Goal: Task Accomplishment & Management: Manage account settings

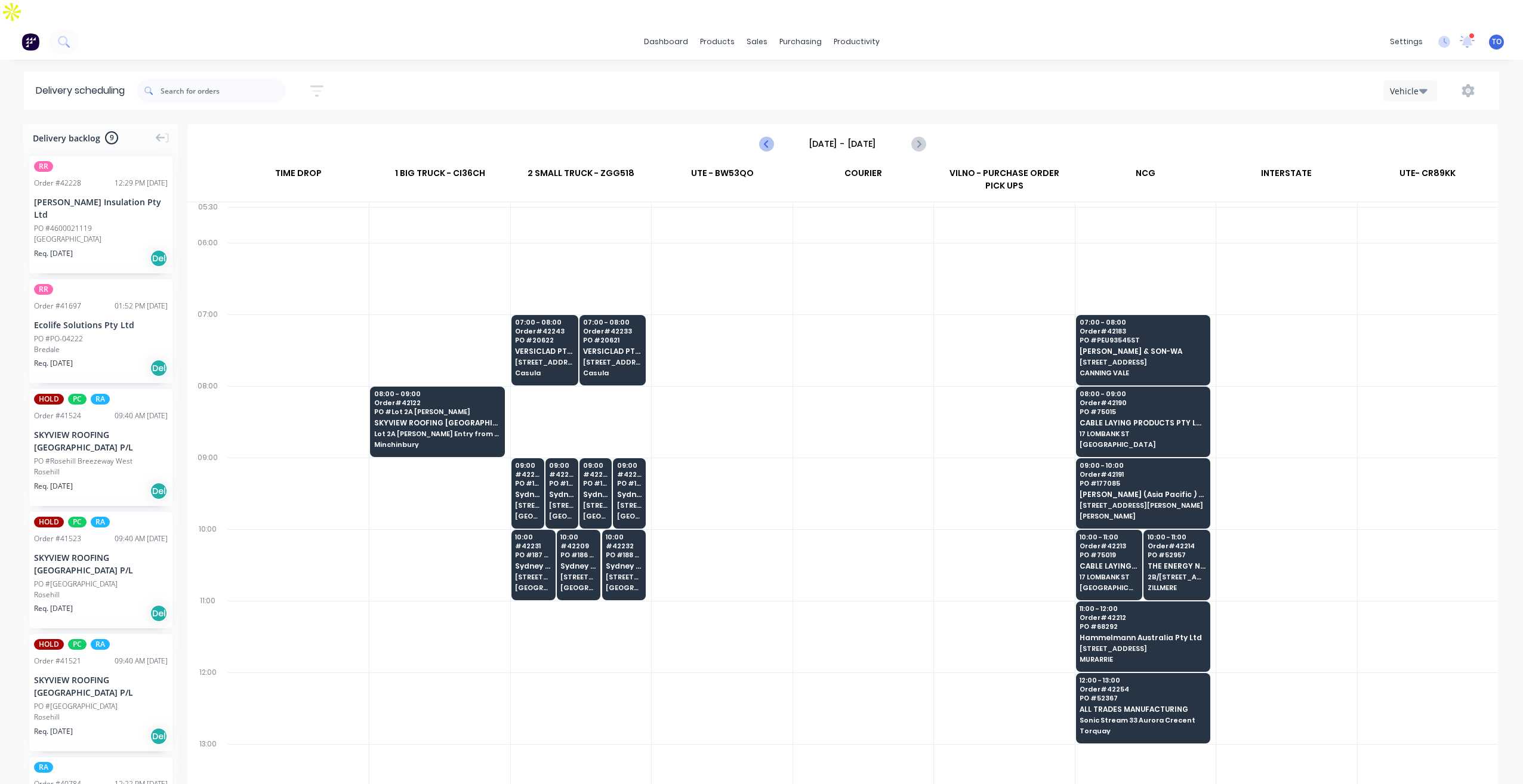
click at [766, 139] on icon "Previous page" at bounding box center [767, 144] width 5 height 10
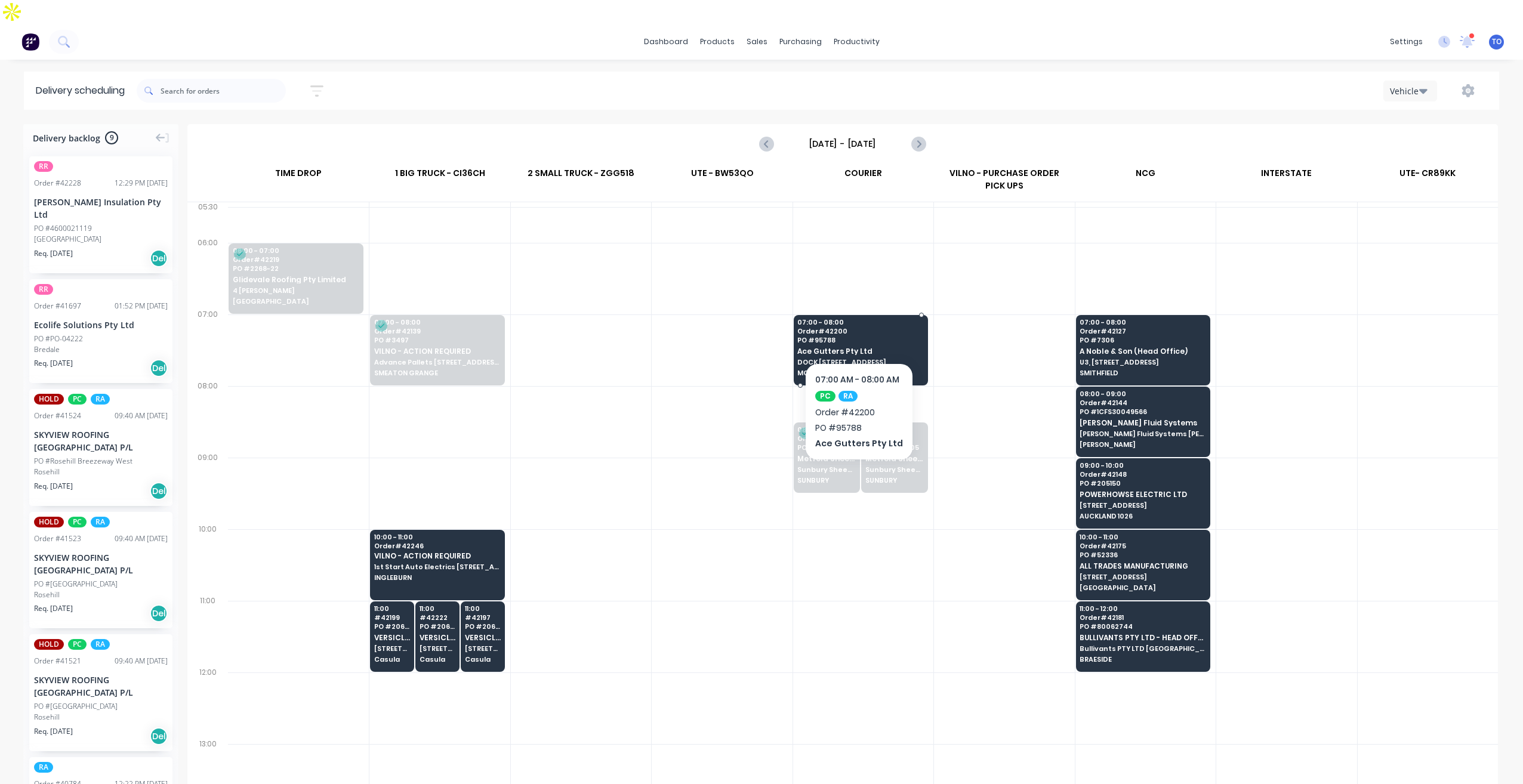
click at [877, 347] on span "Ace Gutters Pty Ltd" at bounding box center [860, 351] width 125 height 8
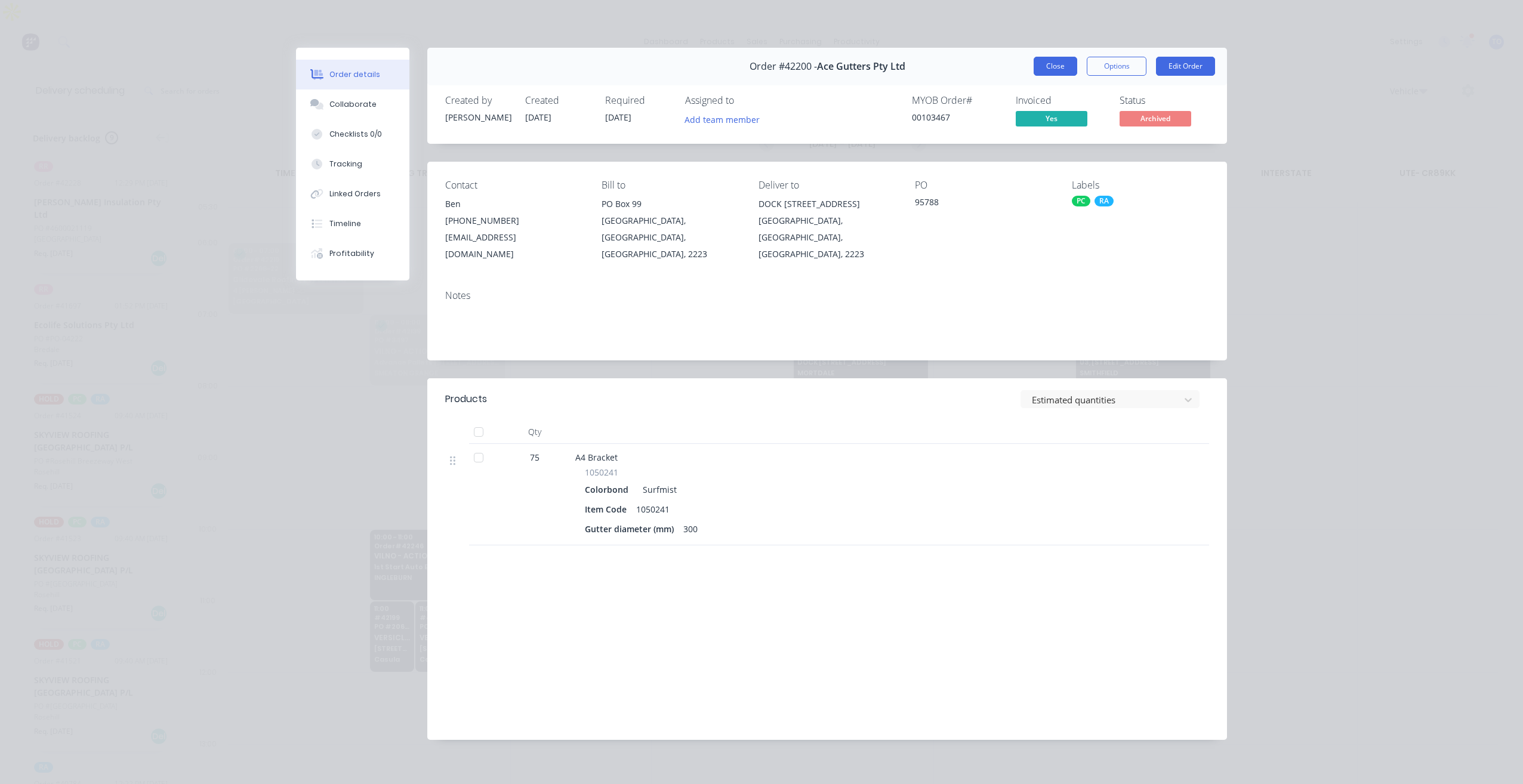
click at [1067, 67] on button "Close" at bounding box center [1055, 66] width 43 height 19
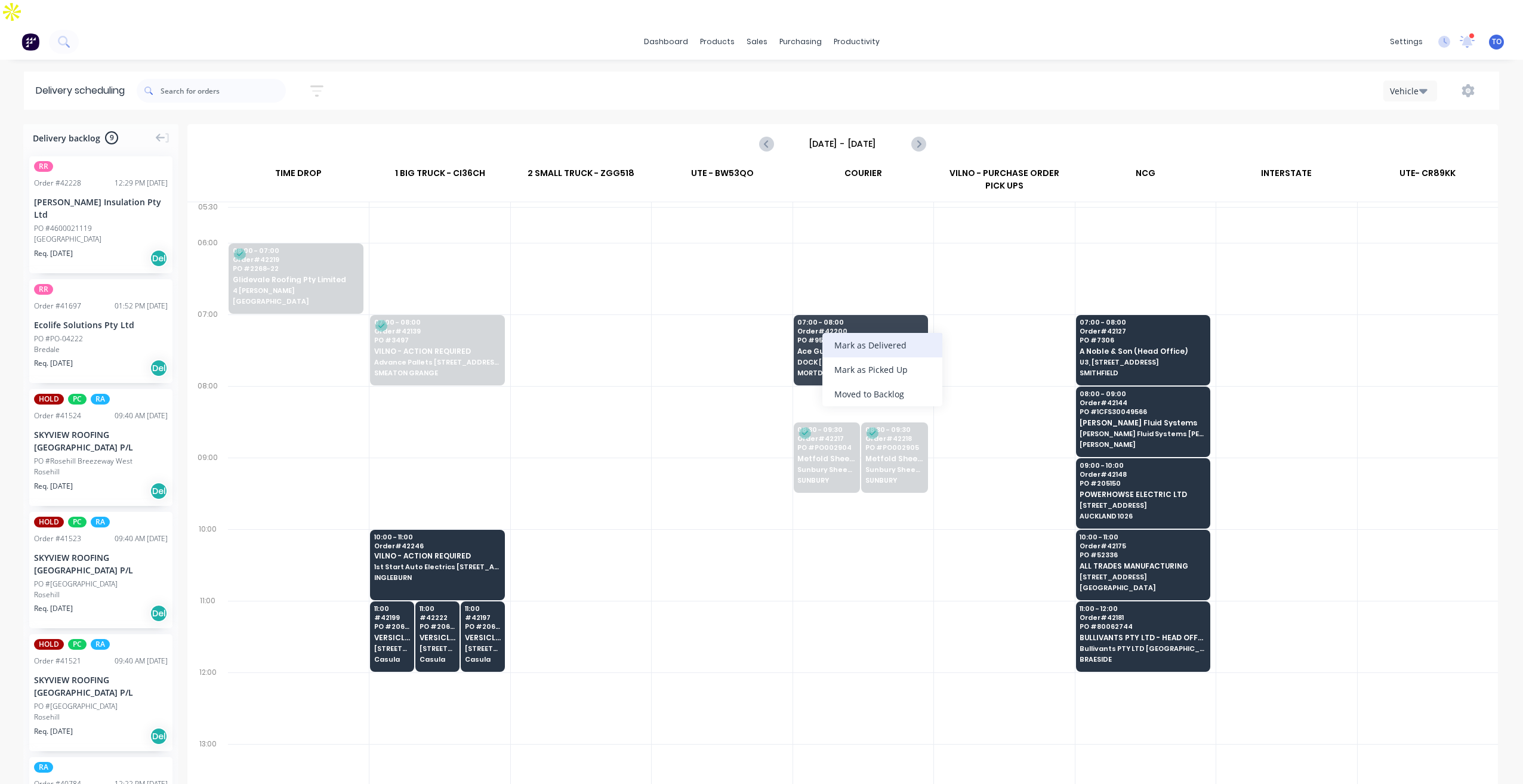
click at [868, 347] on div "Mark as Delivered" at bounding box center [883, 346] width 120 height 25
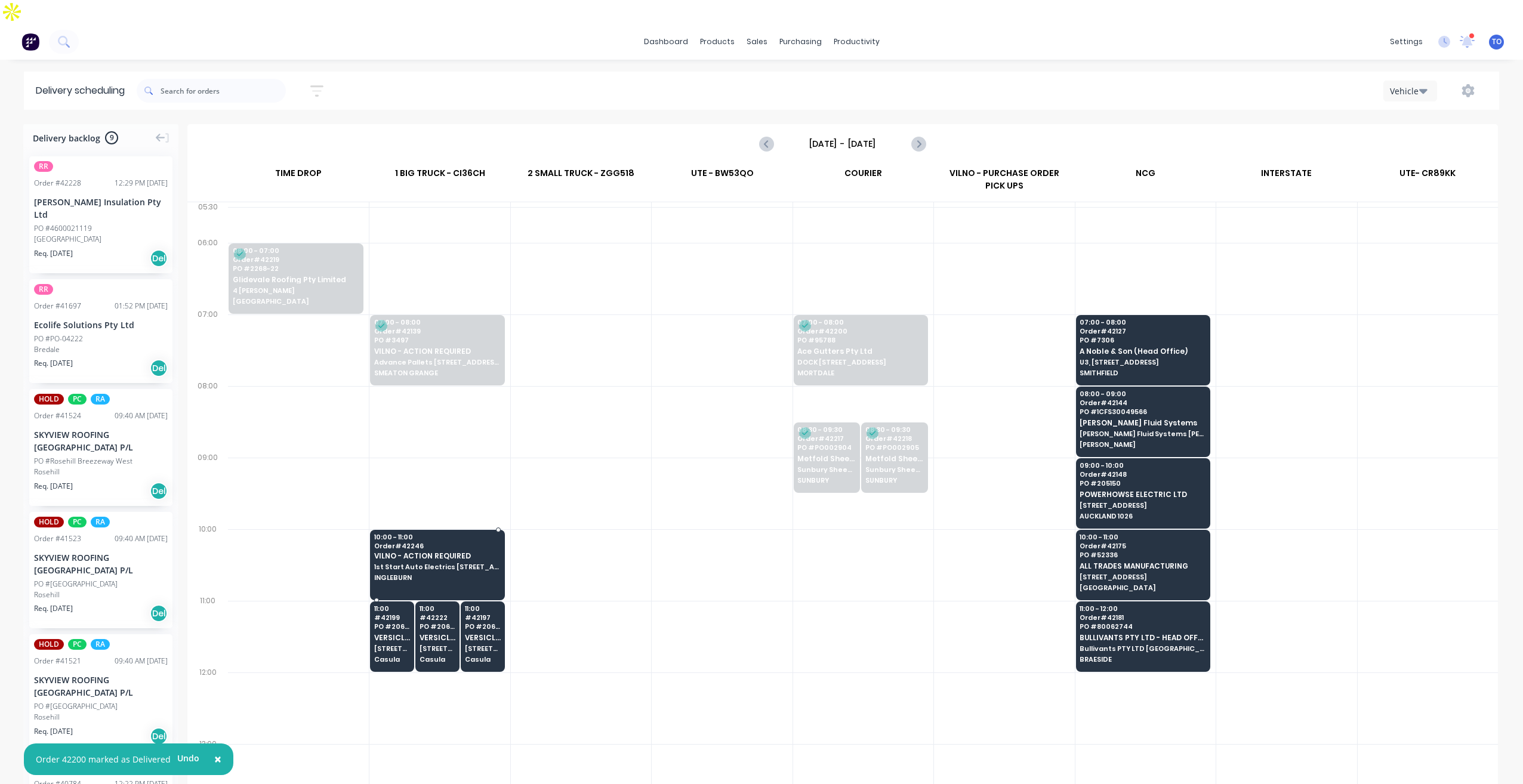
click at [479, 552] on span "VILNO - ACTION REQUIRED" at bounding box center [437, 556] width 125 height 8
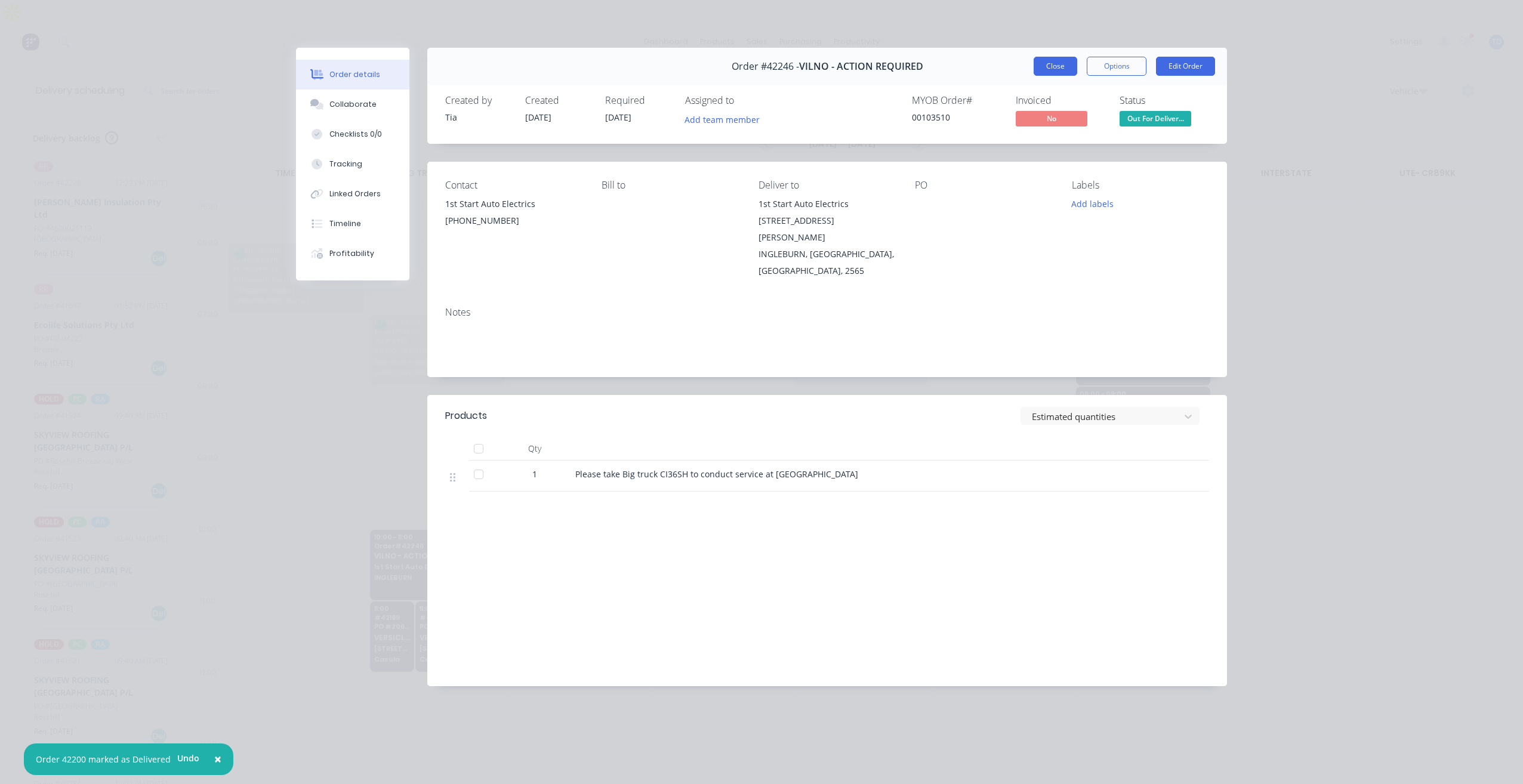
click at [1039, 70] on button "Close" at bounding box center [1055, 66] width 43 height 19
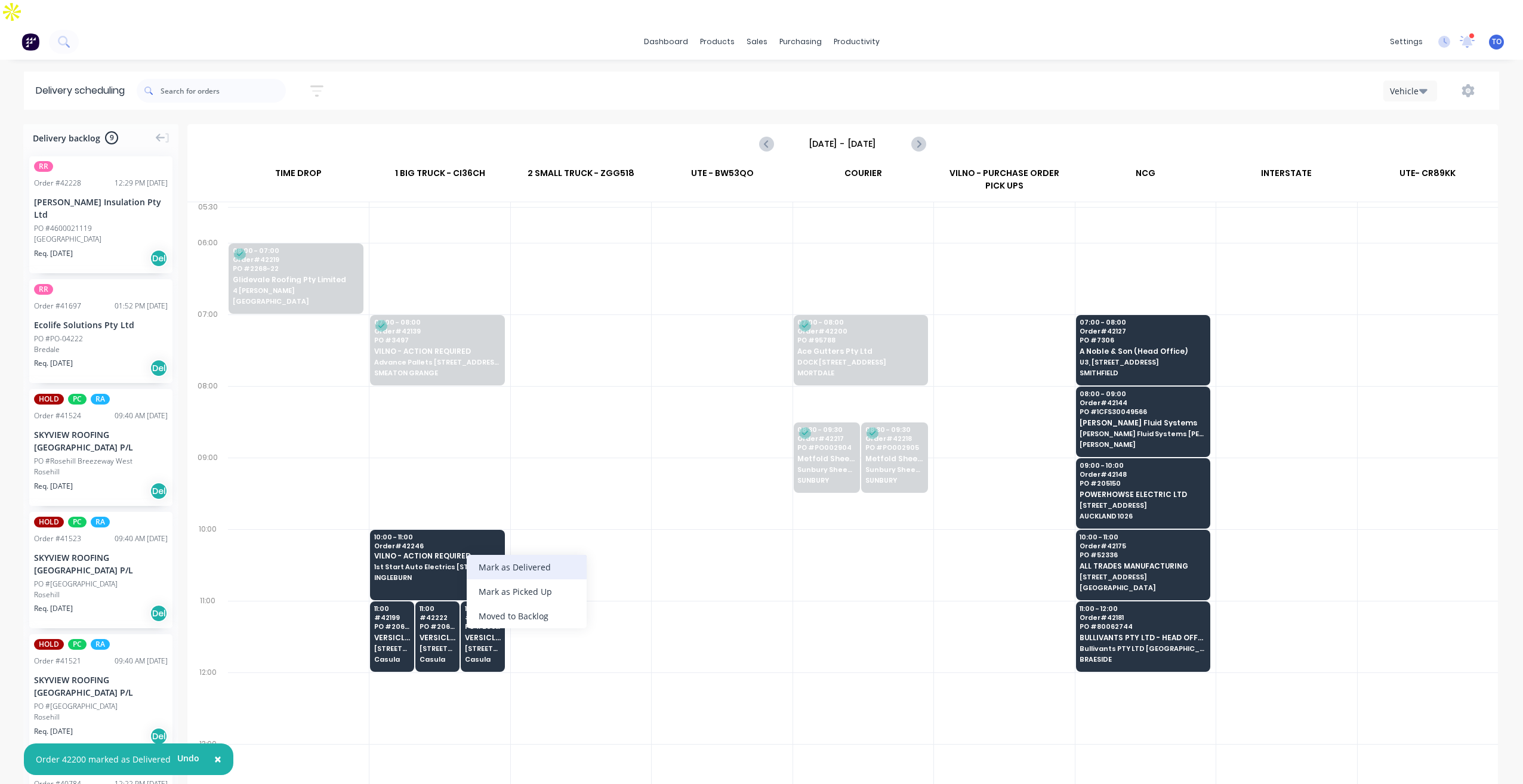
click at [511, 568] on div "Mark as Delivered" at bounding box center [526, 567] width 120 height 25
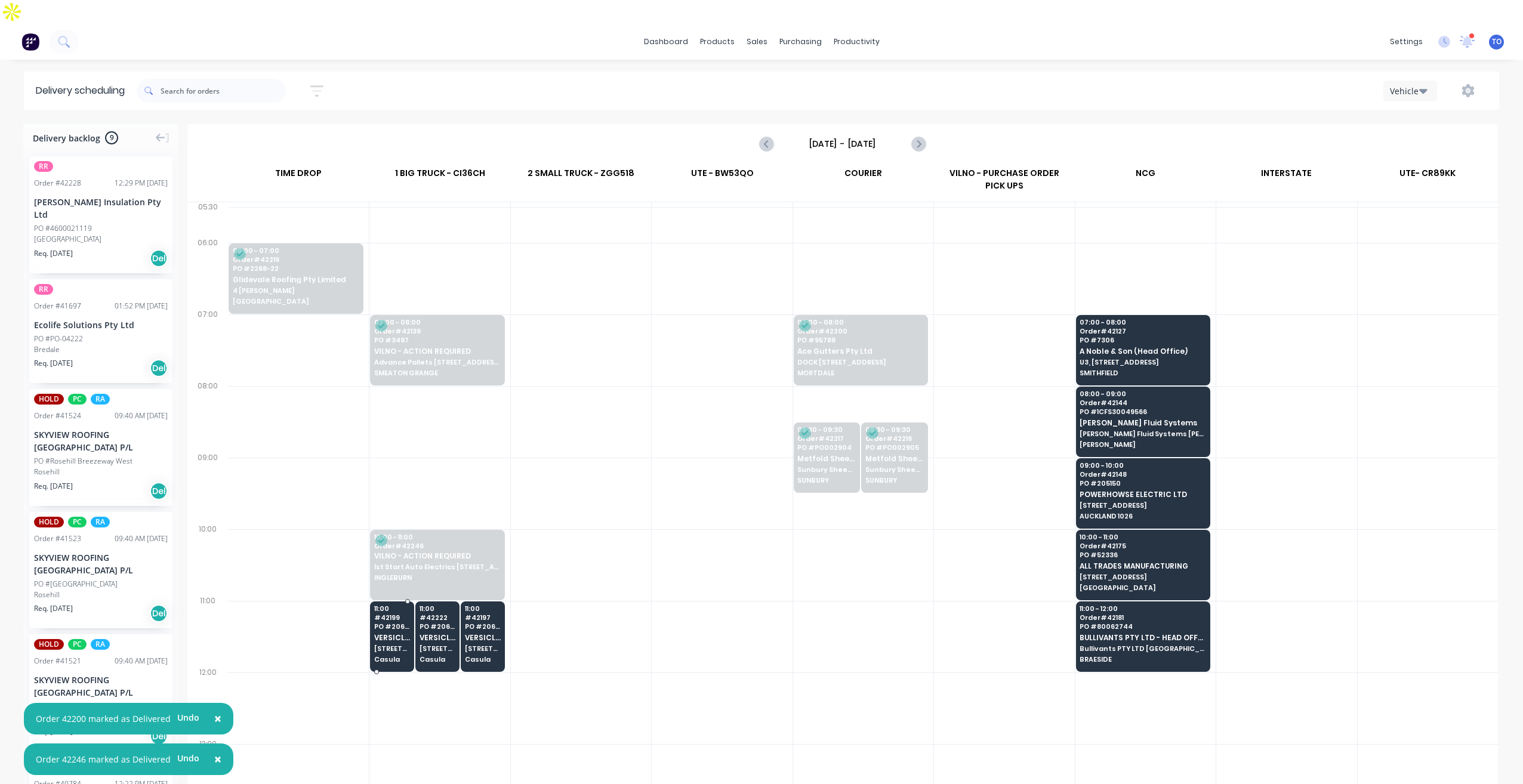
click at [396, 621] on div "11:00 # 42199 PO # 20605 VERSICLAD PTY LTD [STREET_ADDRESS]" at bounding box center [392, 635] width 43 height 67
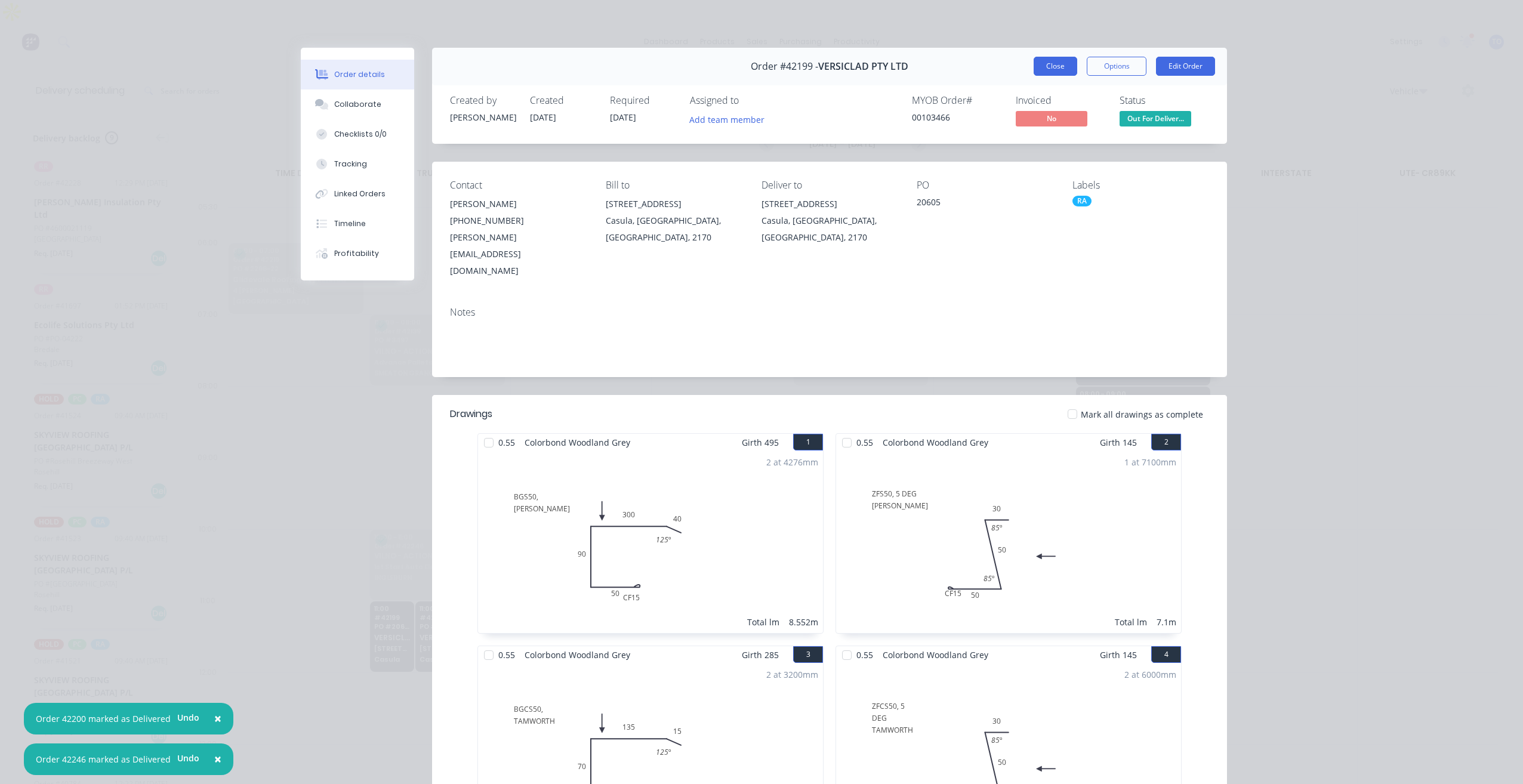
click at [1048, 75] on button "Close" at bounding box center [1055, 66] width 43 height 19
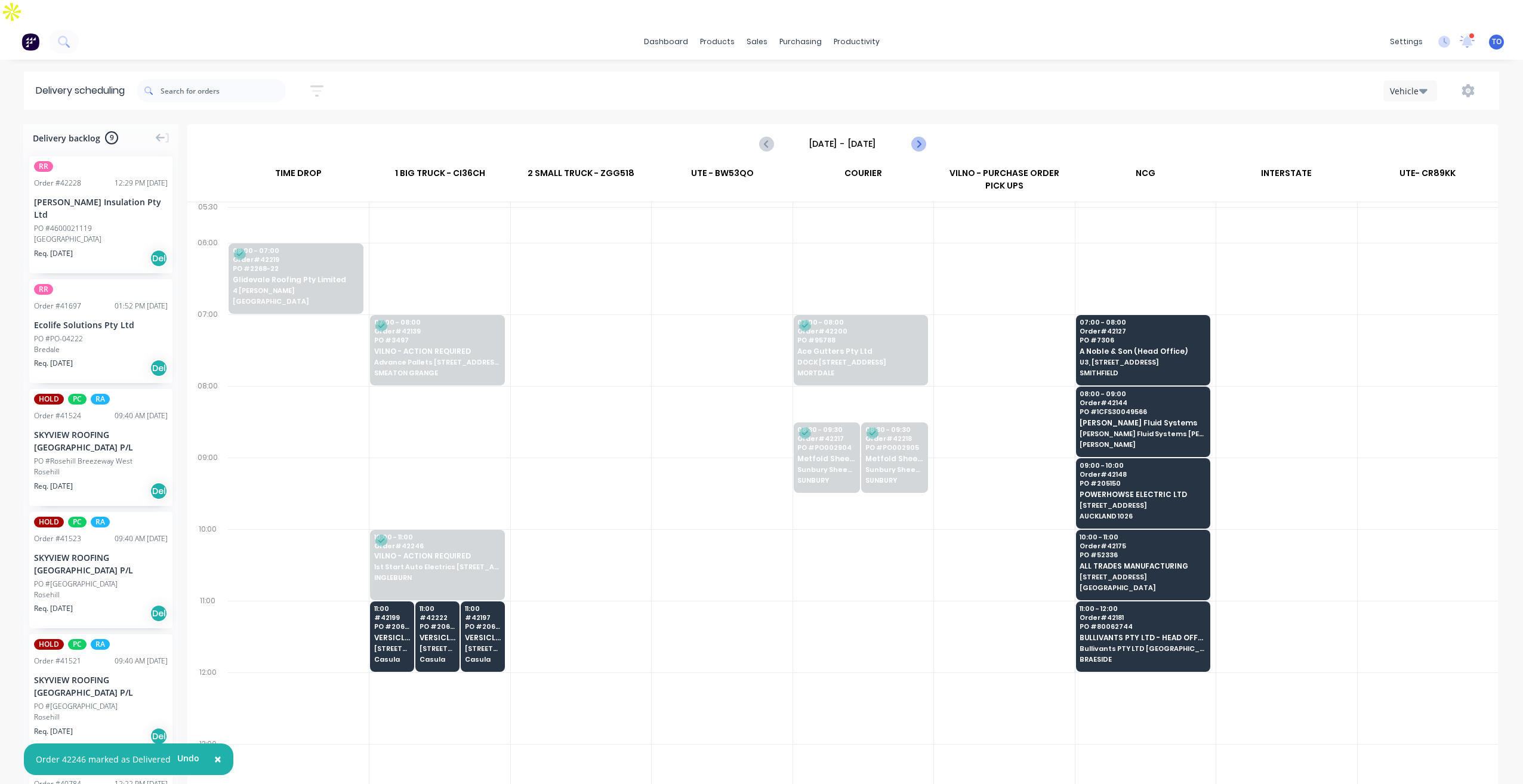
click at [915, 137] on icon "Next page" at bounding box center [918, 144] width 14 height 14
type input "[DATE] - [DATE]"
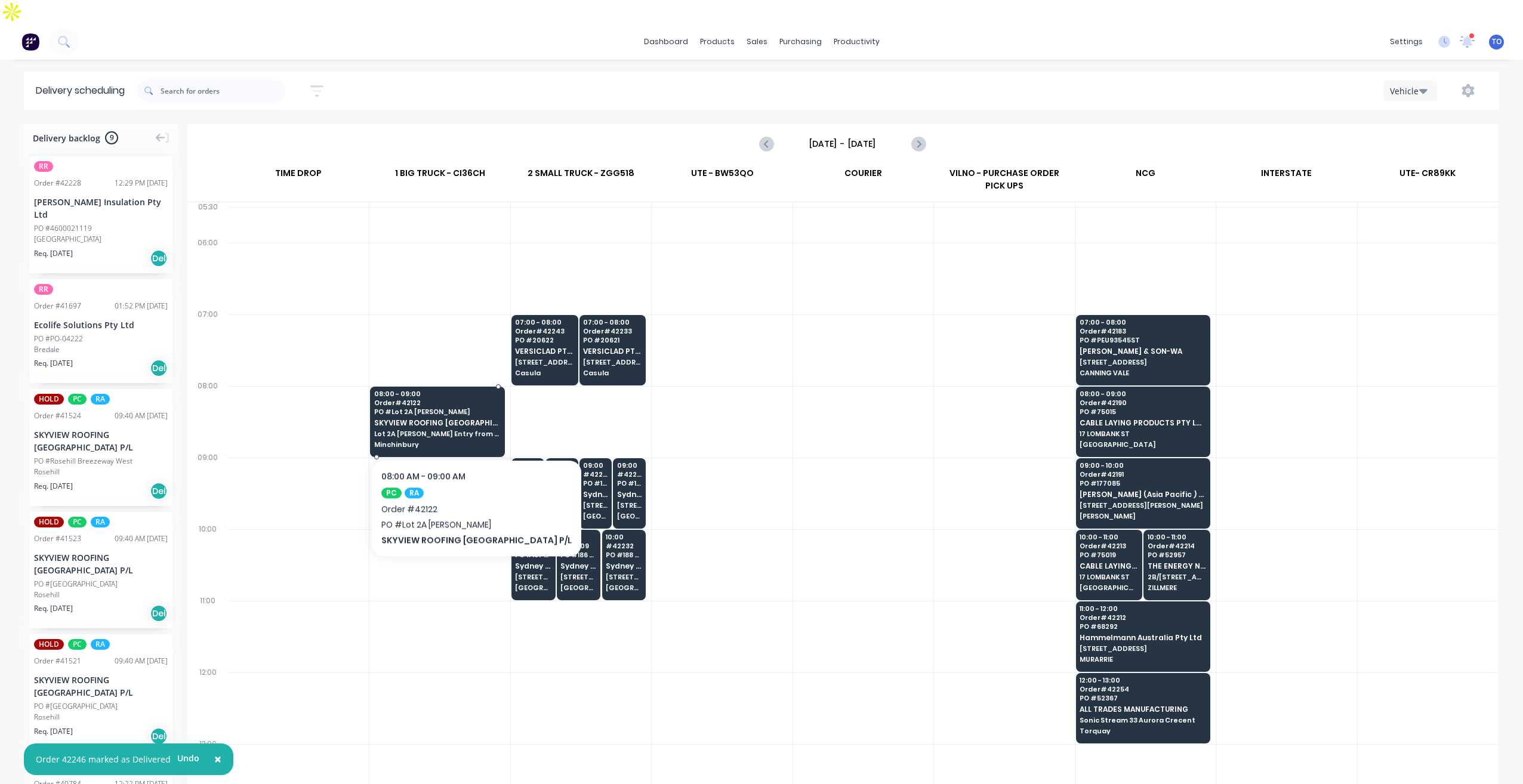
click at [450, 441] on span "Minchinbury" at bounding box center [437, 444] width 125 height 7
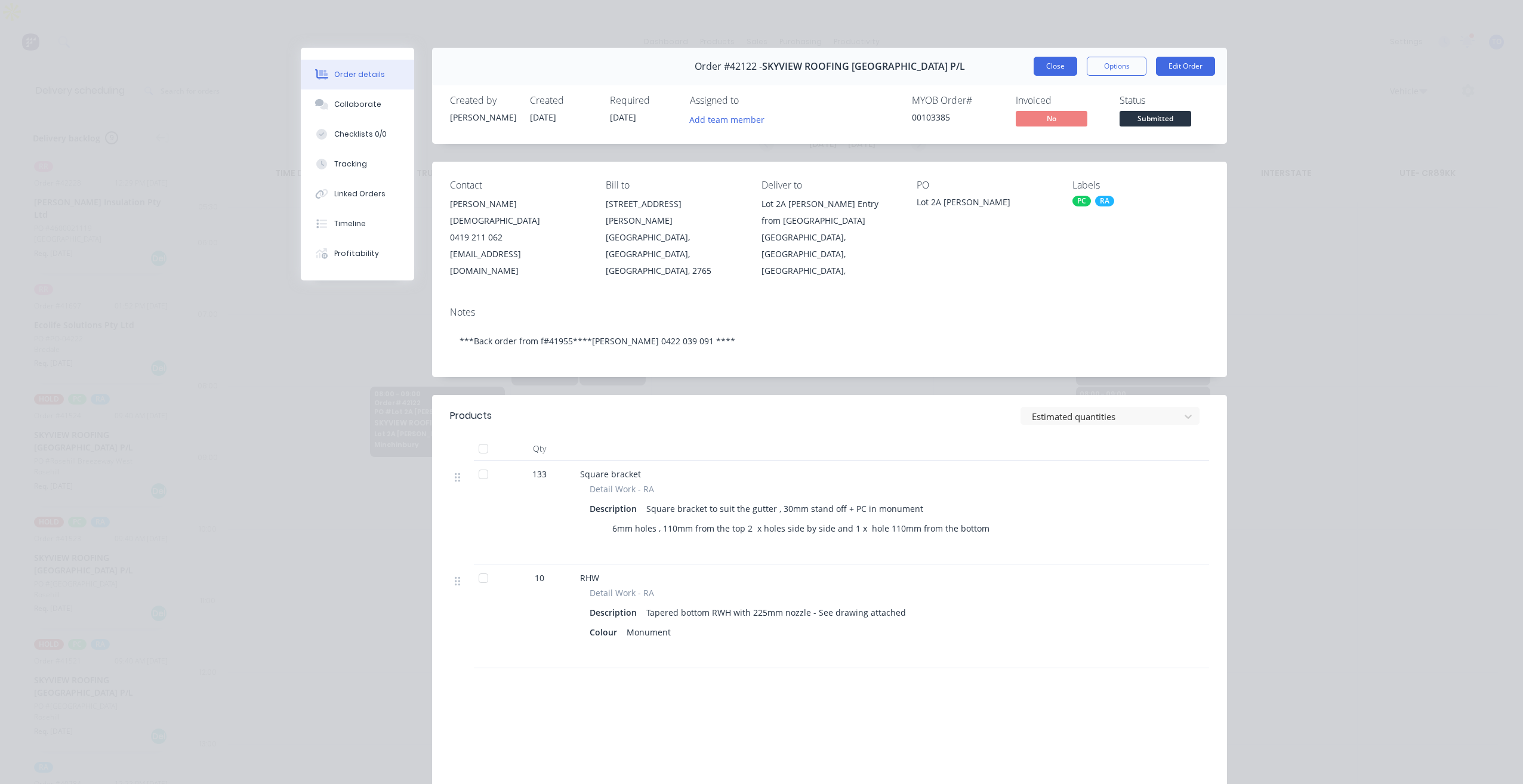
click at [1053, 67] on button "Close" at bounding box center [1055, 66] width 43 height 19
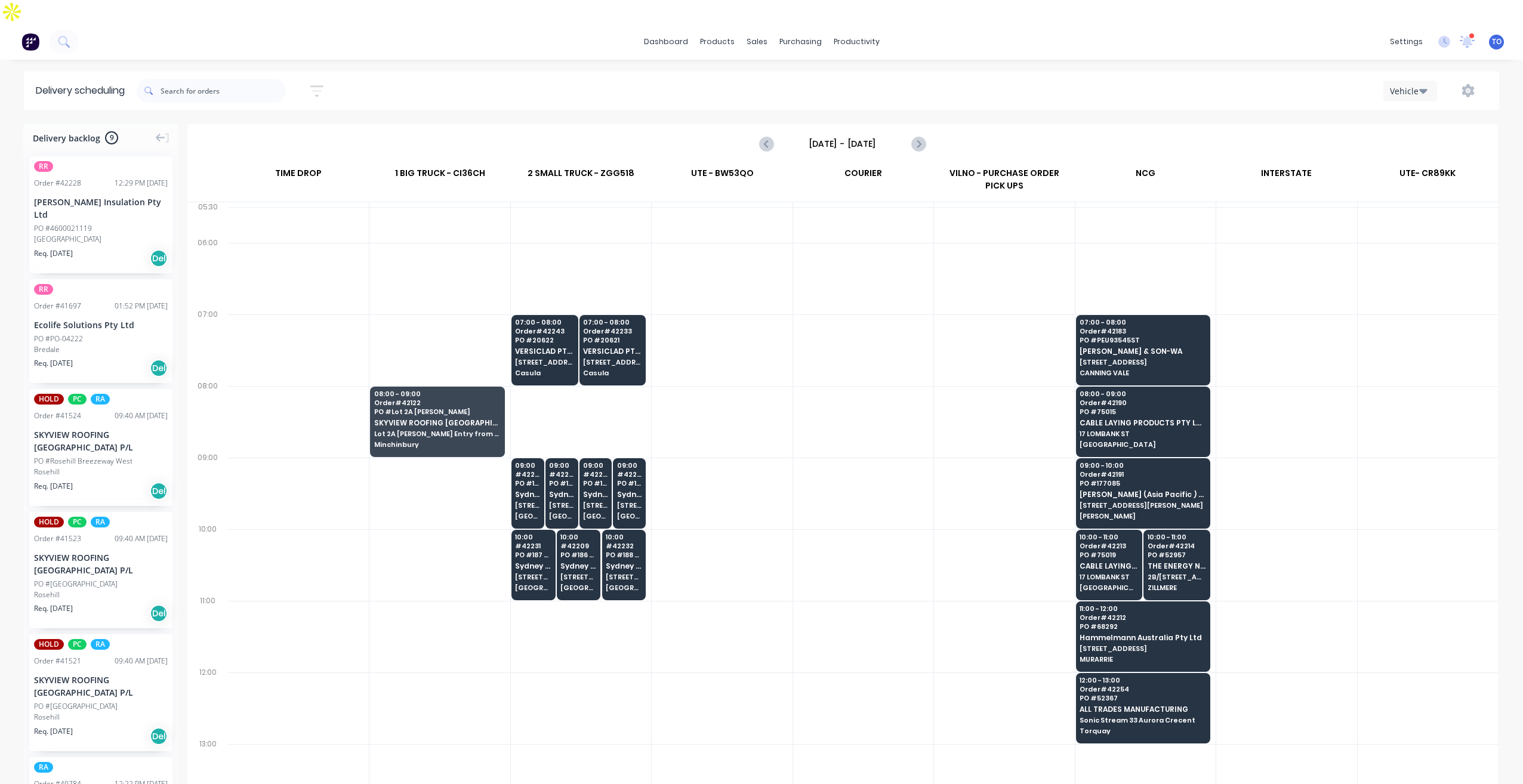
click at [782, 386] on div at bounding box center [721, 422] width 140 height 71
click at [555, 370] on span "Casula" at bounding box center [544, 373] width 58 height 7
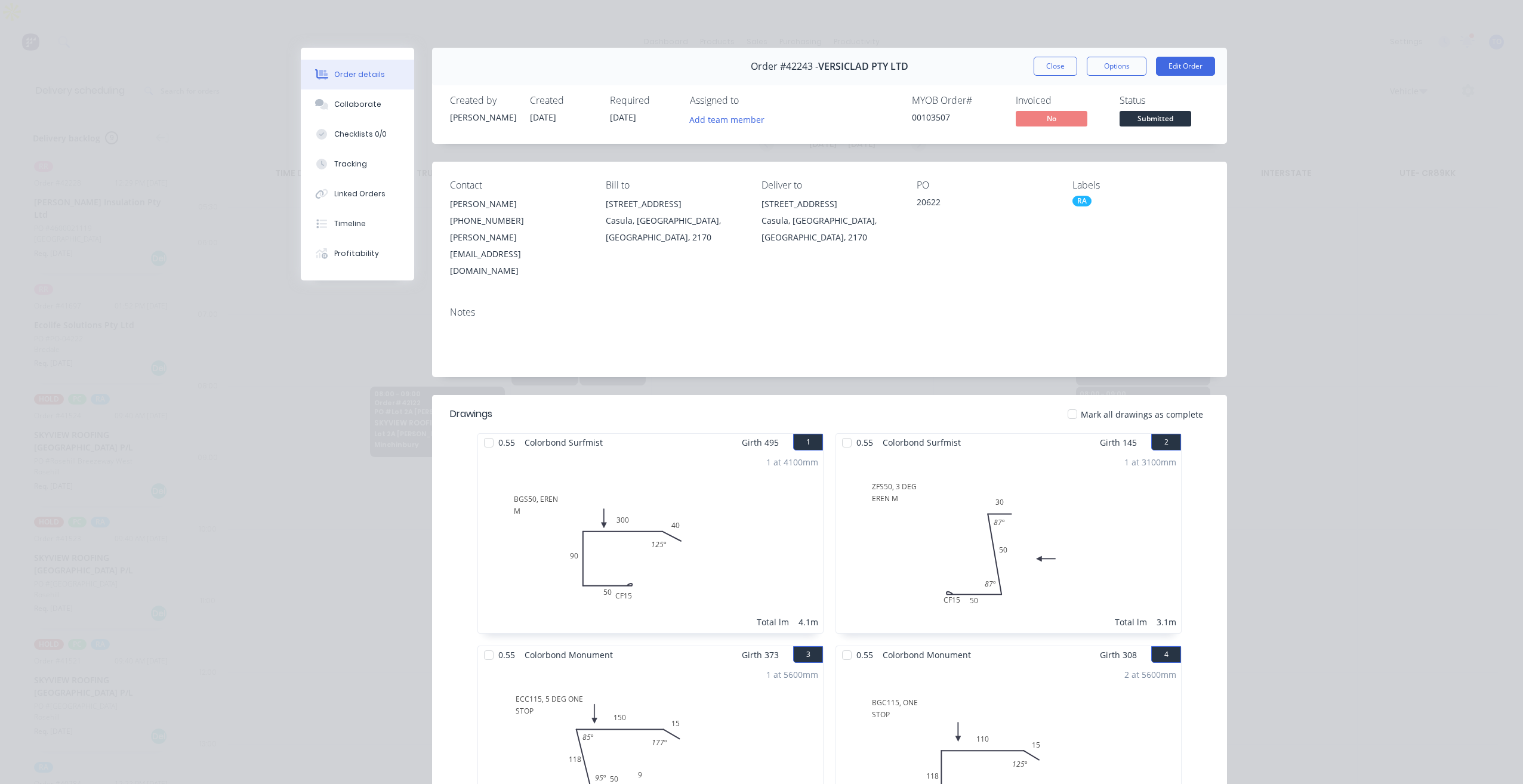
click at [1046, 67] on button "Close" at bounding box center [1055, 66] width 43 height 19
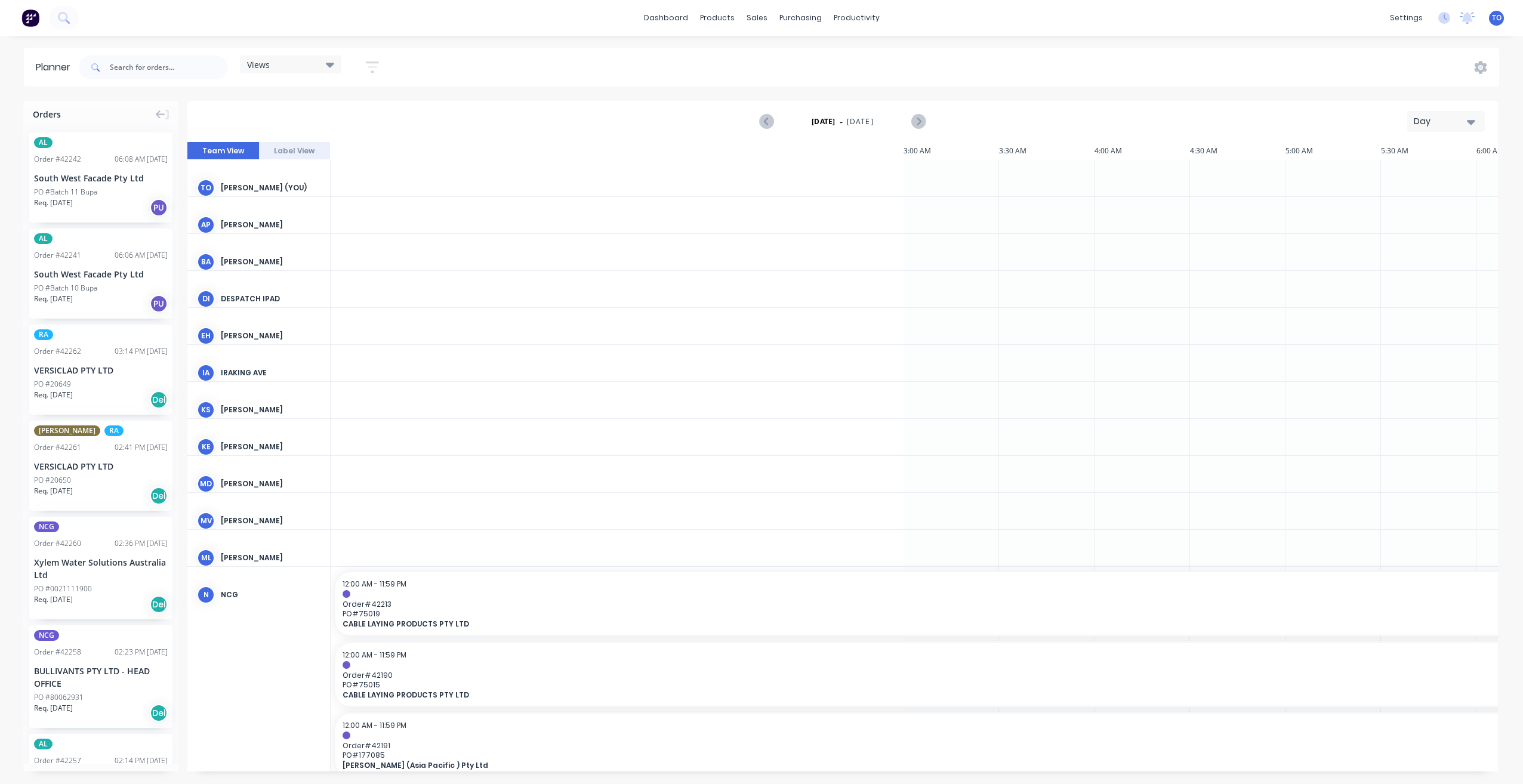
click at [1449, 122] on div "Day" at bounding box center [1441, 122] width 55 height 12
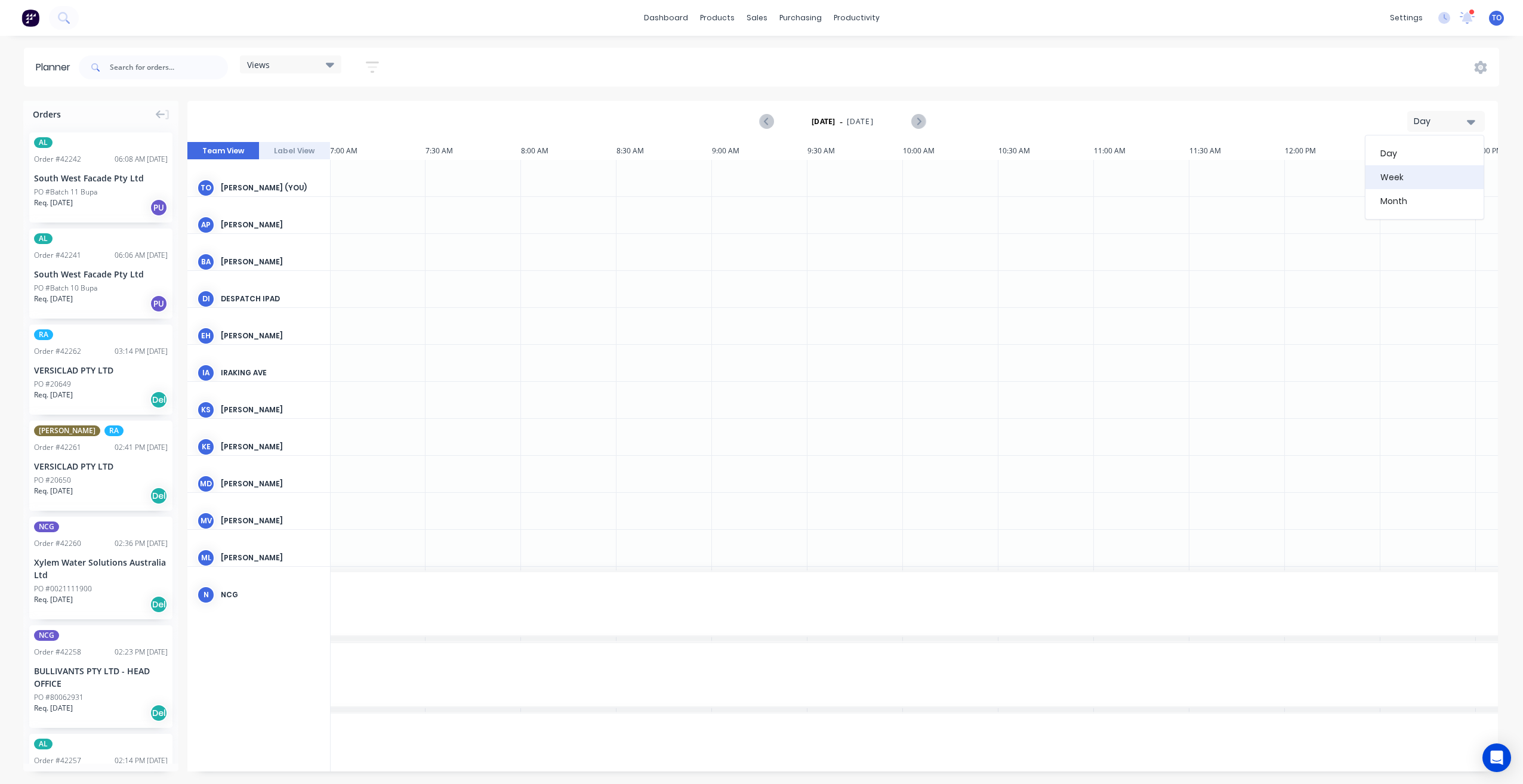
click at [1406, 175] on div "Week" at bounding box center [1424, 176] width 118 height 24
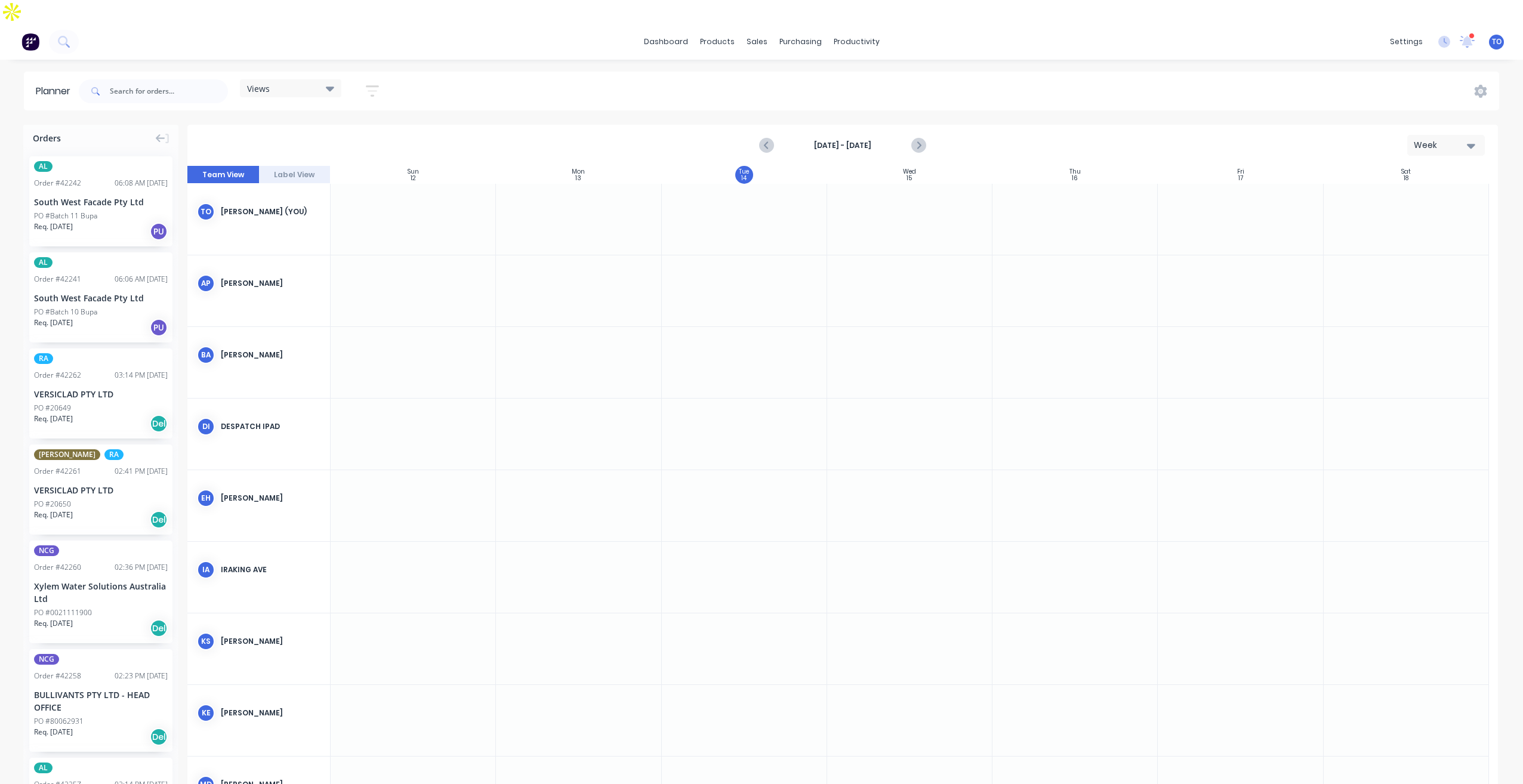
click at [374, 84] on icon "button" at bounding box center [372, 91] width 13 height 15
click at [351, 130] on div "Show/Hide users" at bounding box center [310, 136] width 83 height 12
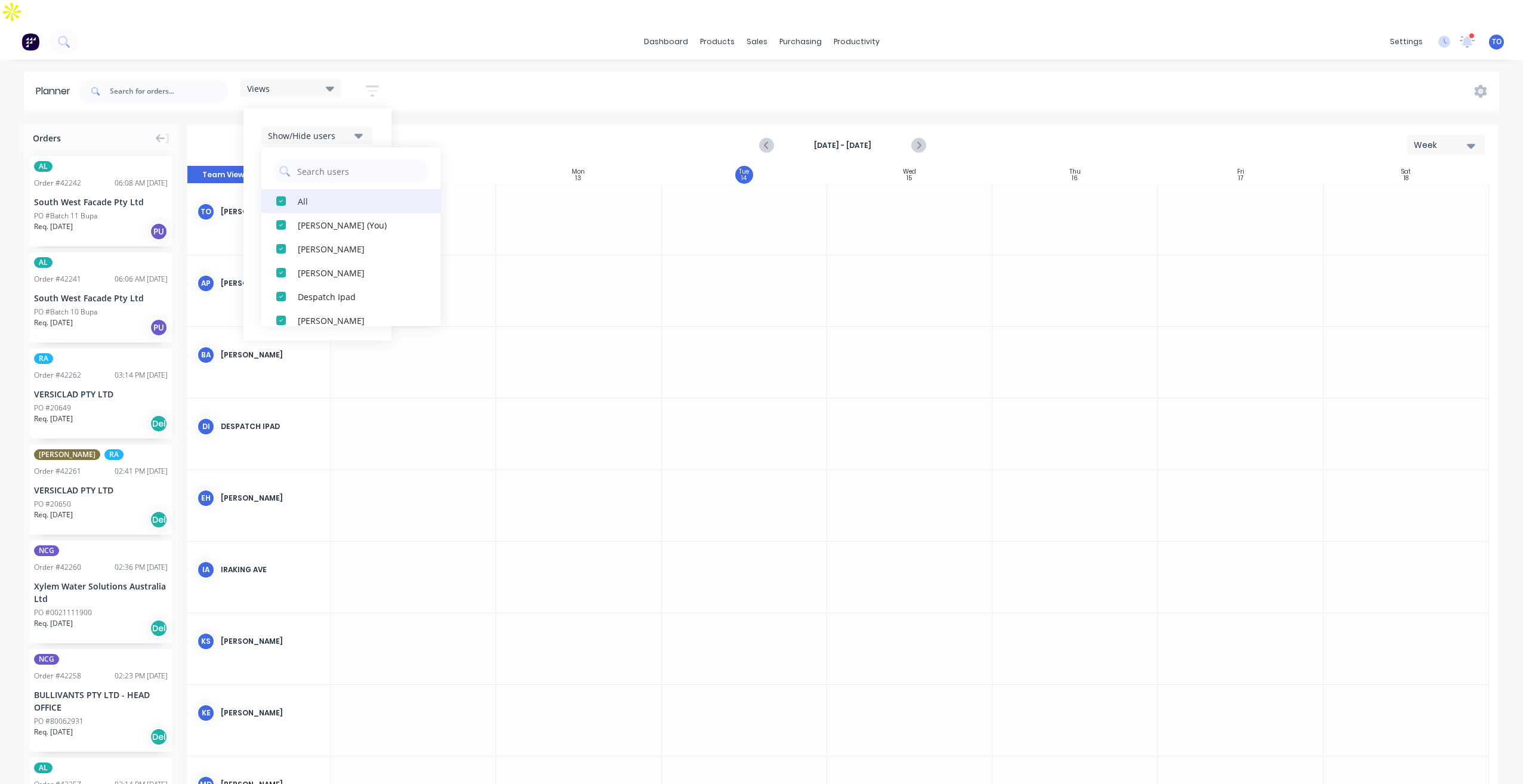
click at [308, 195] on div "All" at bounding box center [357, 201] width 119 height 12
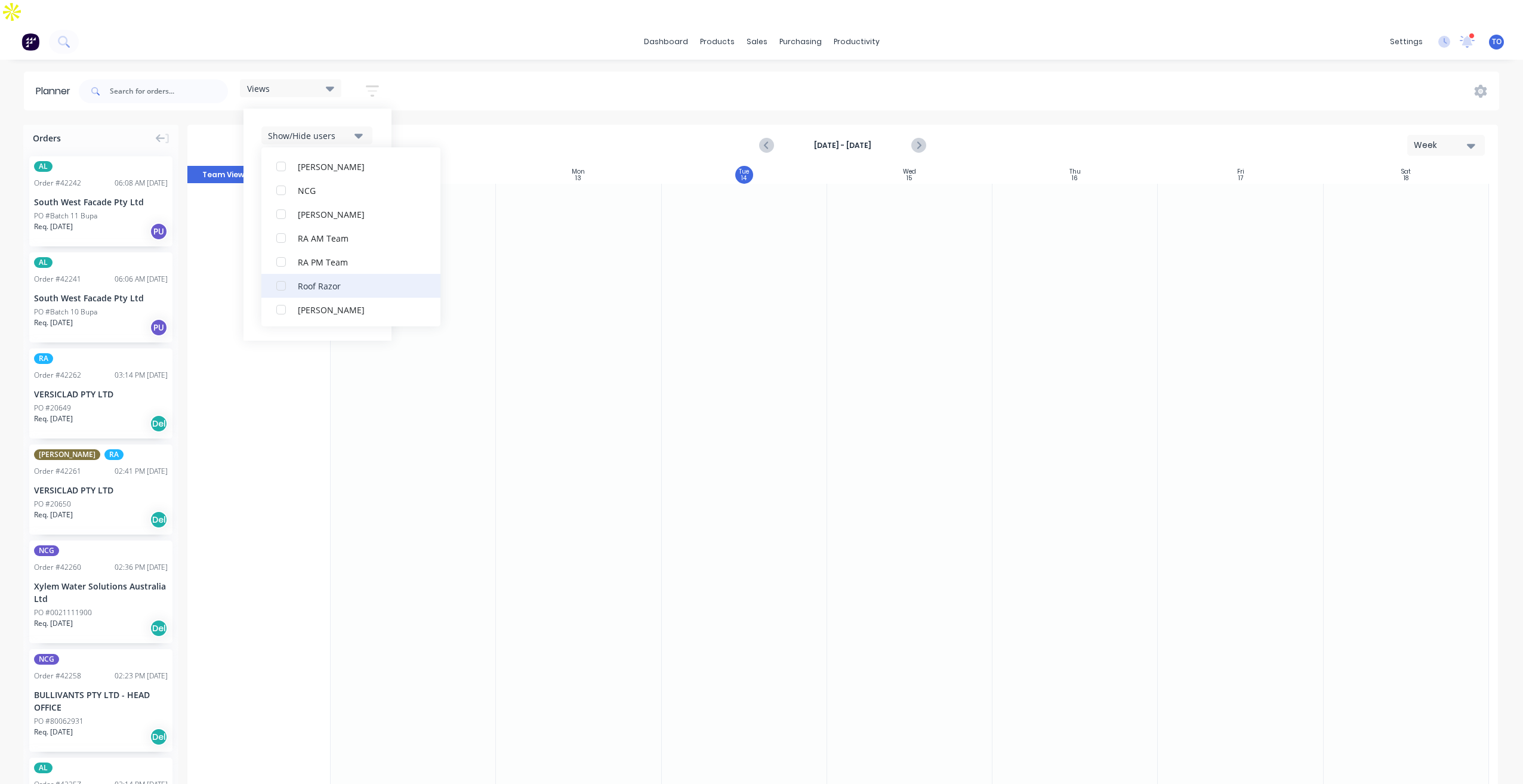
scroll to position [298, 0]
click at [302, 296] on button "Rupesh Karki" at bounding box center [350, 308] width 179 height 24
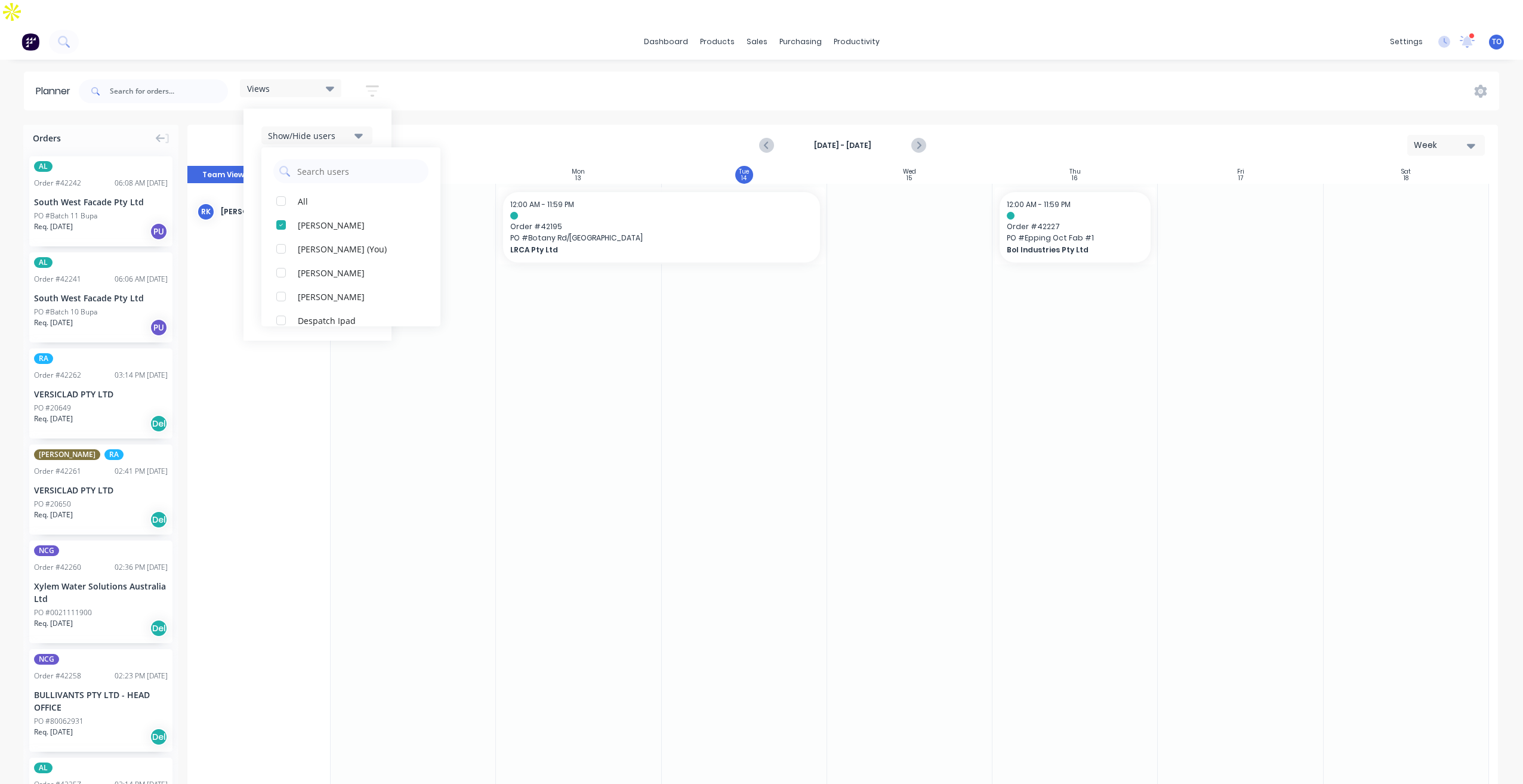
click at [381, 108] on div "Show/Hide users All Rupesh Karki Tobias Oyeyinka (You) Angela Perez Byron Aird …" at bounding box center [317, 224] width 148 height 232
click at [340, 165] on div "Show/Hide orders" at bounding box center [310, 171] width 83 height 12
click at [308, 195] on div "All" at bounding box center [357, 201] width 119 height 12
click at [311, 243] on div "Unscheduled" at bounding box center [357, 249] width 119 height 12
drag, startPoint x: 377, startPoint y: 123, endPoint x: 368, endPoint y: 151, distance: 29.4
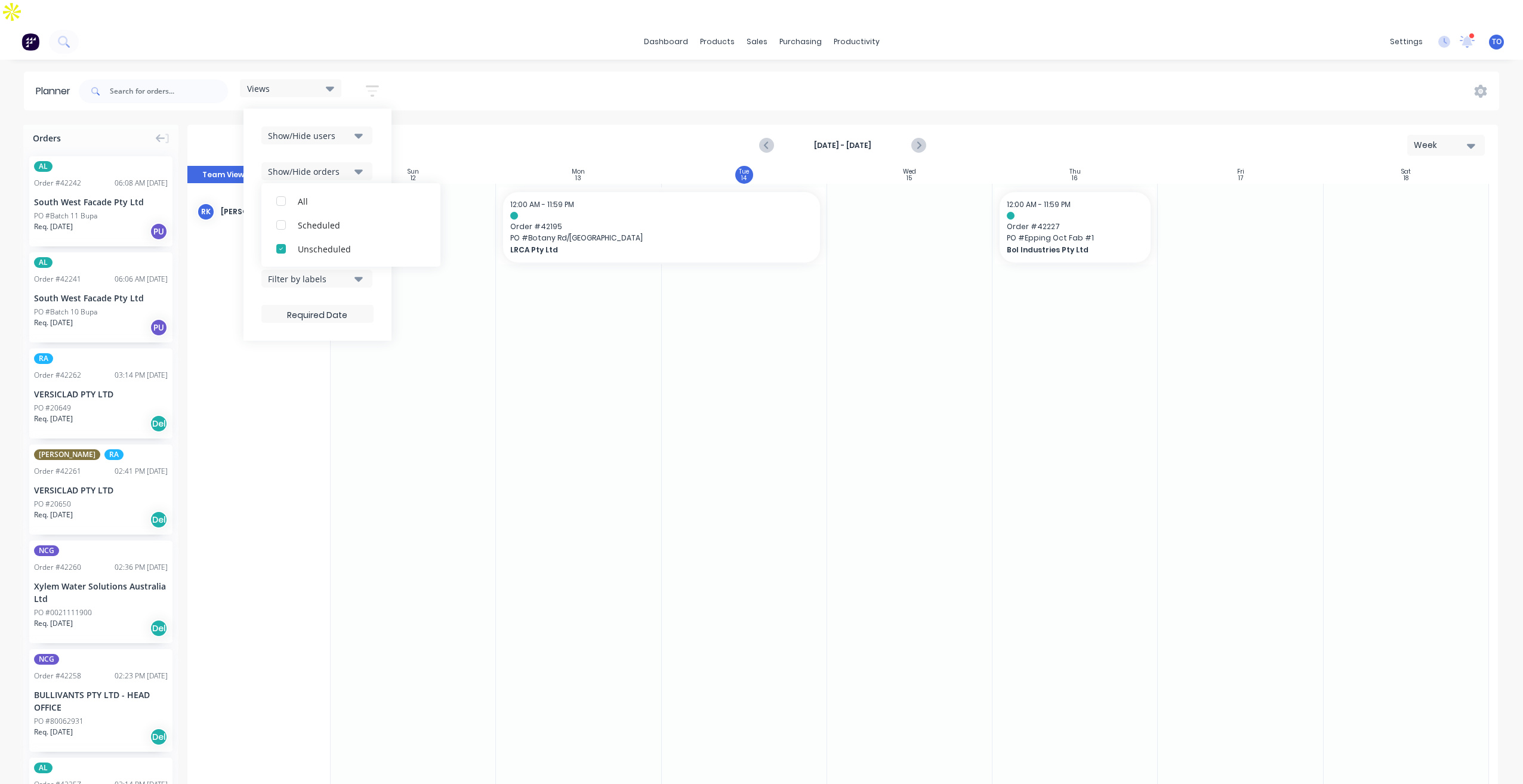
click at [377, 124] on div "Show/Hide users Show/Hide orders All Scheduled Unscheduled Filter by status Fil…" at bounding box center [317, 224] width 148 height 232
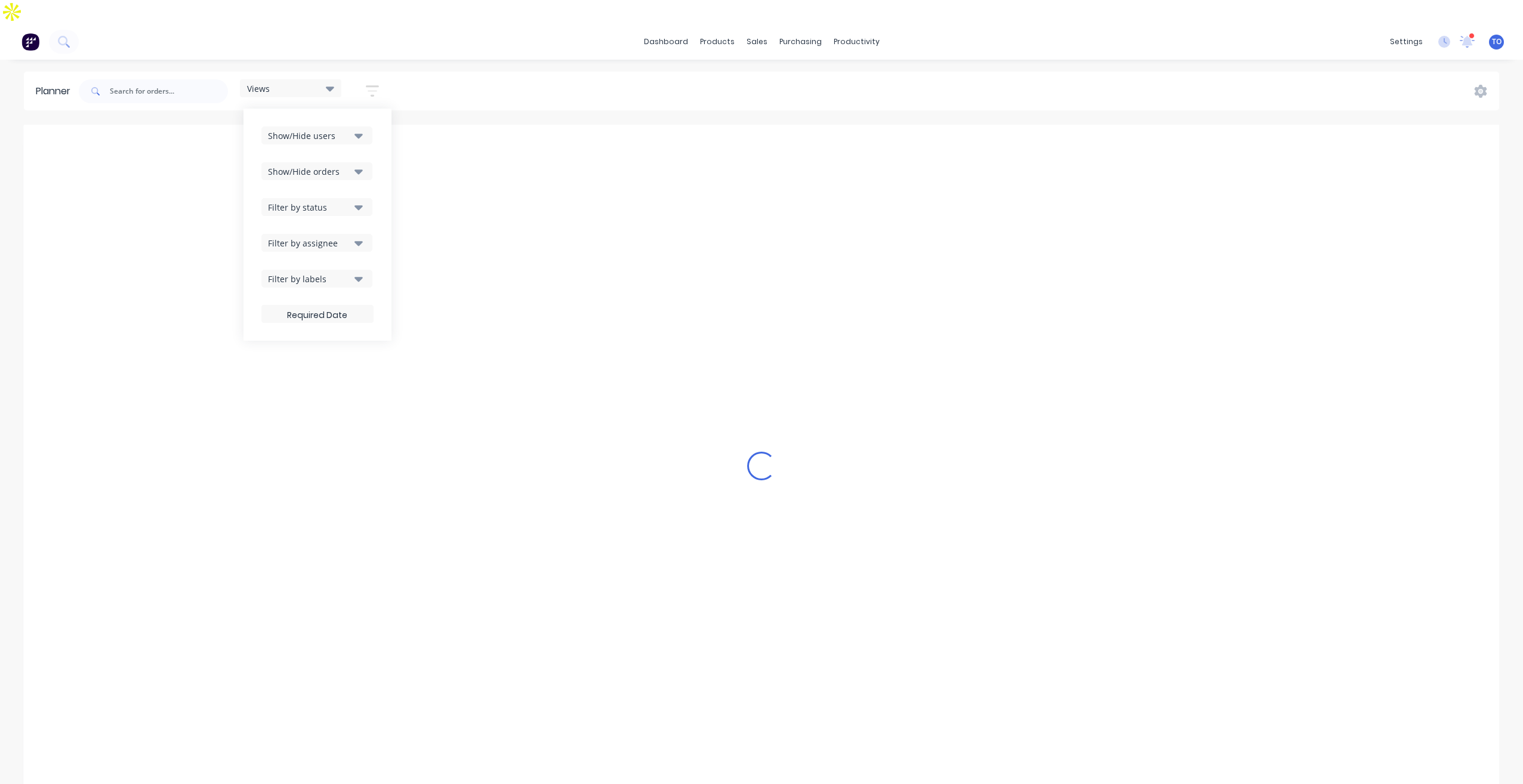
click at [334, 201] on div "Filter by status" at bounding box center [310, 207] width 83 height 12
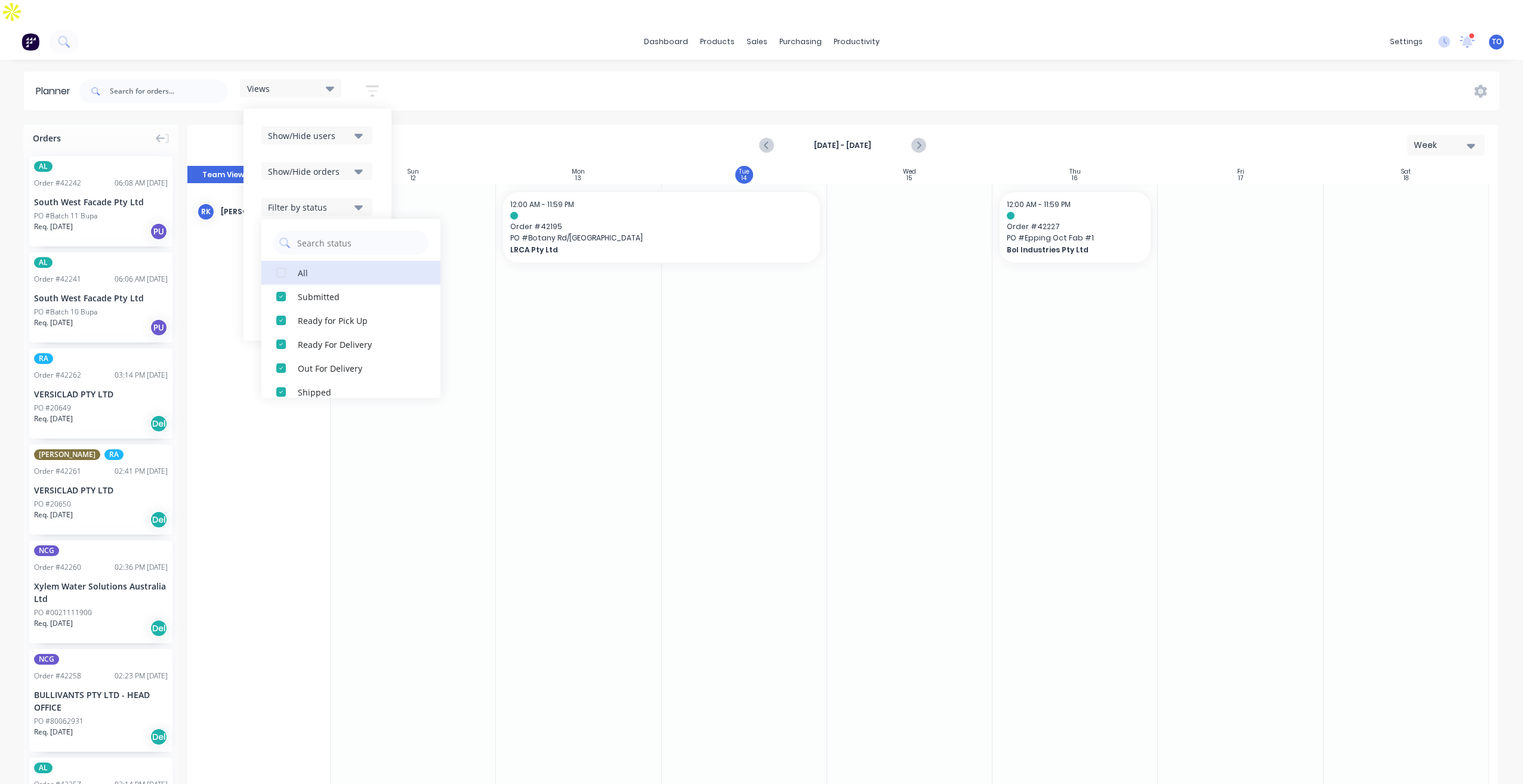
drag, startPoint x: 305, startPoint y: 246, endPoint x: 315, endPoint y: 235, distance: 14.9
click at [305, 266] on div "All" at bounding box center [357, 273] width 119 height 12
click at [374, 162] on div "Show/Hide orders" at bounding box center [317, 171] width 112 height 18
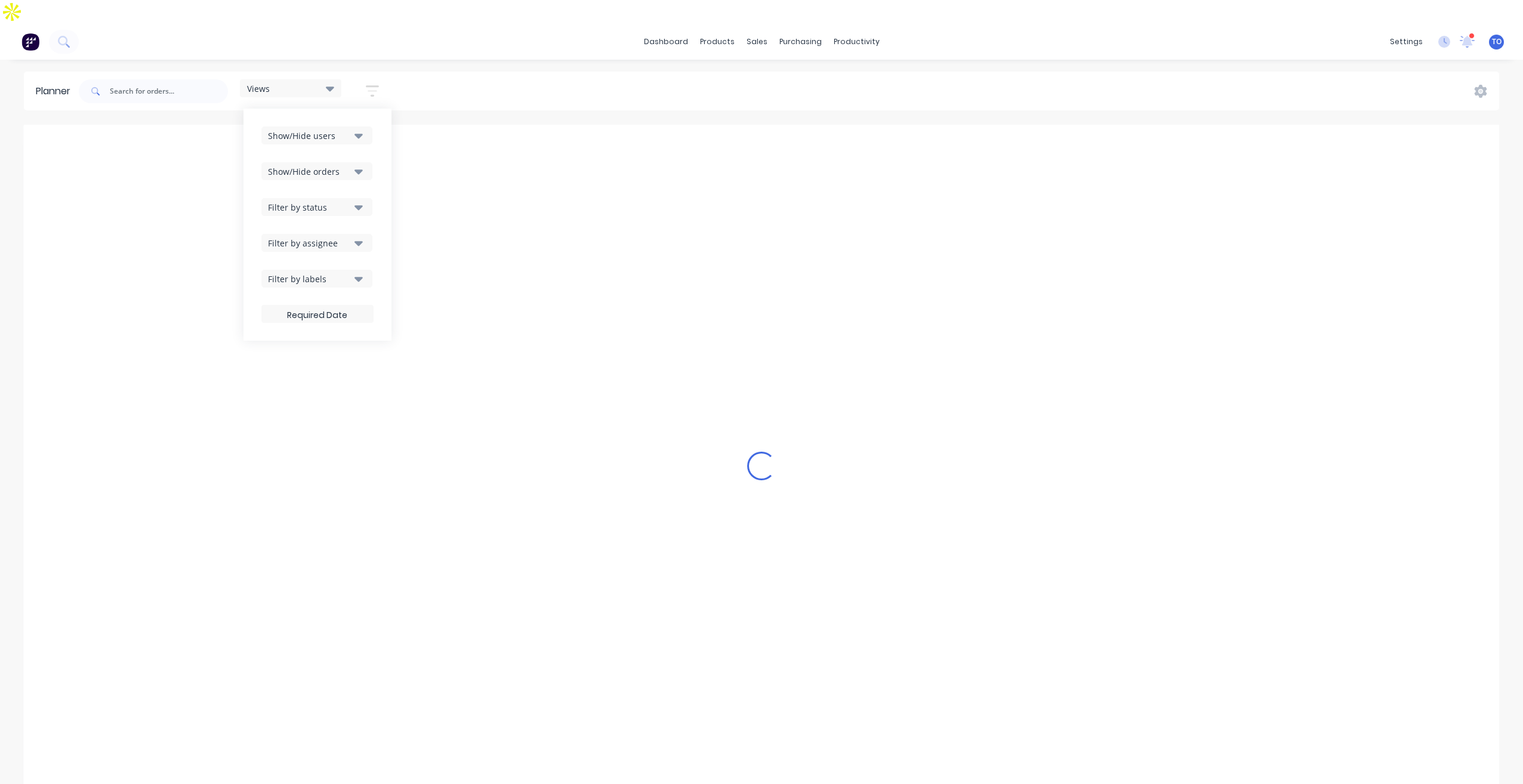
click at [317, 237] on div "Filter by assignee" at bounding box center [310, 243] width 83 height 12
click at [1007, 24] on div "dashboard products sales purchasing productivity dashboard products Product Cat…" at bounding box center [761, 41] width 1523 height 36
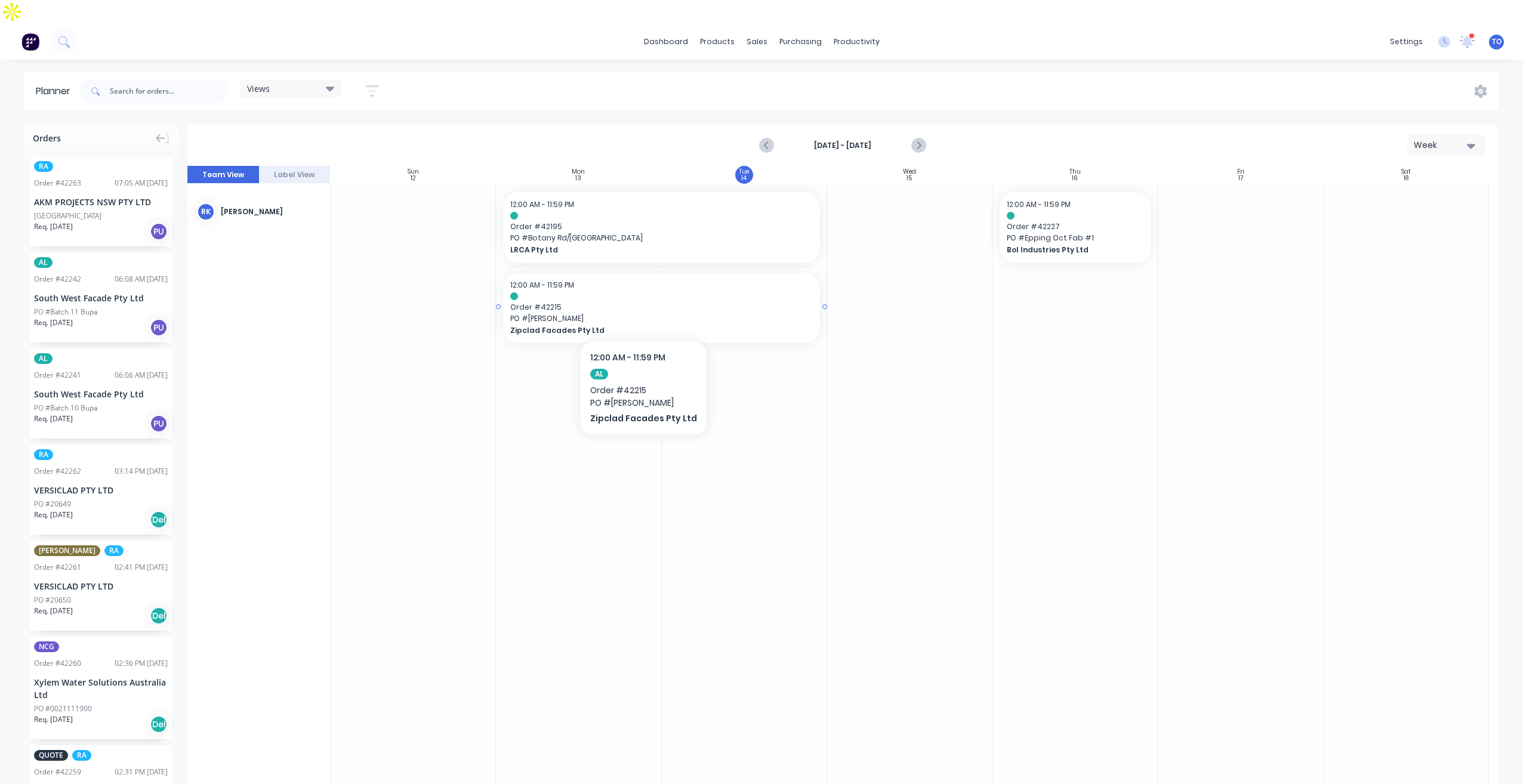
click at [639, 325] on span "Zipclad Facades Pty Ltd" at bounding box center [646, 331] width 272 height 11
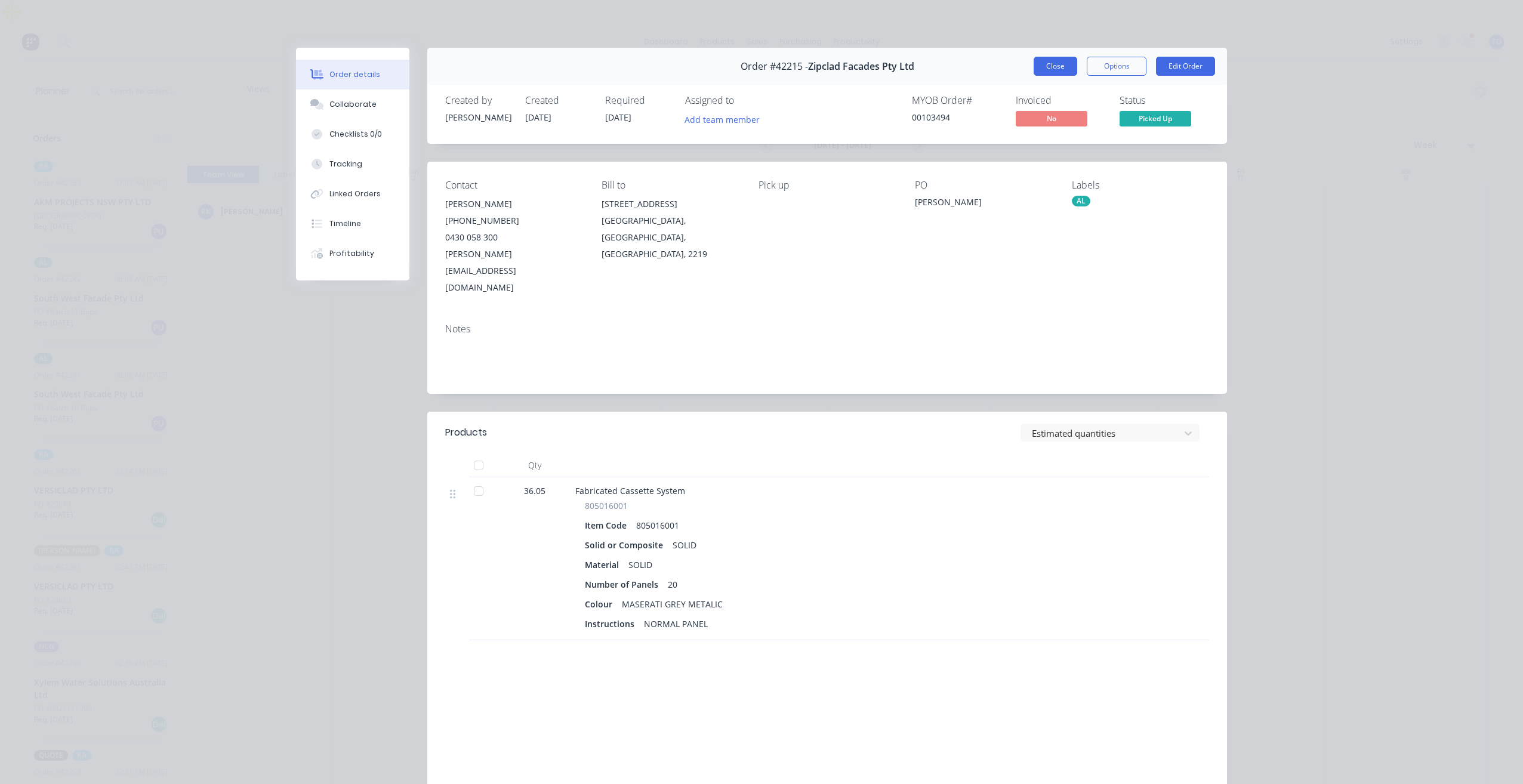
click at [1041, 65] on button "Close" at bounding box center [1055, 66] width 43 height 19
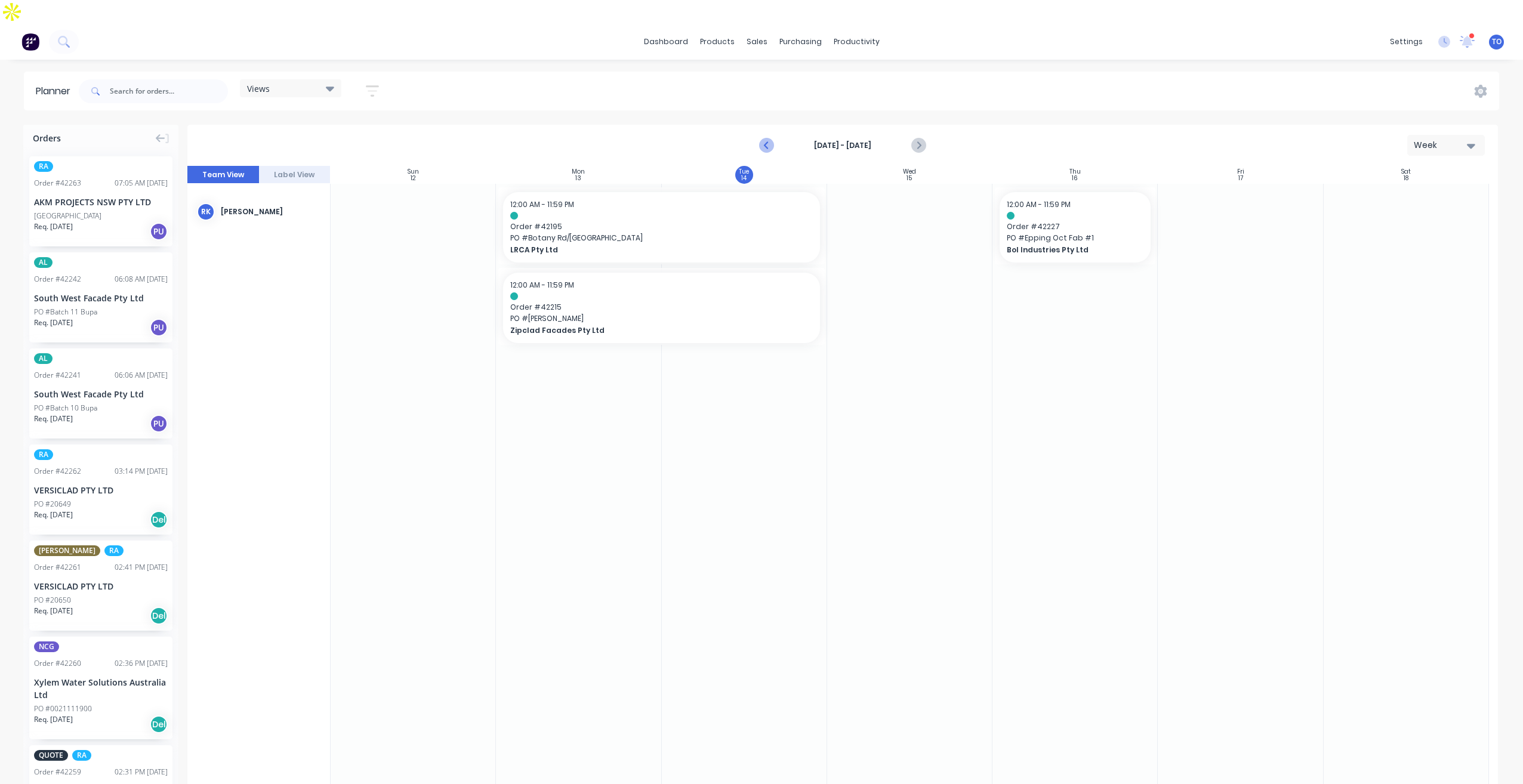
click at [774, 134] on button "Previous page" at bounding box center [766, 146] width 24 height 24
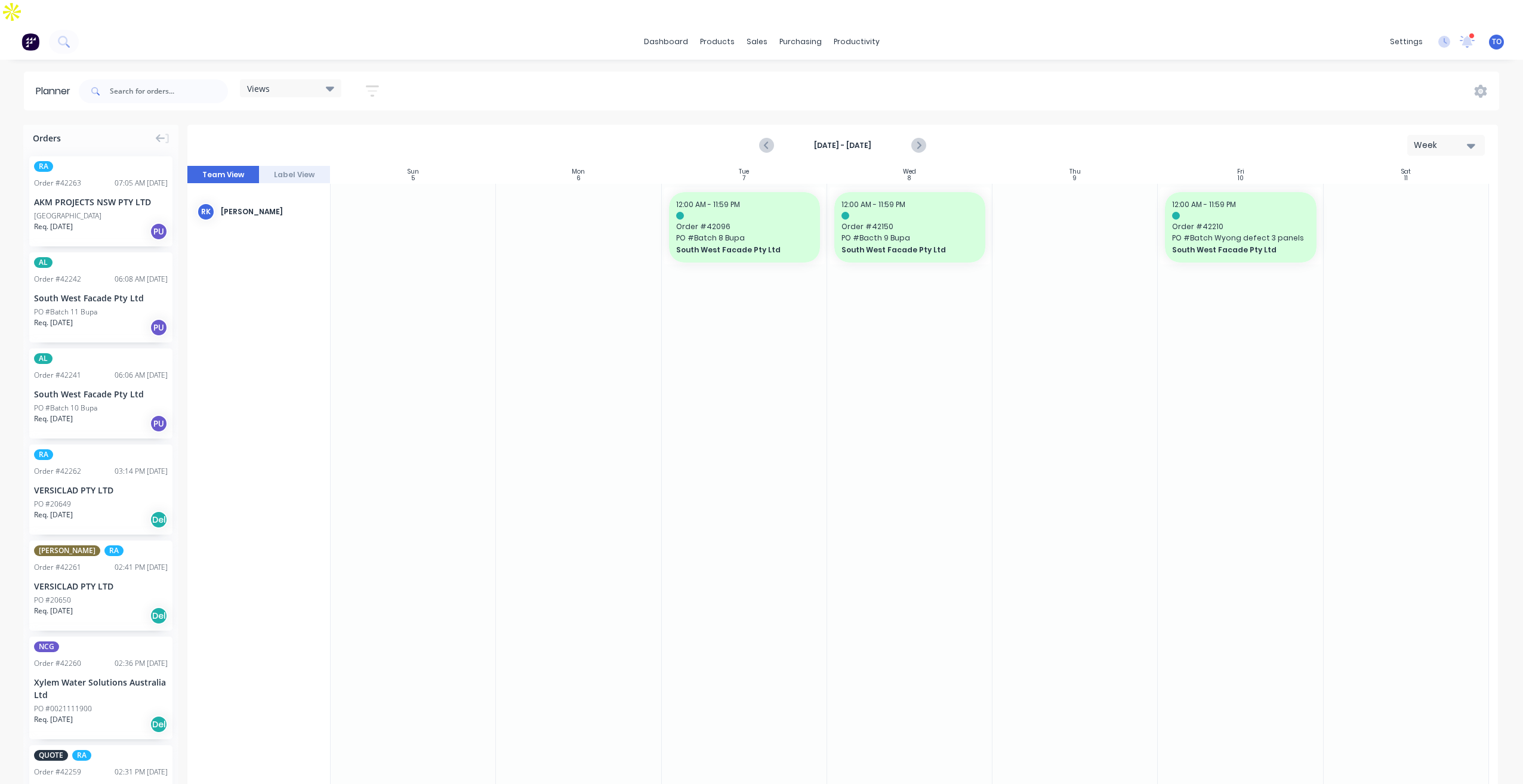
click at [28, 282] on div "RA Order # 42263 07:05 AM 14/10/25 AKM PROJECTS NSW PTY LTD PO #Mater Hospital …" at bounding box center [101, 467] width 155 height 641
click at [63, 281] on div "AL Order # 42242 06:08 AM 14/10/25 South West Facade Pty Ltd PO #Batch 11 Bupa …" at bounding box center [101, 297] width 143 height 90
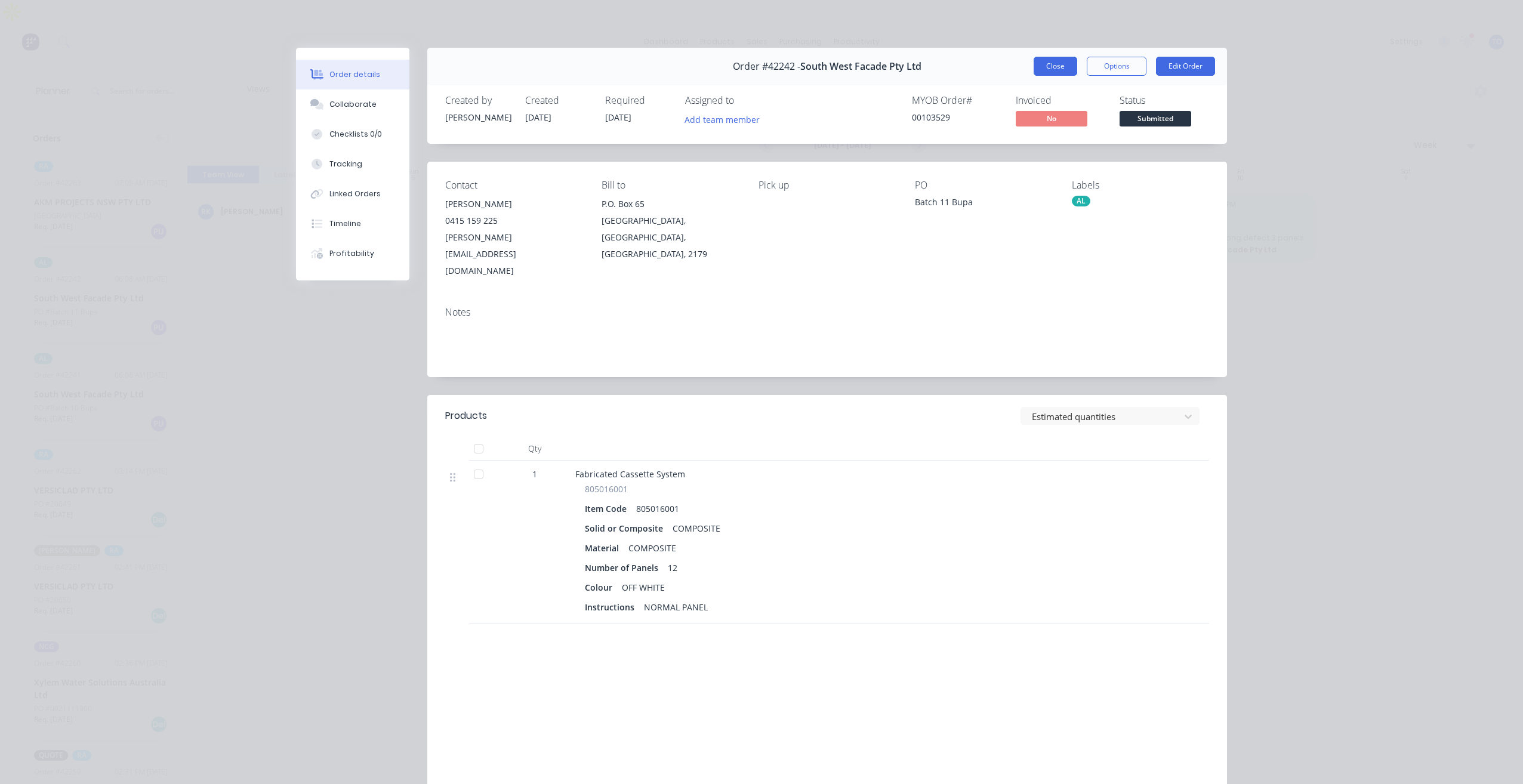
click at [1041, 63] on button "Close" at bounding box center [1055, 66] width 43 height 19
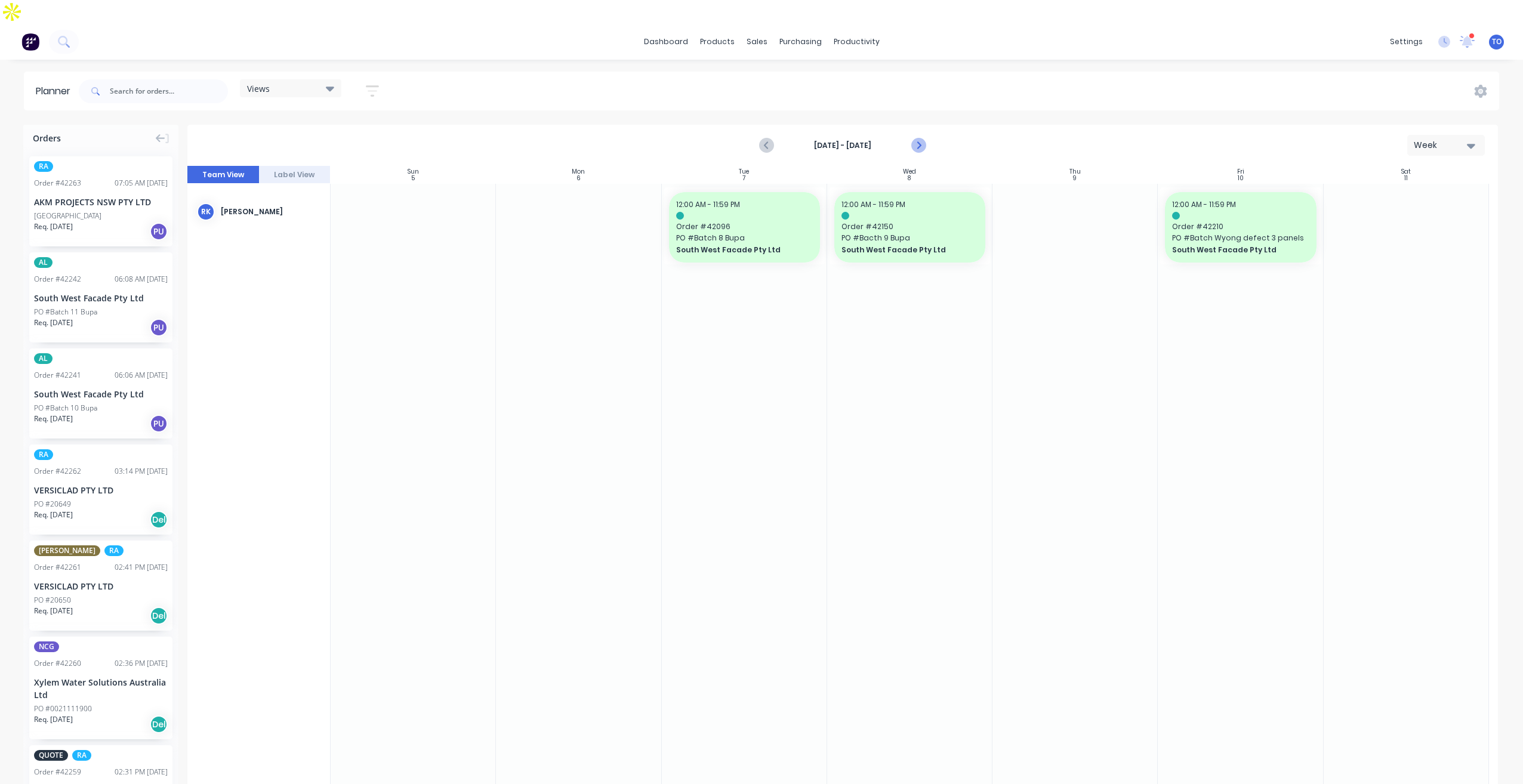
click at [924, 138] on icon "Next page" at bounding box center [918, 146] width 14 height 14
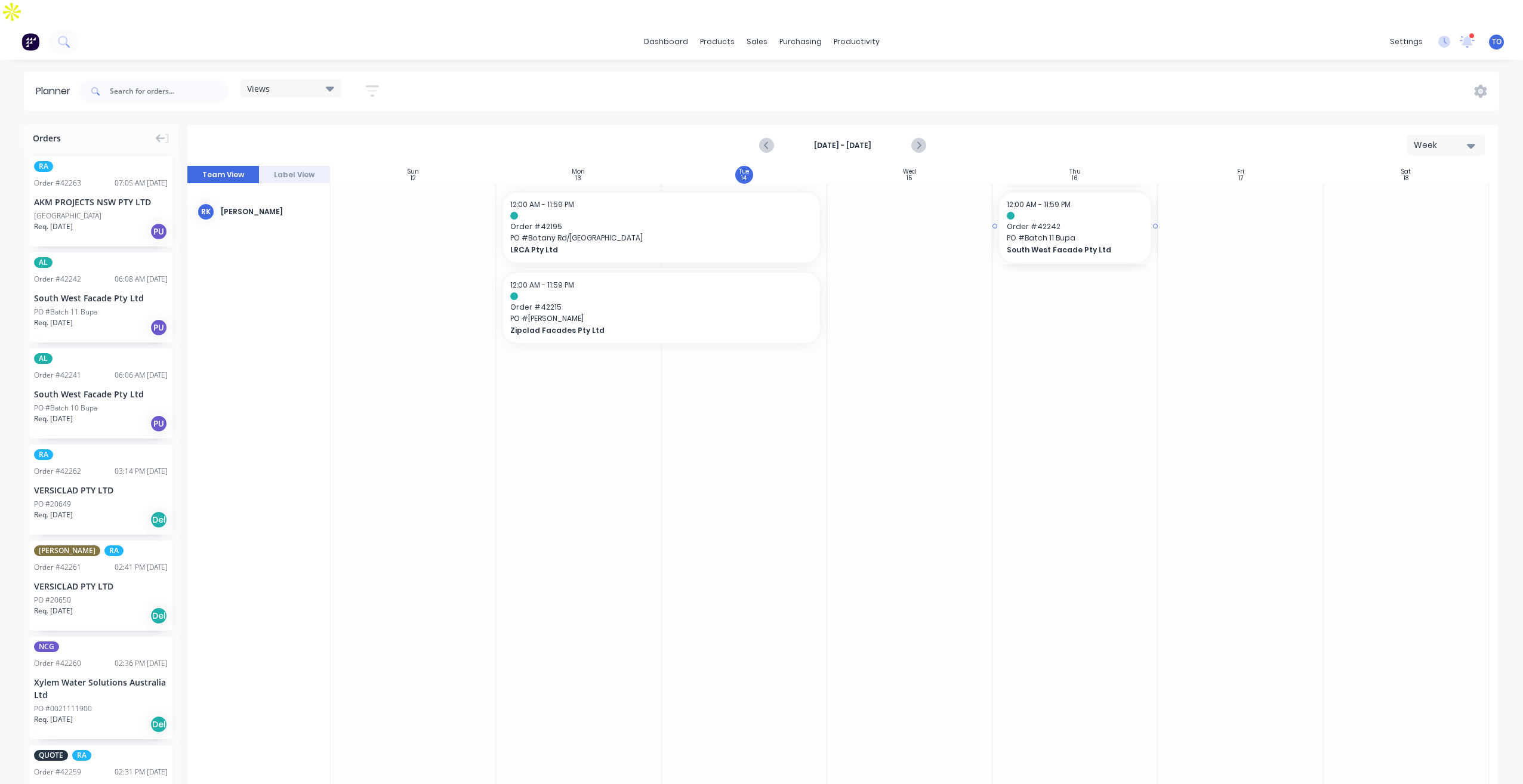
drag, startPoint x: 56, startPoint y: 281, endPoint x: 1070, endPoint y: 246, distance: 1014.6
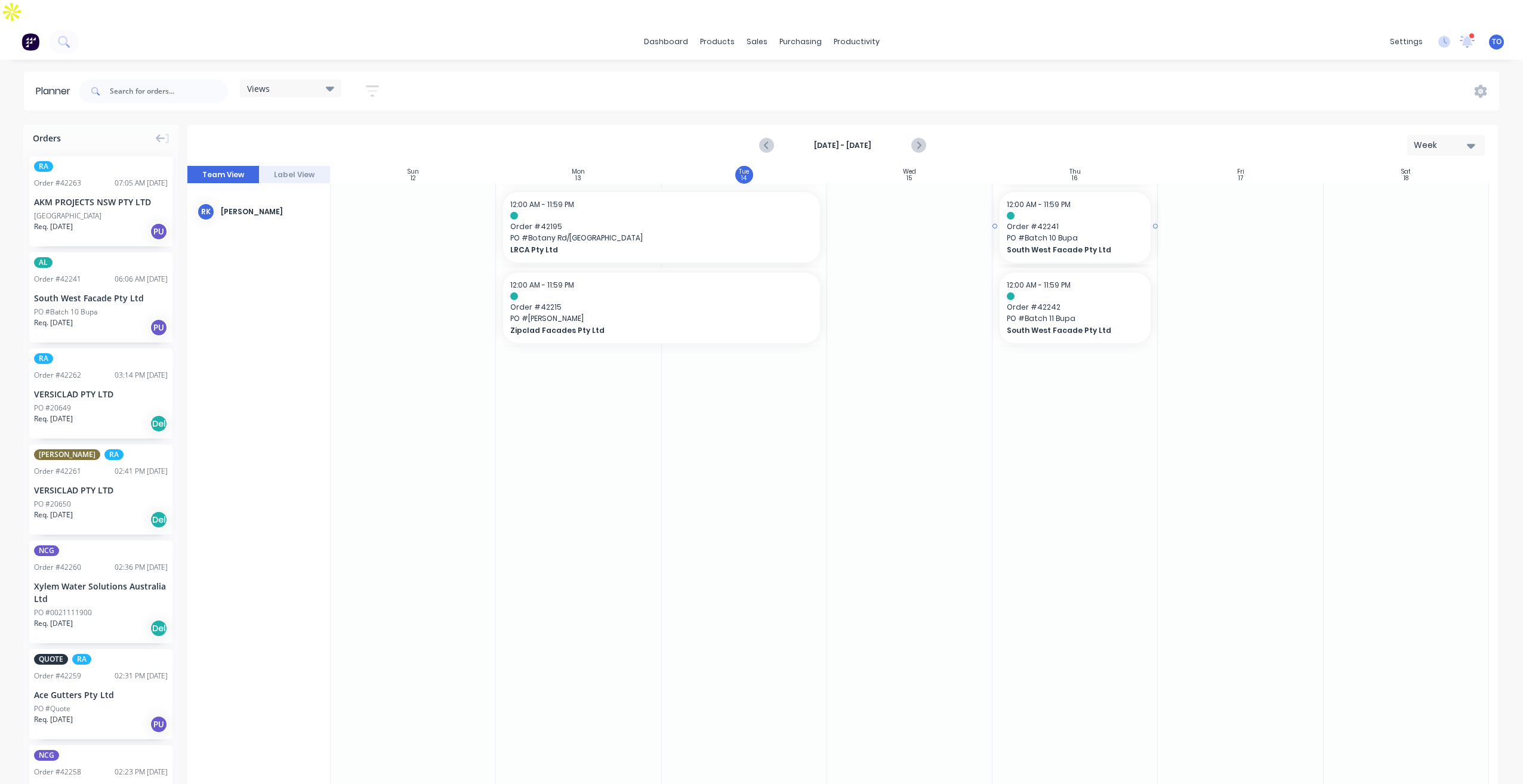
drag, startPoint x: 67, startPoint y: 263, endPoint x: 1057, endPoint y: 241, distance: 990.2
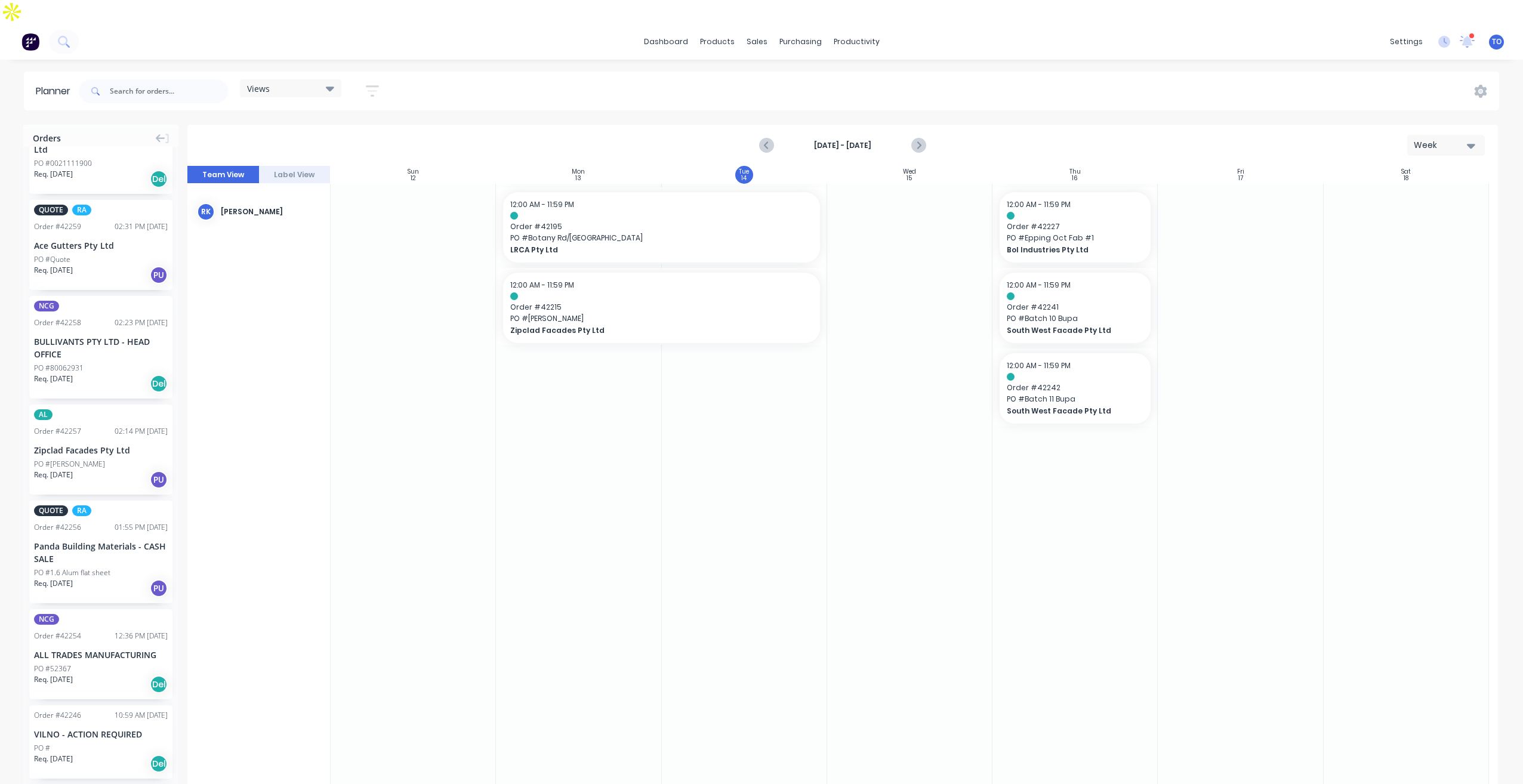
scroll to position [418, 0]
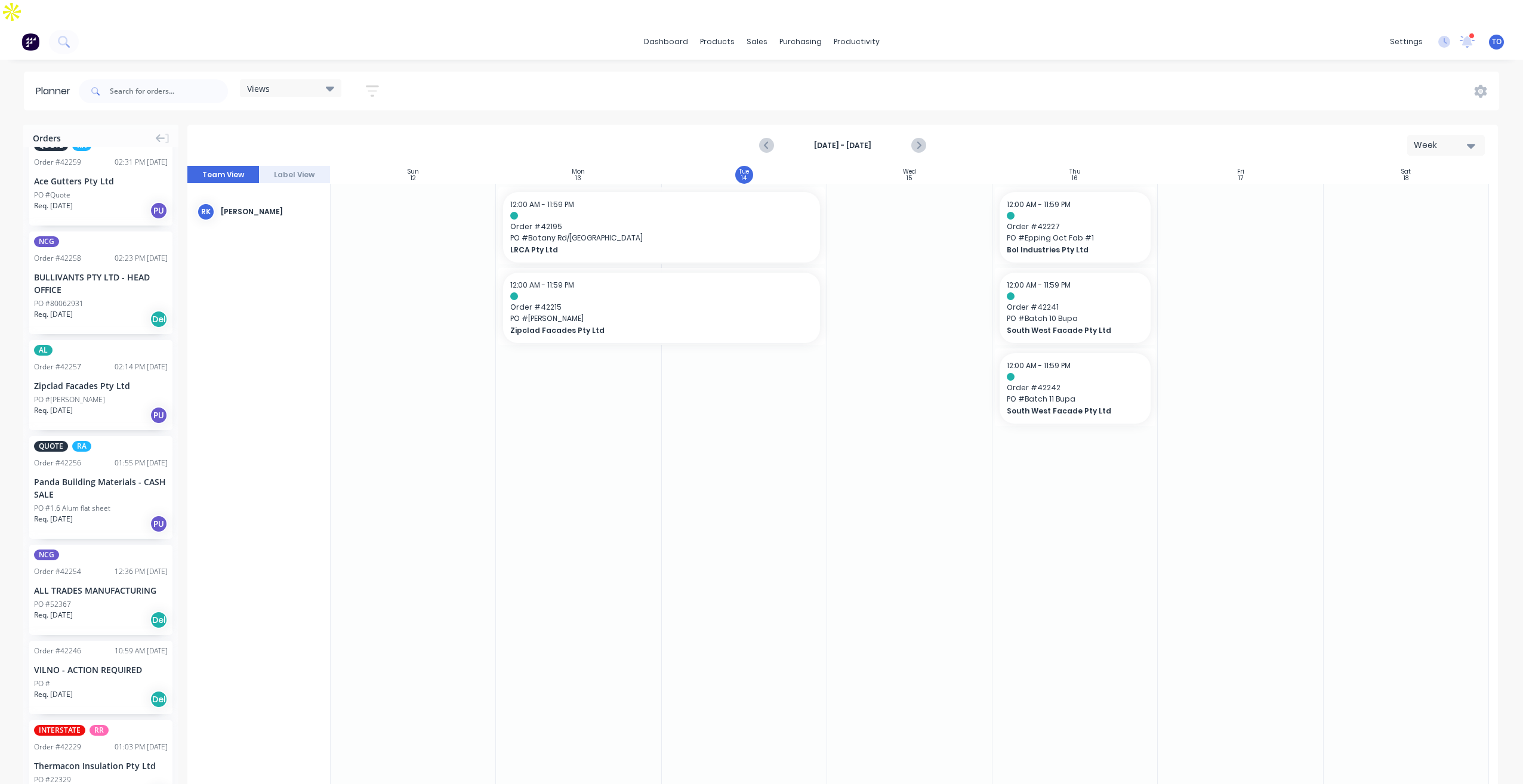
click at [59, 394] on div "PO #Hunter Hill" at bounding box center [70, 399] width 71 height 11
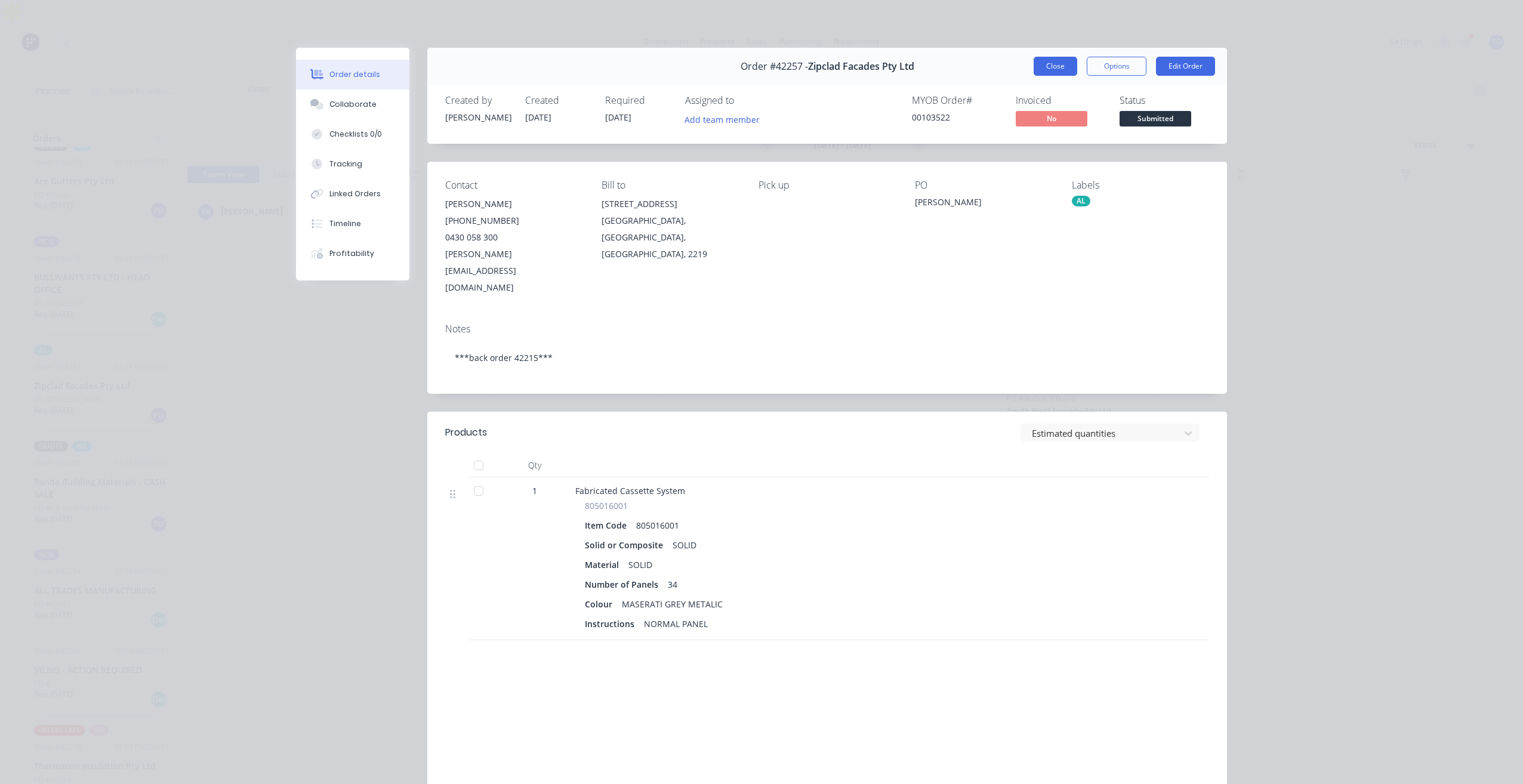
click at [1059, 63] on button "Close" at bounding box center [1055, 66] width 43 height 19
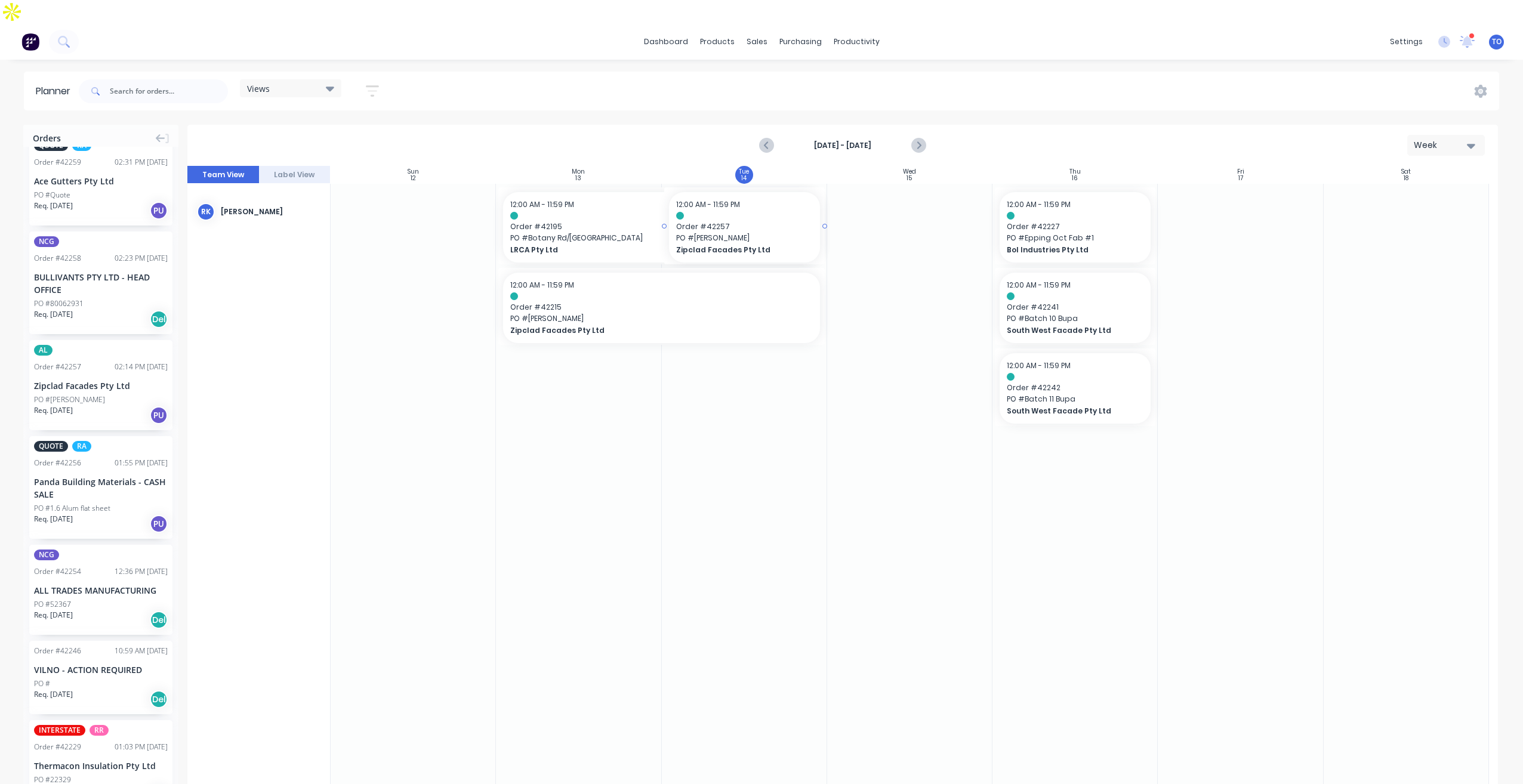
drag, startPoint x: 54, startPoint y: 355, endPoint x: 708, endPoint y: 273, distance: 659.1
click at [671, 493] on div at bounding box center [744, 484] width 165 height 602
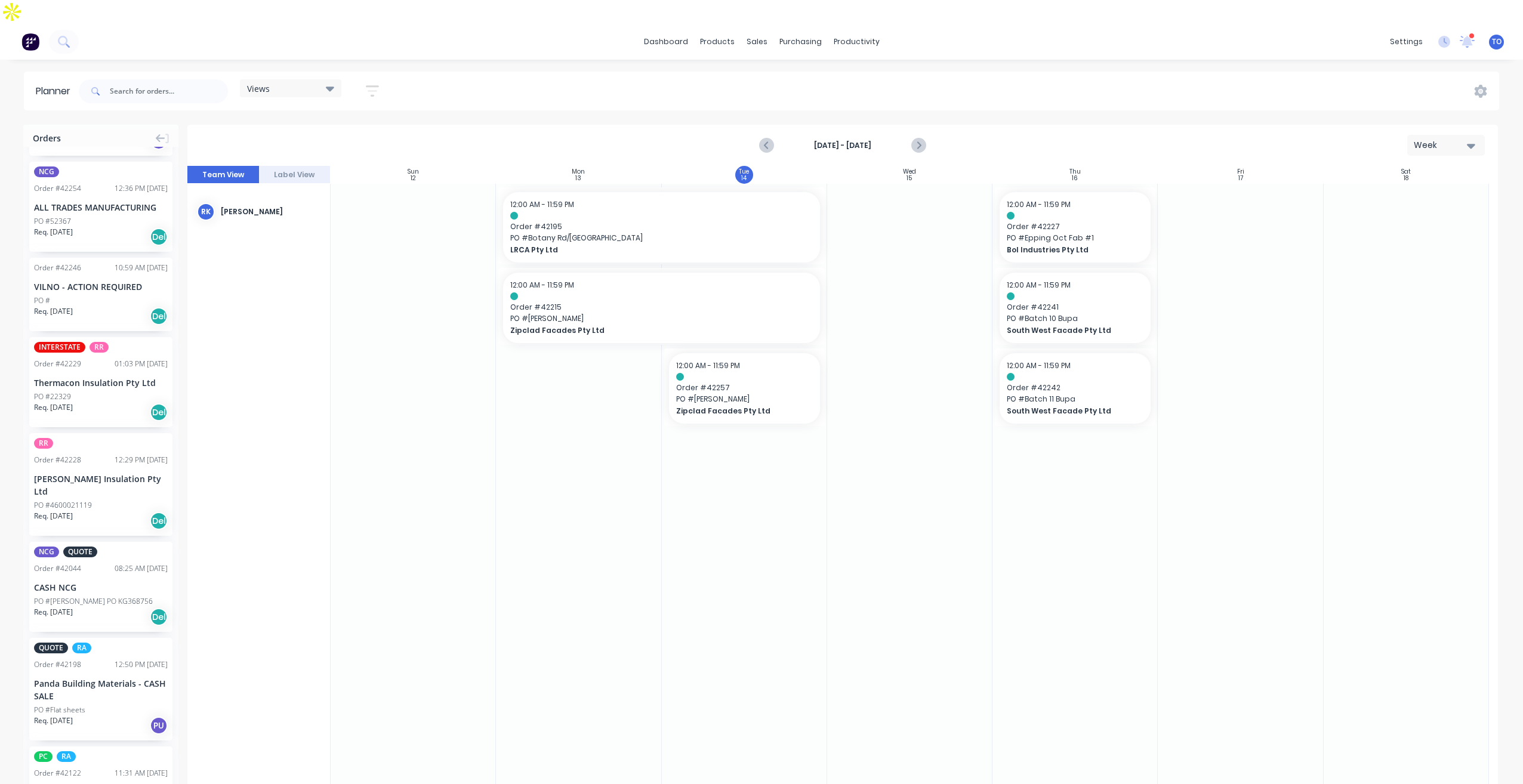
scroll to position [573, 0]
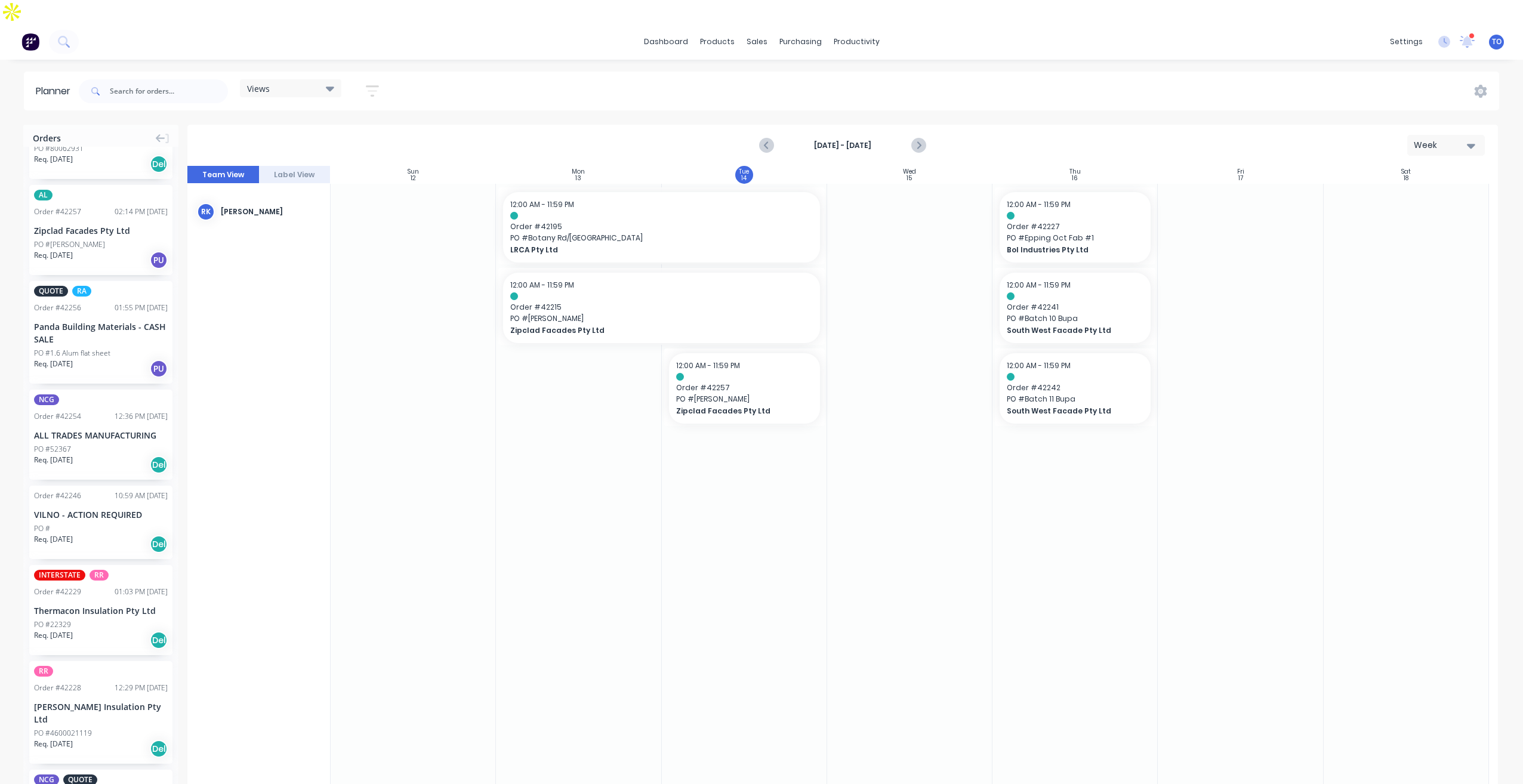
click at [758, 541] on div at bounding box center [744, 484] width 165 height 602
click at [610, 302] on span "Order # 42215" at bounding box center [661, 307] width 302 height 11
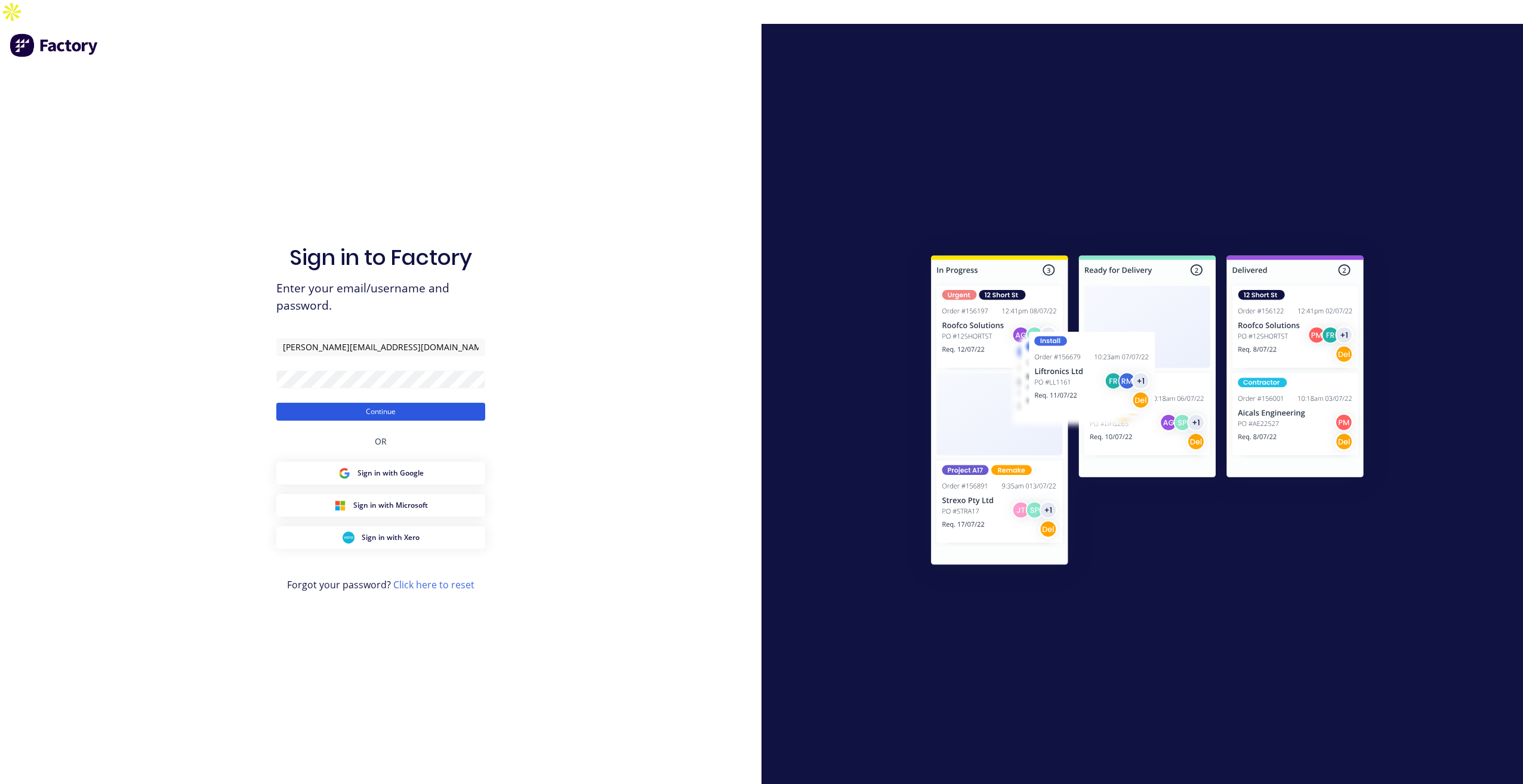
click at [353, 403] on button "Continue" at bounding box center [380, 412] width 209 height 18
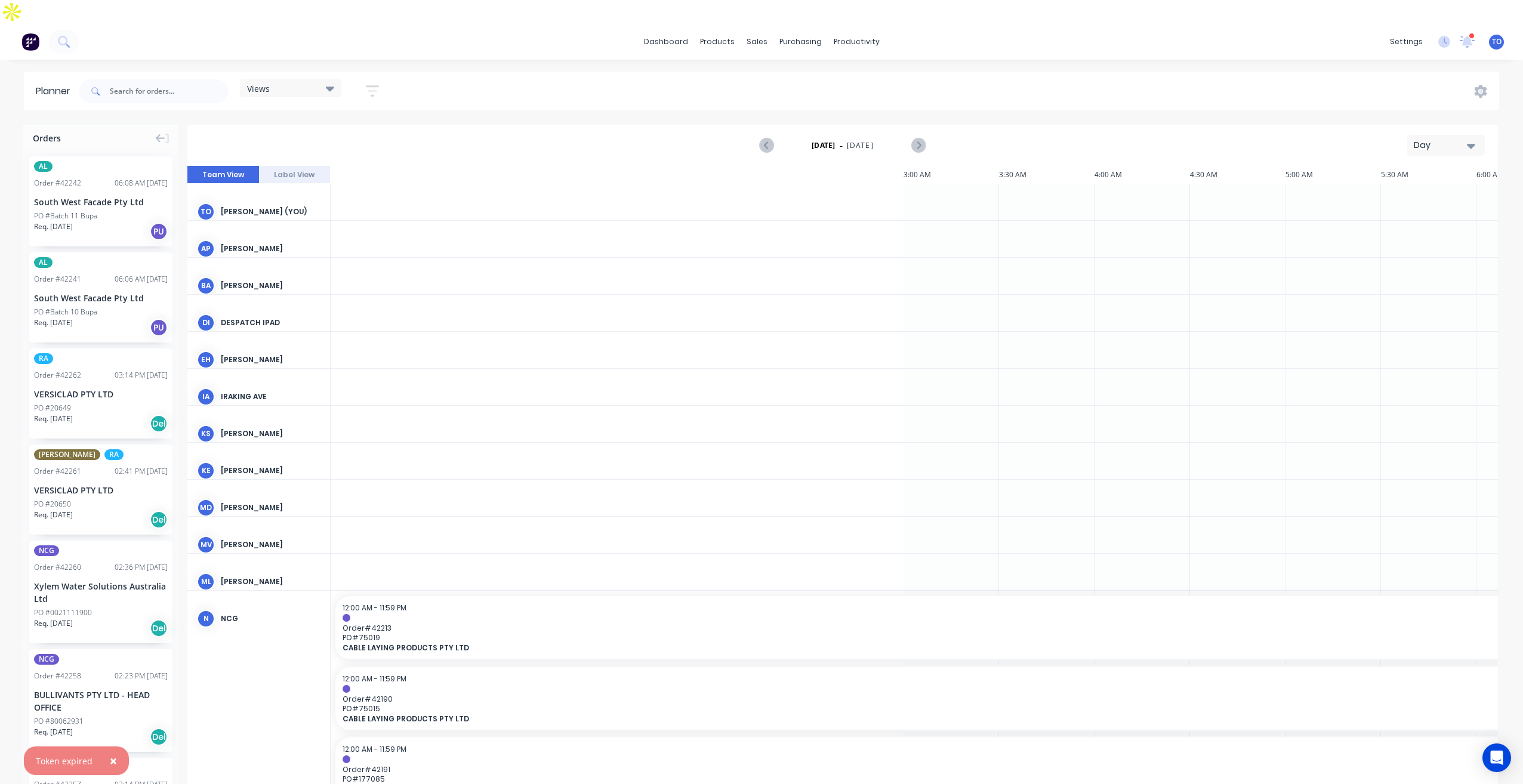
scroll to position [0, 1338]
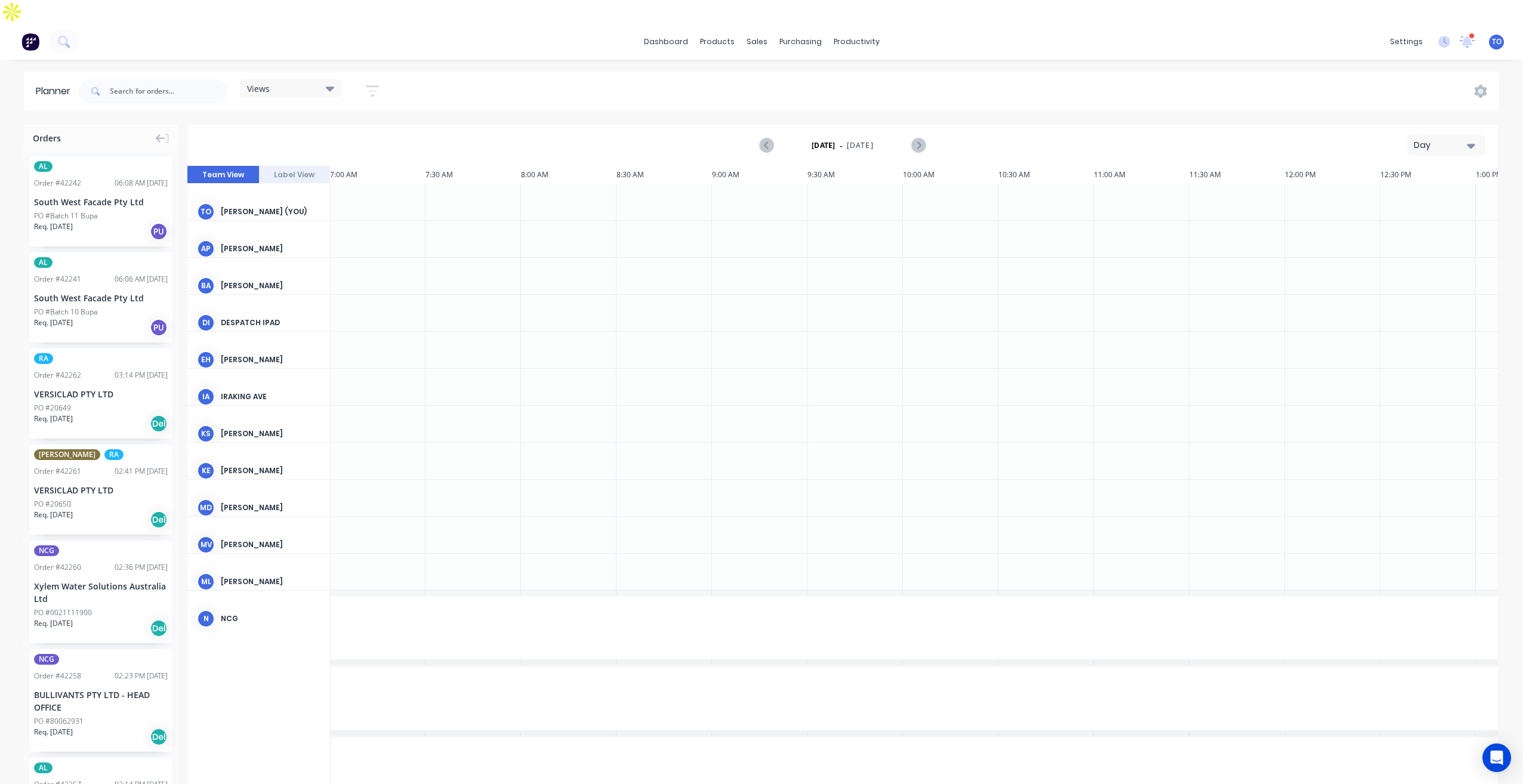
click at [1447, 139] on div "Day" at bounding box center [1441, 146] width 55 height 12
click at [1426, 190] on div "Week" at bounding box center [1424, 201] width 118 height 24
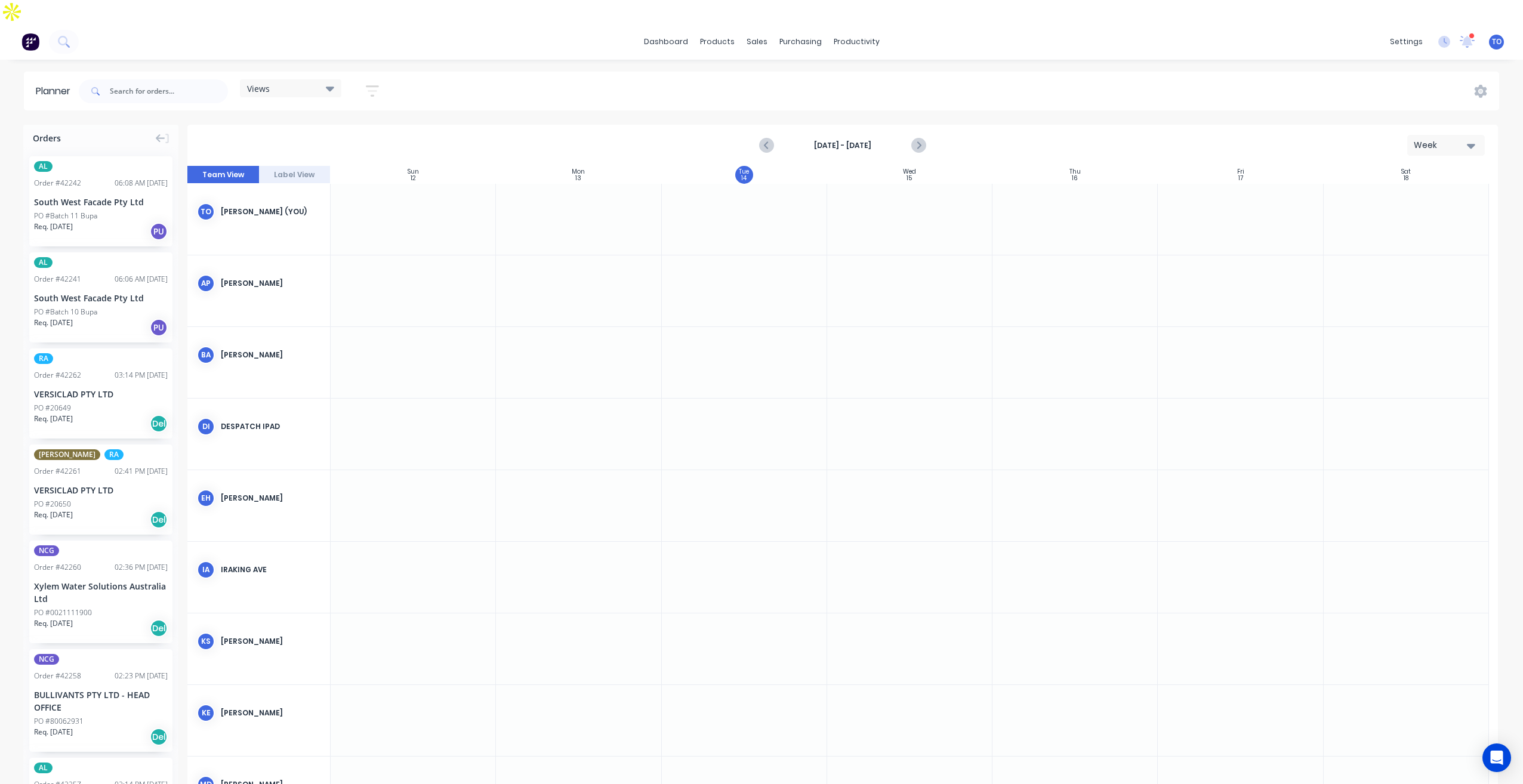
click at [1445, 139] on div "Week" at bounding box center [1441, 146] width 55 height 12
drag, startPoint x: 1407, startPoint y: 181, endPoint x: 1395, endPoint y: 180, distance: 12.0
click at [1400, 190] on div "Week" at bounding box center [1424, 201] width 118 height 24
click at [370, 90] on icon "button" at bounding box center [372, 91] width 10 height 2
click at [332, 165] on div "Show/Hide orders" at bounding box center [310, 171] width 83 height 12
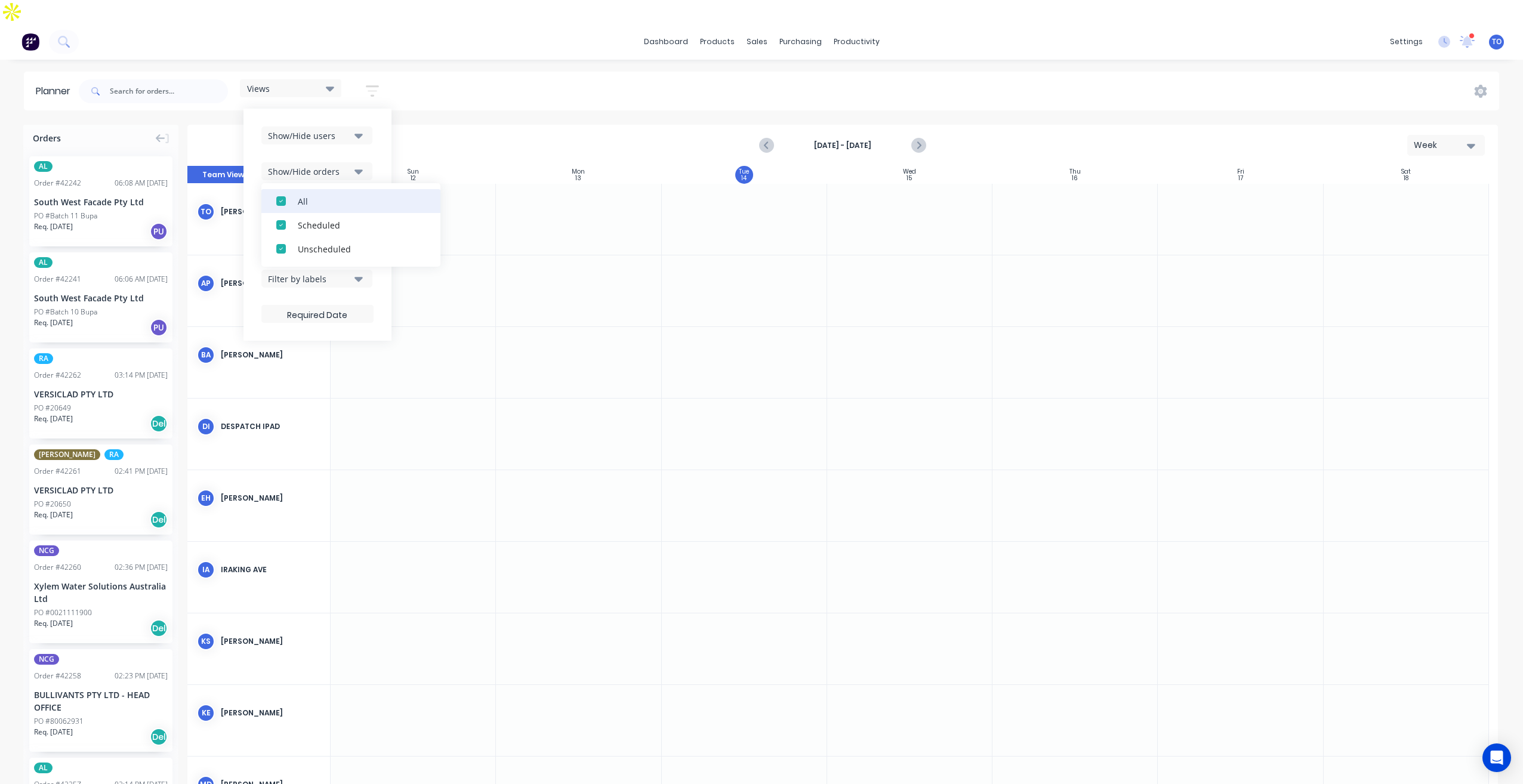
click at [306, 195] on div "All" at bounding box center [357, 201] width 119 height 12
click at [313, 243] on div "Unscheduled" at bounding box center [357, 249] width 119 height 12
click at [342, 130] on div "Show/Hide users" at bounding box center [310, 136] width 83 height 12
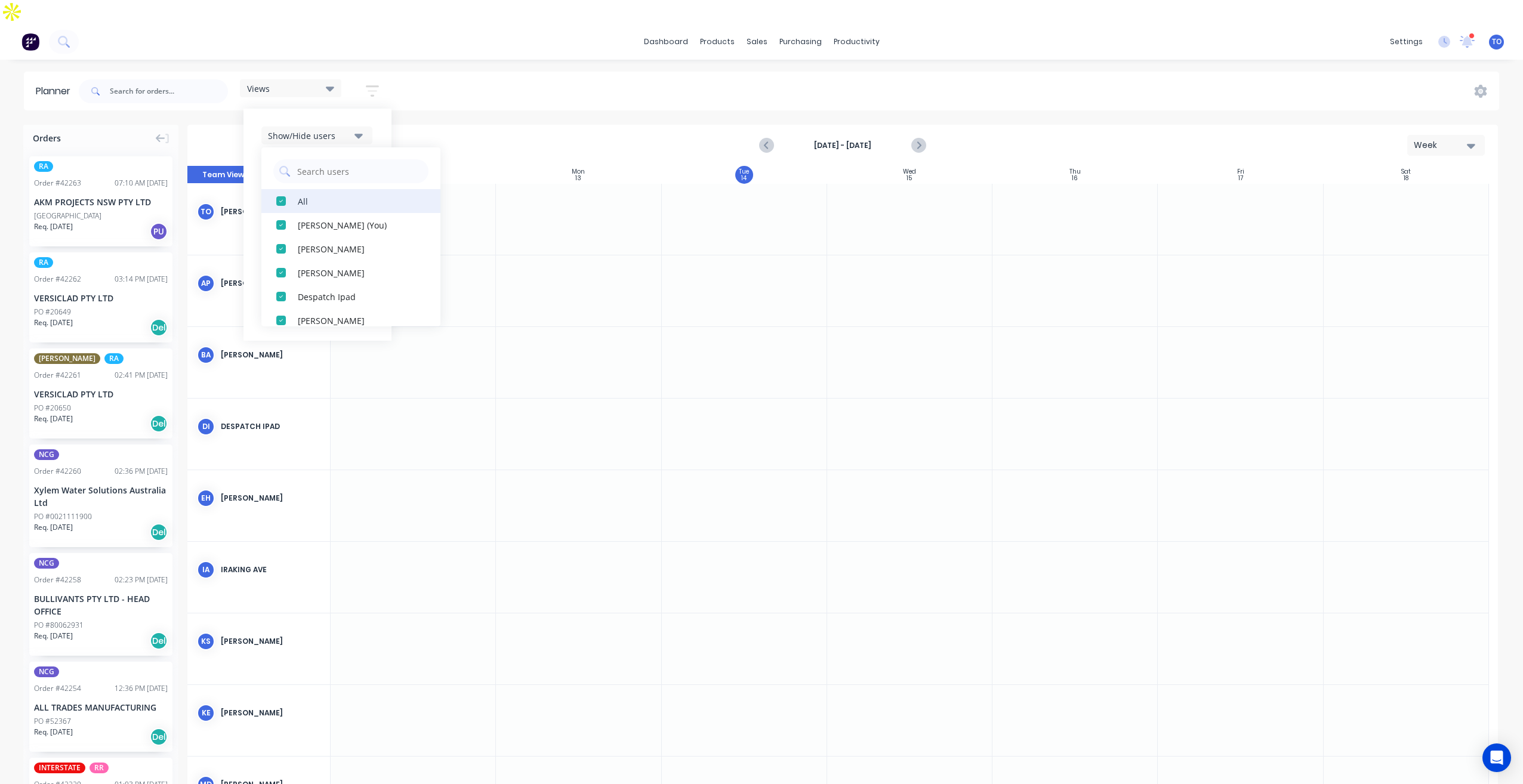
click at [317, 195] on div "All" at bounding box center [357, 201] width 119 height 12
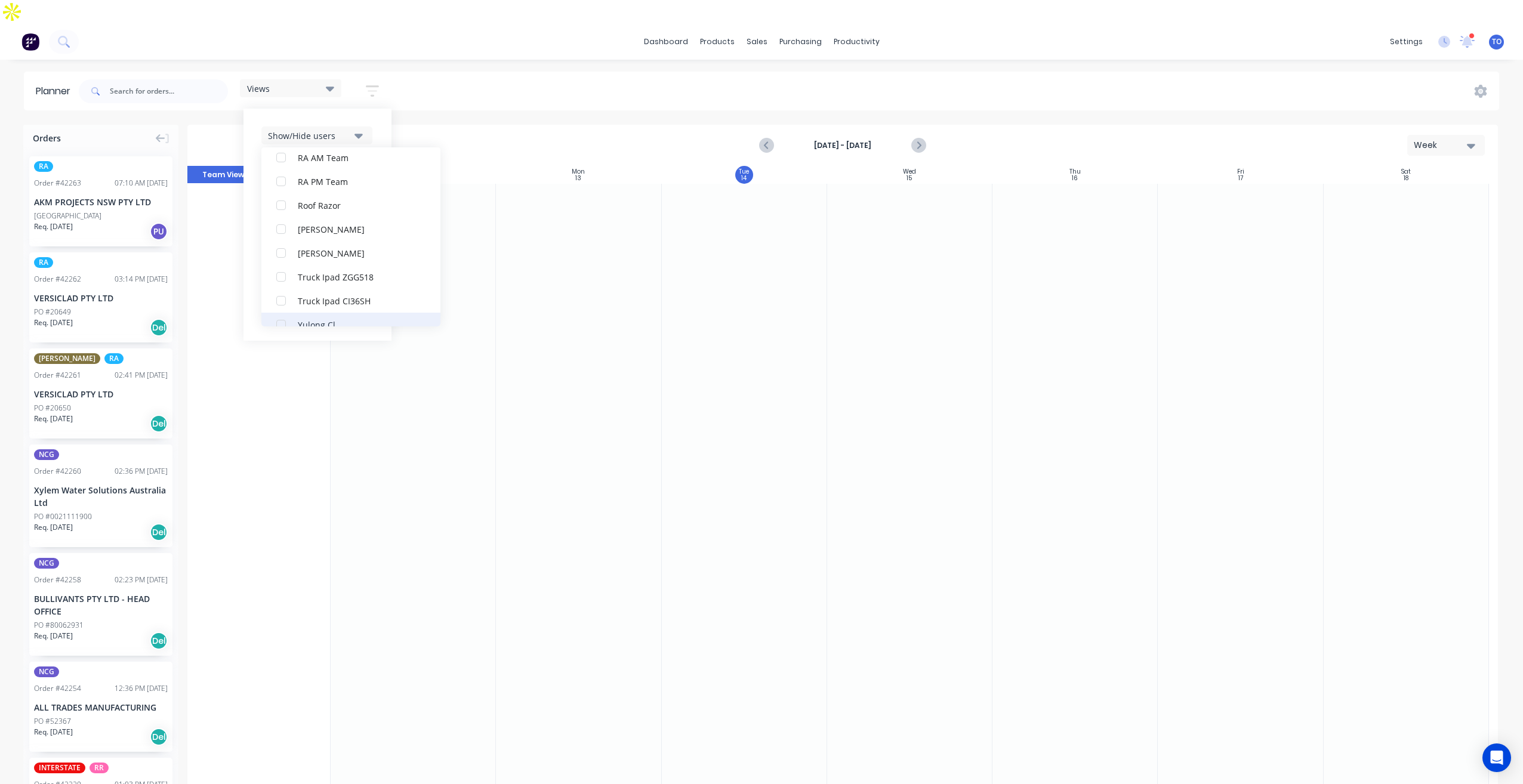
scroll to position [394, 0]
click at [324, 206] on div "Rupesh Karki" at bounding box center [357, 213] width 119 height 12
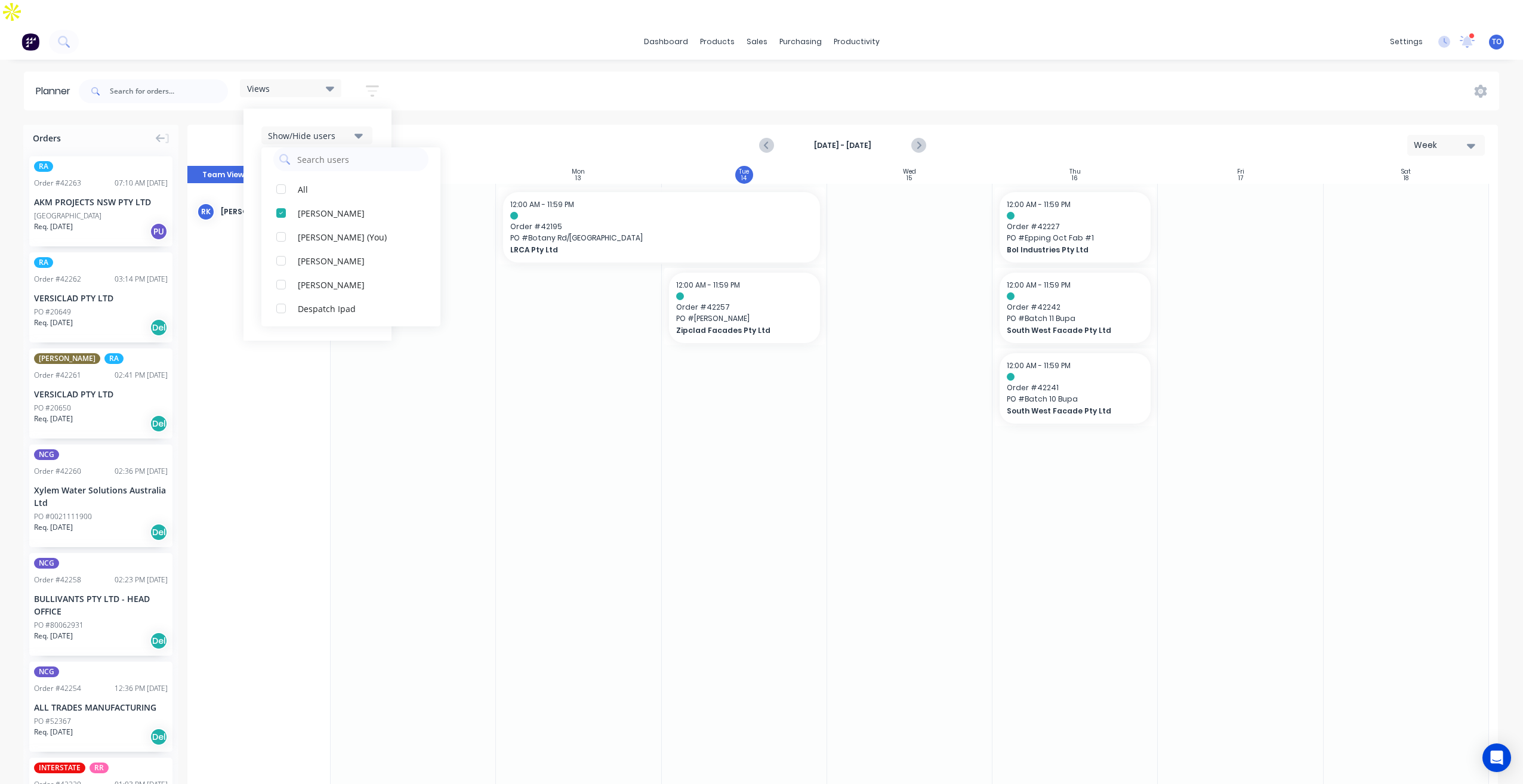
click at [377, 108] on div "Show/Hide users All Rupesh Karki Tobias Oyeyinka (You) Angela Perez Byron Aird …" at bounding box center [317, 224] width 148 height 232
click at [327, 201] on div "Filter by status" at bounding box center [310, 207] width 83 height 12
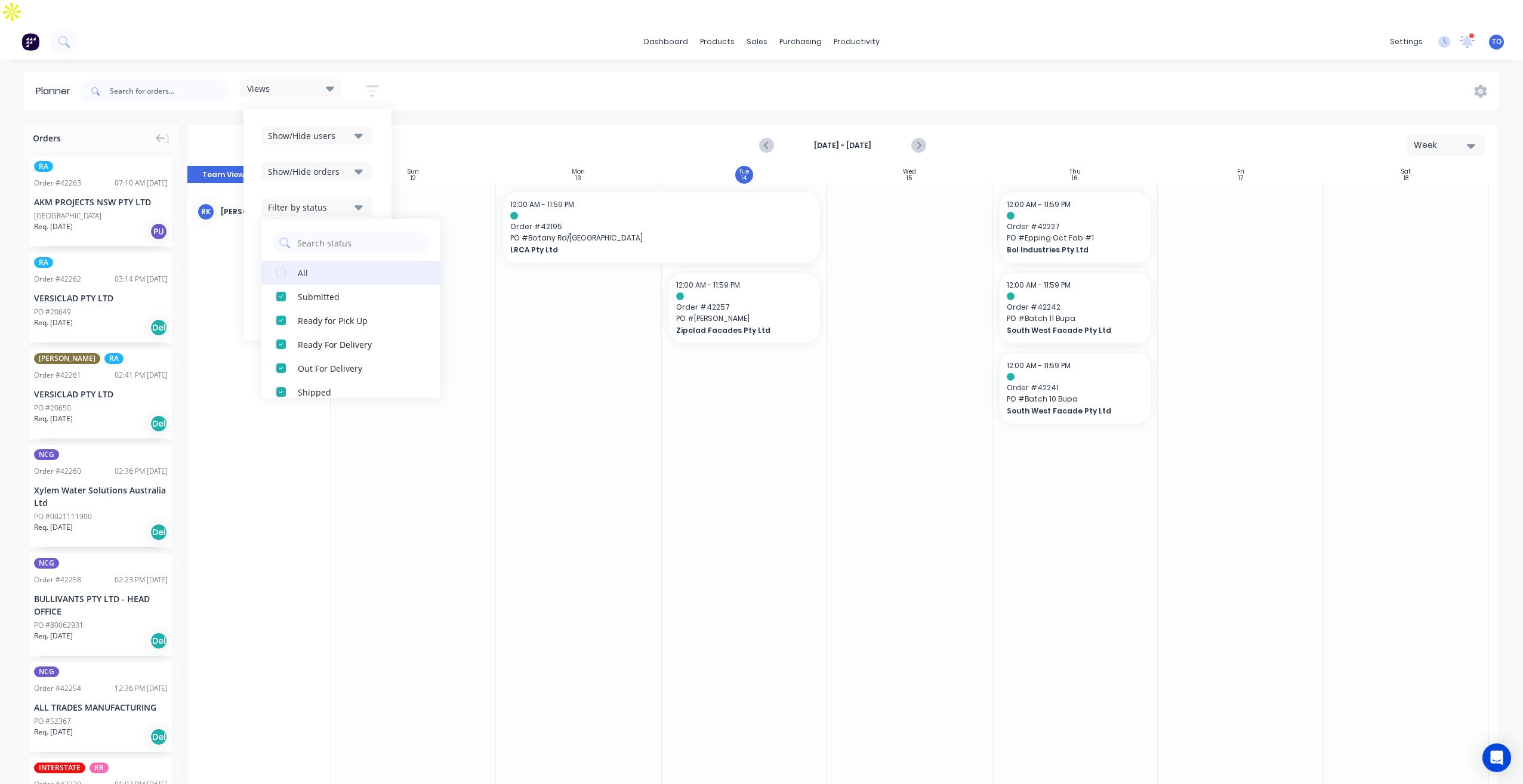
click at [307, 261] on button "All" at bounding box center [350, 273] width 179 height 24
click at [383, 173] on div "Show/Hide users Show/Hide orders Filter by status All Draft Quote Archived Deli…" at bounding box center [317, 224] width 148 height 232
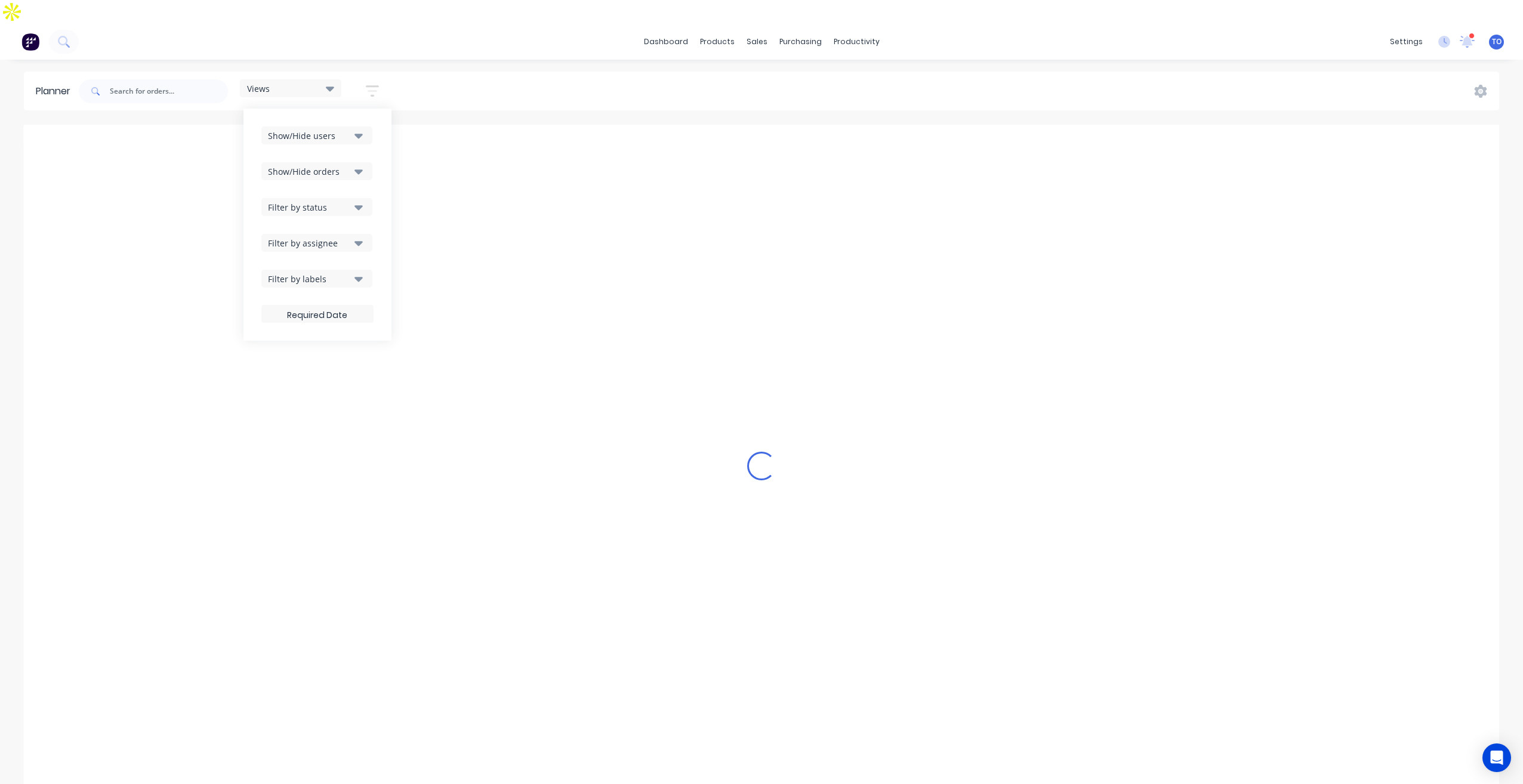
click at [332, 234] on button "Filter by assignee" at bounding box center [317, 243] width 111 height 18
click at [546, 73] on div "Views Save new view None (Default) edit Iraking edit kyle edit Michael's View e…" at bounding box center [788, 91] width 1422 height 36
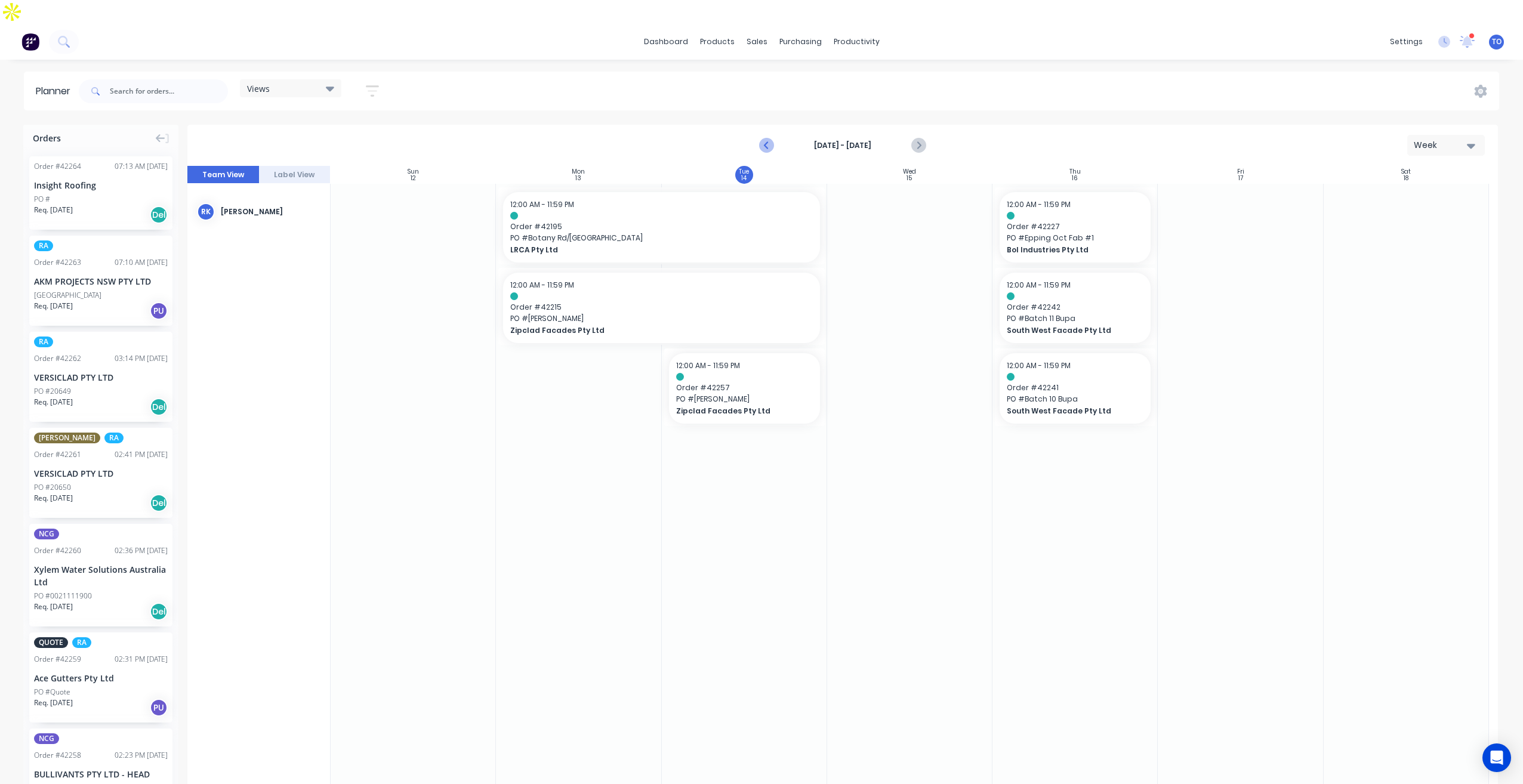
click at [759, 138] on icon "Previous page" at bounding box center [766, 146] width 14 height 14
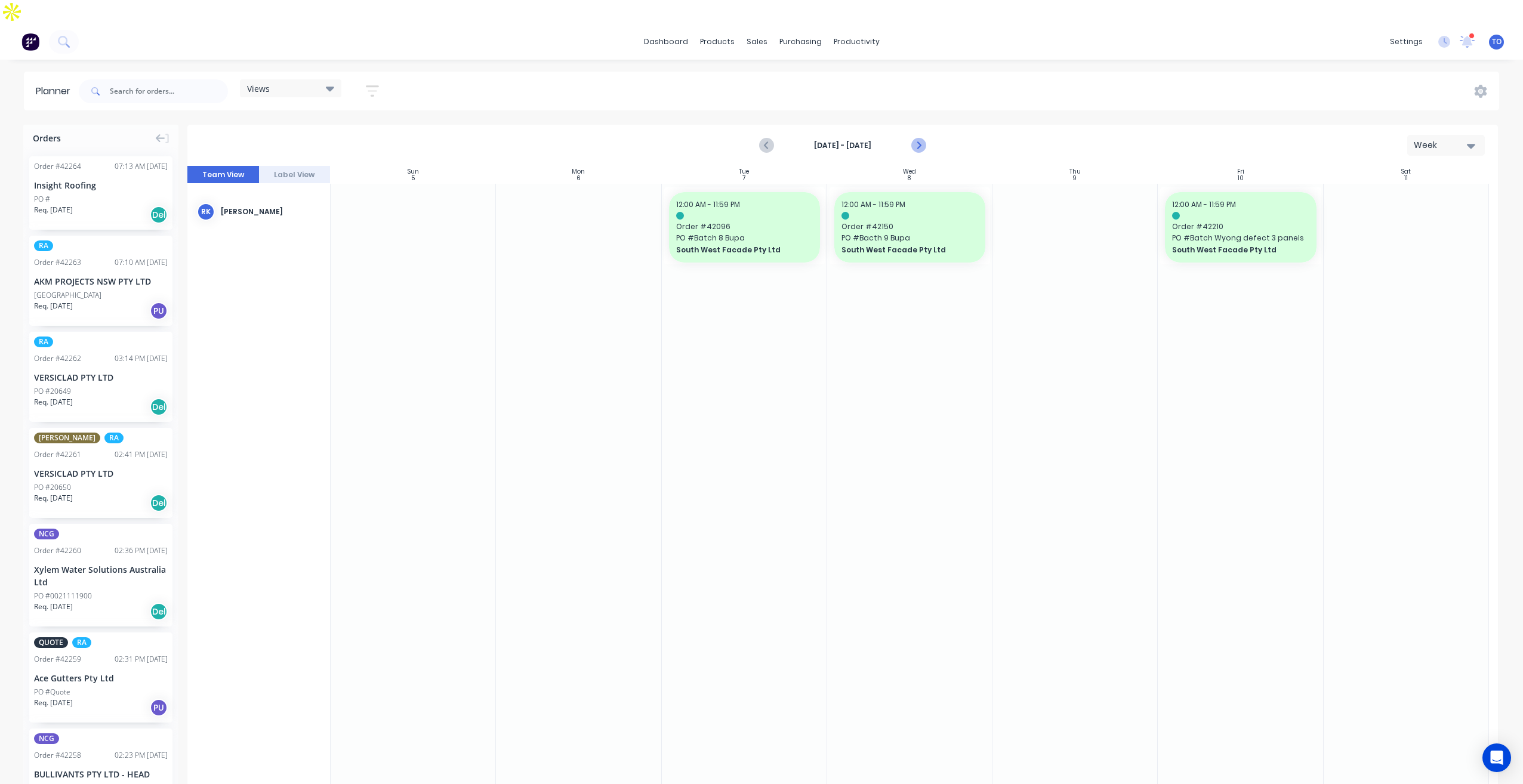
click at [928, 134] on button "Next page" at bounding box center [917, 146] width 24 height 24
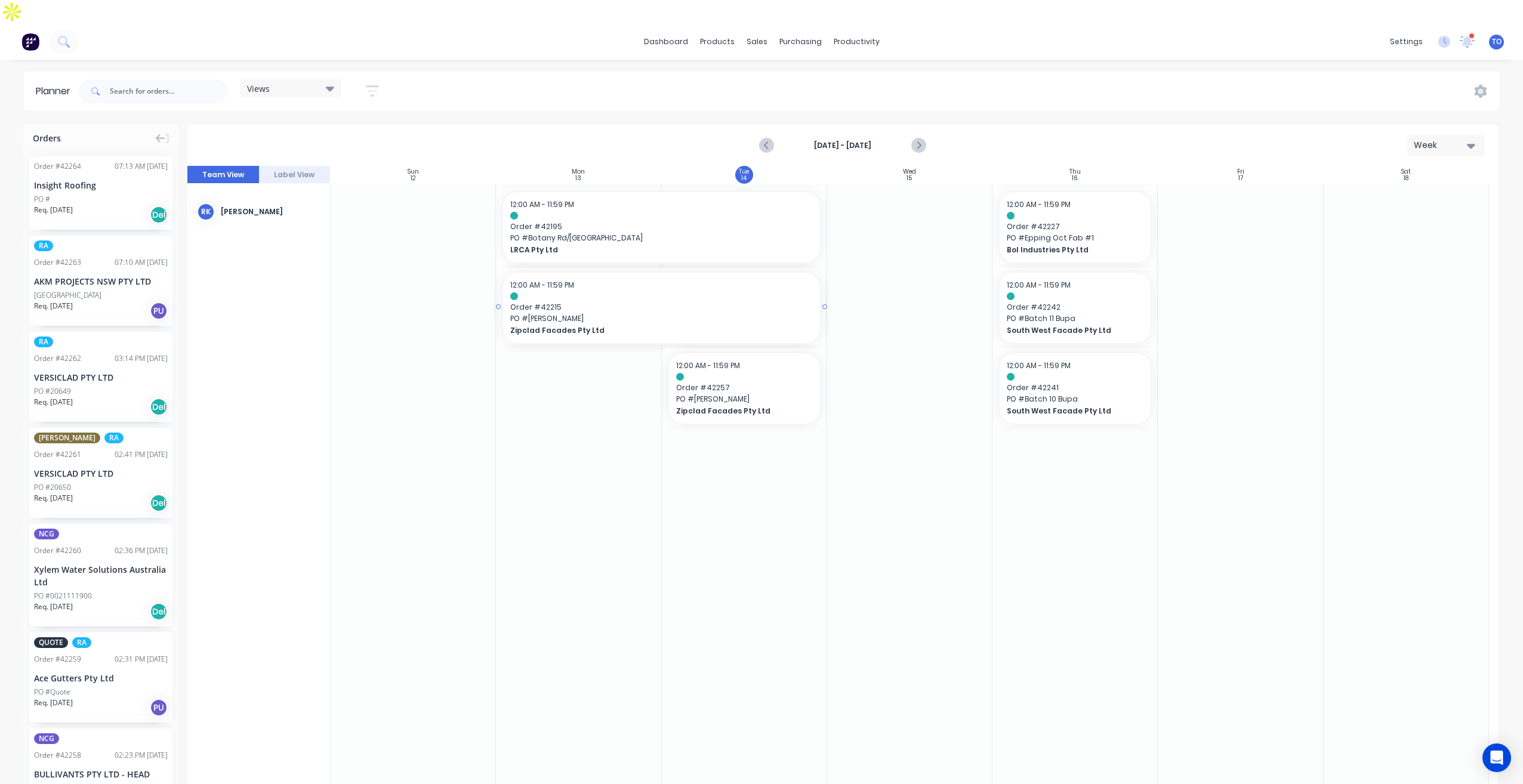
drag, startPoint x: 615, startPoint y: 281, endPoint x: 617, endPoint y: 302, distance: 21.1
click at [687, 233] on span "PO # Botany Rd/Wellington st" at bounding box center [661, 238] width 302 height 11
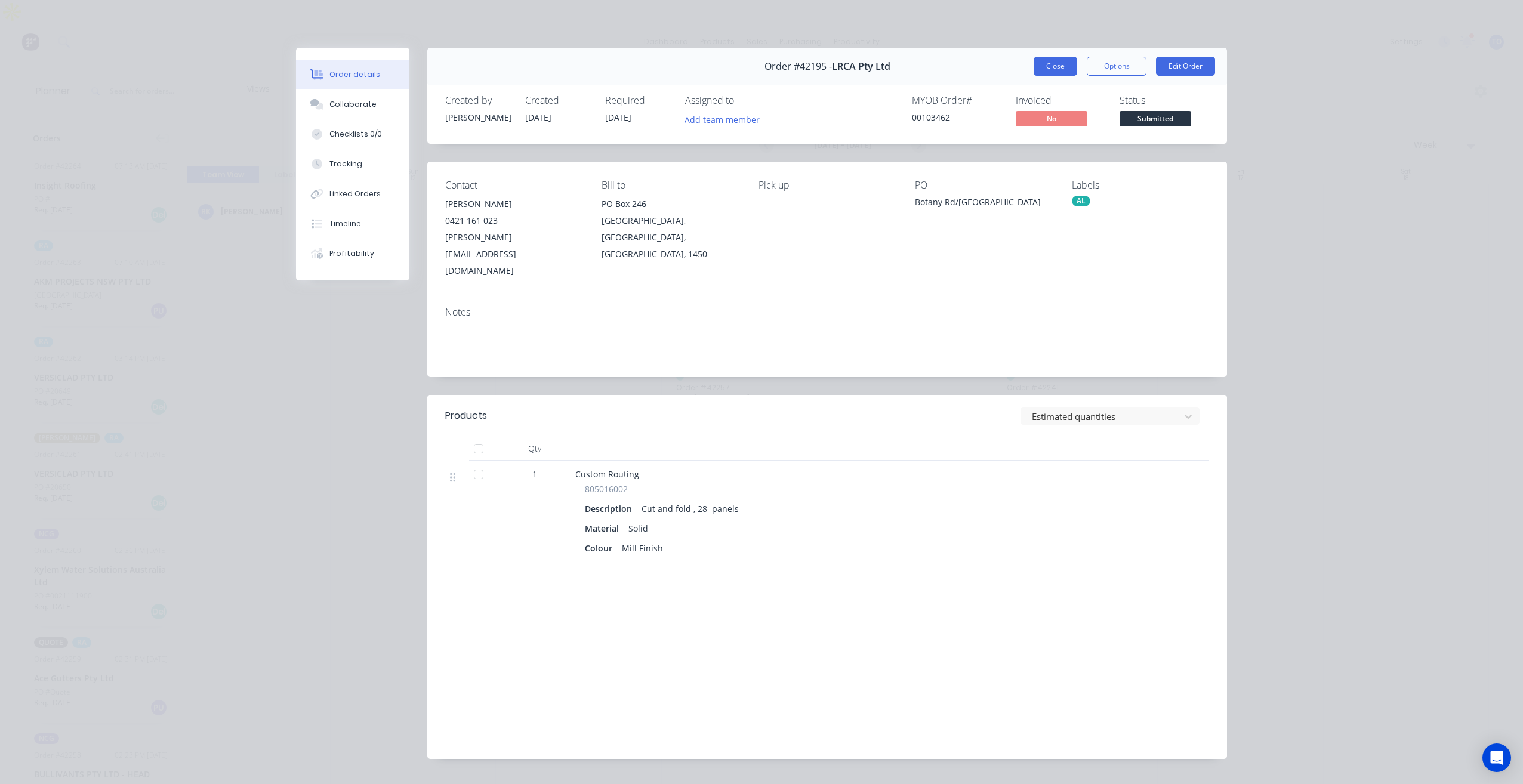
click at [1049, 64] on button "Close" at bounding box center [1055, 66] width 43 height 19
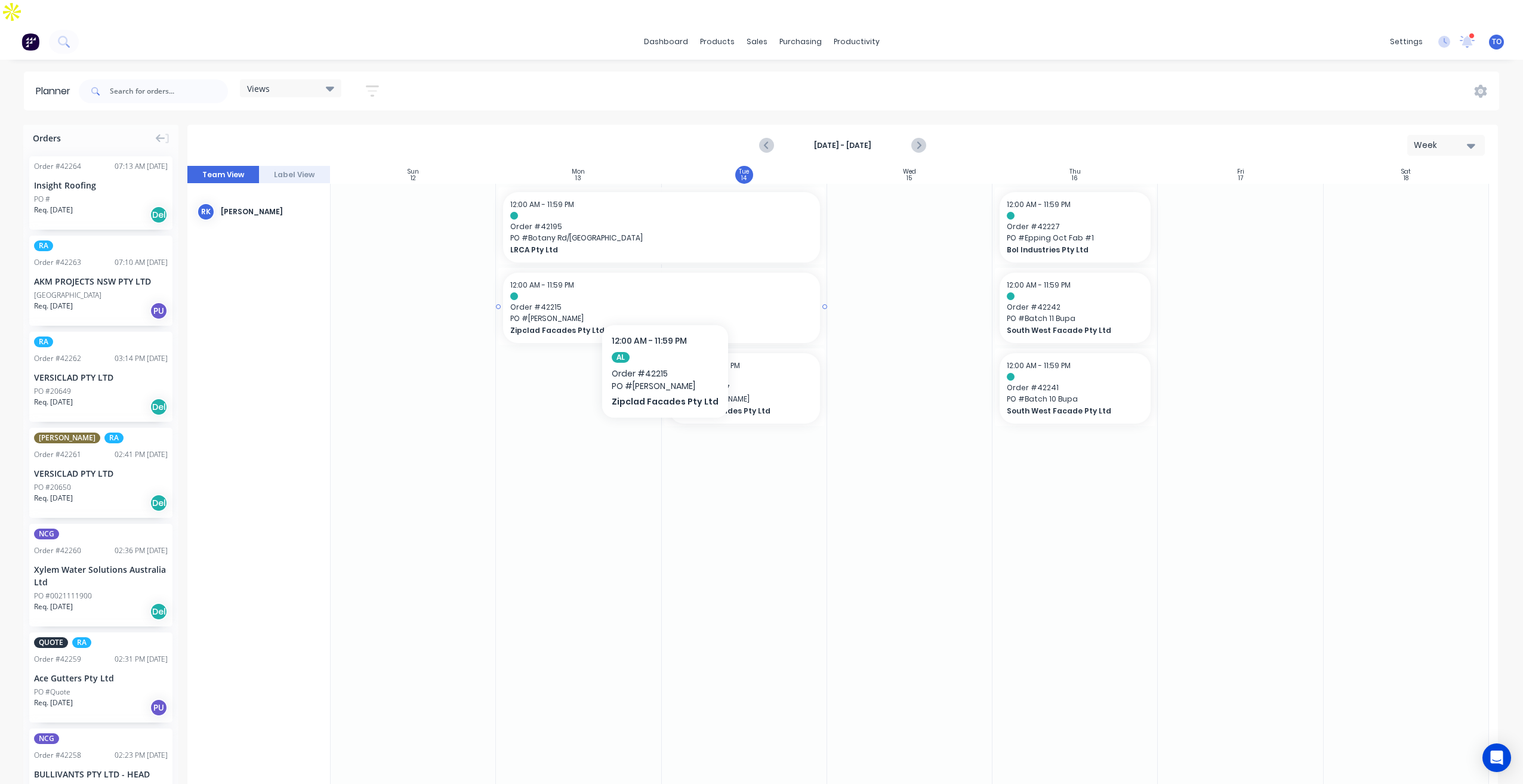
click at [676, 302] on span "Order # 42215" at bounding box center [661, 307] width 302 height 11
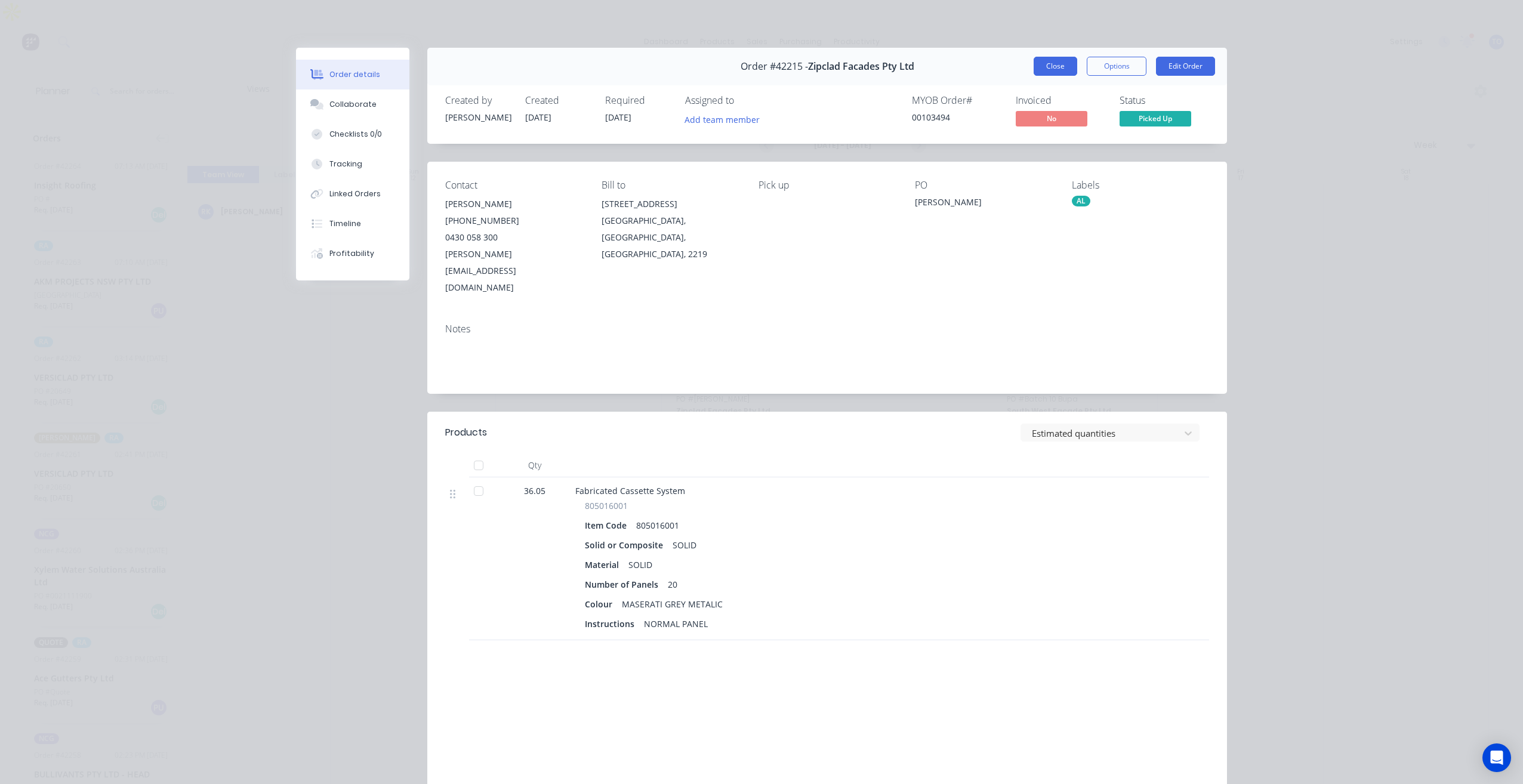
click at [1055, 68] on button "Close" at bounding box center [1055, 66] width 43 height 19
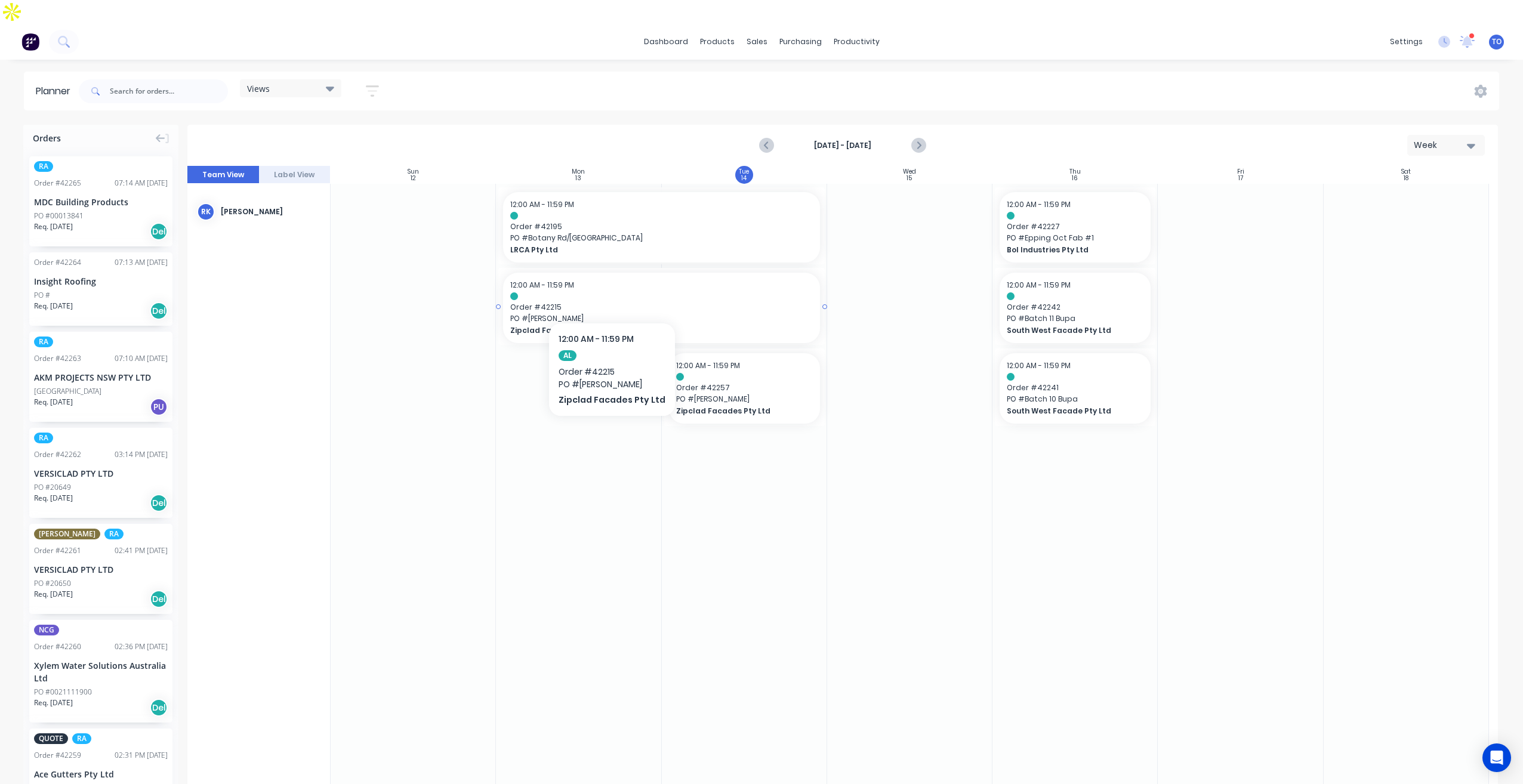
click at [608, 302] on span "Order # 42215" at bounding box center [661, 307] width 302 height 11
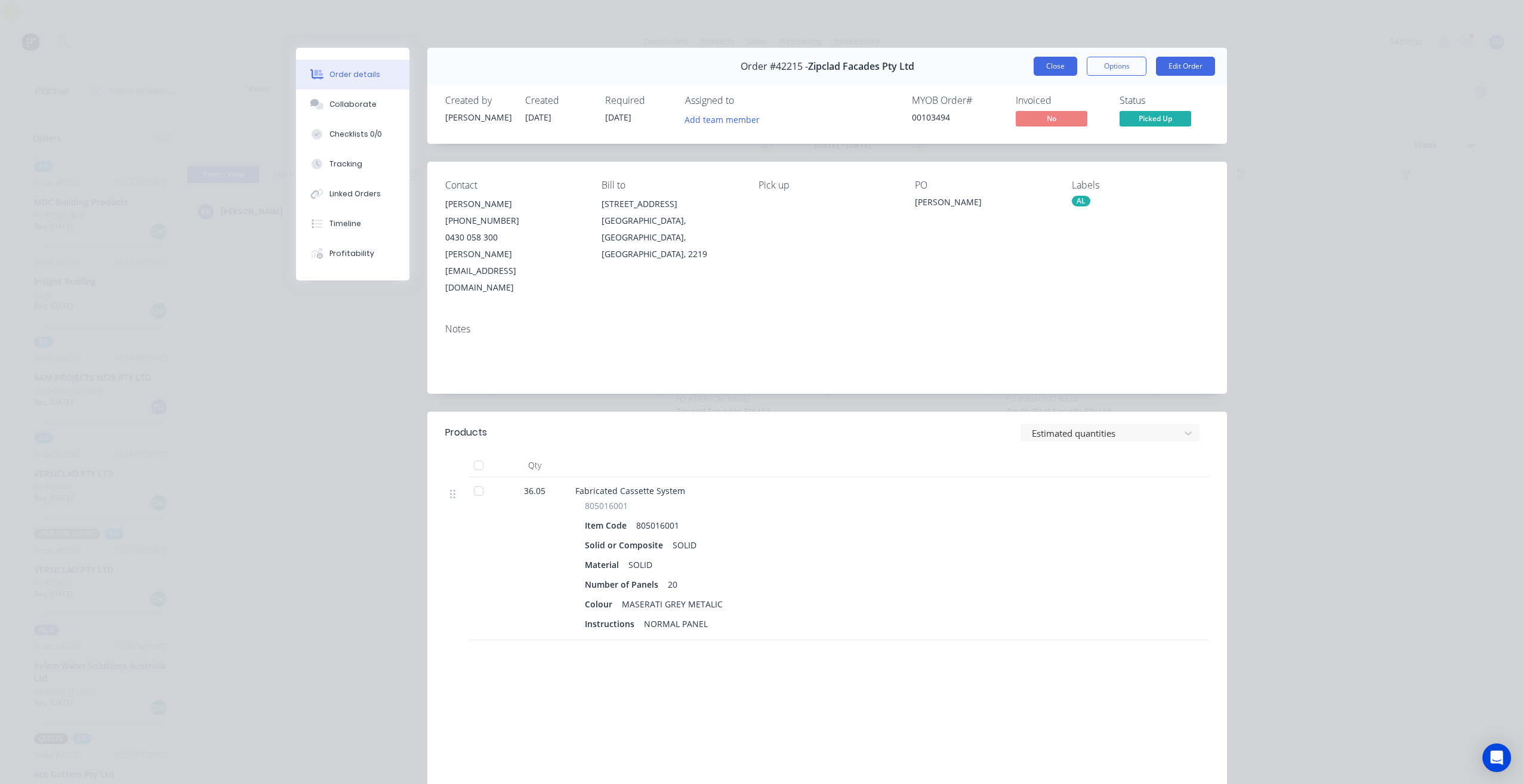
click at [1041, 66] on button "Close" at bounding box center [1055, 66] width 43 height 19
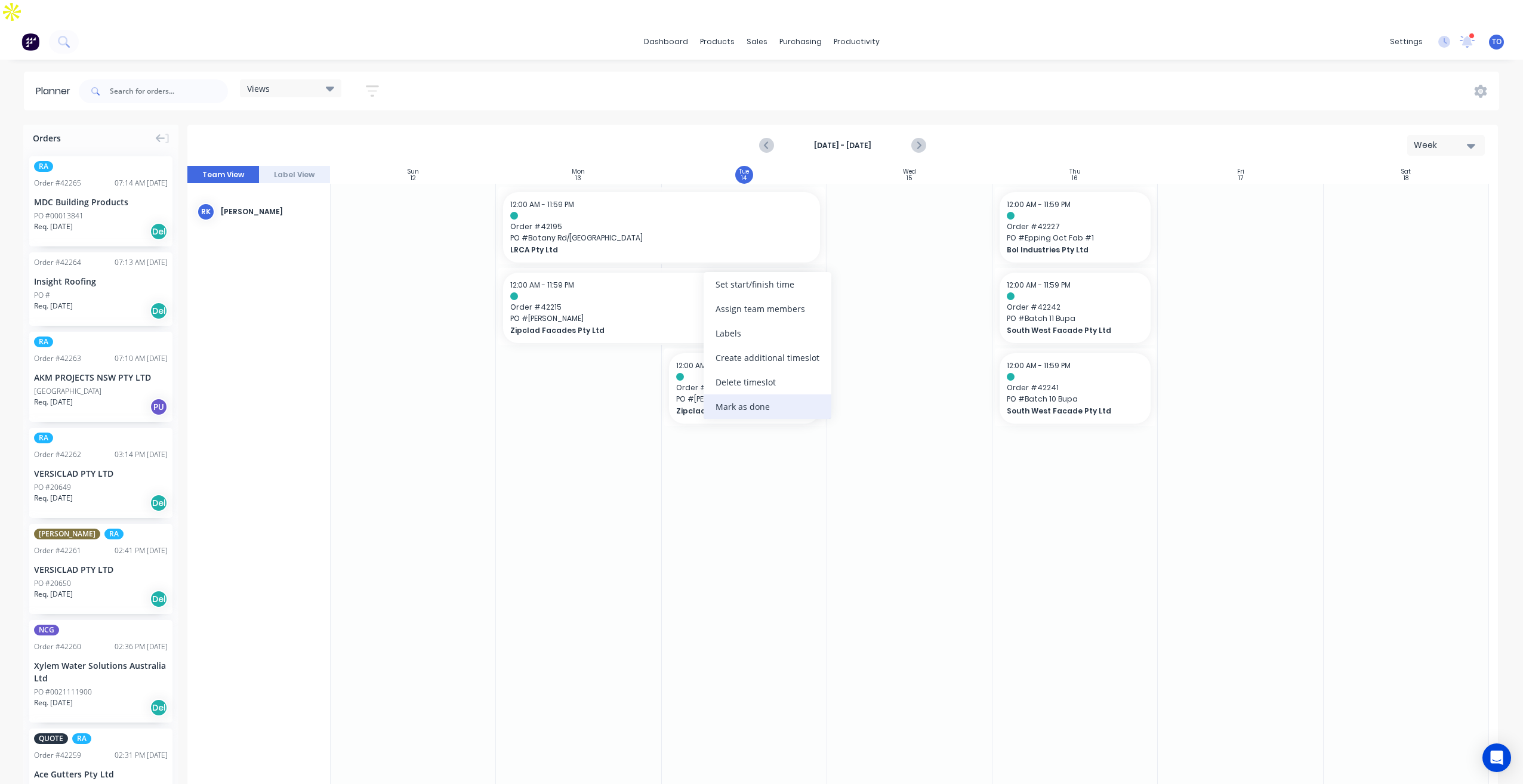
click at [737, 411] on div "Mark as done" at bounding box center [767, 407] width 128 height 25
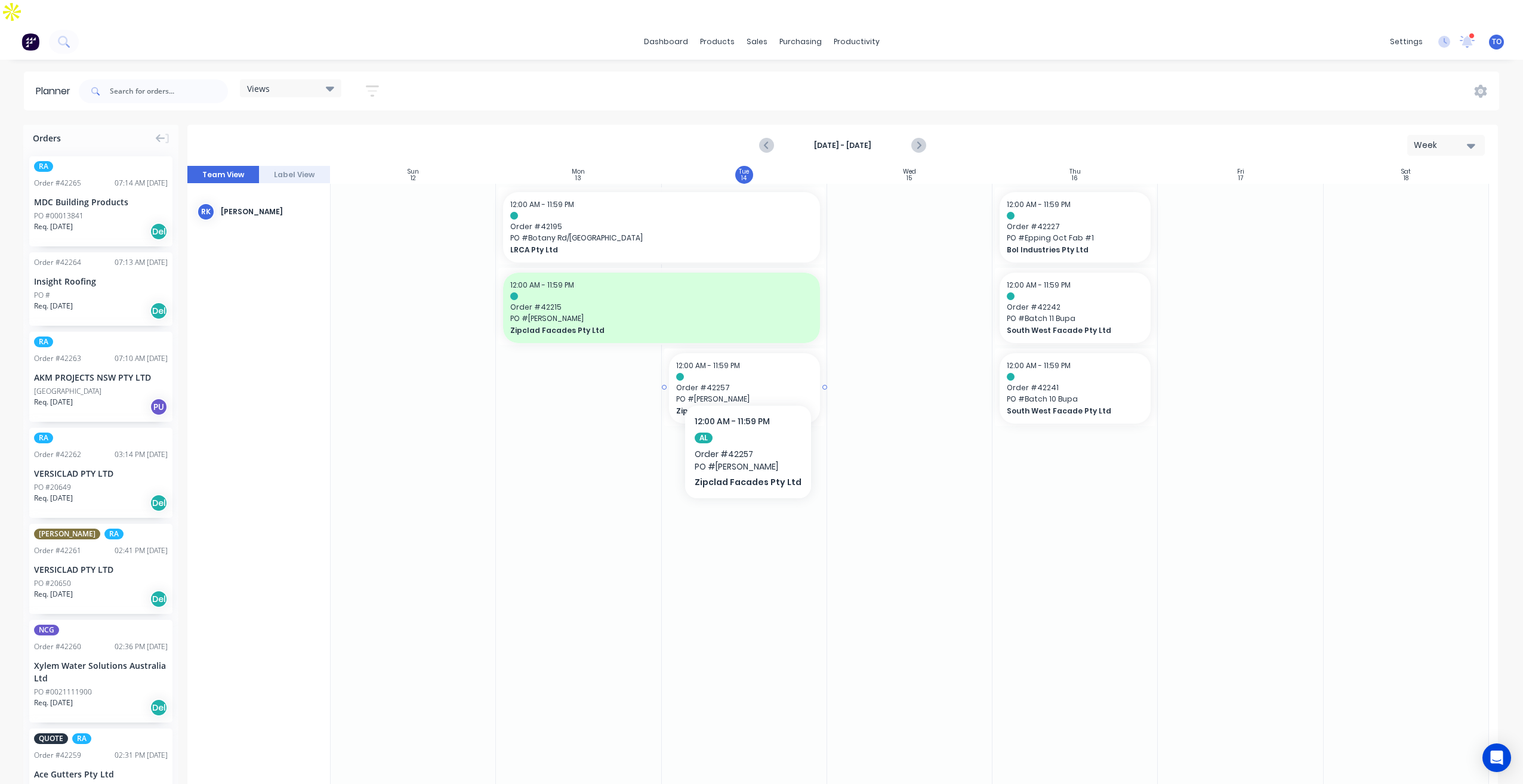
click at [791, 394] on span "PO # Hunter Hill" at bounding box center [744, 399] width 137 height 11
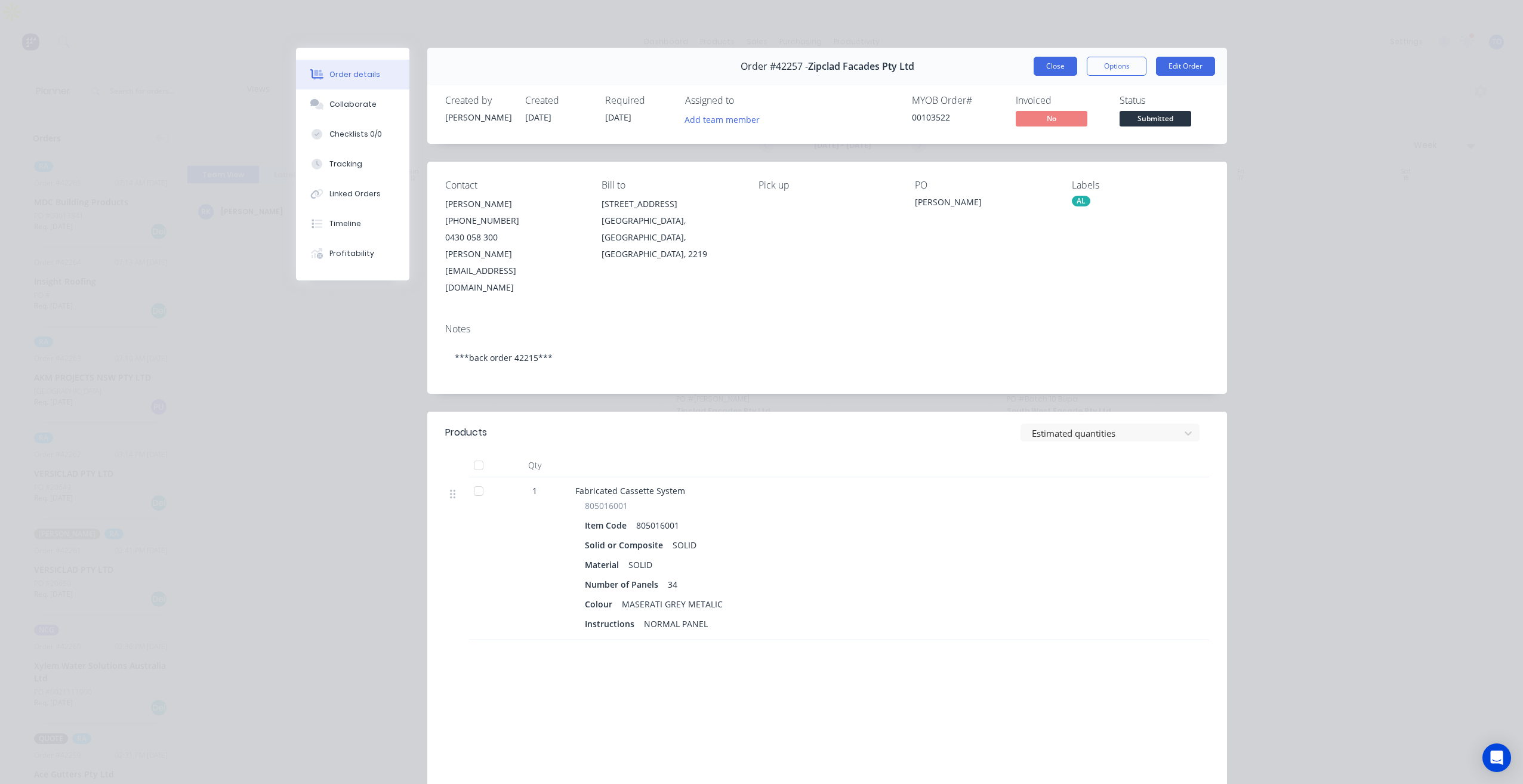
click at [1036, 70] on button "Close" at bounding box center [1055, 66] width 43 height 19
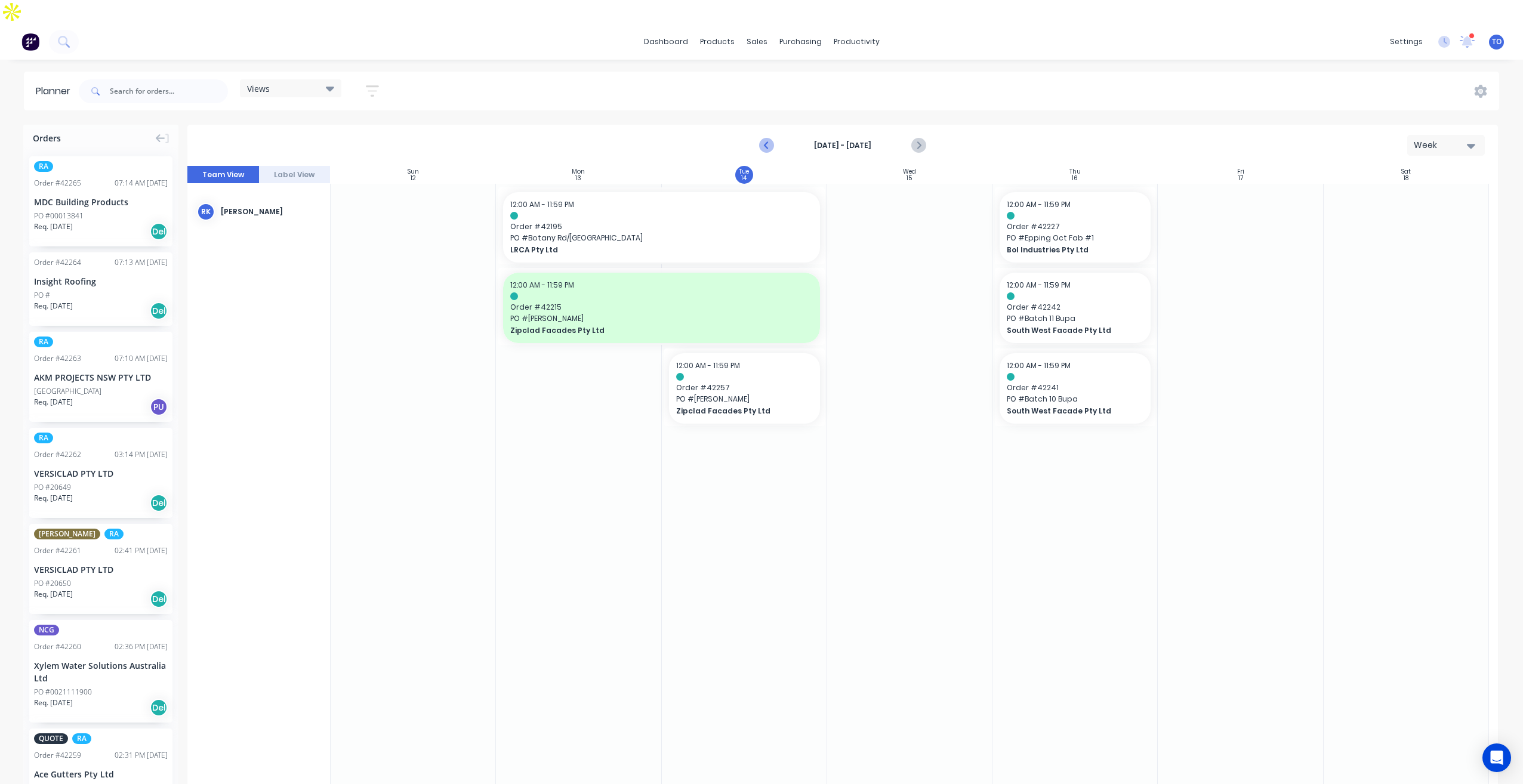
click at [768, 138] on icon "Previous page" at bounding box center [766, 146] width 14 height 14
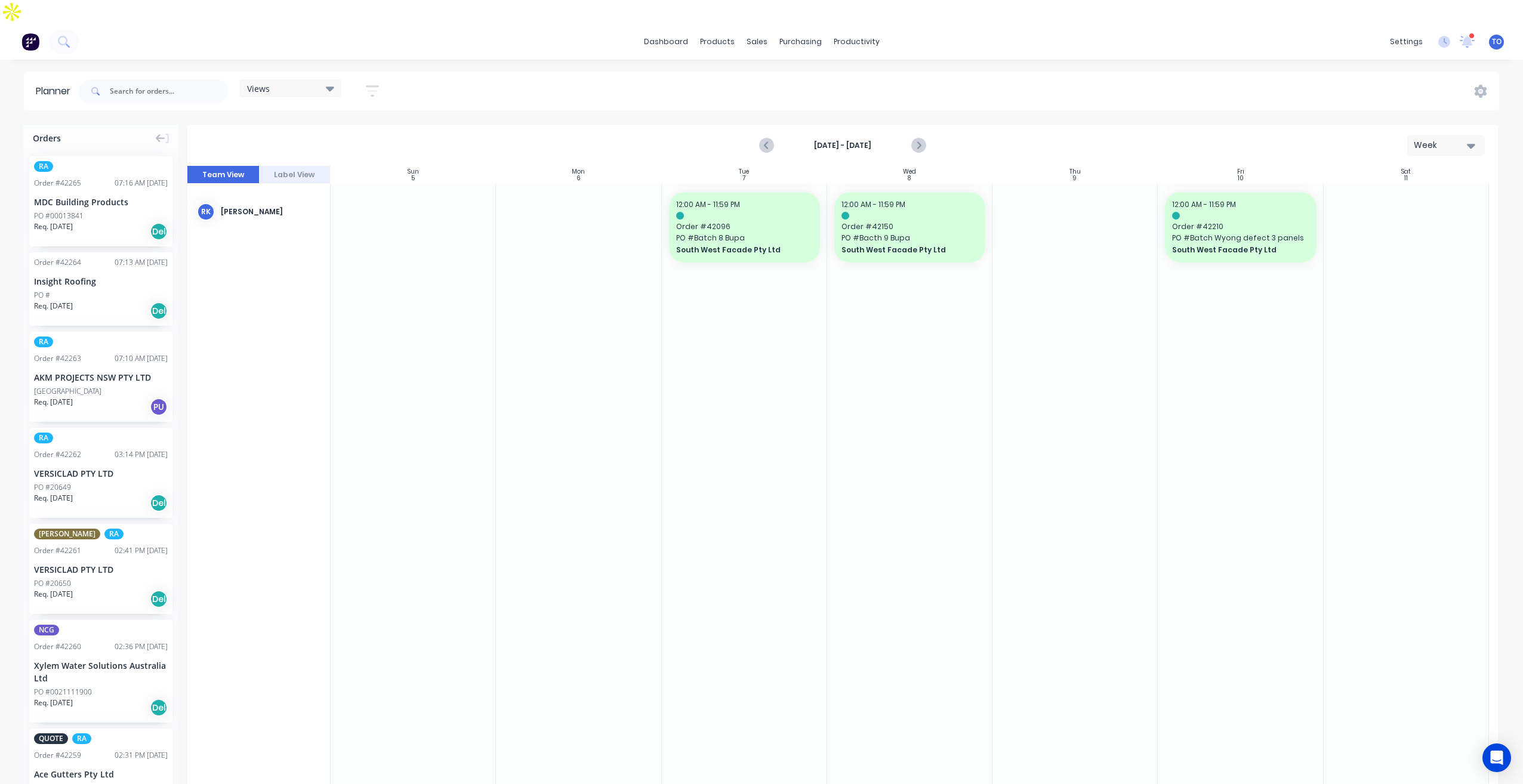
click at [769, 138] on icon "Previous page" at bounding box center [766, 146] width 14 height 14
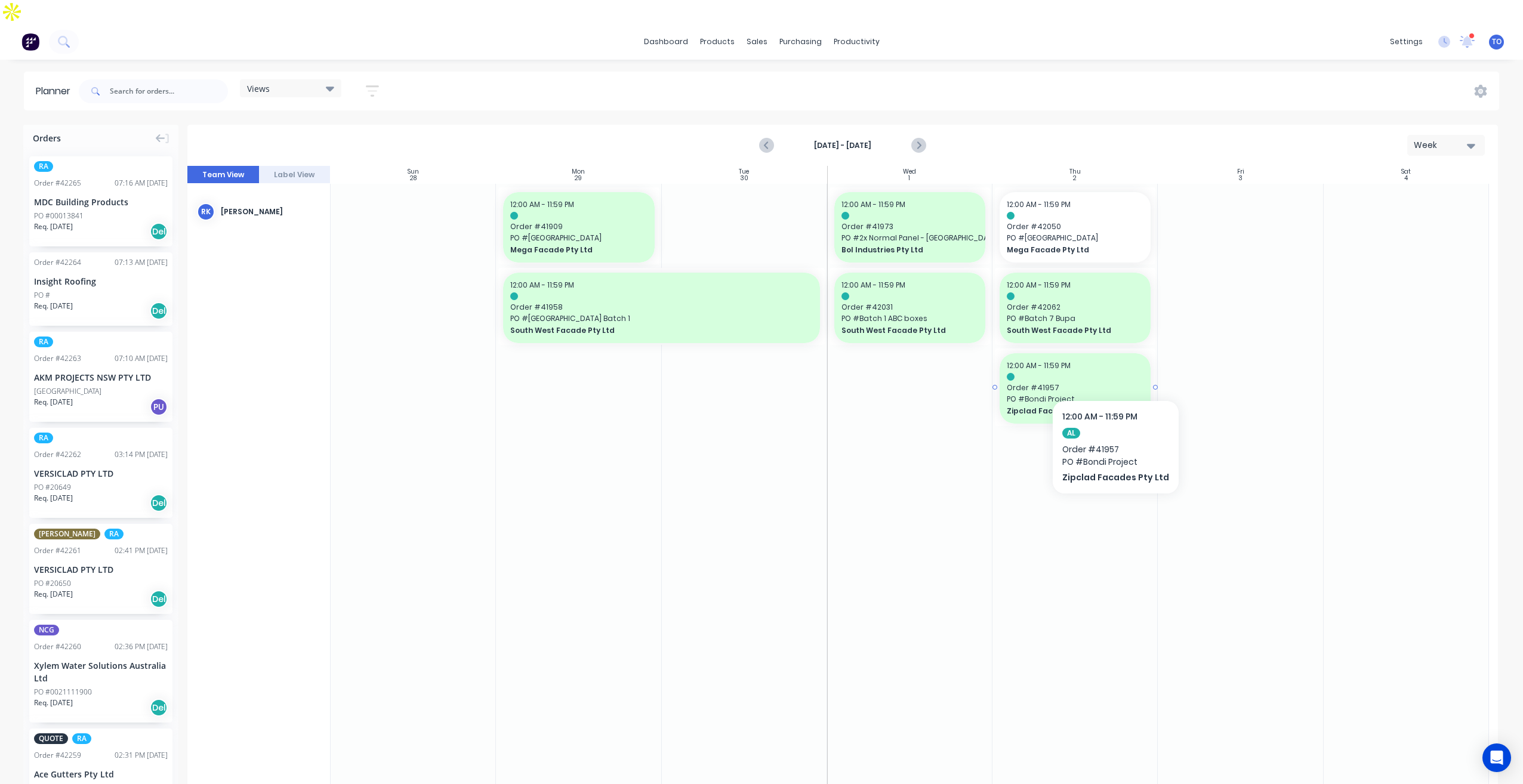
click at [1112, 383] on span "Order # 41957" at bounding box center [1075, 388] width 137 height 11
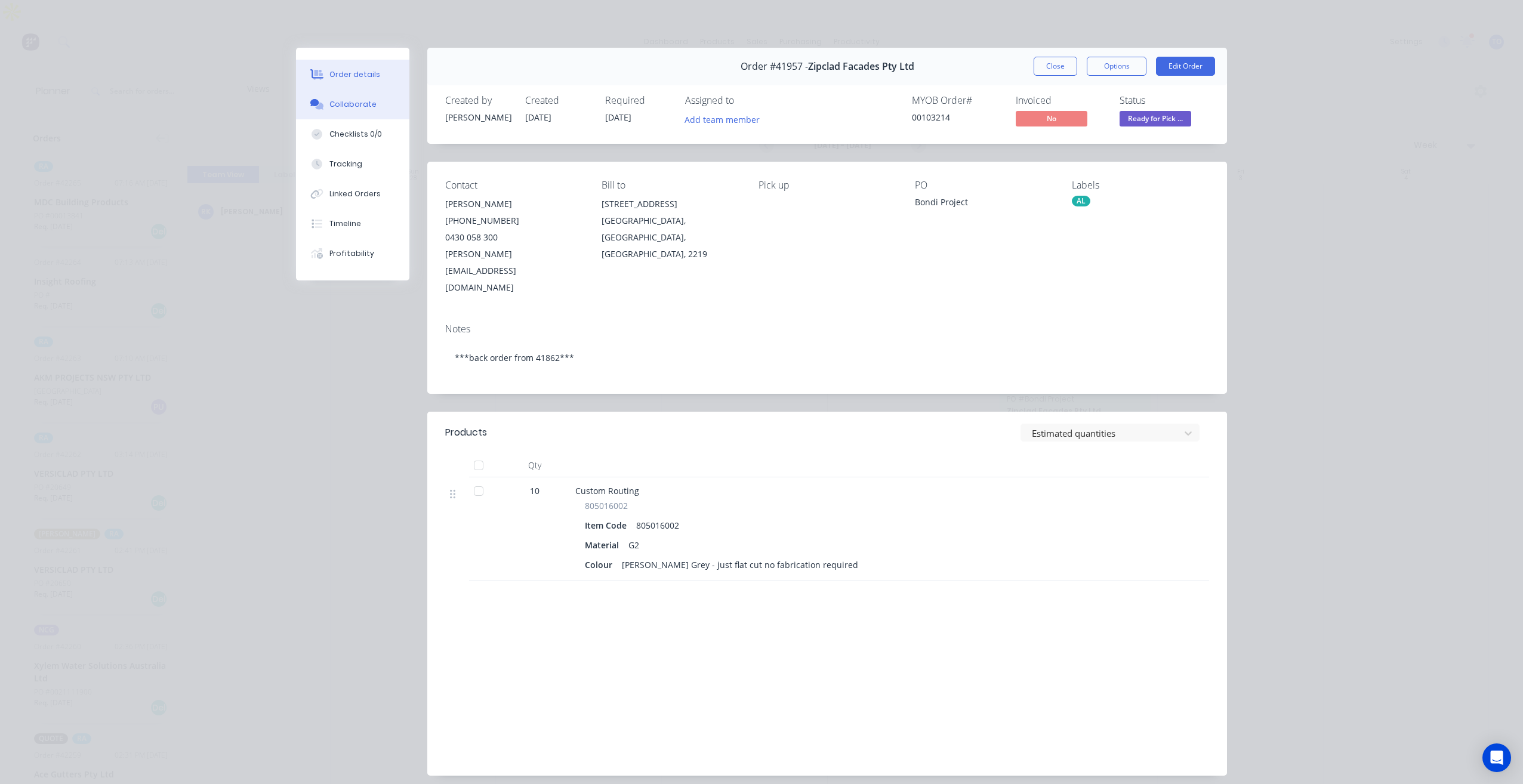
click at [346, 104] on div "Collaborate" at bounding box center [353, 104] width 47 height 11
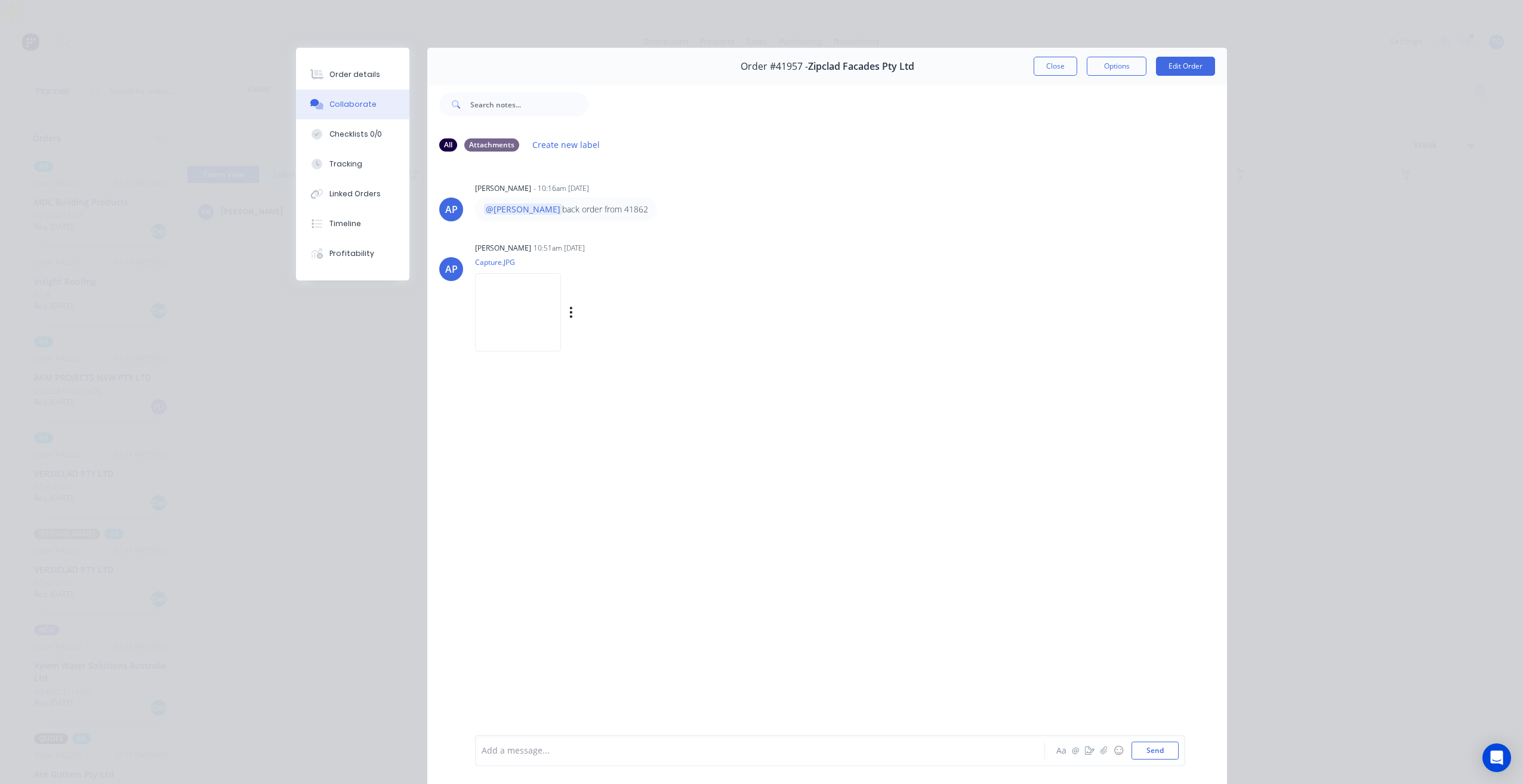
click at [561, 317] on img at bounding box center [518, 312] width 86 height 78
click at [365, 77] on div "Order details" at bounding box center [355, 75] width 51 height 11
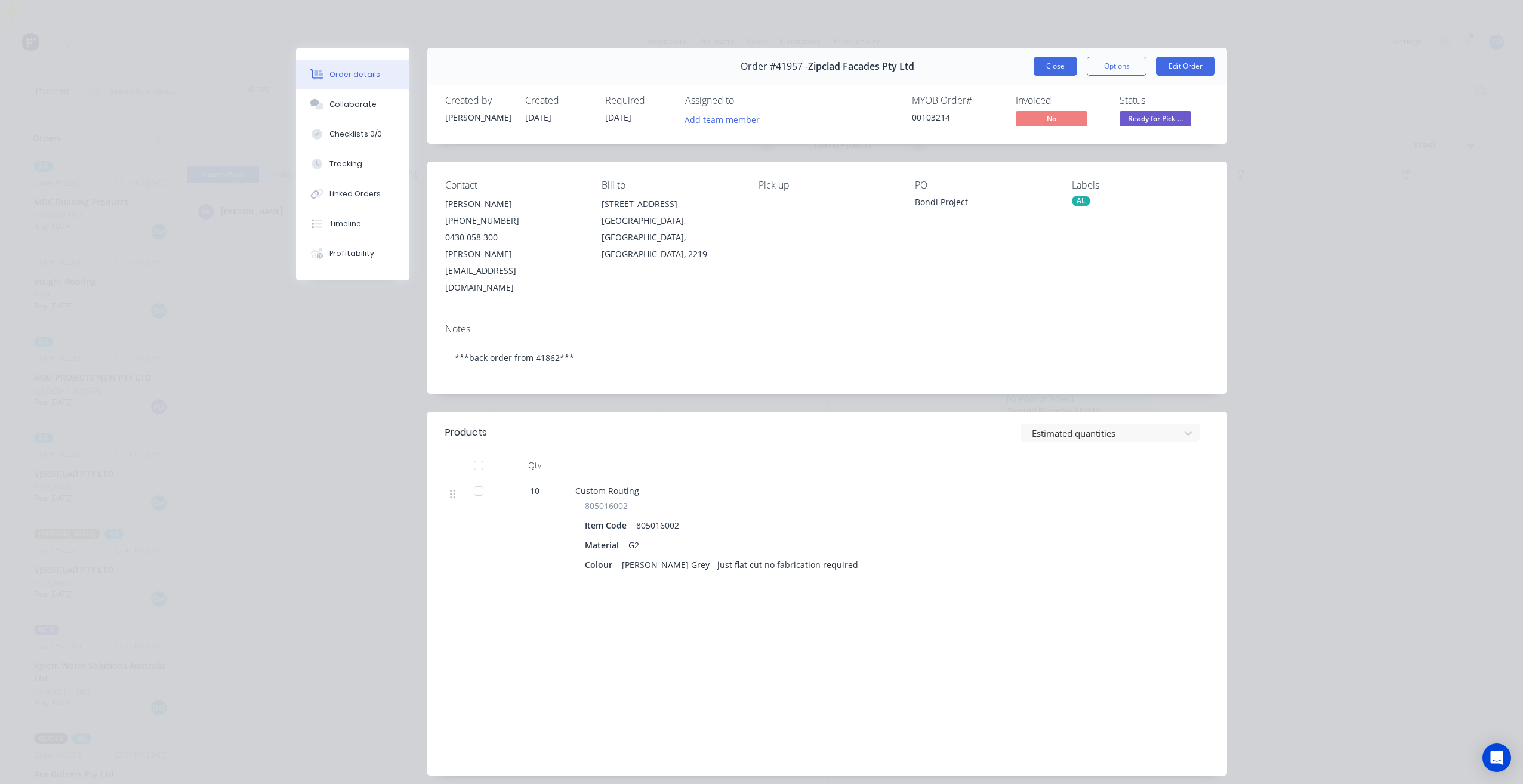
click at [1049, 71] on button "Close" at bounding box center [1055, 66] width 43 height 19
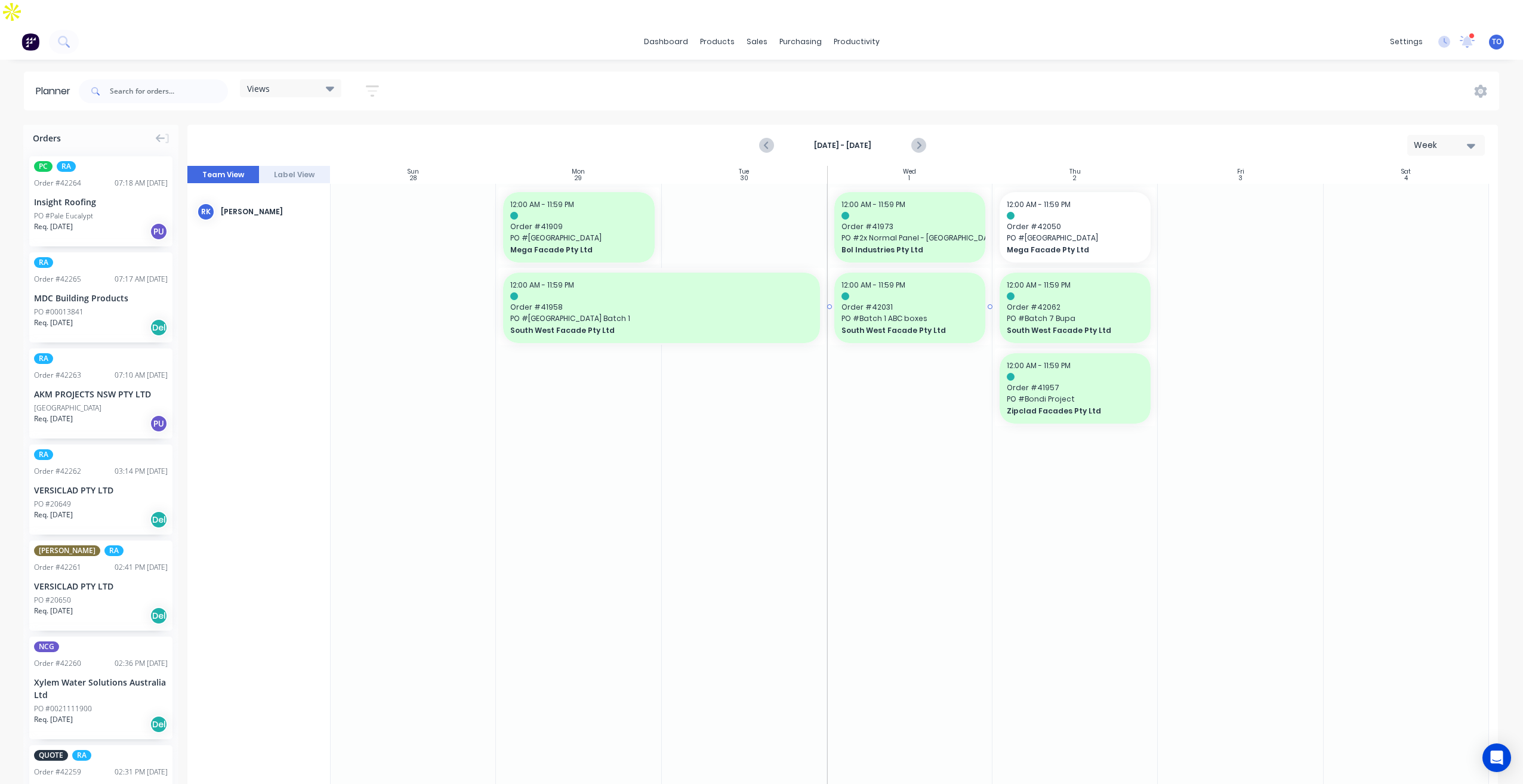
drag, startPoint x: 767, startPoint y: 123, endPoint x: 949, endPoint y: 311, distance: 261.7
click at [936, 296] on div "Sep 28th - Oct 4th Week Team View Label View Sun 28 Sunday, September 28, 2025 …" at bounding box center [842, 459] width 1310 height 671
click at [939, 410] on div at bounding box center [909, 484] width 165 height 602
click at [1098, 221] on span "Order # 42050" at bounding box center [1075, 227] width 137 height 11
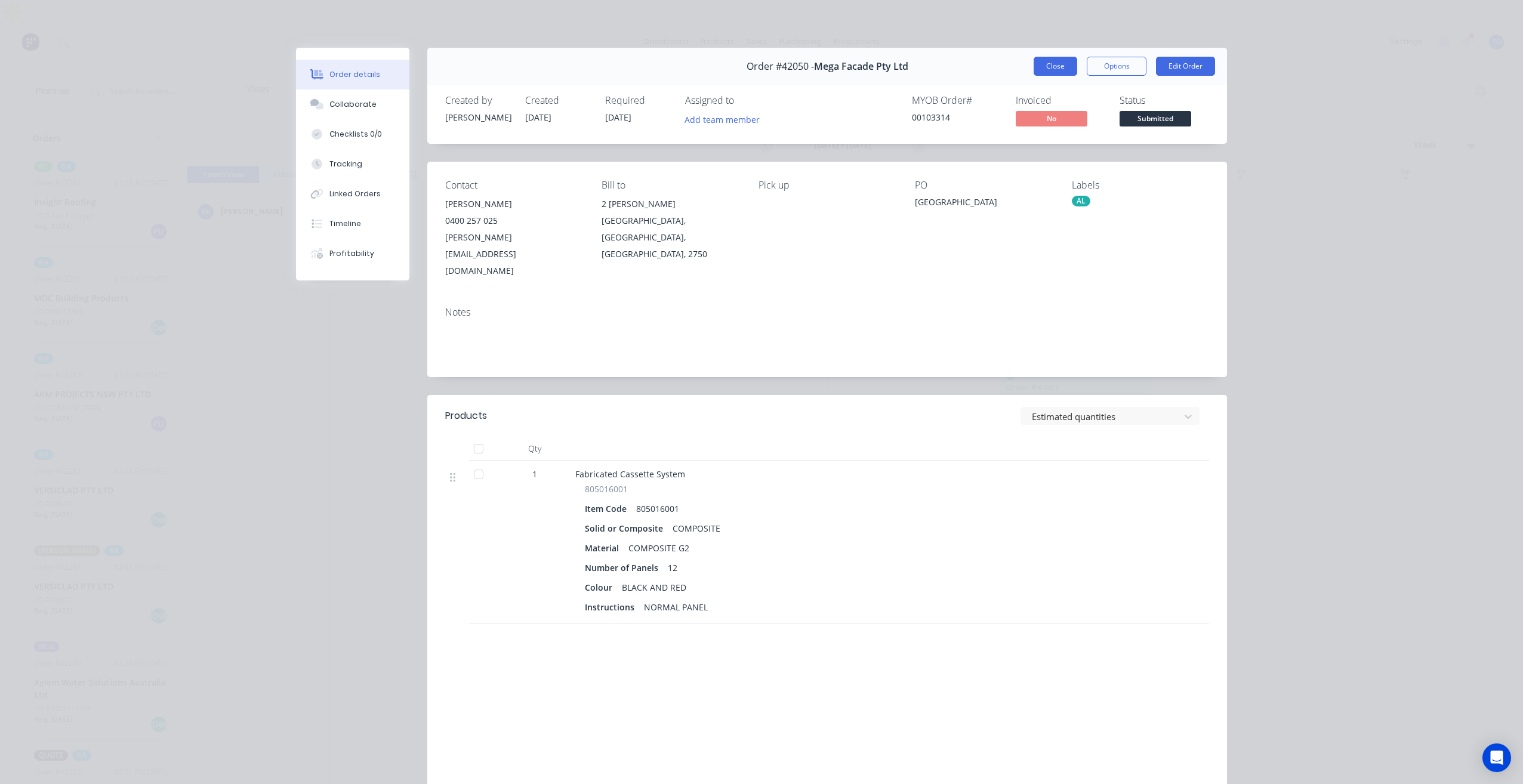
click at [1047, 65] on button "Close" at bounding box center [1055, 66] width 43 height 19
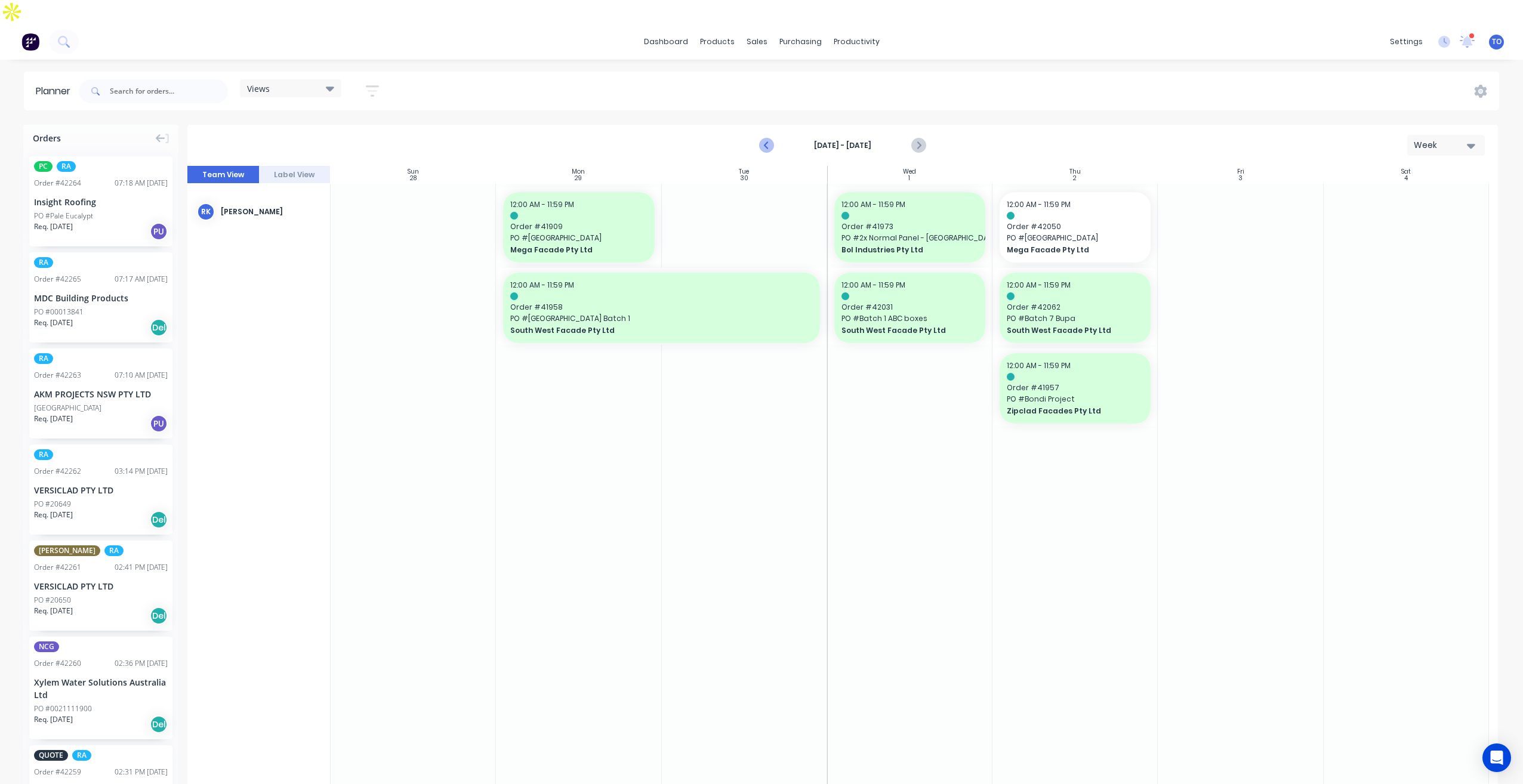
click at [760, 138] on icon "Previous page" at bounding box center [766, 146] width 14 height 14
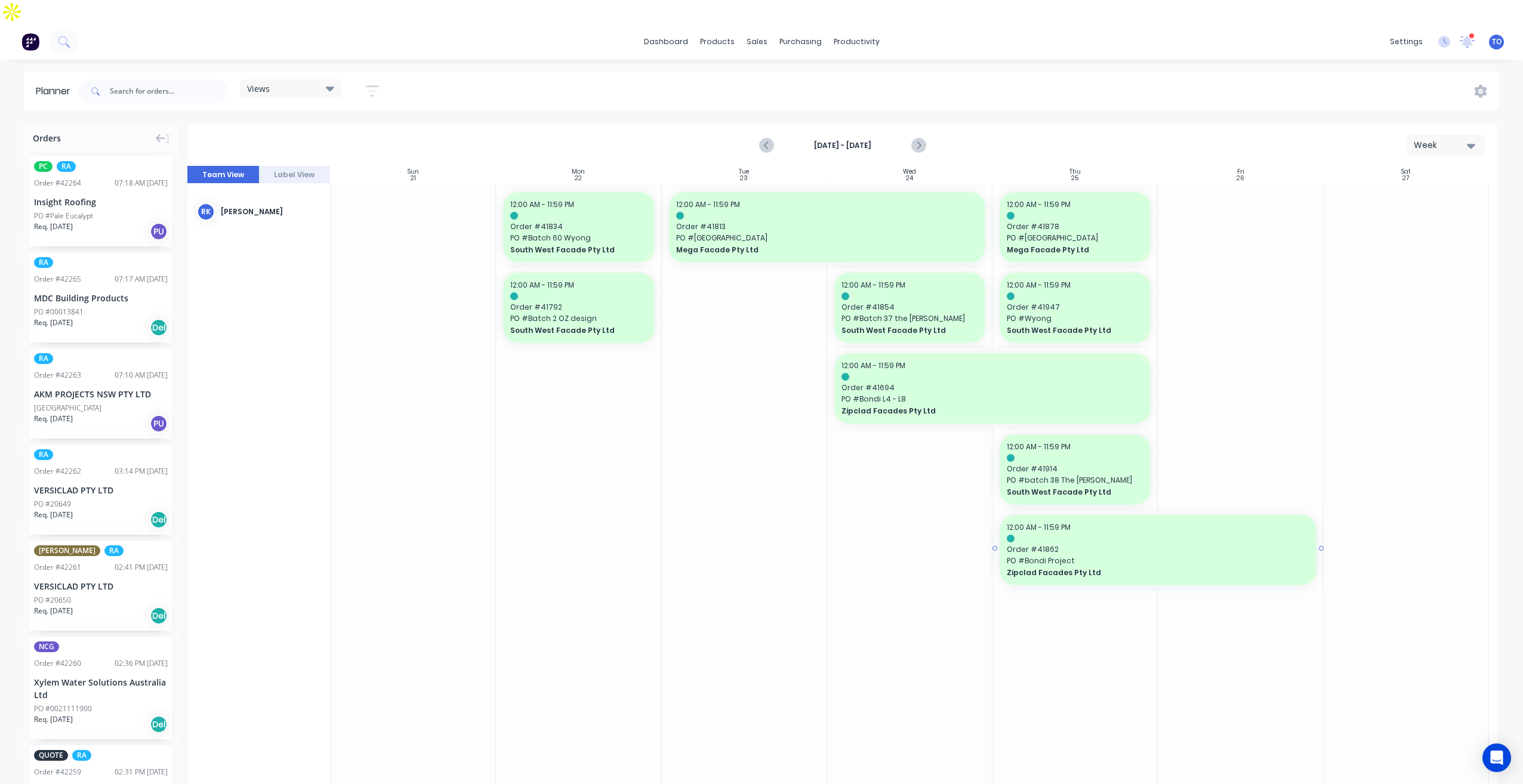
click at [1137, 556] on span "PO # Bondi Project" at bounding box center [1158, 561] width 302 height 11
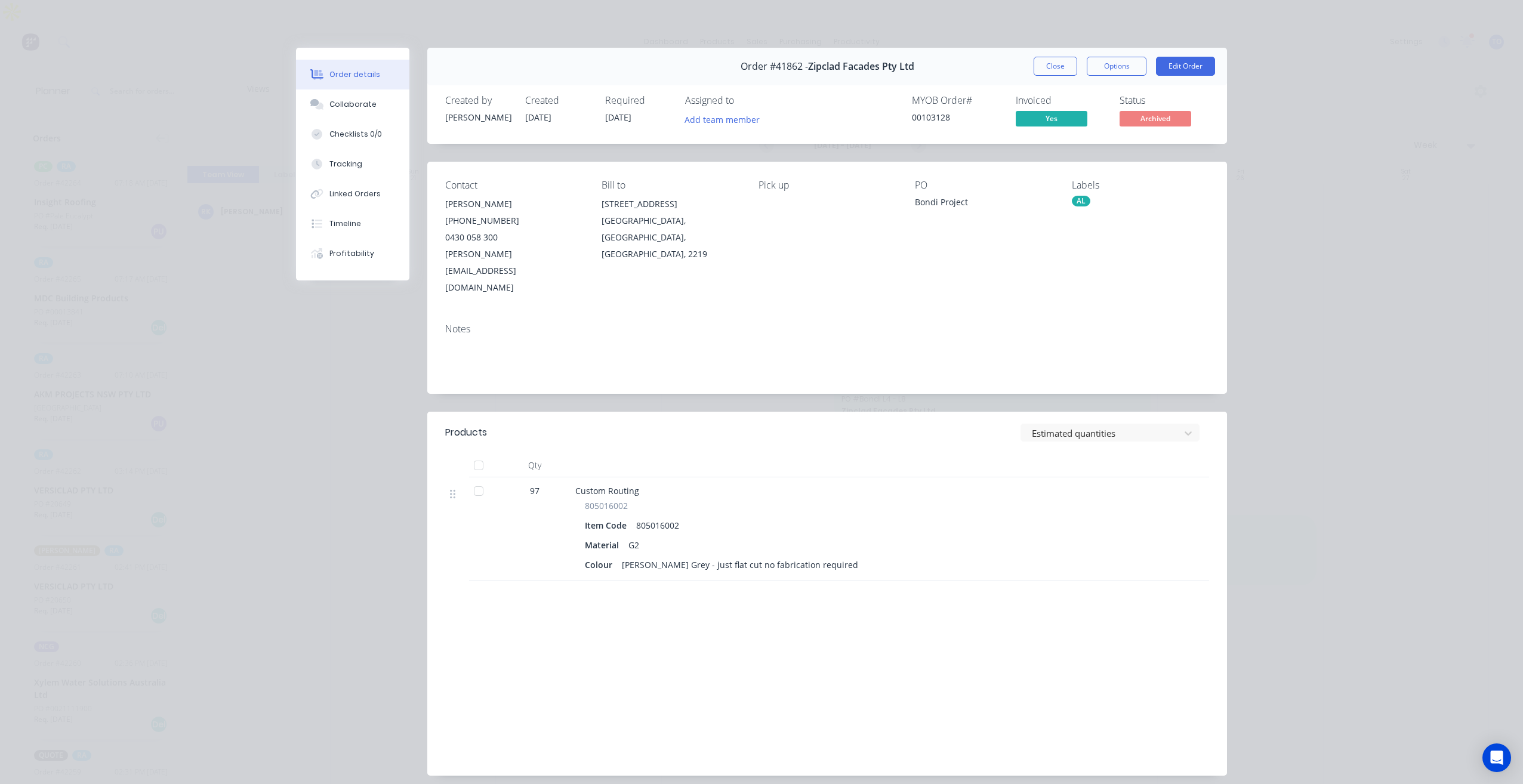
click at [708, 106] on div "Assigned to" at bounding box center [744, 101] width 119 height 11
click at [1066, 72] on button "Close" at bounding box center [1055, 66] width 43 height 19
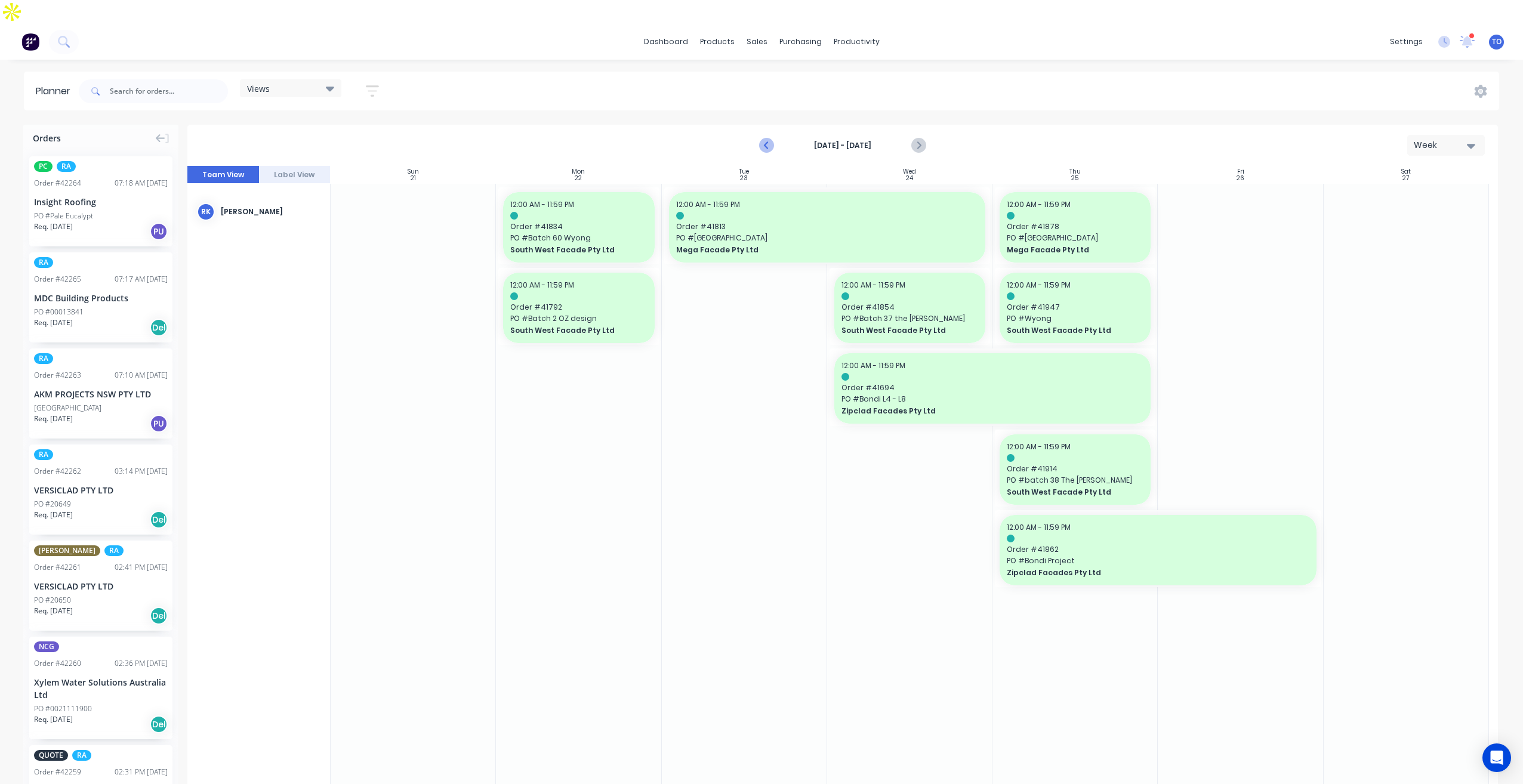
click at [767, 138] on icon "Previous page" at bounding box center [766, 146] width 14 height 14
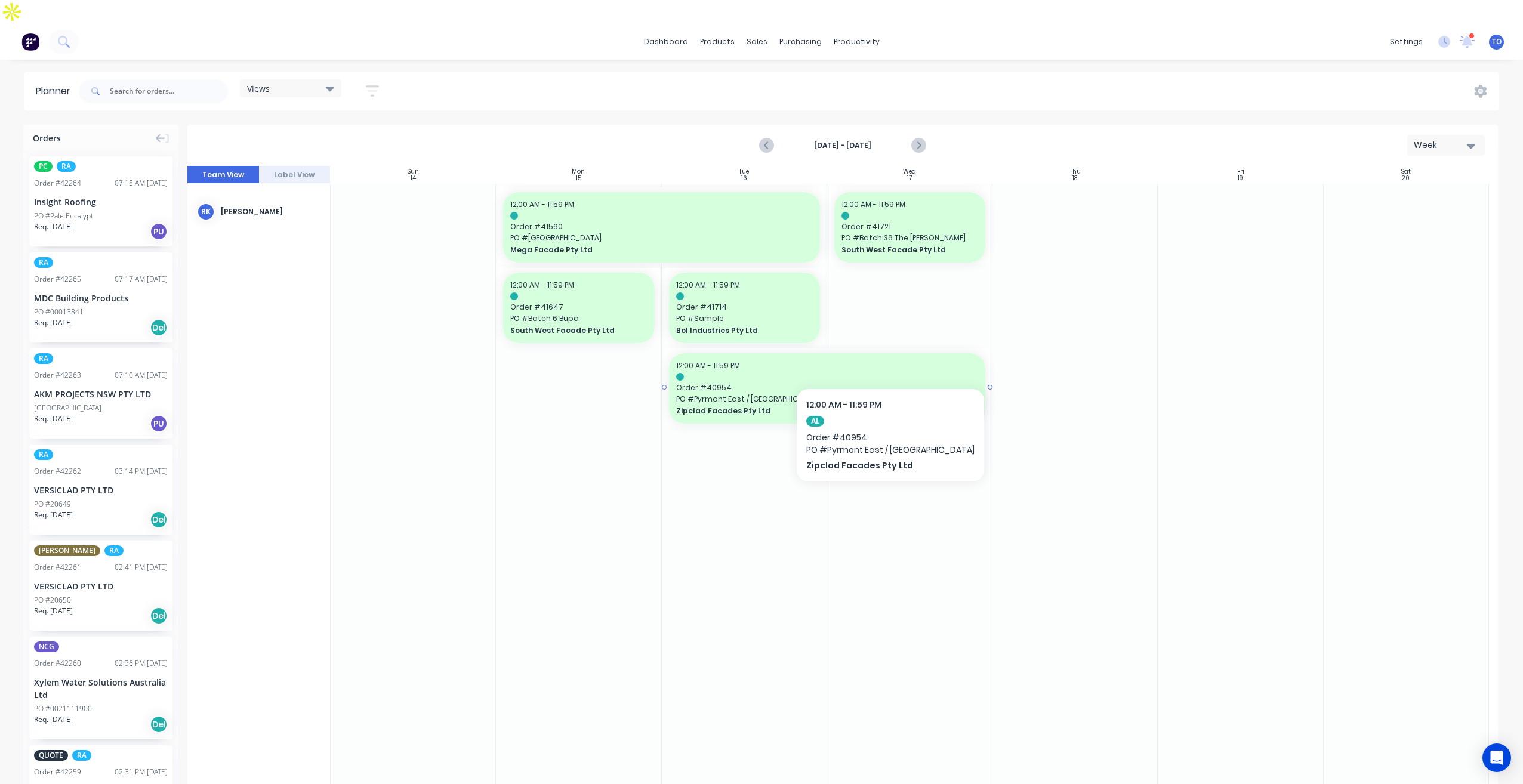
click at [868, 373] on div at bounding box center [827, 377] width 302 height 8
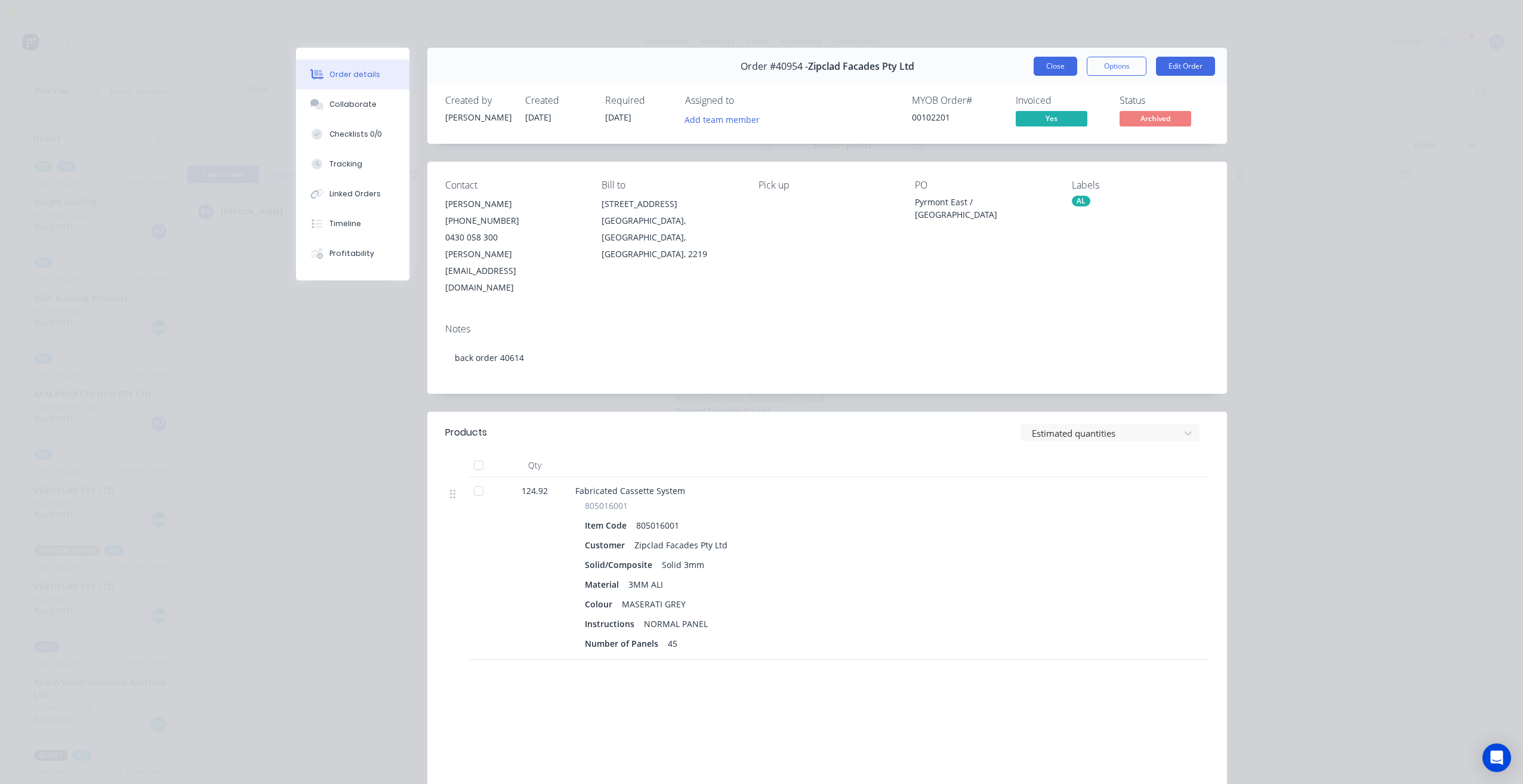
click at [1044, 67] on button "Close" at bounding box center [1055, 66] width 43 height 19
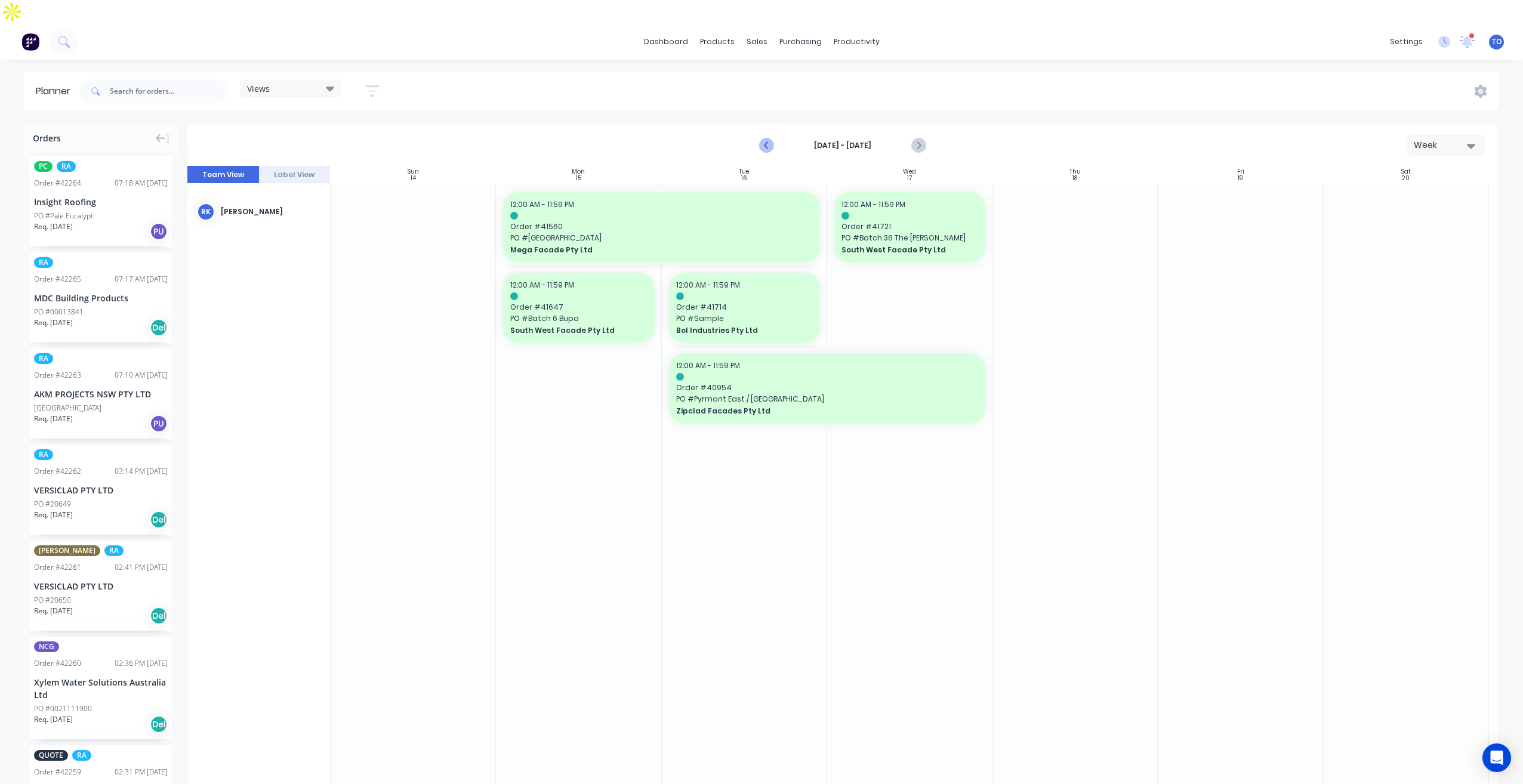
click at [767, 141] on icon "Previous page" at bounding box center [767, 146] width 5 height 10
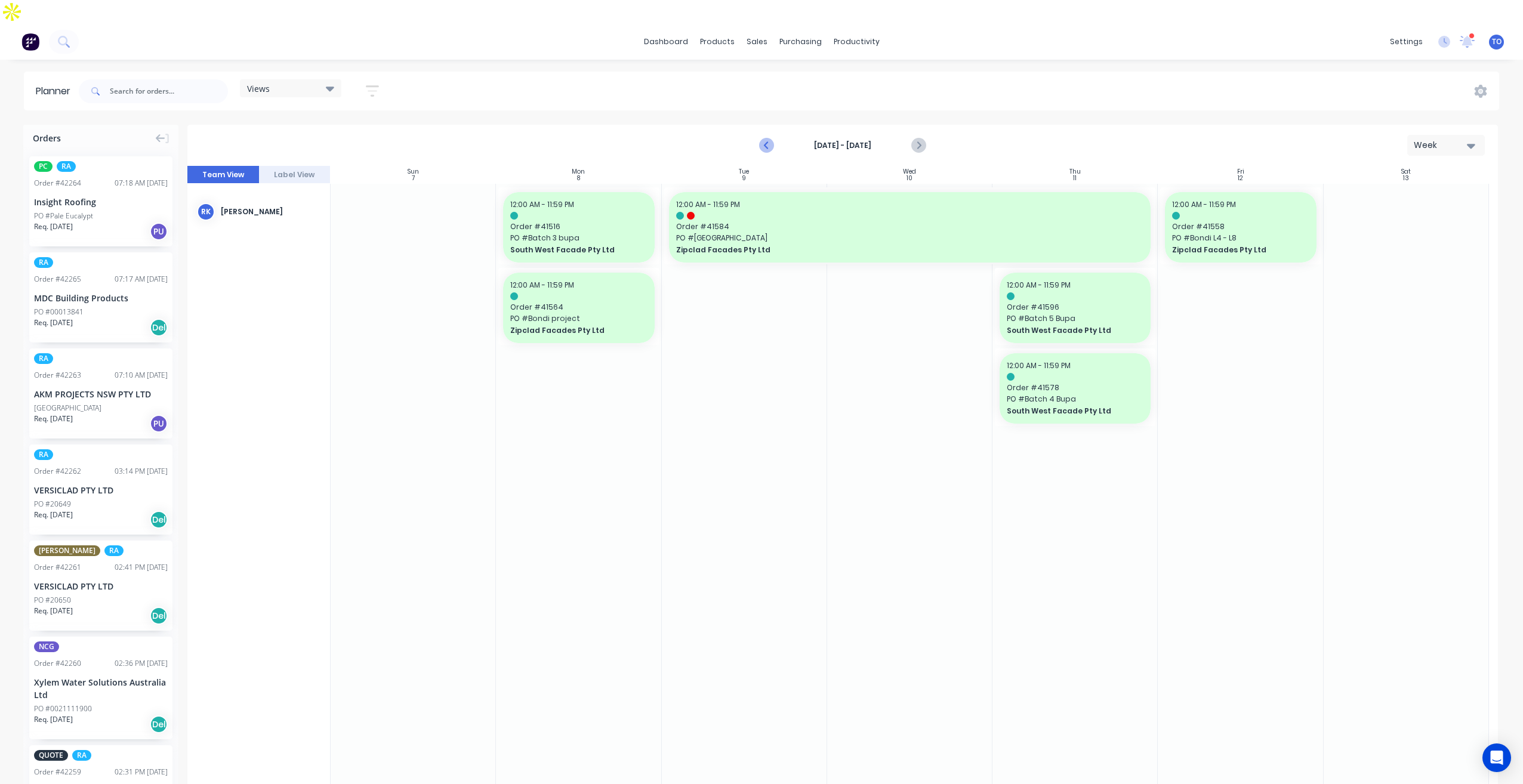
click at [766, 138] on icon "Previous page" at bounding box center [766, 146] width 14 height 14
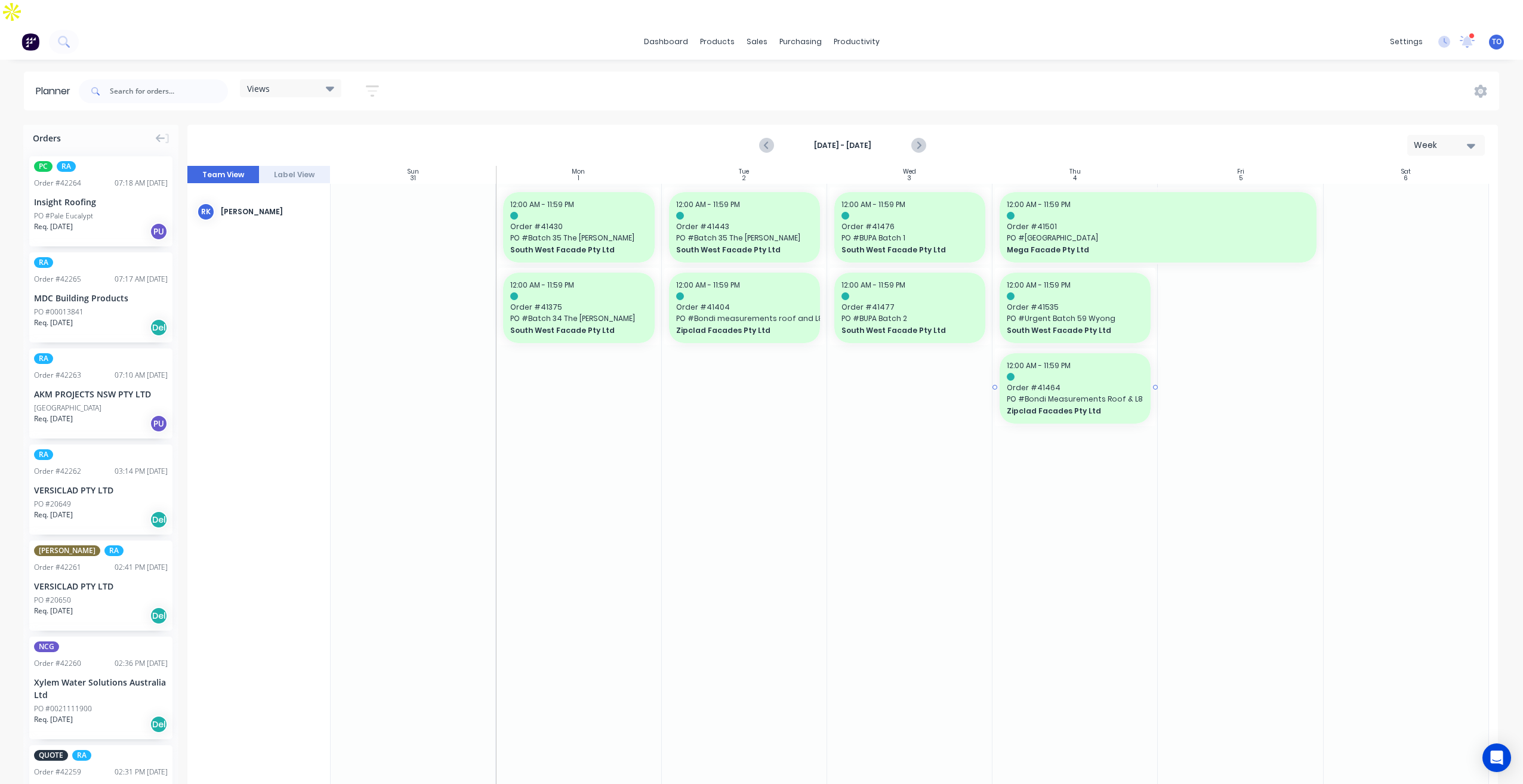
click at [1096, 383] on span "Order # 41464" at bounding box center [1075, 388] width 137 height 11
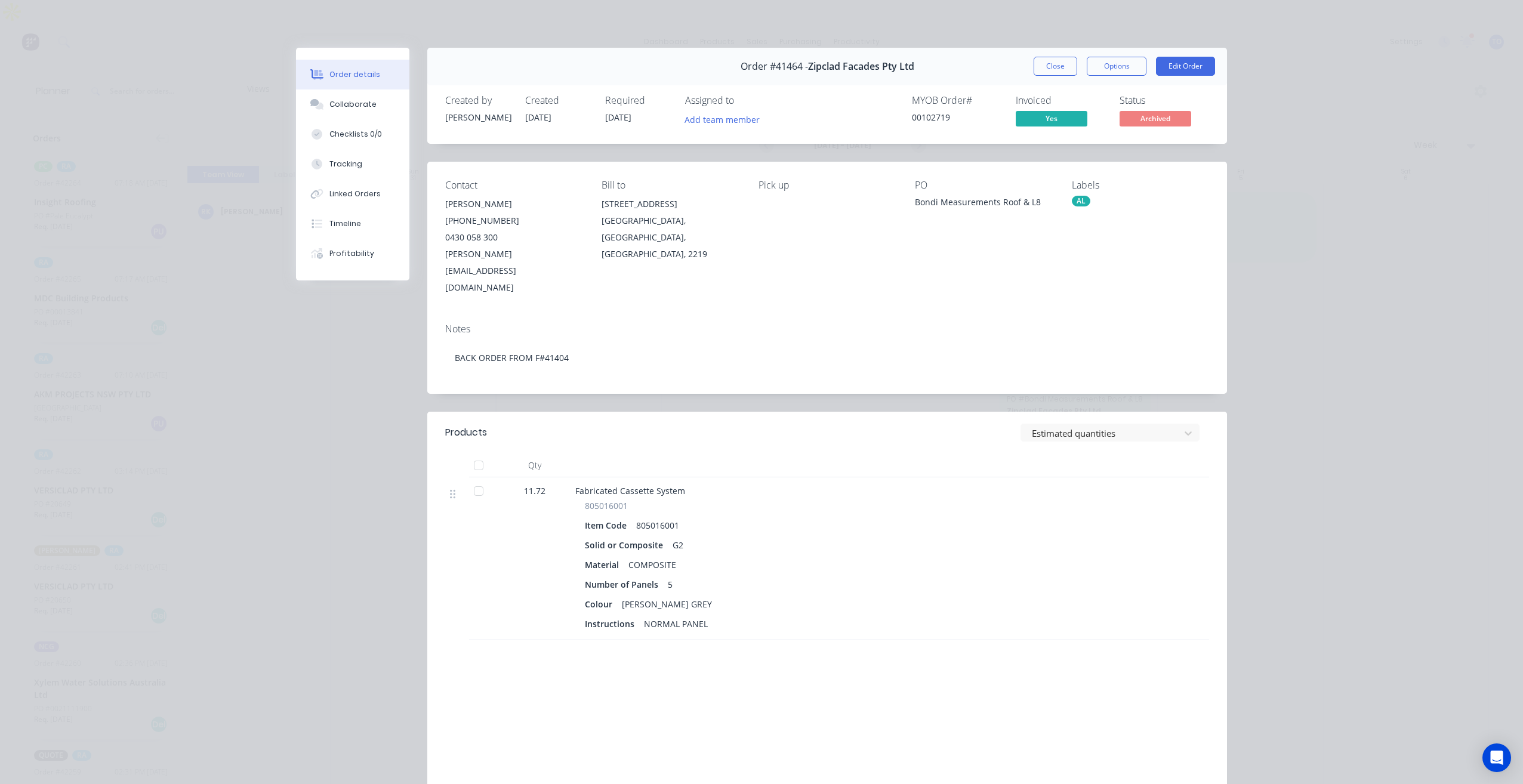
drag, startPoint x: 1053, startPoint y: 70, endPoint x: 850, endPoint y: 215, distance: 249.5
click at [749, 227] on div "Order #41464 - Zipclad Facades Pty Ltd Close Options Edit Order Created by Kend…" at bounding box center [762, 450] width 931 height 805
click at [1060, 65] on button "Close" at bounding box center [1055, 66] width 43 height 19
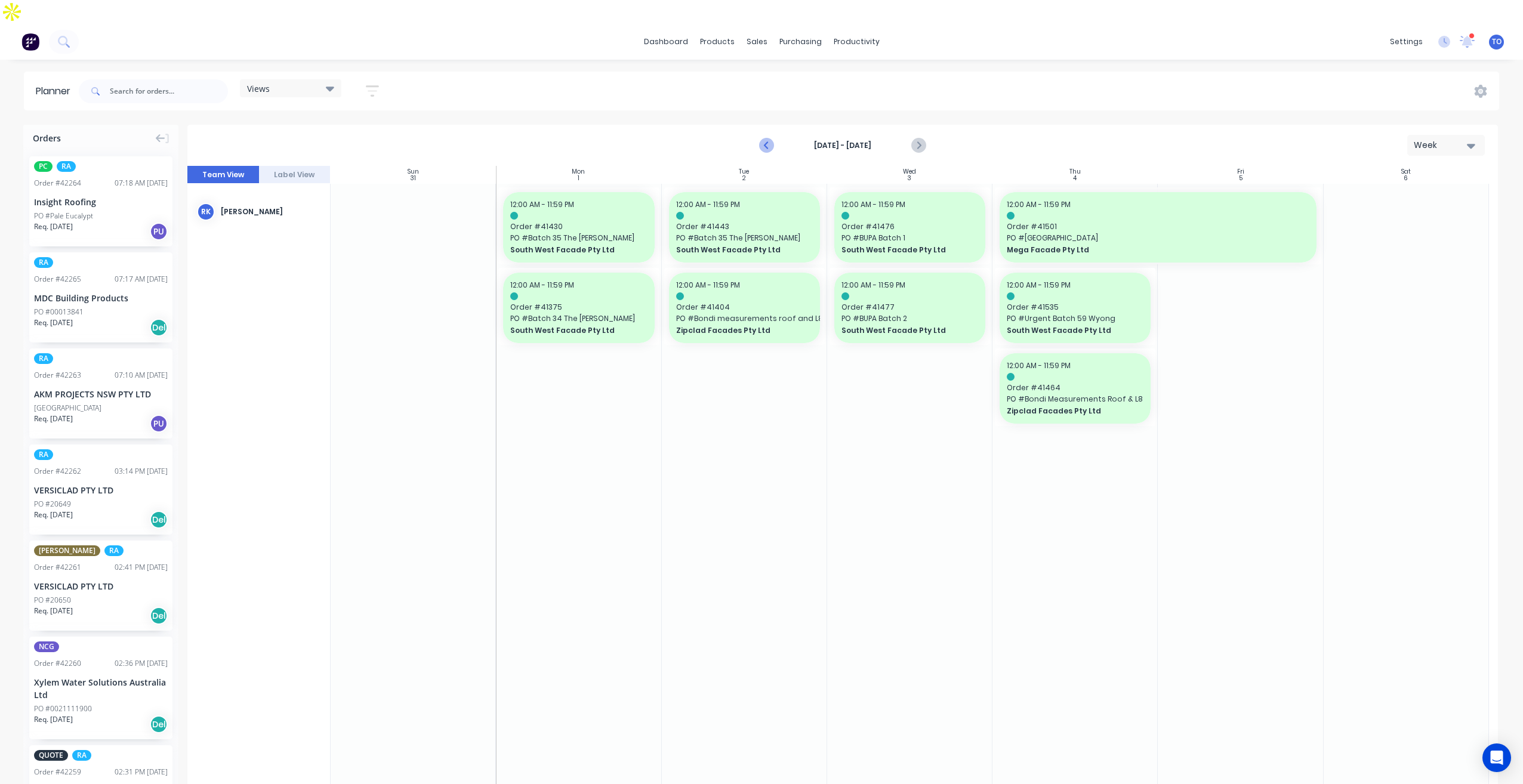
click at [764, 138] on icon "Previous page" at bounding box center [766, 146] width 14 height 14
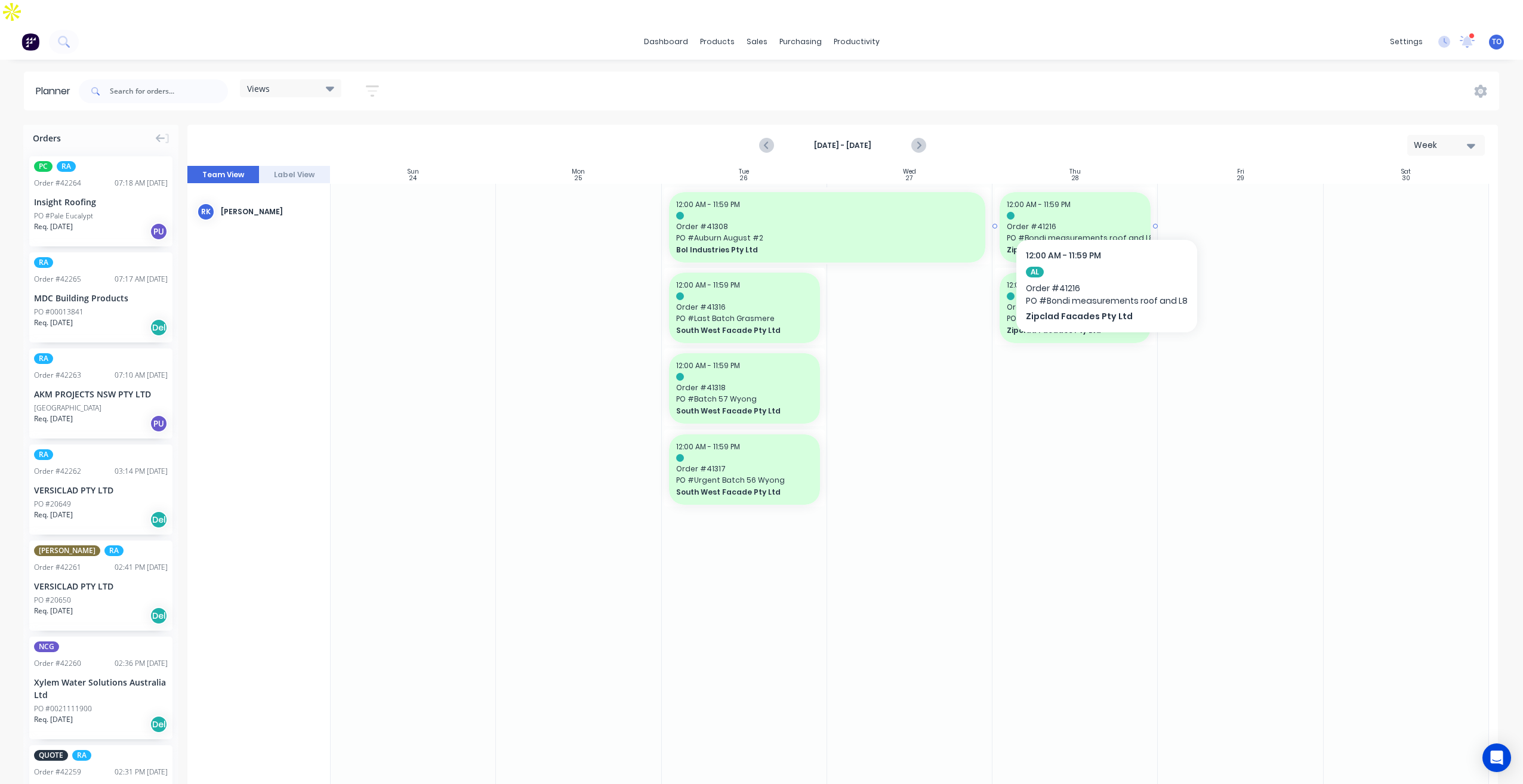
click at [1105, 221] on span "Order # 41216" at bounding box center [1075, 227] width 137 height 11
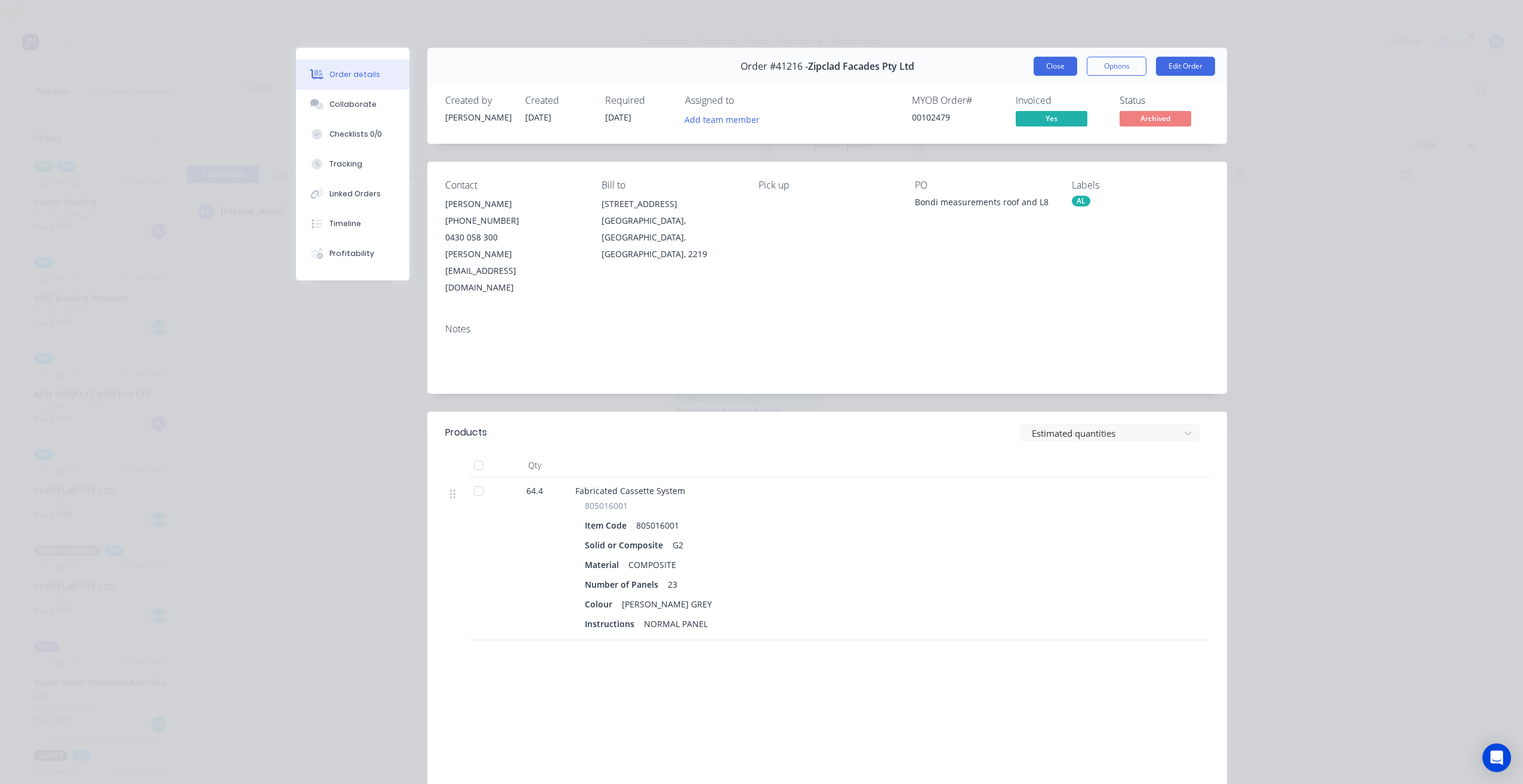
click at [1047, 66] on button "Close" at bounding box center [1055, 66] width 43 height 19
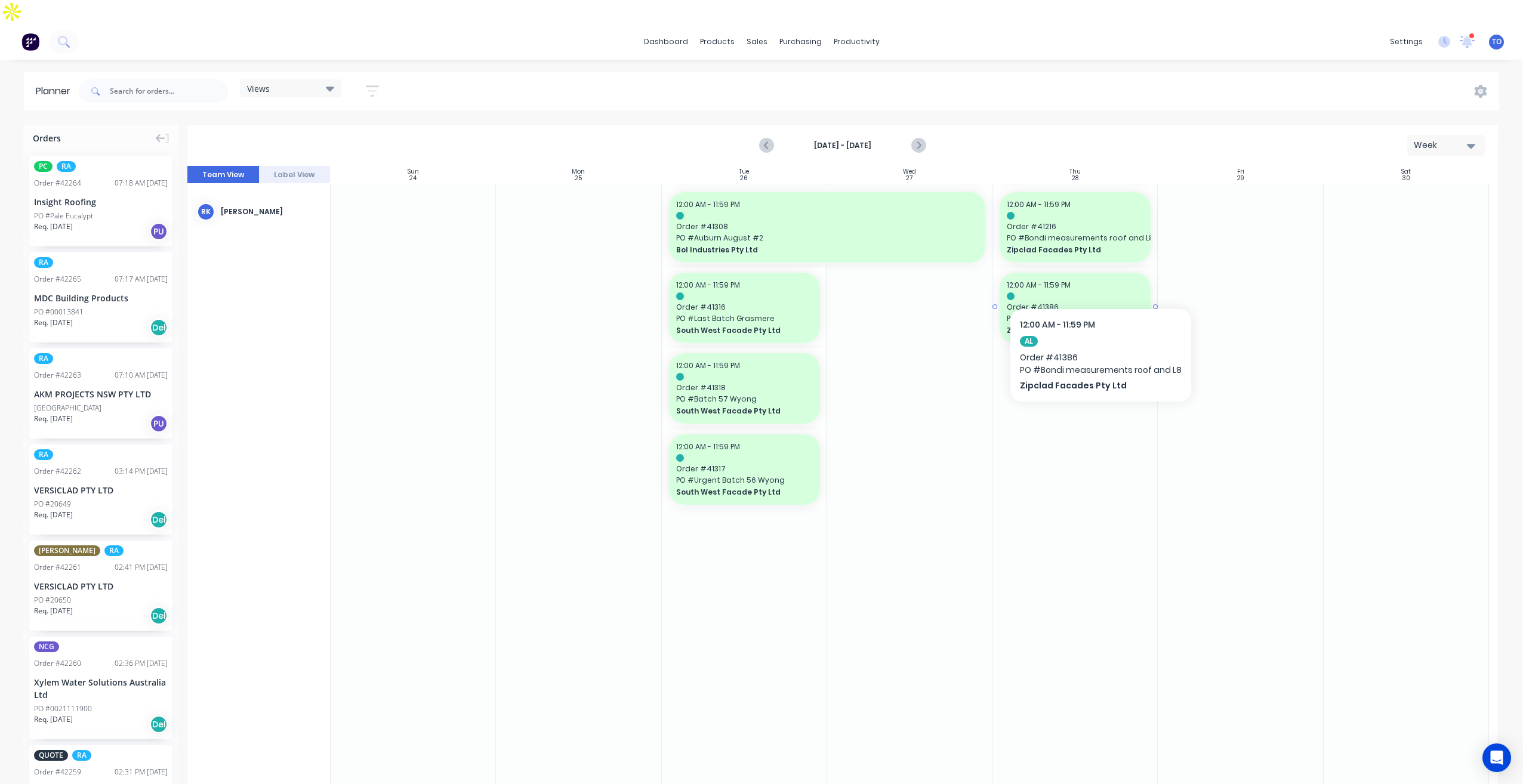
click at [1100, 293] on div at bounding box center [1075, 296] width 137 height 8
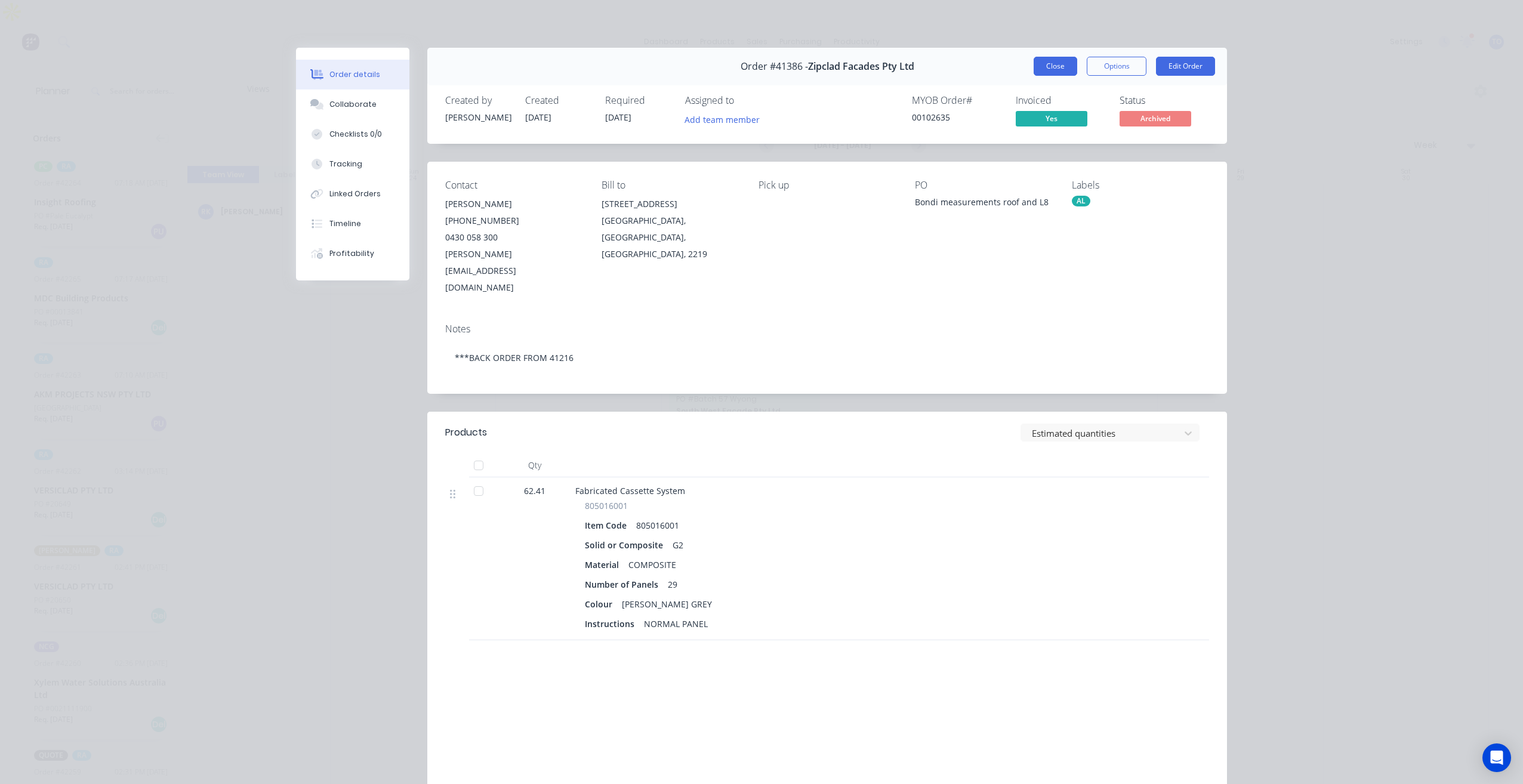
click at [1048, 69] on button "Close" at bounding box center [1055, 66] width 43 height 19
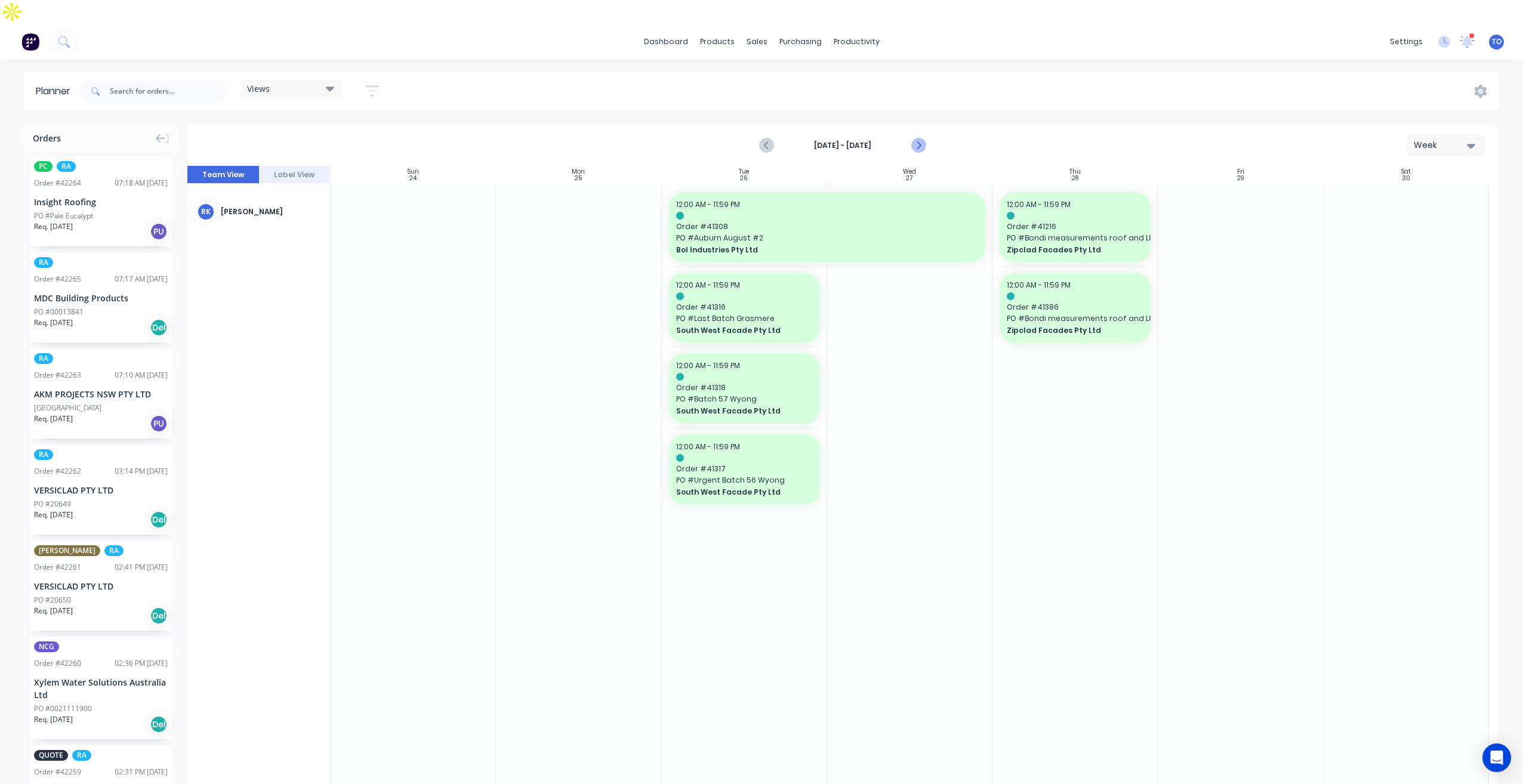
click at [922, 138] on icon "Next page" at bounding box center [918, 146] width 14 height 14
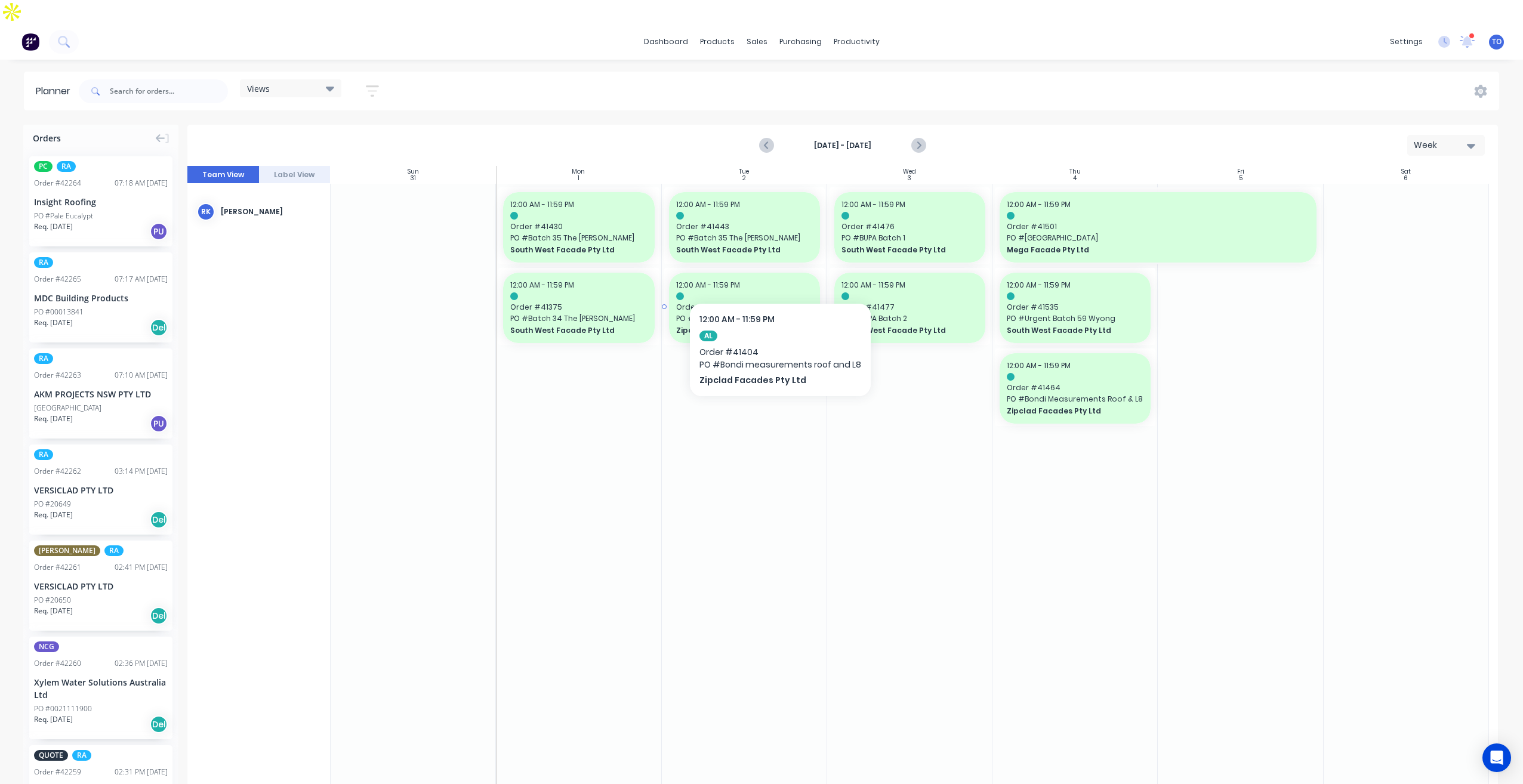
click at [779, 280] on div "12:00 AM - 11:59 PM" at bounding box center [744, 285] width 137 height 11
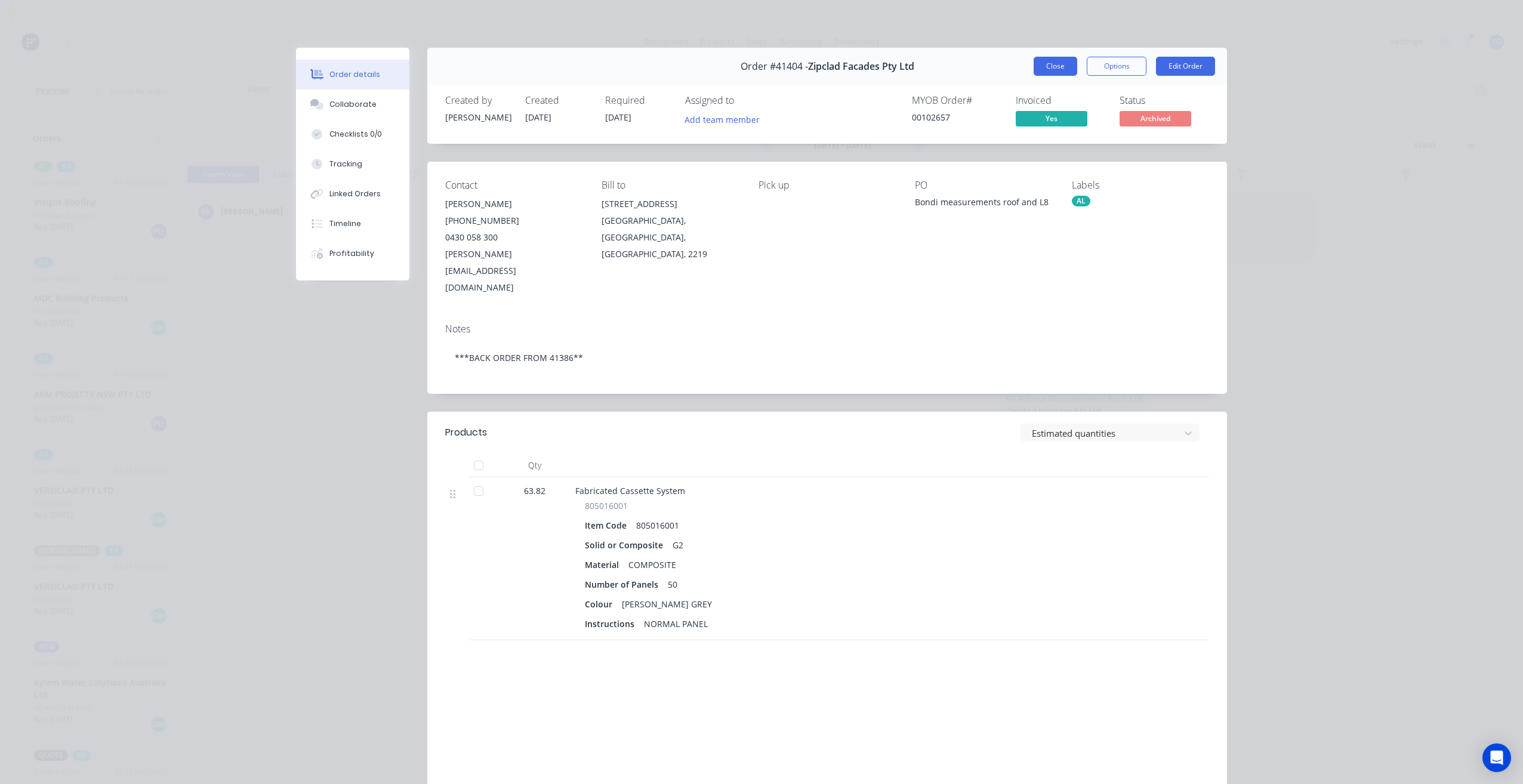
click at [1052, 69] on button "Close" at bounding box center [1055, 66] width 43 height 19
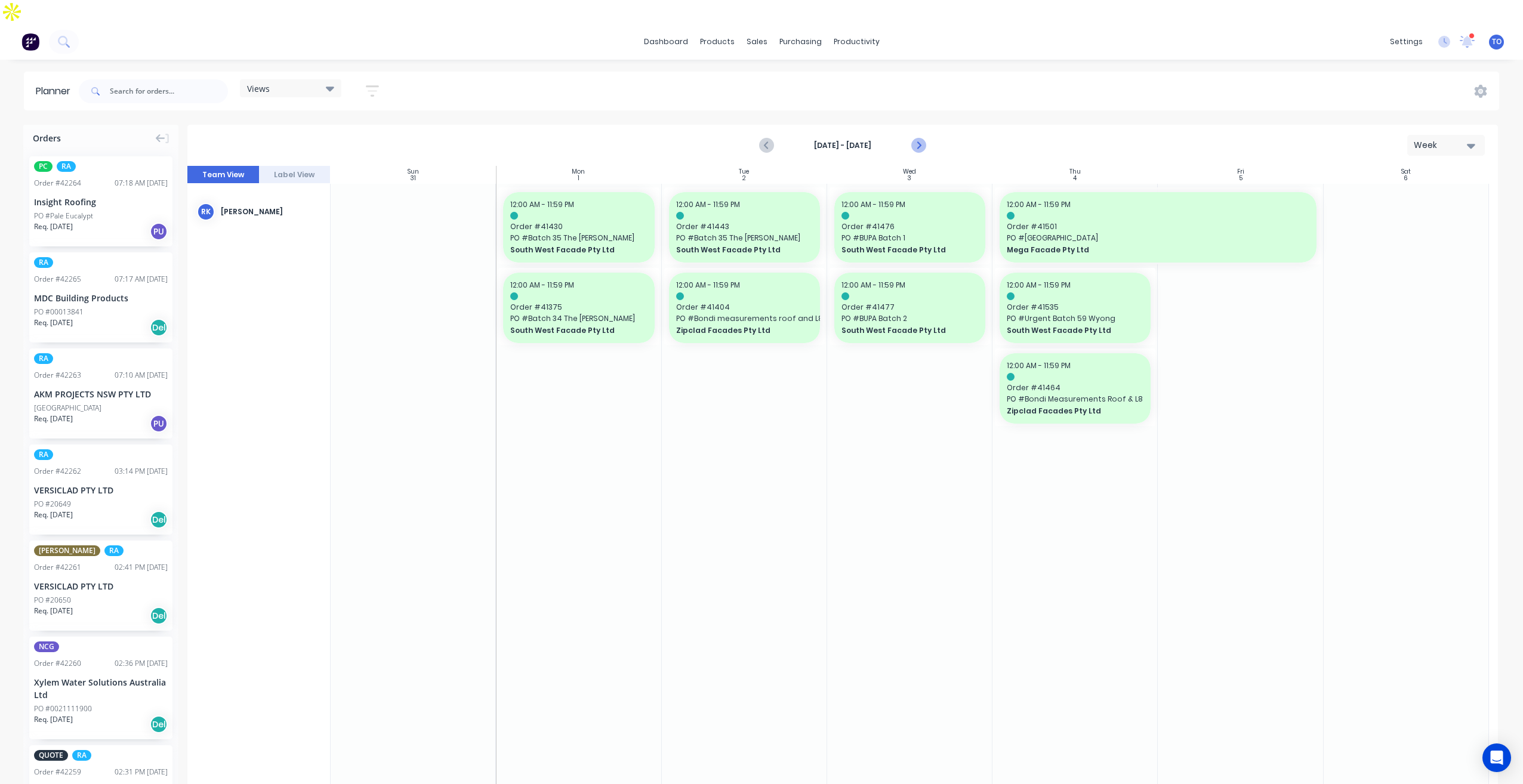
click at [913, 138] on icon "Next page" at bounding box center [918, 146] width 14 height 14
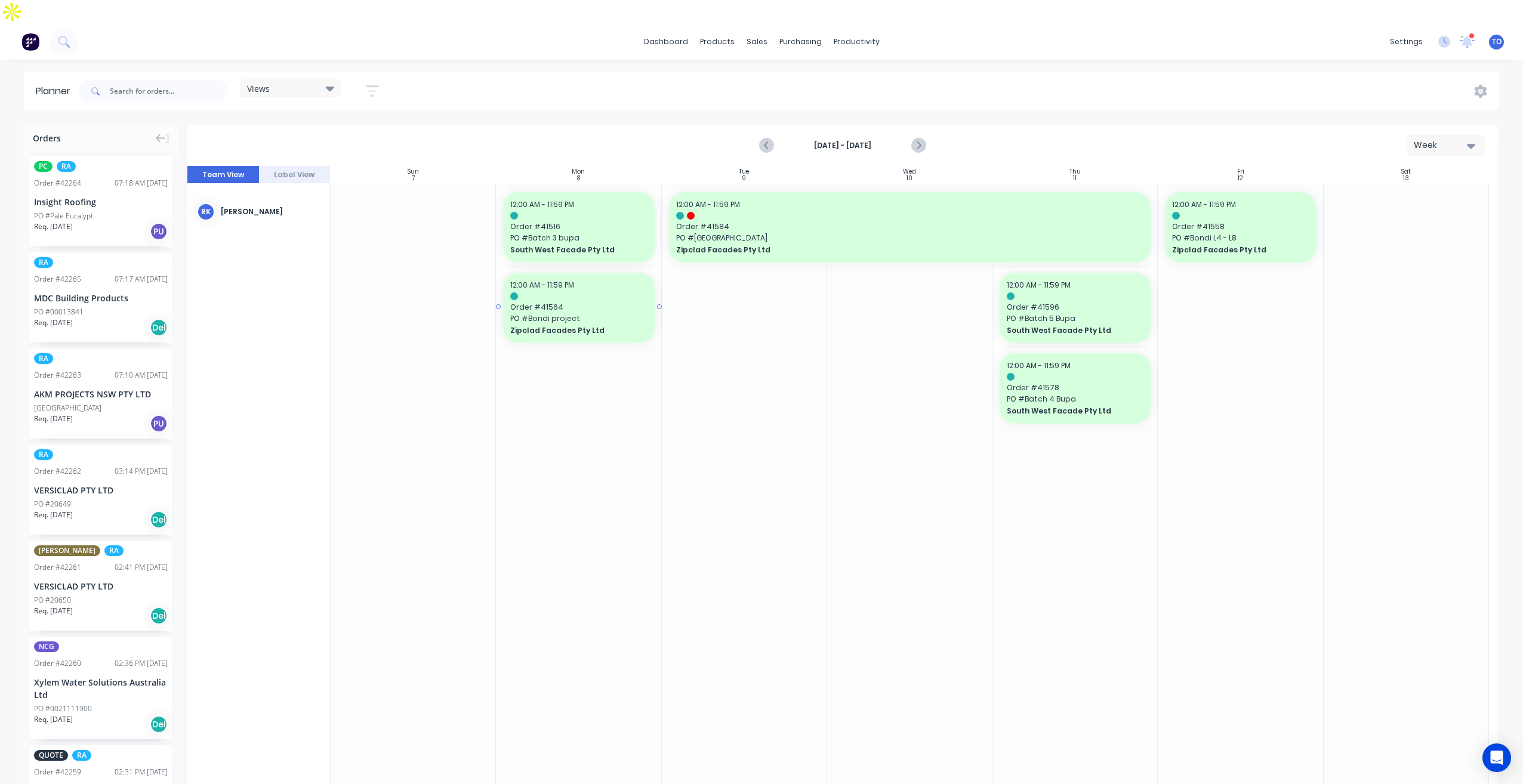
click at [607, 313] on span "PO # Bondi project" at bounding box center [579, 318] width 137 height 11
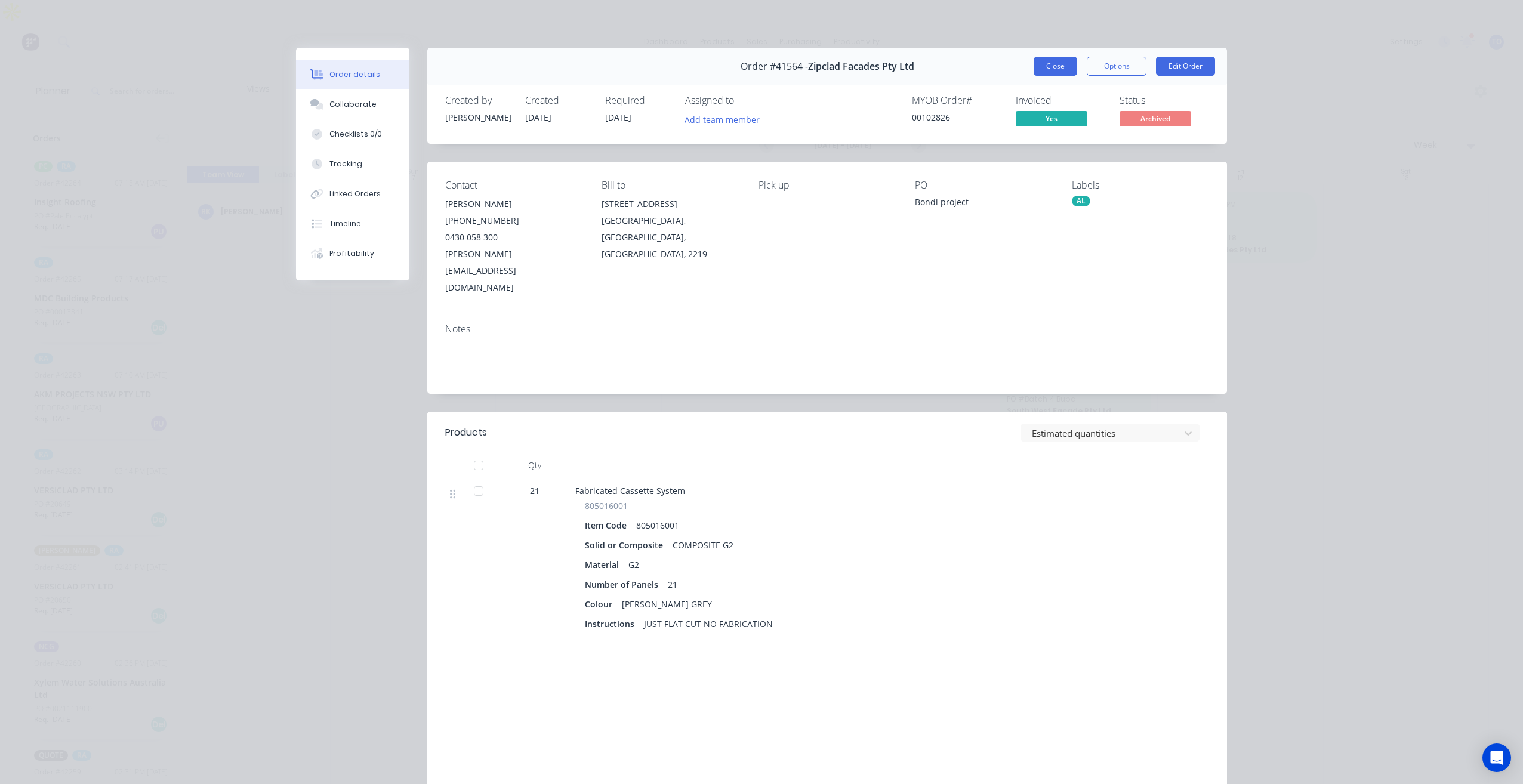
drag, startPoint x: 1051, startPoint y: 66, endPoint x: 870, endPoint y: 86, distance: 182.1
click at [1051, 66] on button "Close" at bounding box center [1055, 66] width 43 height 19
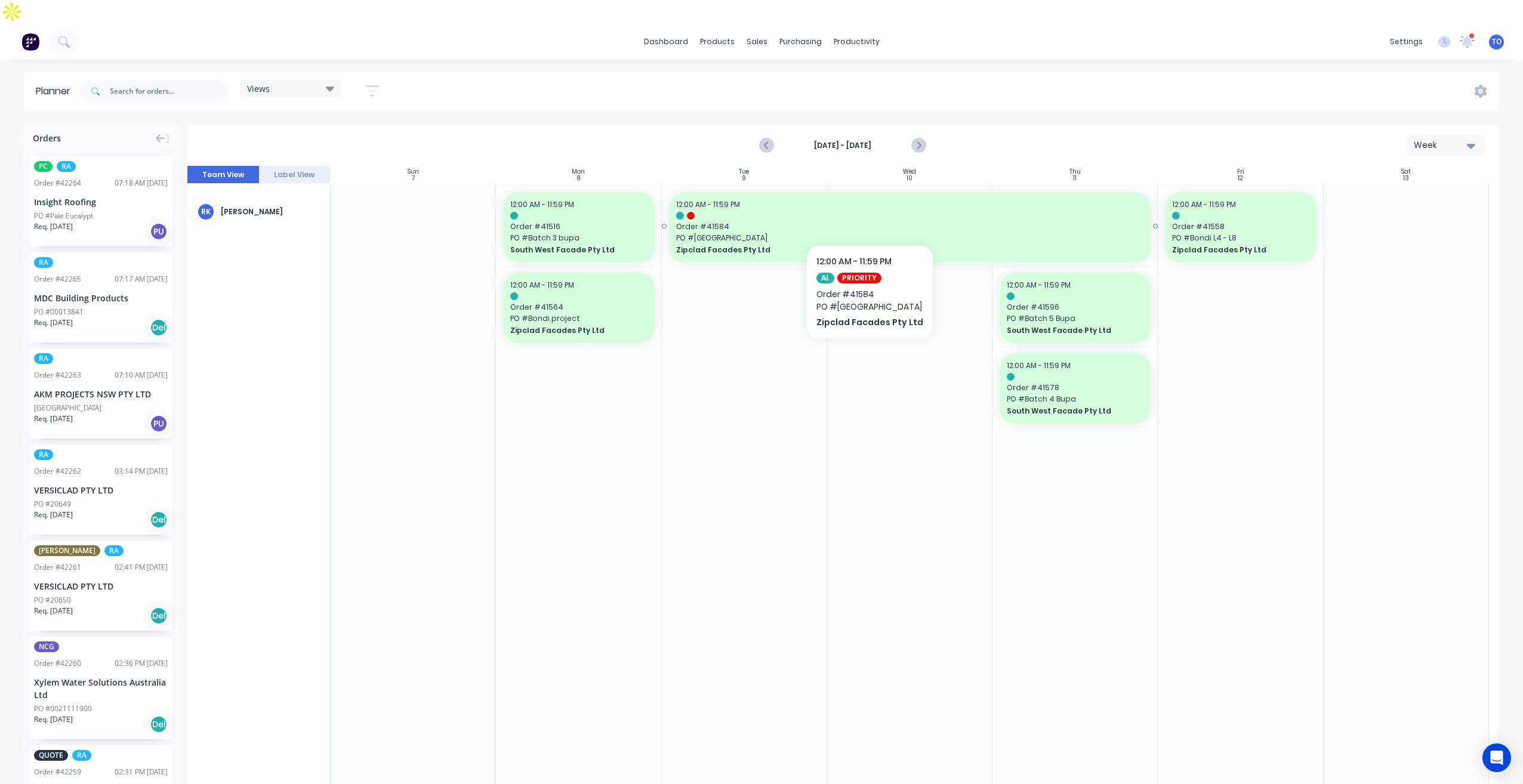
click at [866, 233] on span "PO # Macarthur Station" at bounding box center [910, 238] width 468 height 11
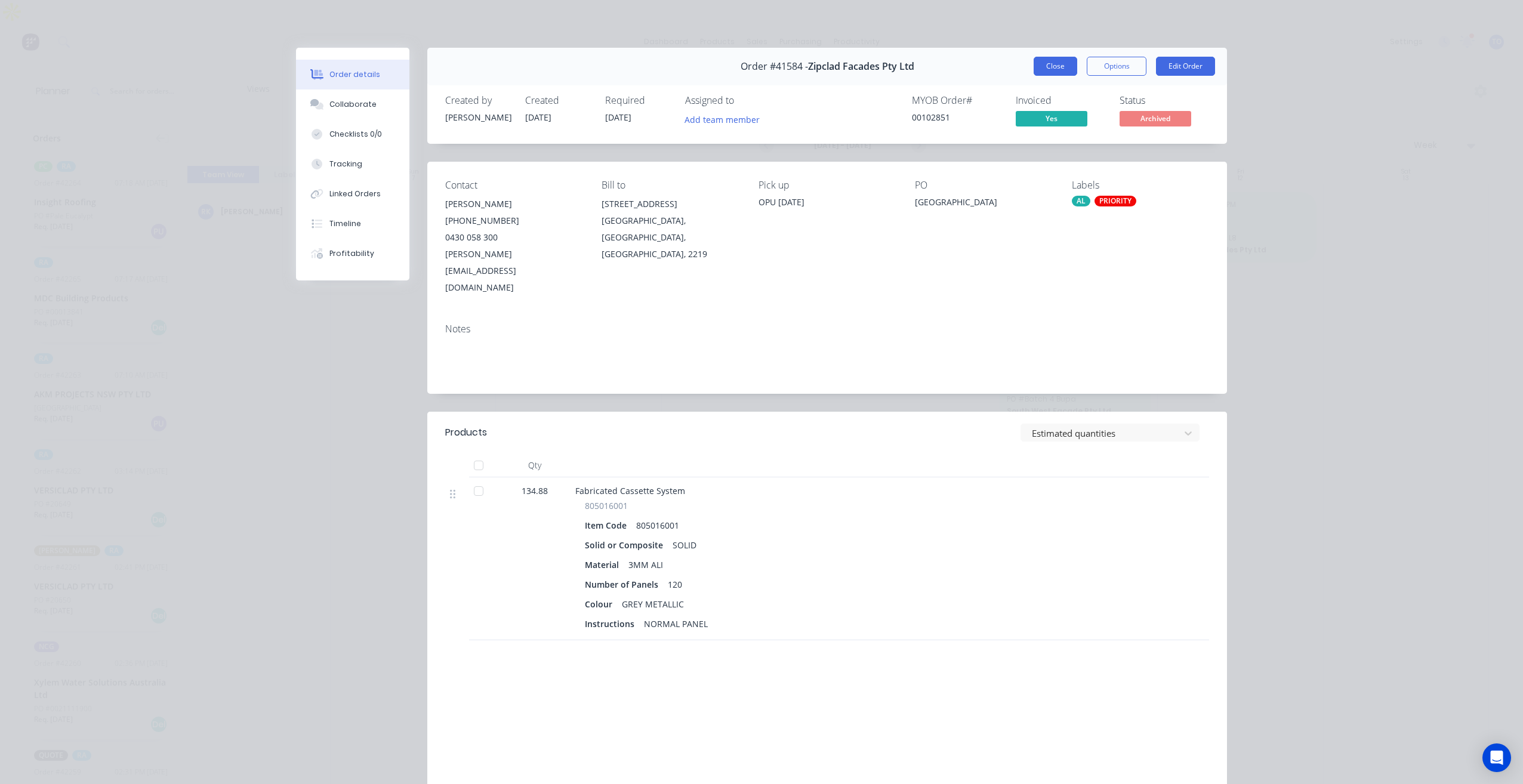
click at [1057, 68] on button "Close" at bounding box center [1055, 66] width 43 height 19
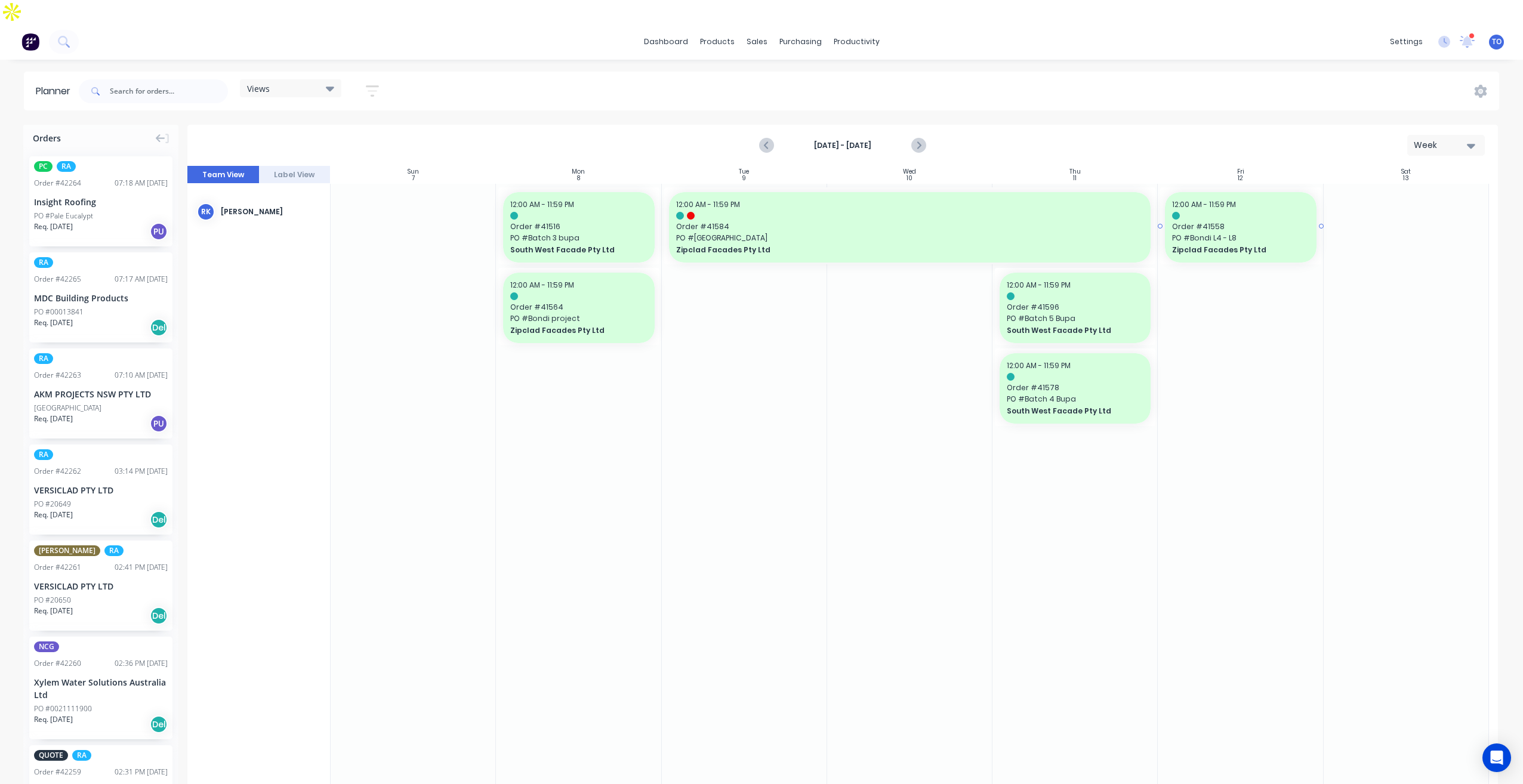
click at [1285, 197] on div "12:00 AM - 11:59 PM Order # 41558 PO # Bondi L4 - L8 Zipclad Facades Pty Ltd" at bounding box center [1240, 228] width 151 height 71
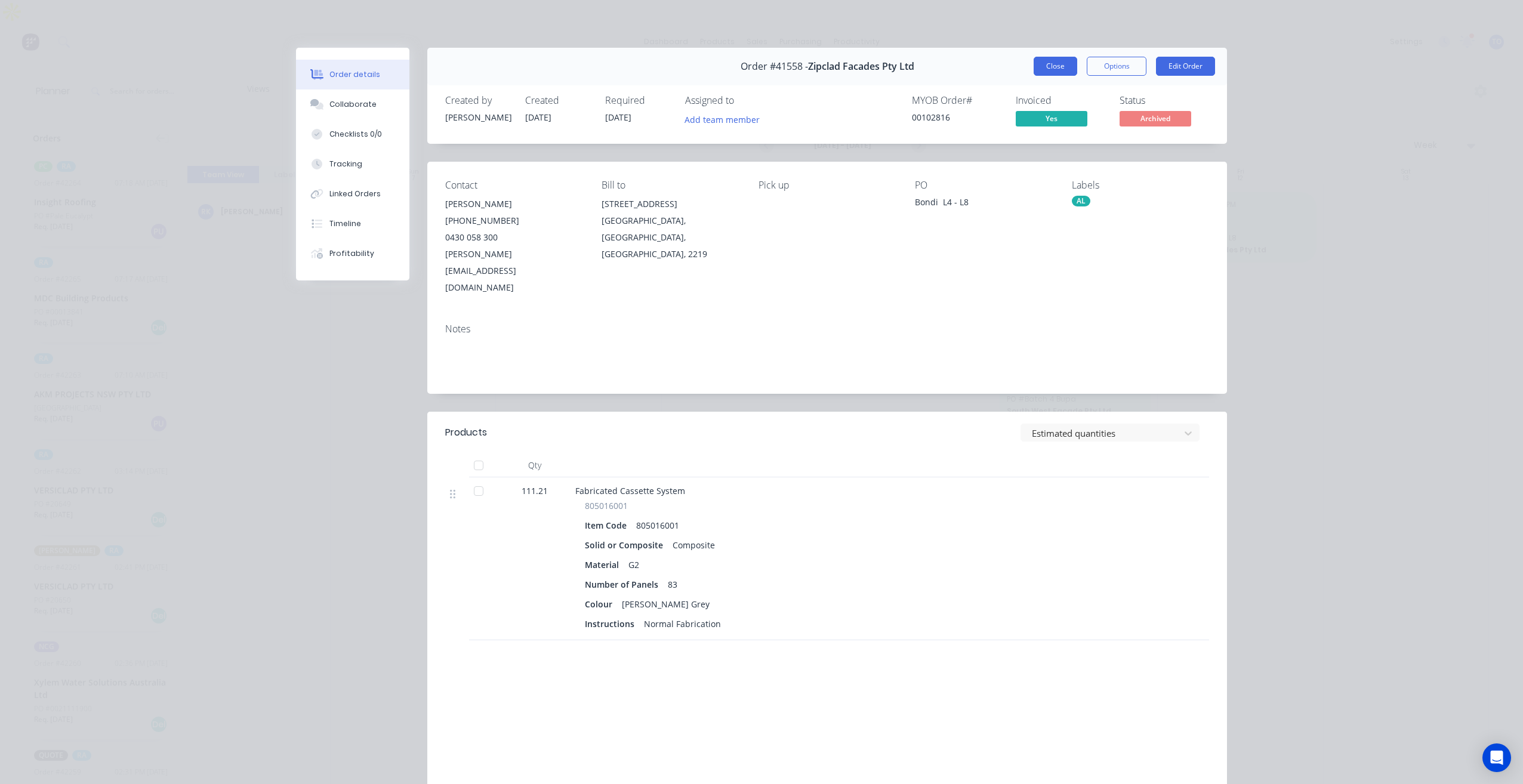
click at [1040, 63] on button "Close" at bounding box center [1055, 66] width 43 height 19
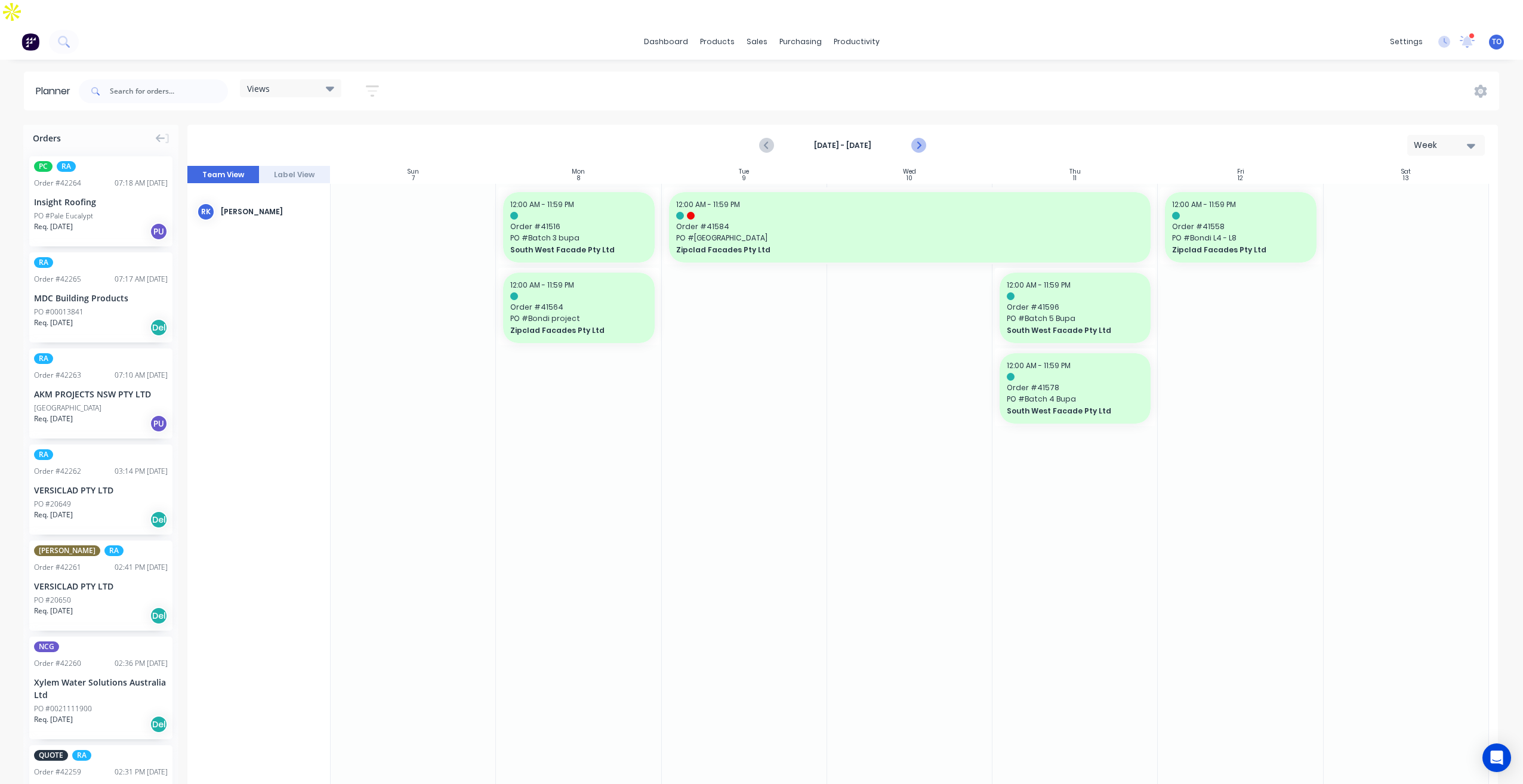
click at [921, 138] on icon "Next page" at bounding box center [918, 146] width 14 height 14
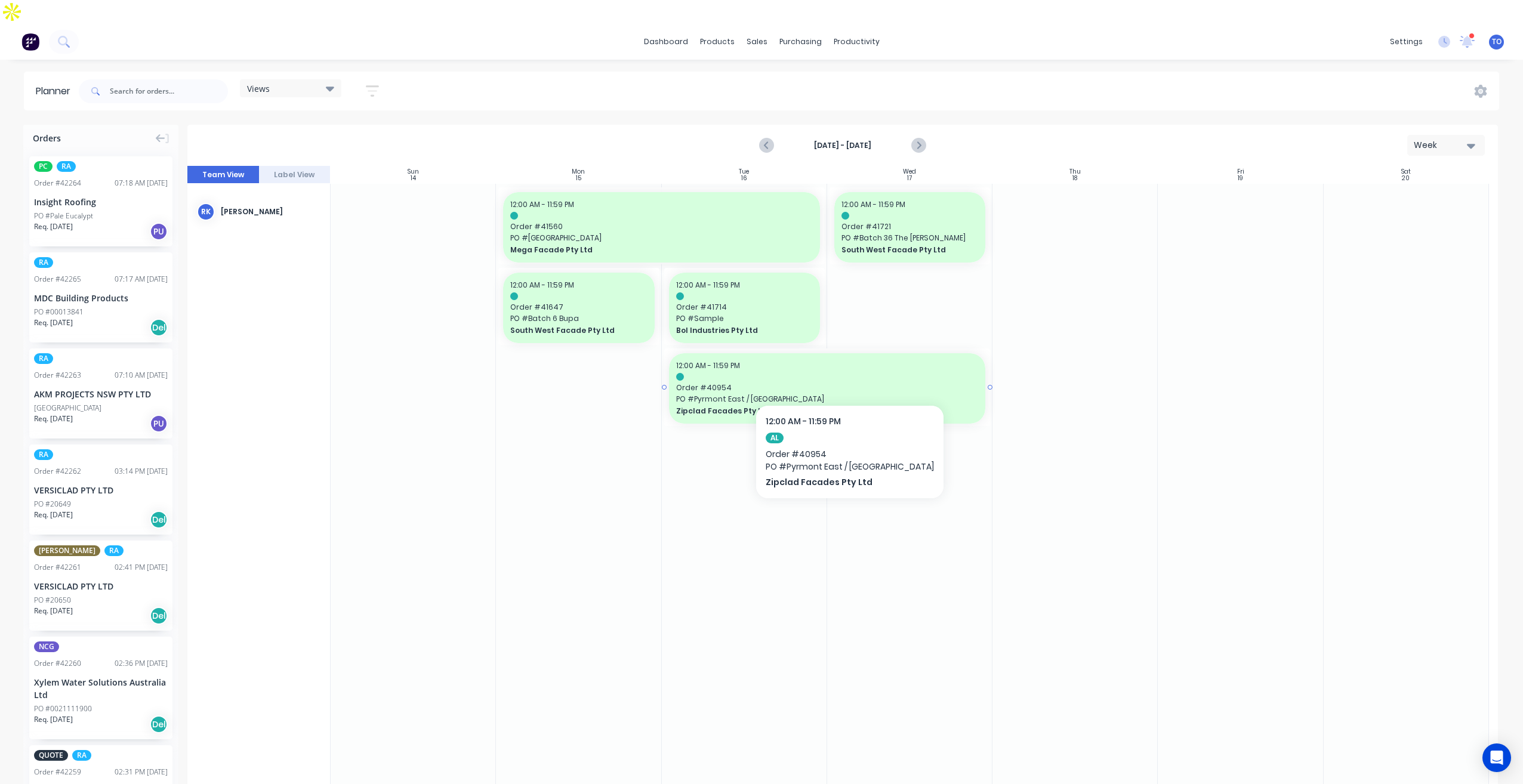
click at [876, 383] on span "Order # 40954" at bounding box center [827, 388] width 302 height 11
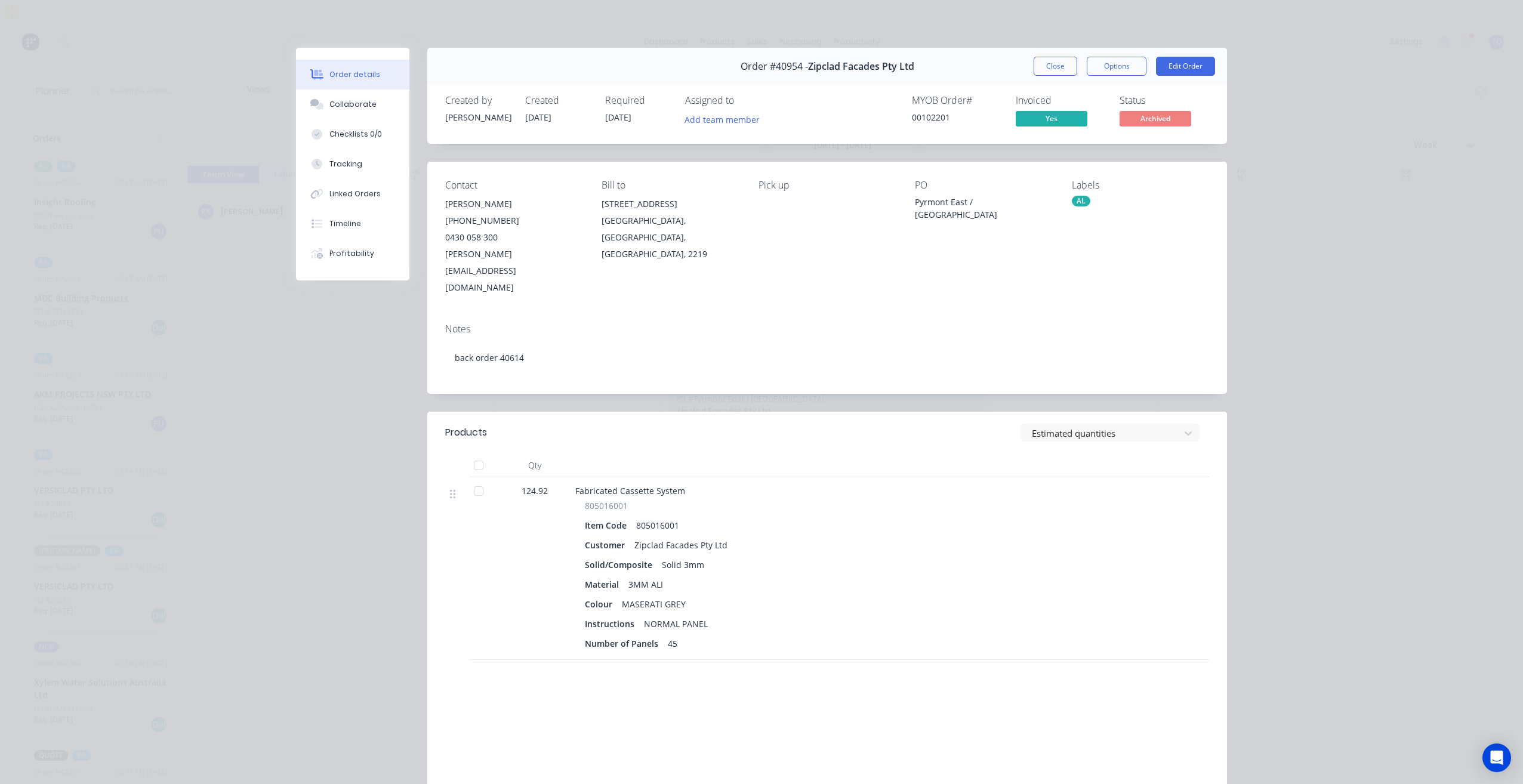
drag, startPoint x: 872, startPoint y: 368, endPoint x: 862, endPoint y: 349, distance: 21.5
drag, startPoint x: 862, startPoint y: 349, endPoint x: 691, endPoint y: 274, distance: 186.7
click at [691, 274] on div "Contact Kristian Milosevski (02) 9319 4390 0430 058 300 kristian@zipclad.com.au…" at bounding box center [827, 237] width 800 height 153
click at [1049, 68] on button "Close" at bounding box center [1055, 66] width 43 height 19
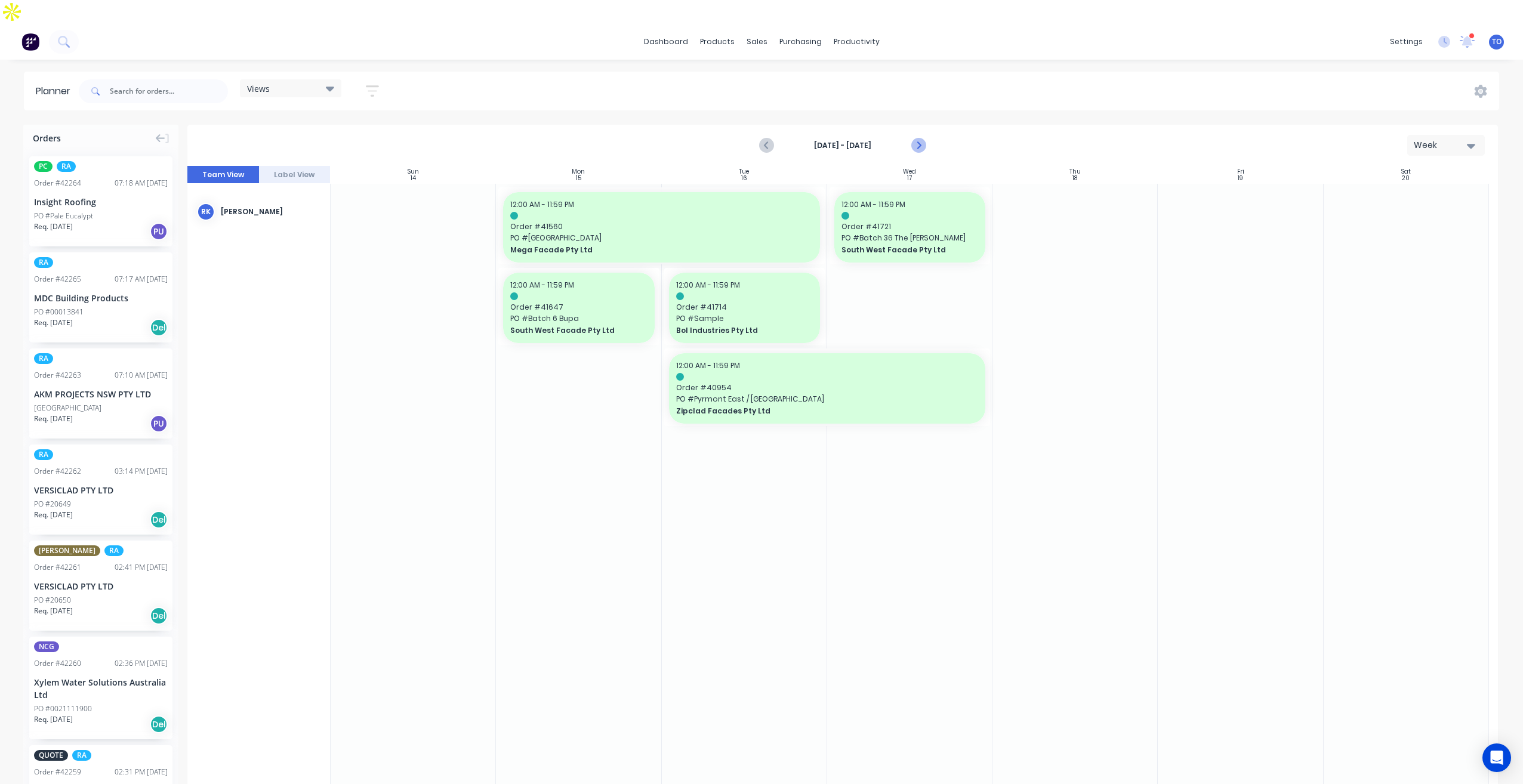
click at [917, 141] on icon "Next page" at bounding box center [918, 146] width 5 height 10
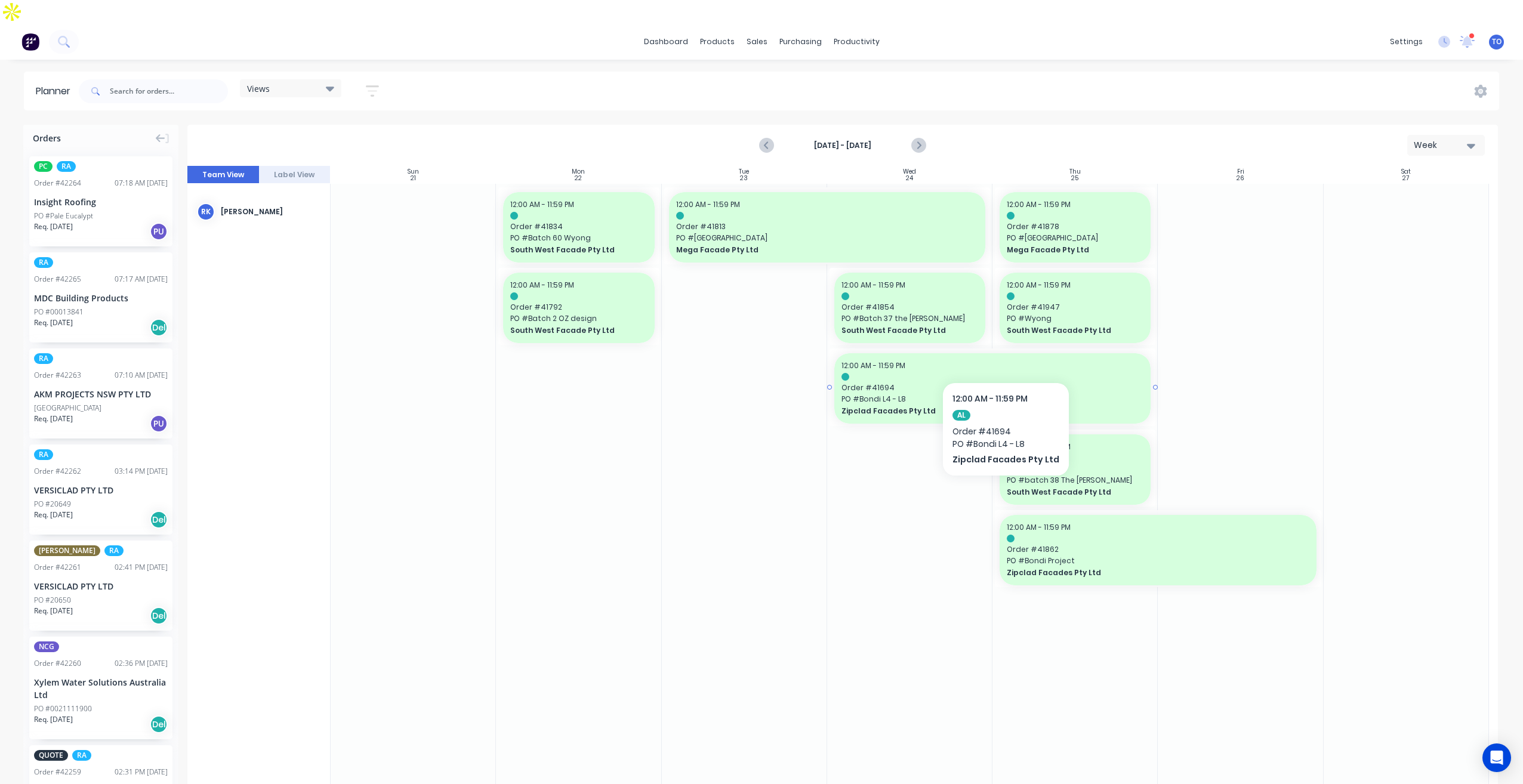
click at [1002, 361] on div "12:00 AM - 11:59 PM" at bounding box center [992, 366] width 302 height 11
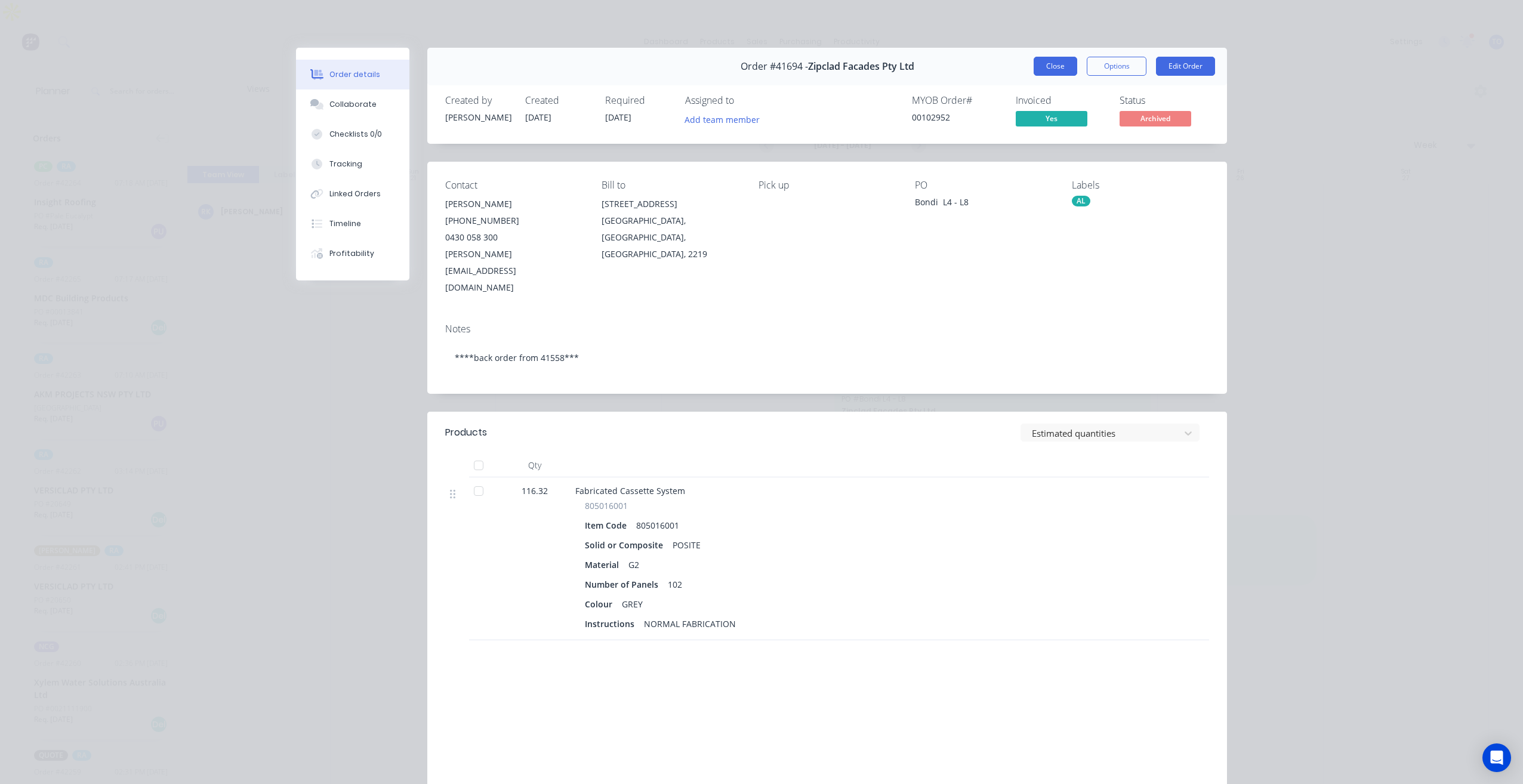
click at [1054, 71] on button "Close" at bounding box center [1055, 66] width 43 height 19
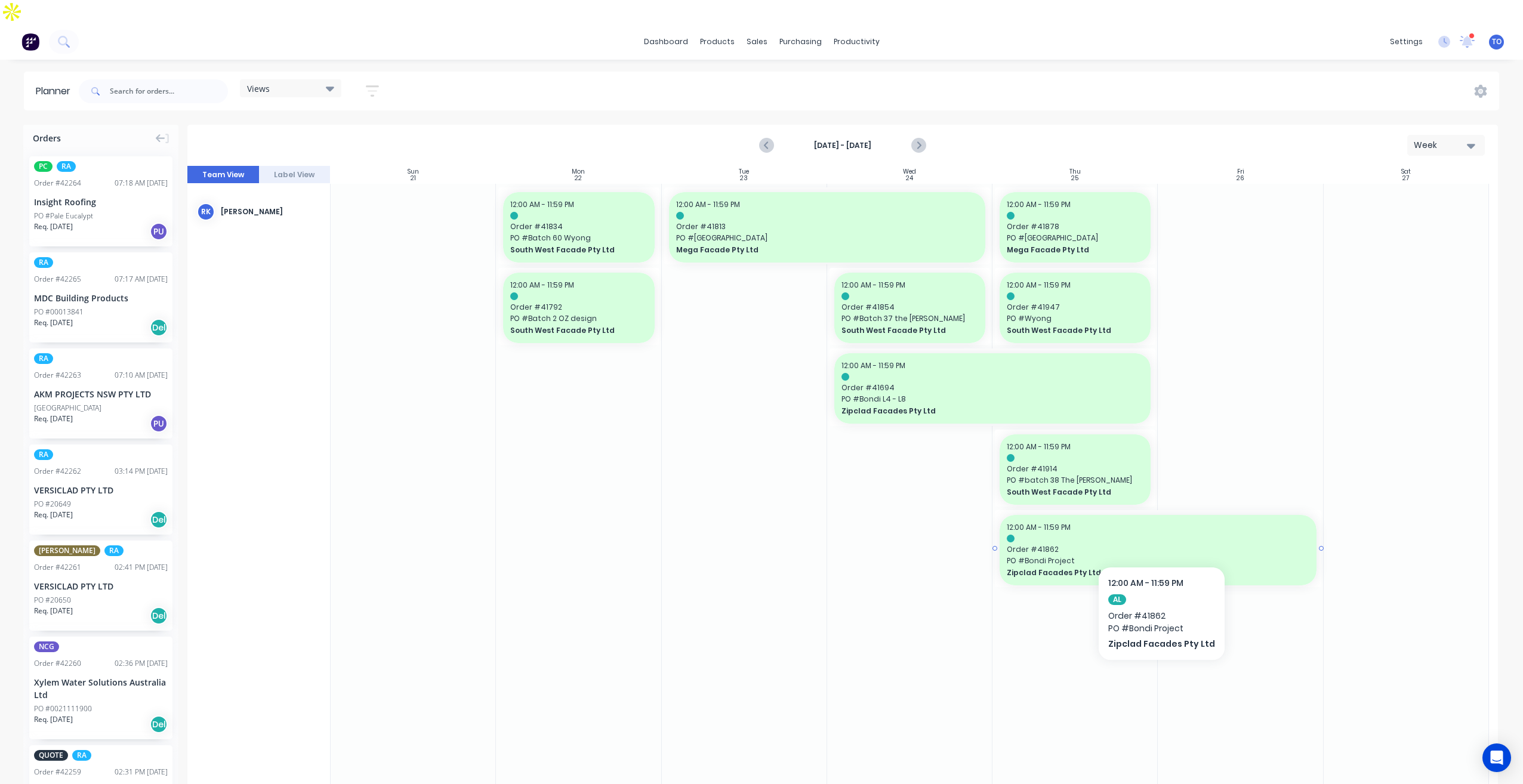
click at [1191, 544] on span "Order # 41862" at bounding box center [1158, 549] width 302 height 11
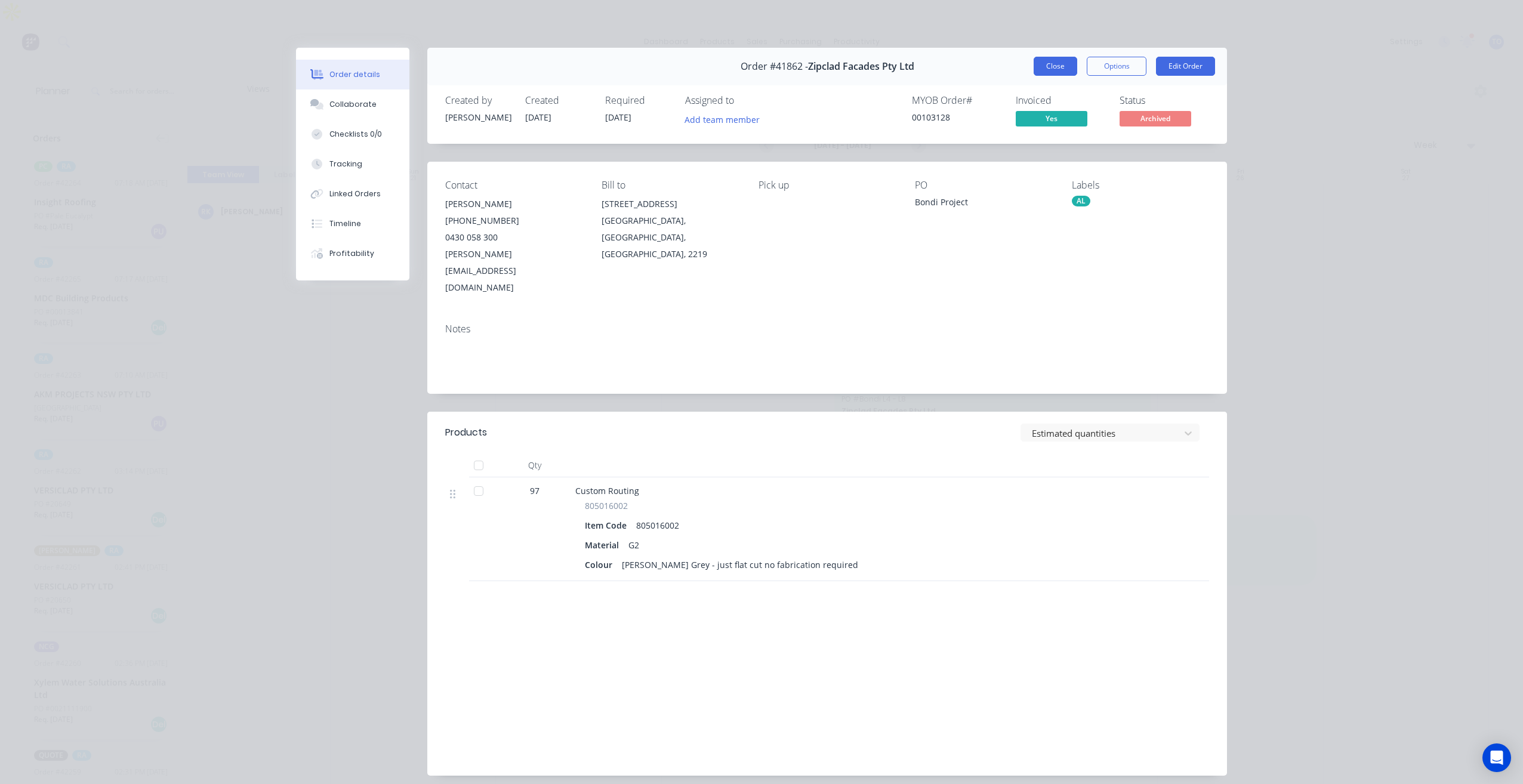
click at [1055, 63] on button "Close" at bounding box center [1055, 66] width 43 height 19
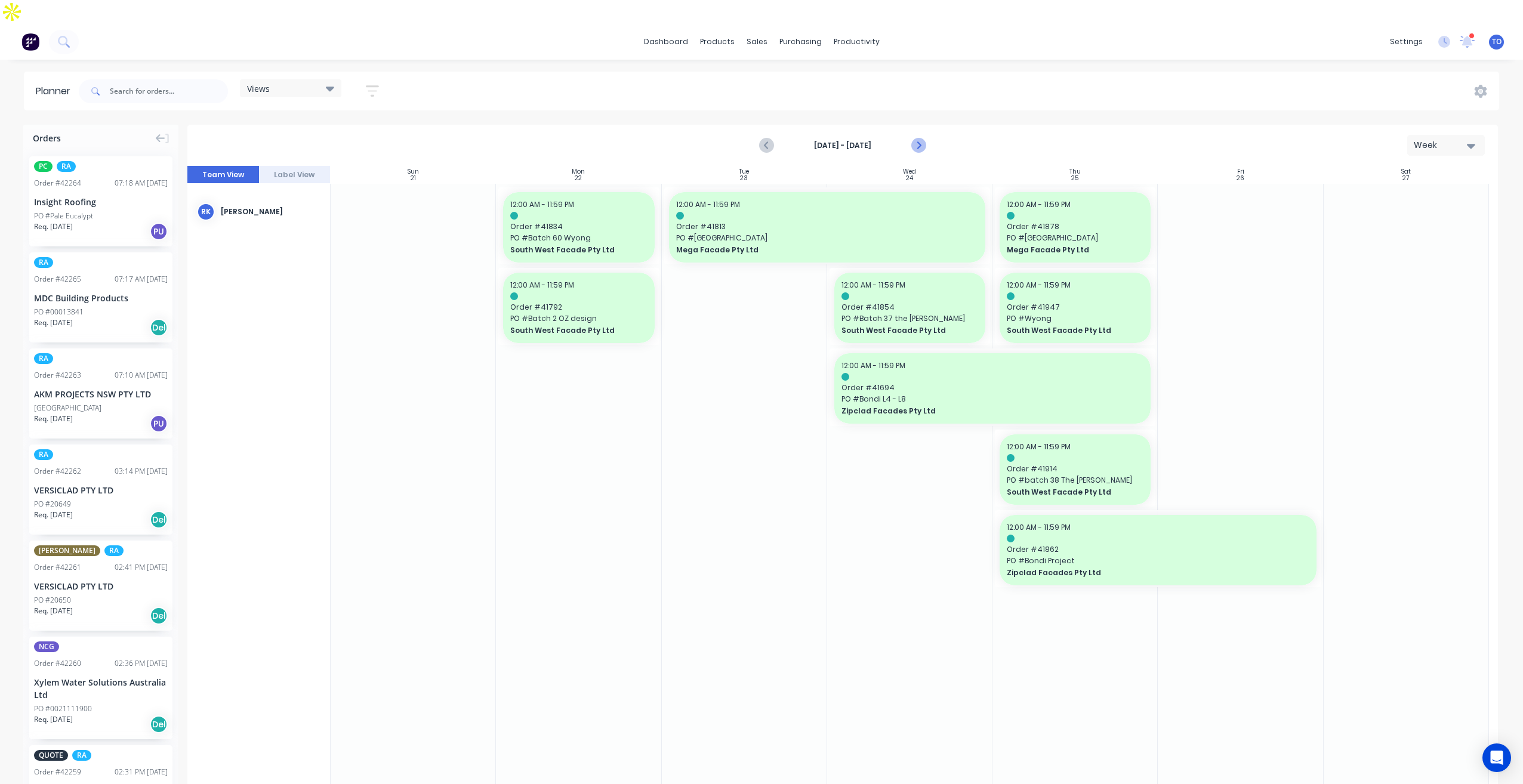
click at [922, 138] on icon "Next page" at bounding box center [918, 146] width 14 height 14
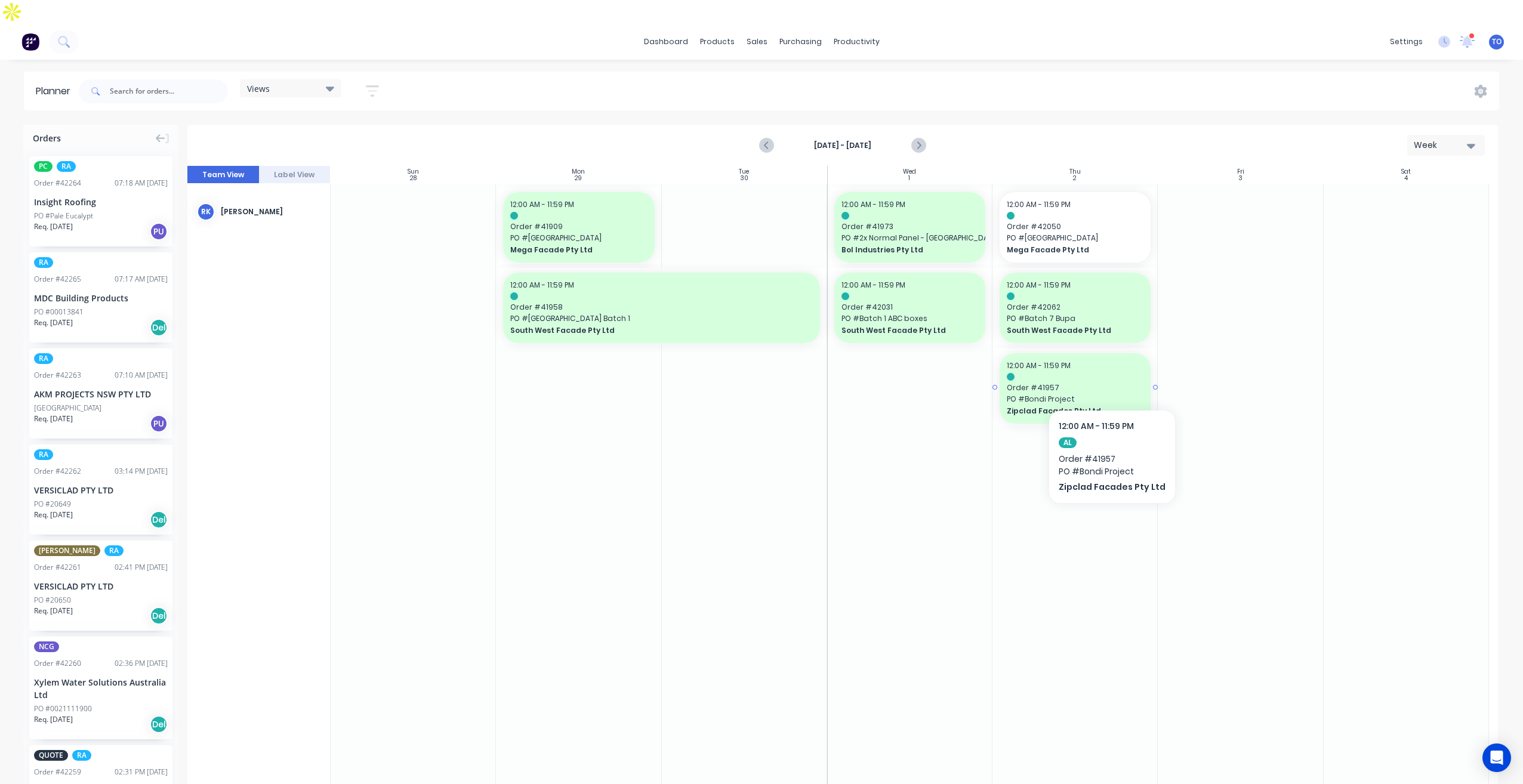
click at [1109, 394] on span "PO # Bondi Project" at bounding box center [1075, 399] width 137 height 11
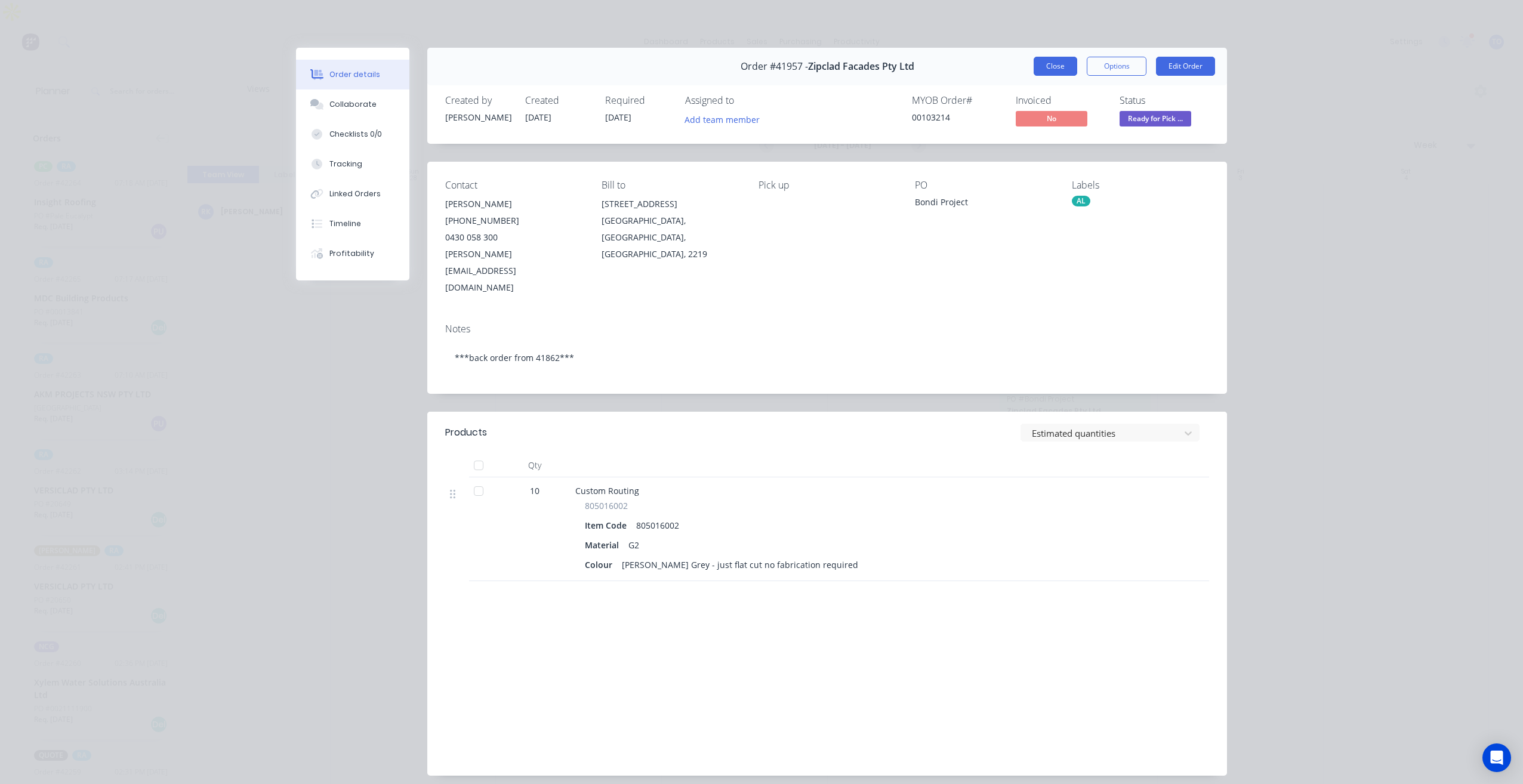
click at [1052, 62] on button "Close" at bounding box center [1055, 66] width 43 height 19
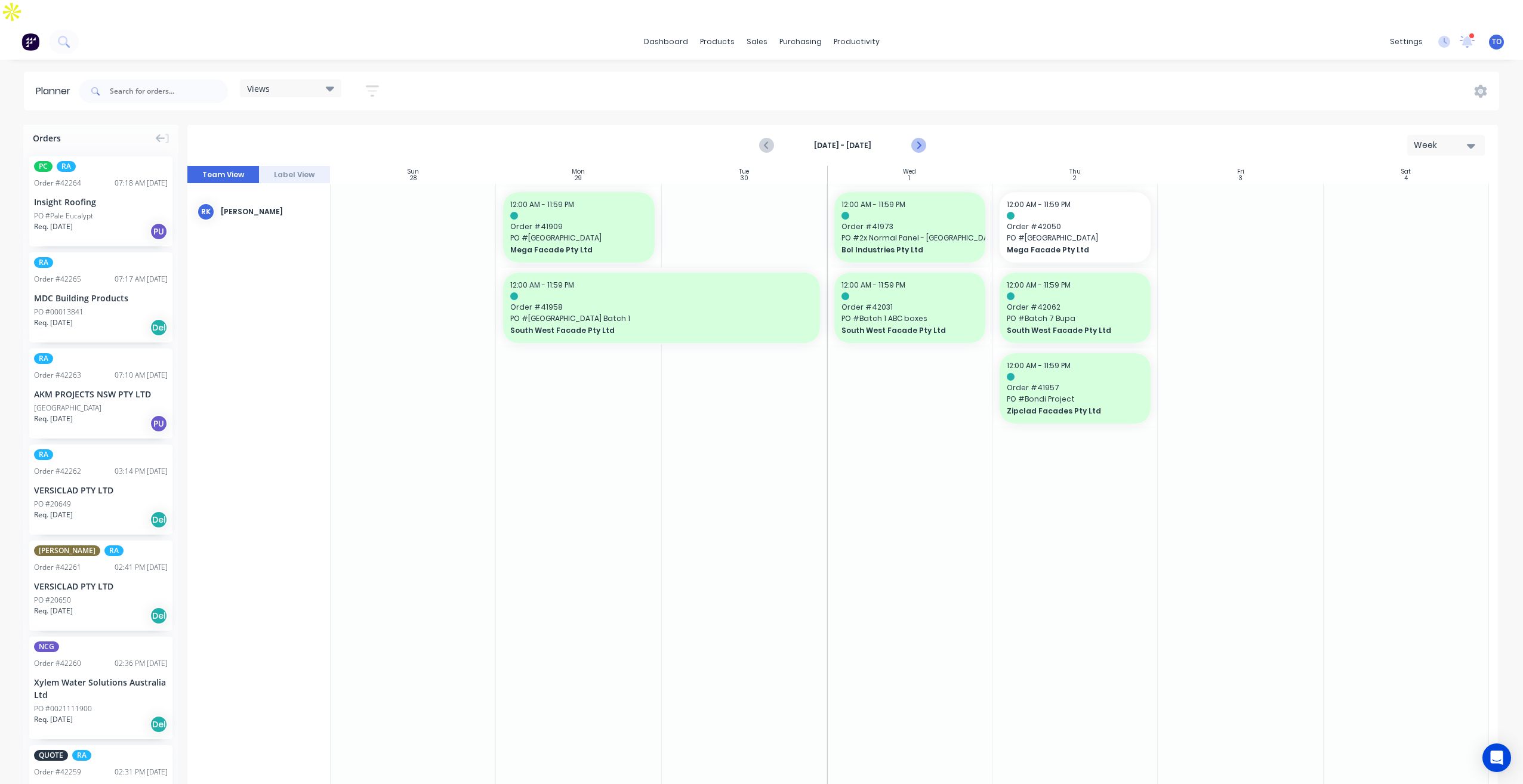
click at [916, 138] on icon "Next page" at bounding box center [918, 146] width 14 height 14
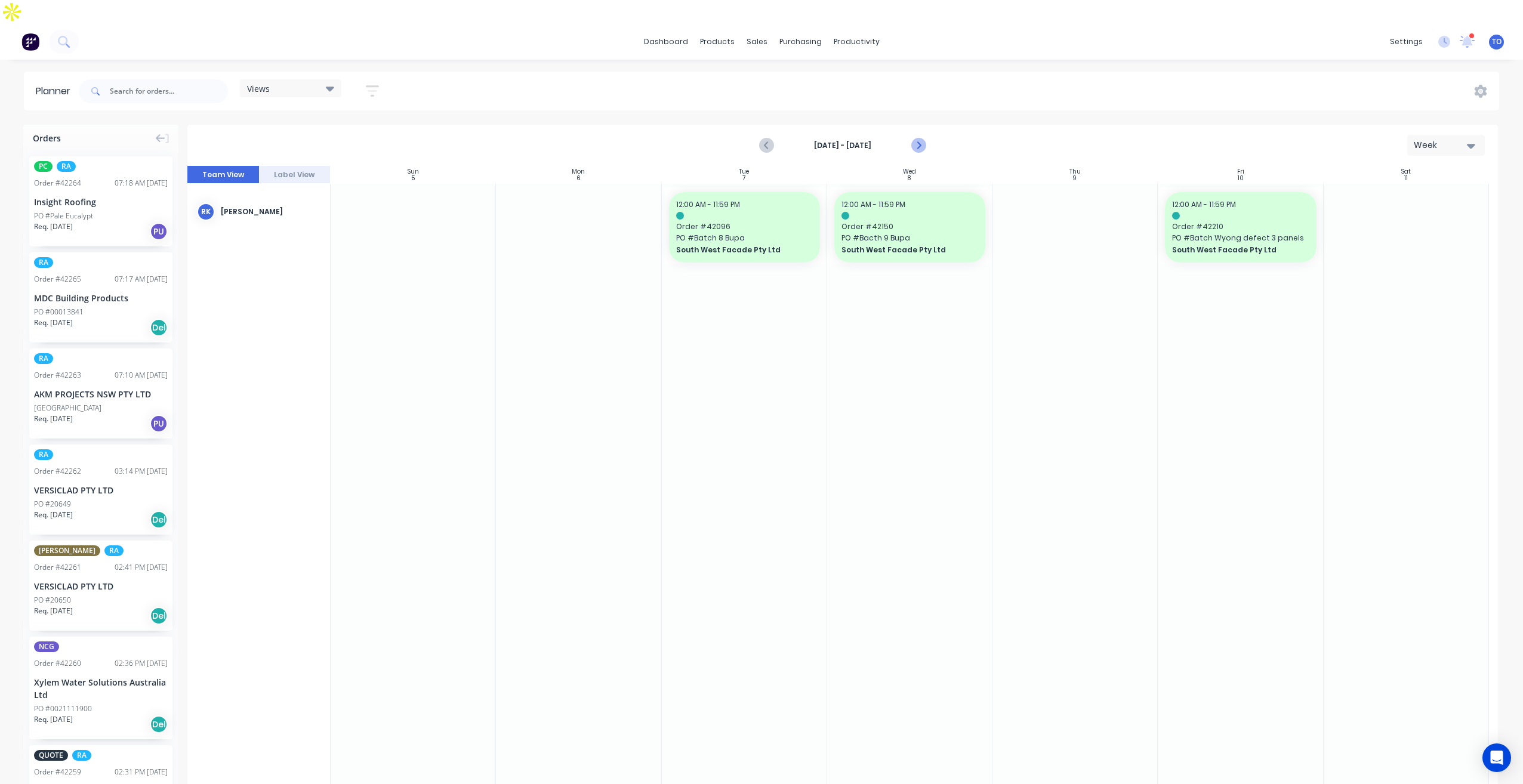
click at [919, 138] on icon "Next page" at bounding box center [918, 146] width 14 height 14
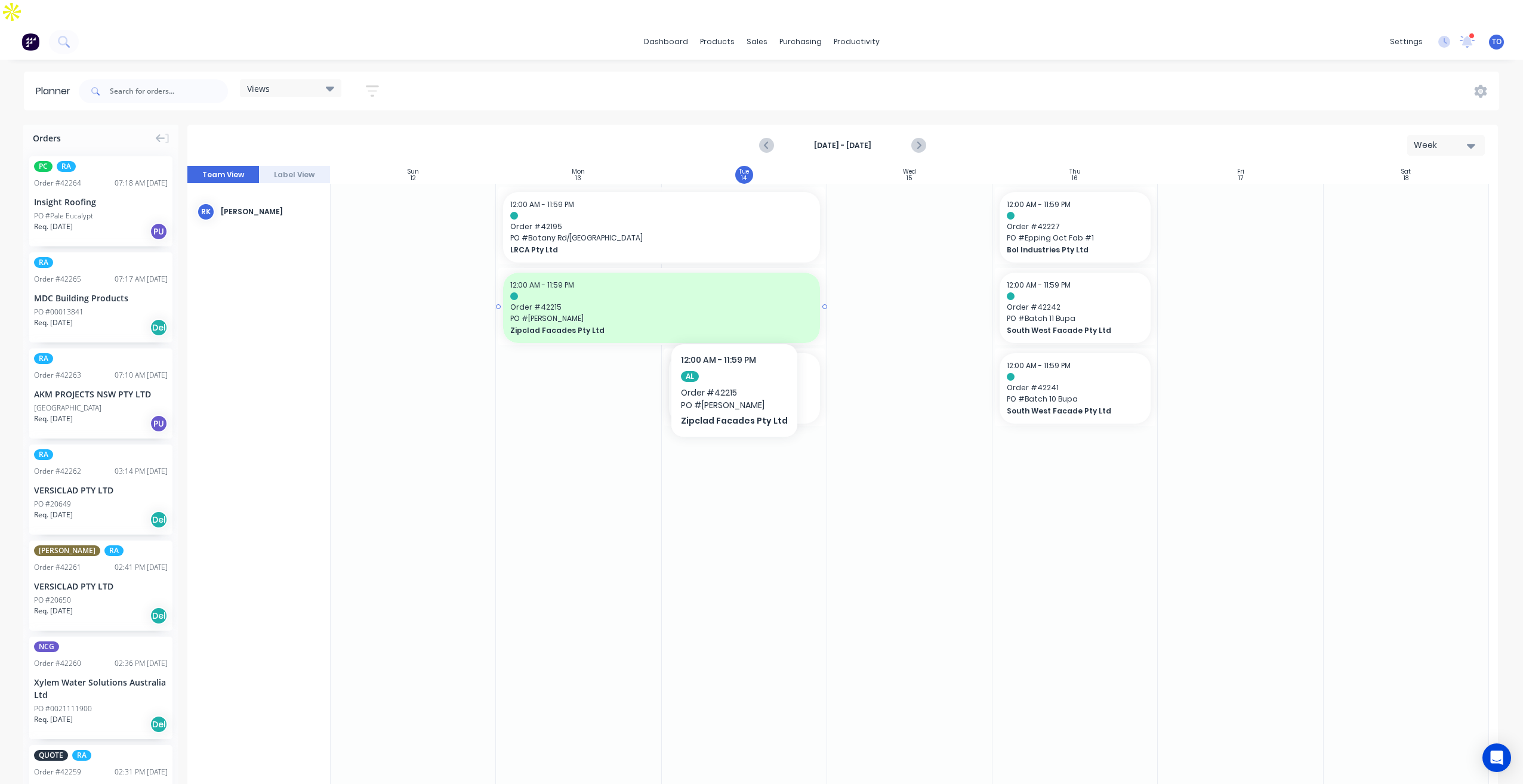
click at [730, 325] on span "Zipclad Facades Pty Ltd" at bounding box center [646, 331] width 272 height 11
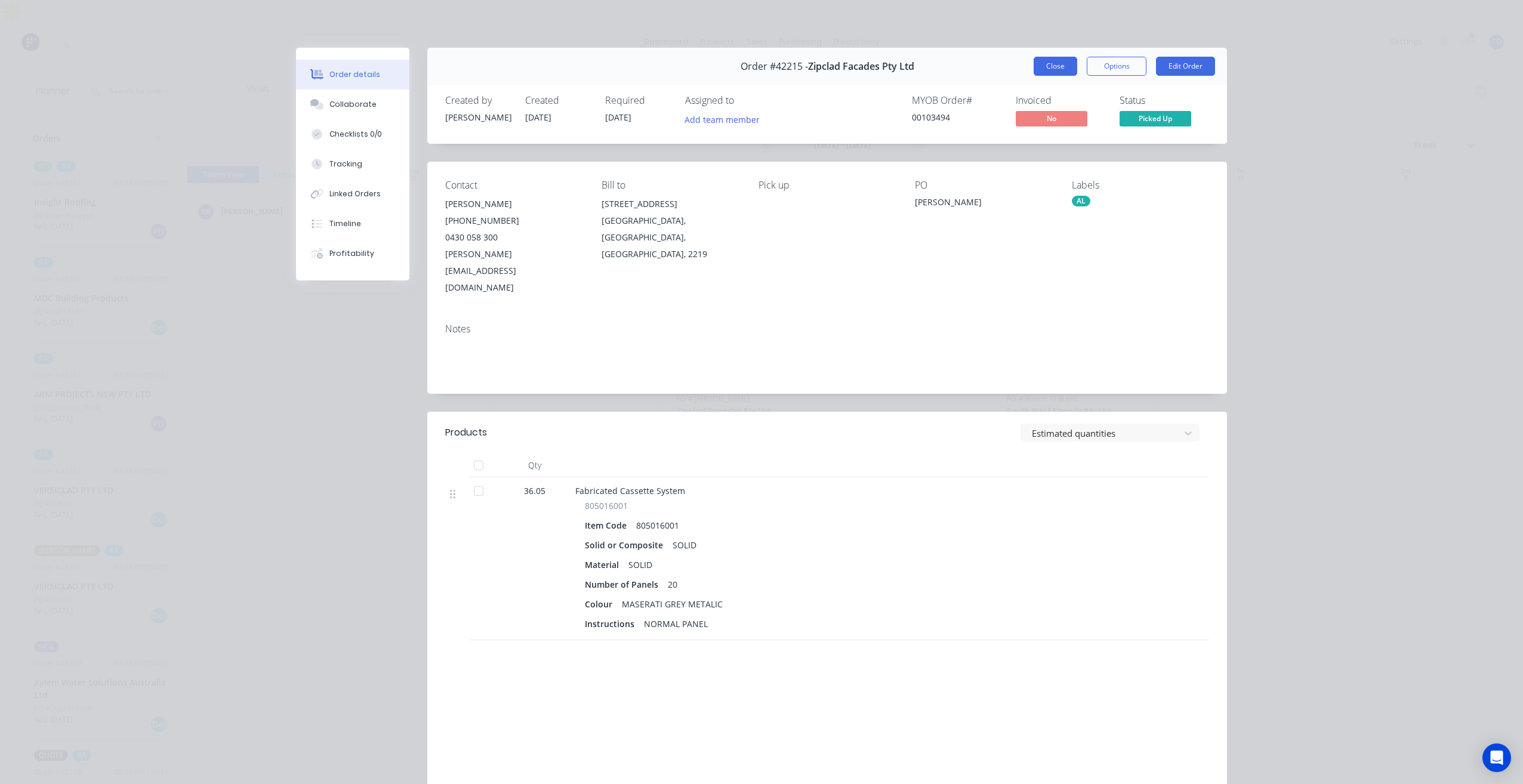
click at [1051, 66] on button "Close" at bounding box center [1055, 66] width 43 height 19
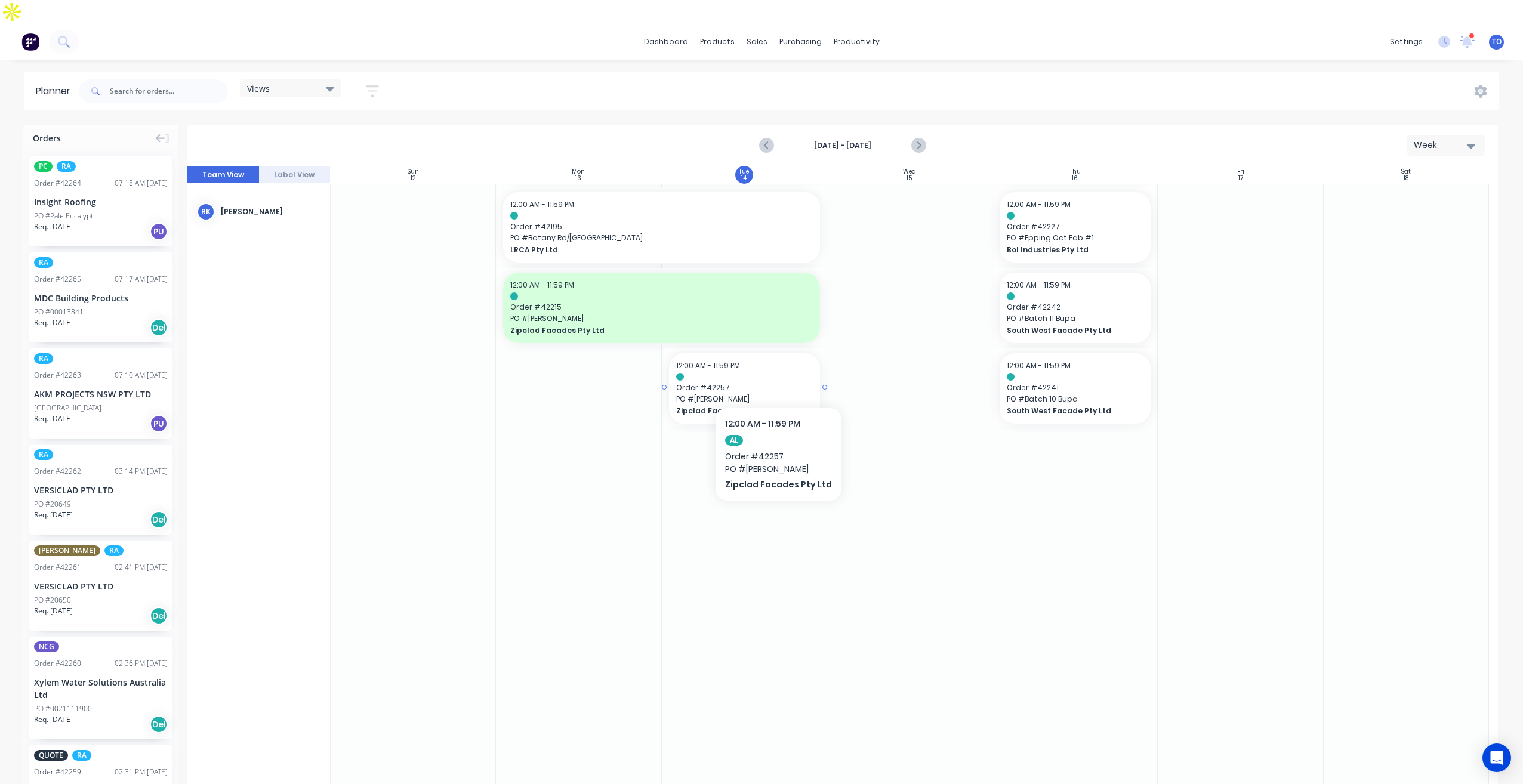
click at [774, 394] on span "PO # Hunter Hill" at bounding box center [744, 399] width 137 height 11
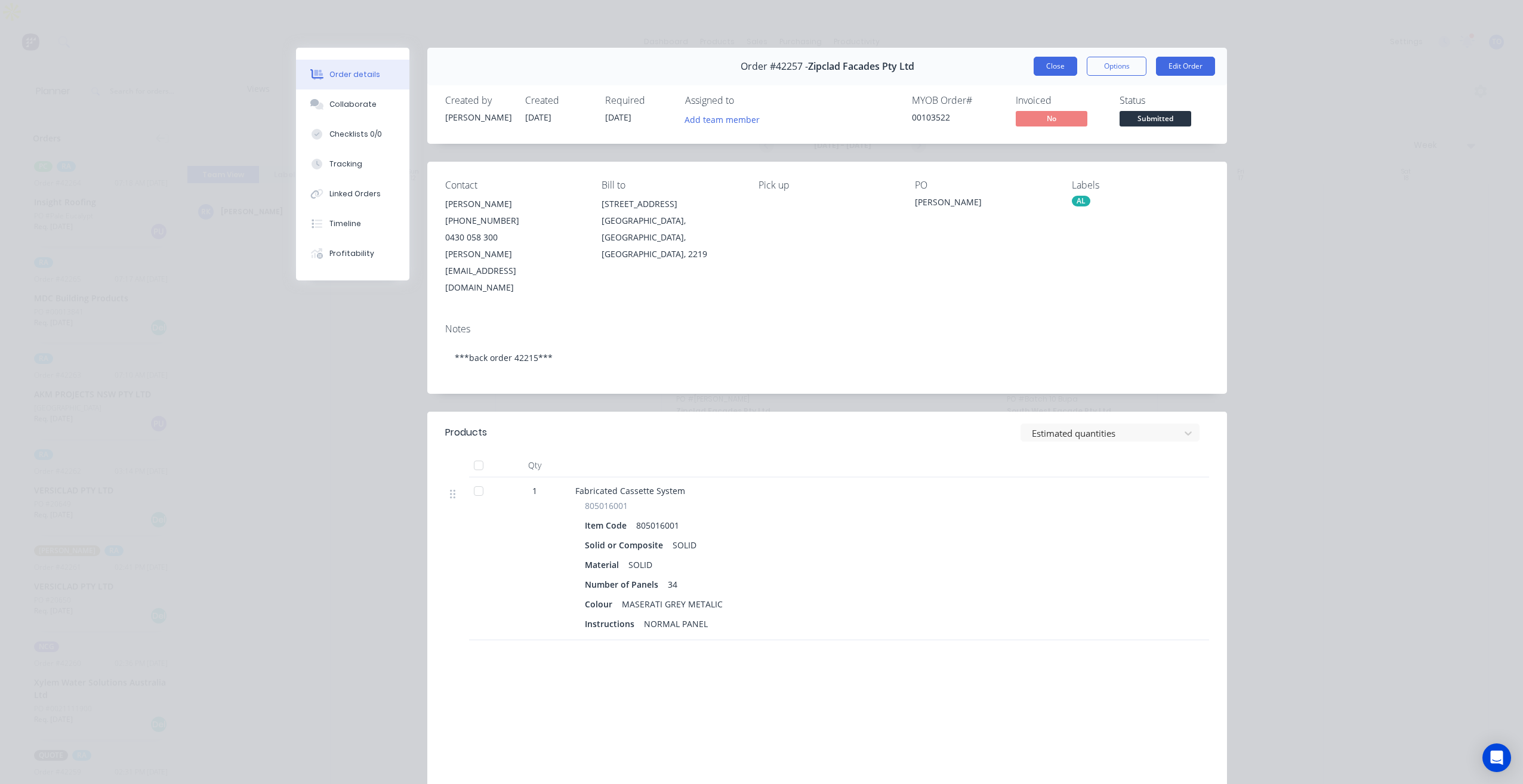
click at [1050, 61] on button "Close" at bounding box center [1055, 66] width 43 height 19
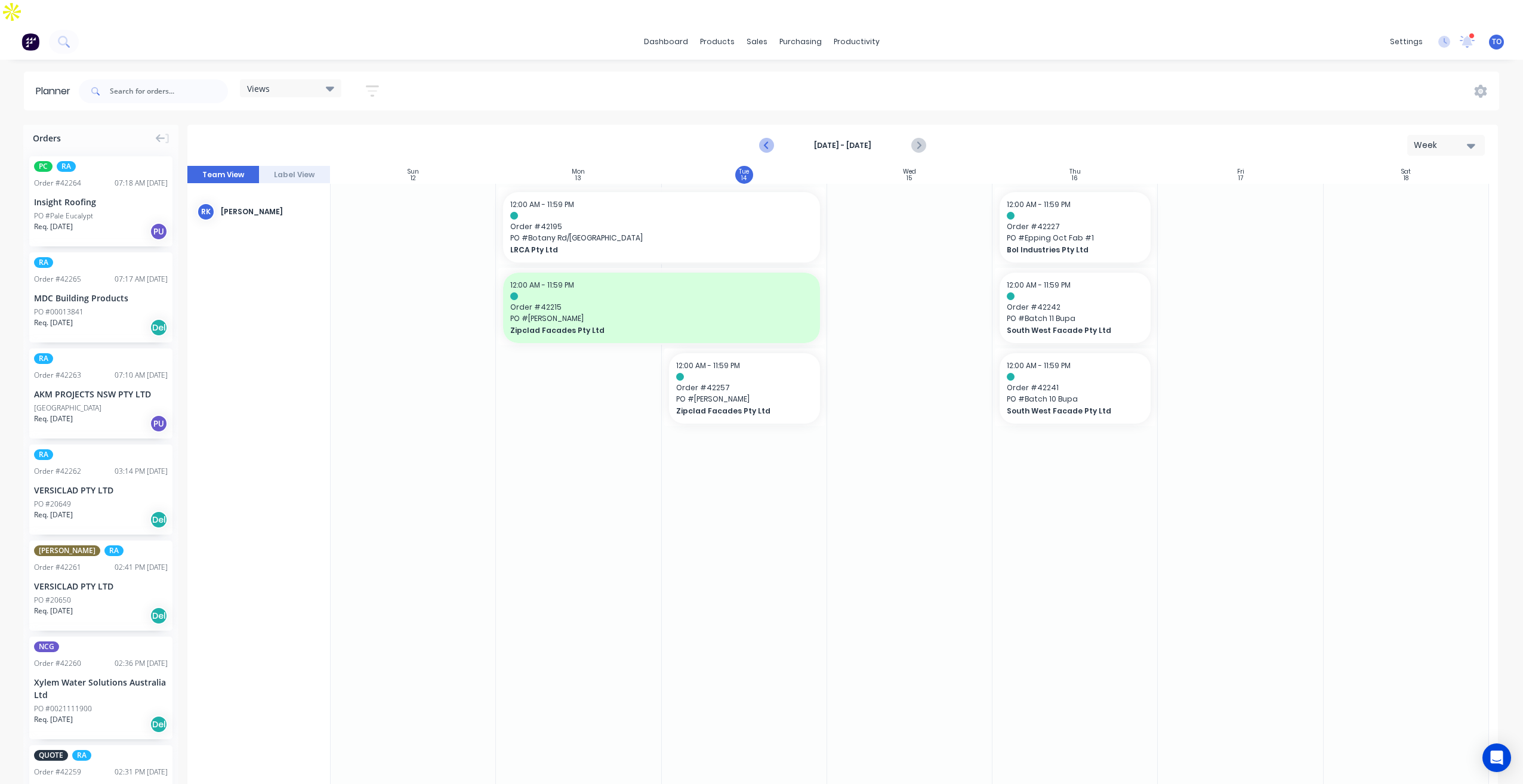
click at [778, 134] on button "Previous page" at bounding box center [766, 146] width 24 height 24
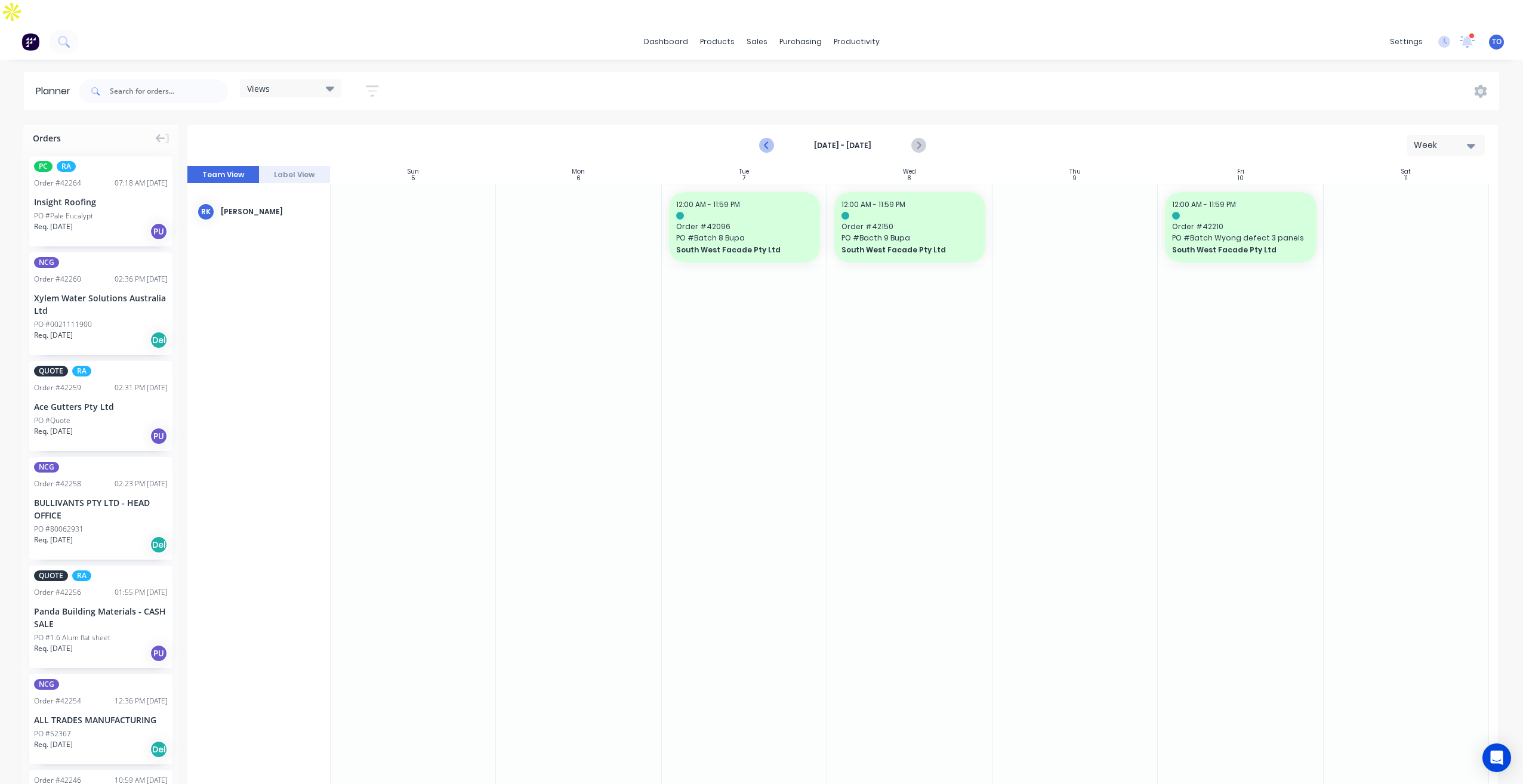
click at [765, 138] on icon "Previous page" at bounding box center [766, 146] width 14 height 14
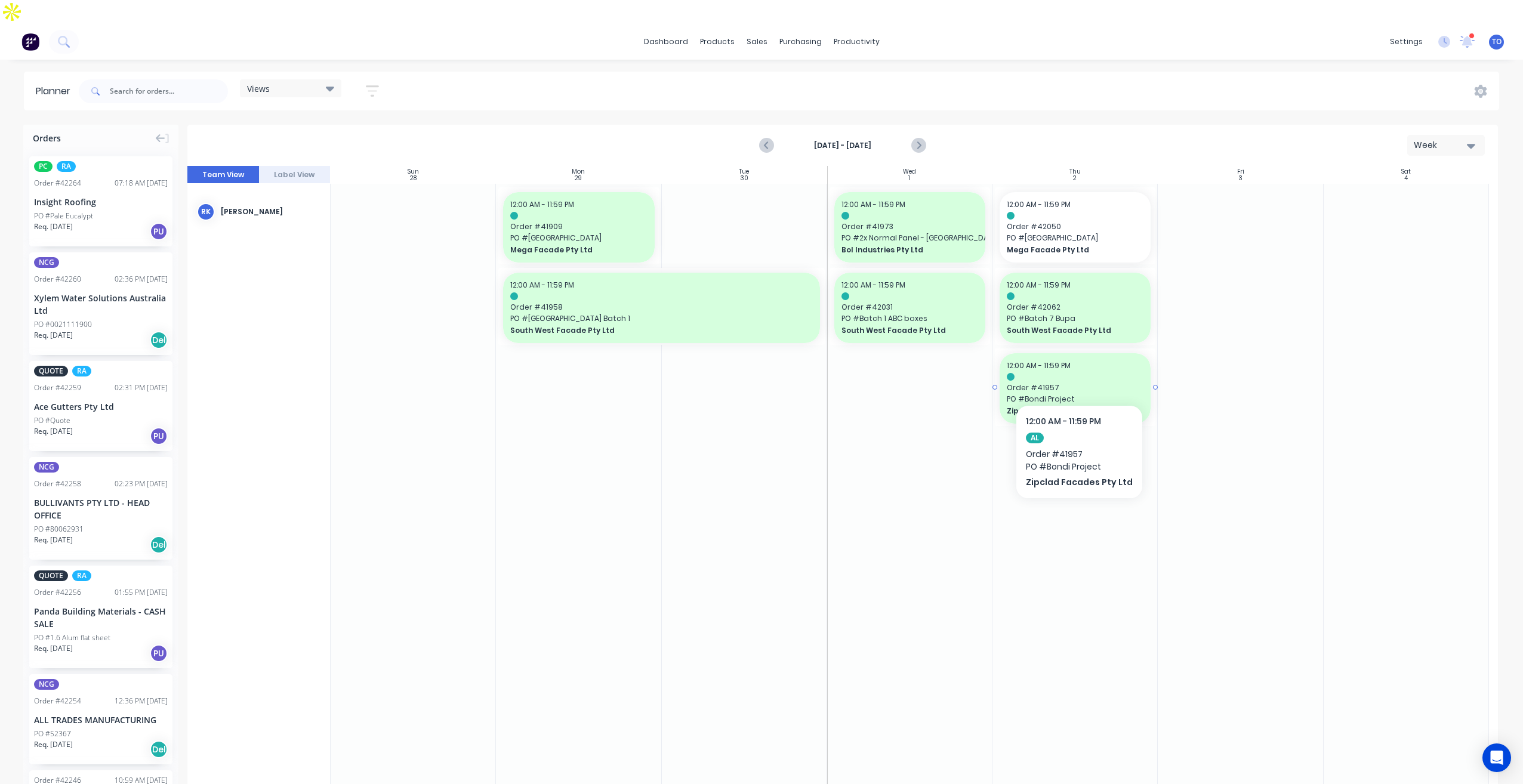
click at [1107, 383] on span "Order # 41957" at bounding box center [1075, 388] width 137 height 11
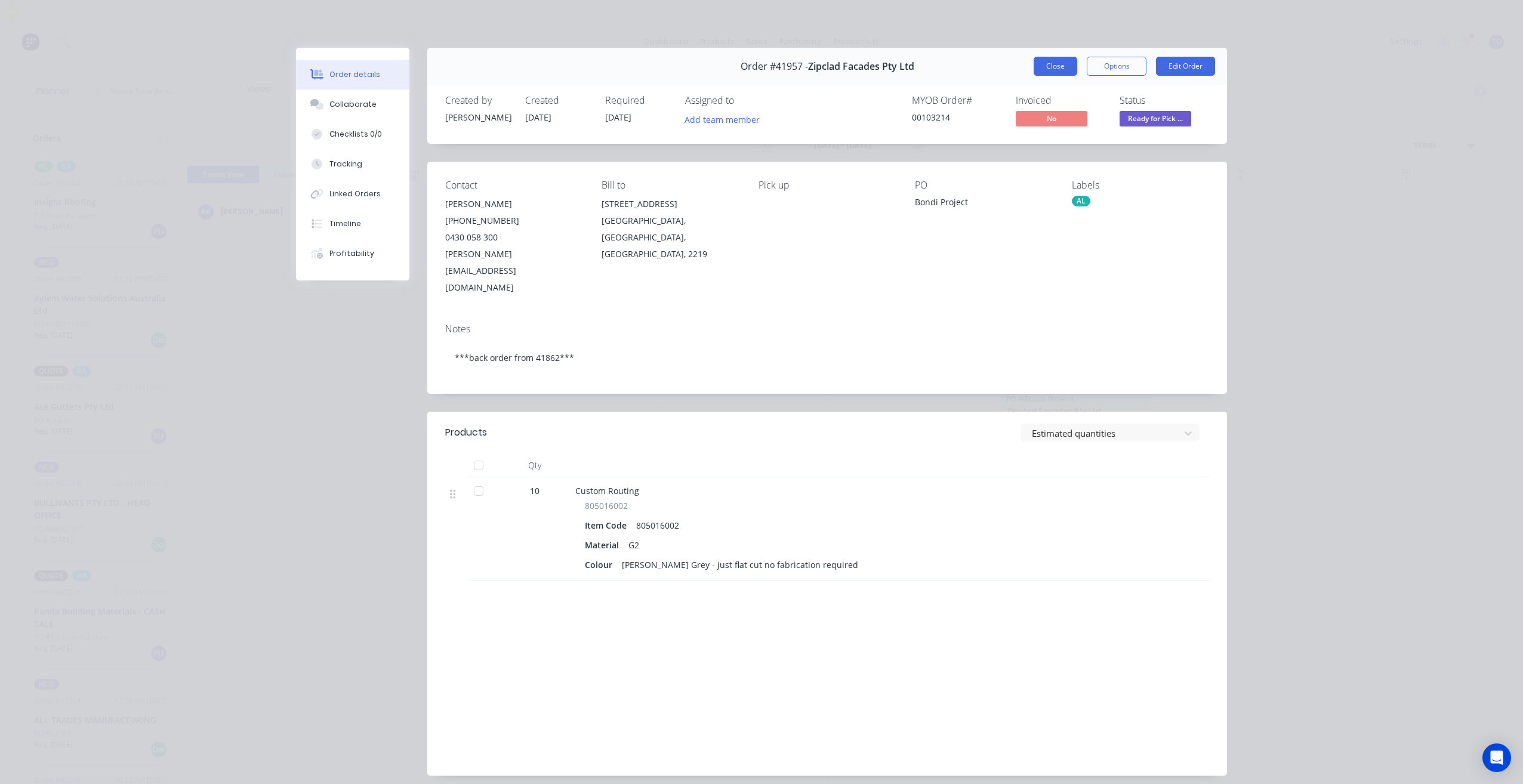
click at [1051, 59] on button "Close" at bounding box center [1055, 66] width 43 height 19
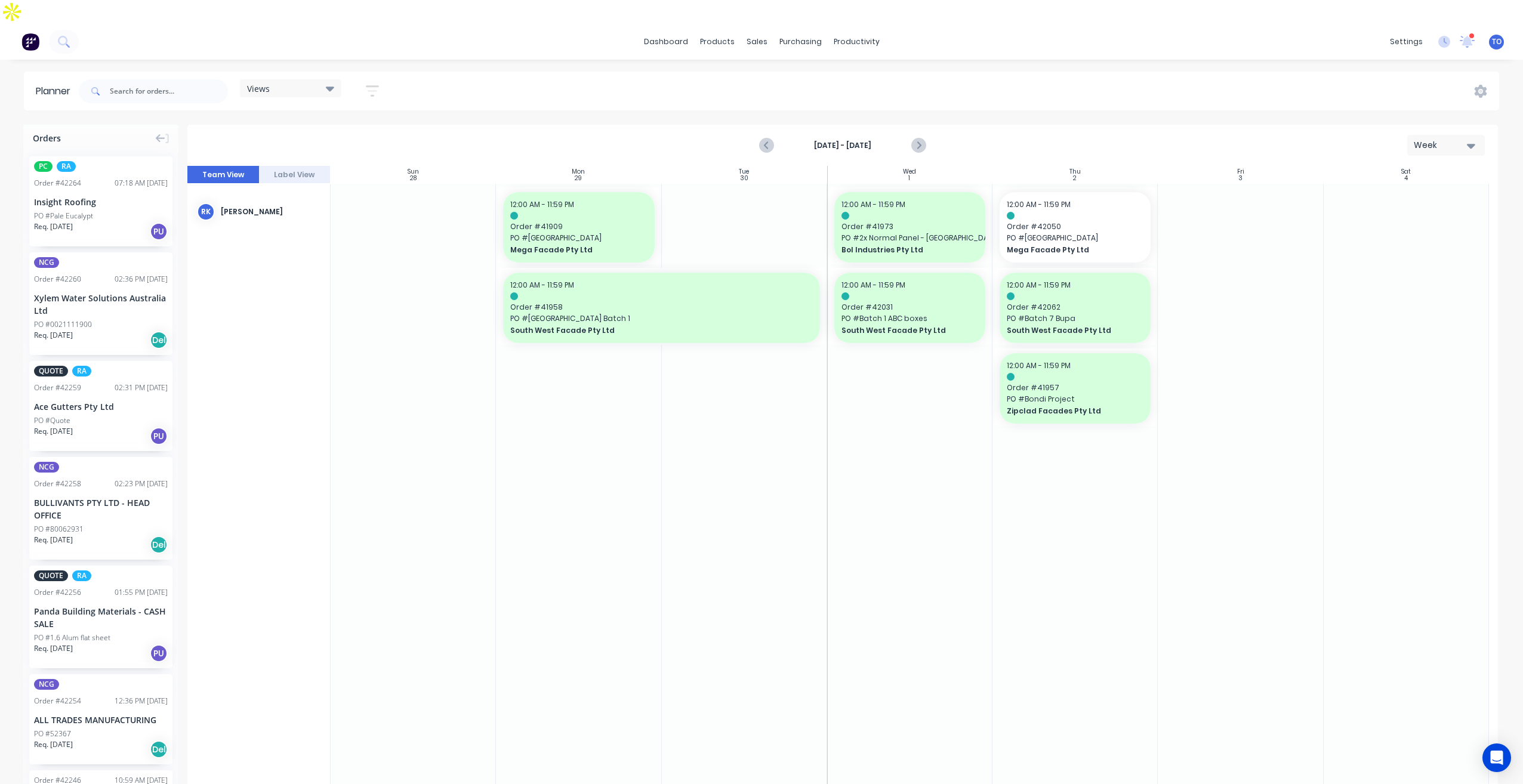
click at [374, 86] on icon "button" at bounding box center [372, 91] width 13 height 11
click at [359, 129] on icon "button" at bounding box center [358, 135] width 8 height 13
click at [287, 213] on div "button" at bounding box center [280, 225] width 24 height 24
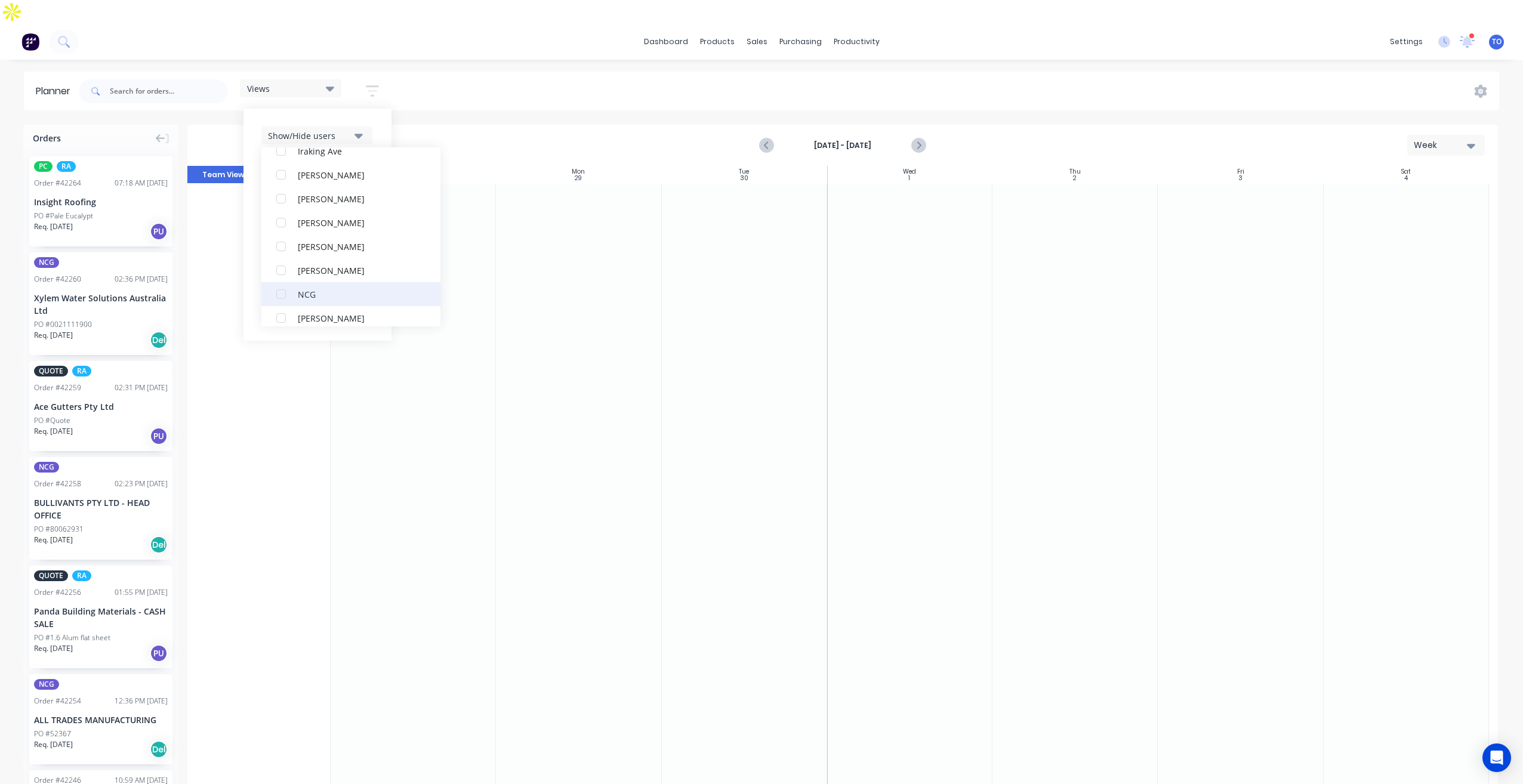
scroll to position [239, 0]
click at [302, 314] on div "RA PM Team" at bounding box center [357, 320] width 119 height 12
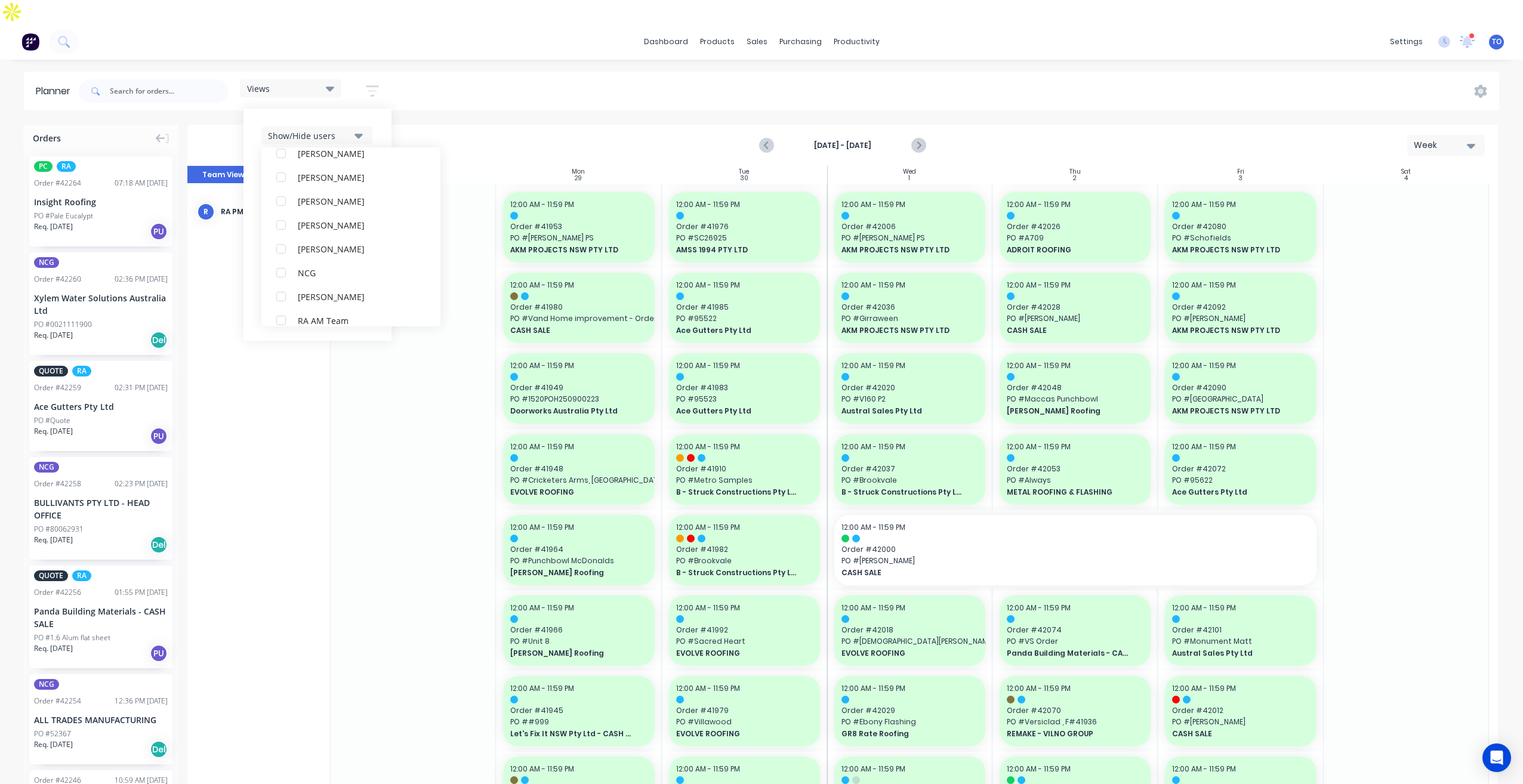
scroll to position [0, 0]
click at [1048, 77] on div "Views Save new view None (Default) edit Iraking edit kyle edit Michael's View e…" at bounding box center [788, 91] width 1422 height 36
click at [926, 134] on button "Next page" at bounding box center [917, 146] width 24 height 24
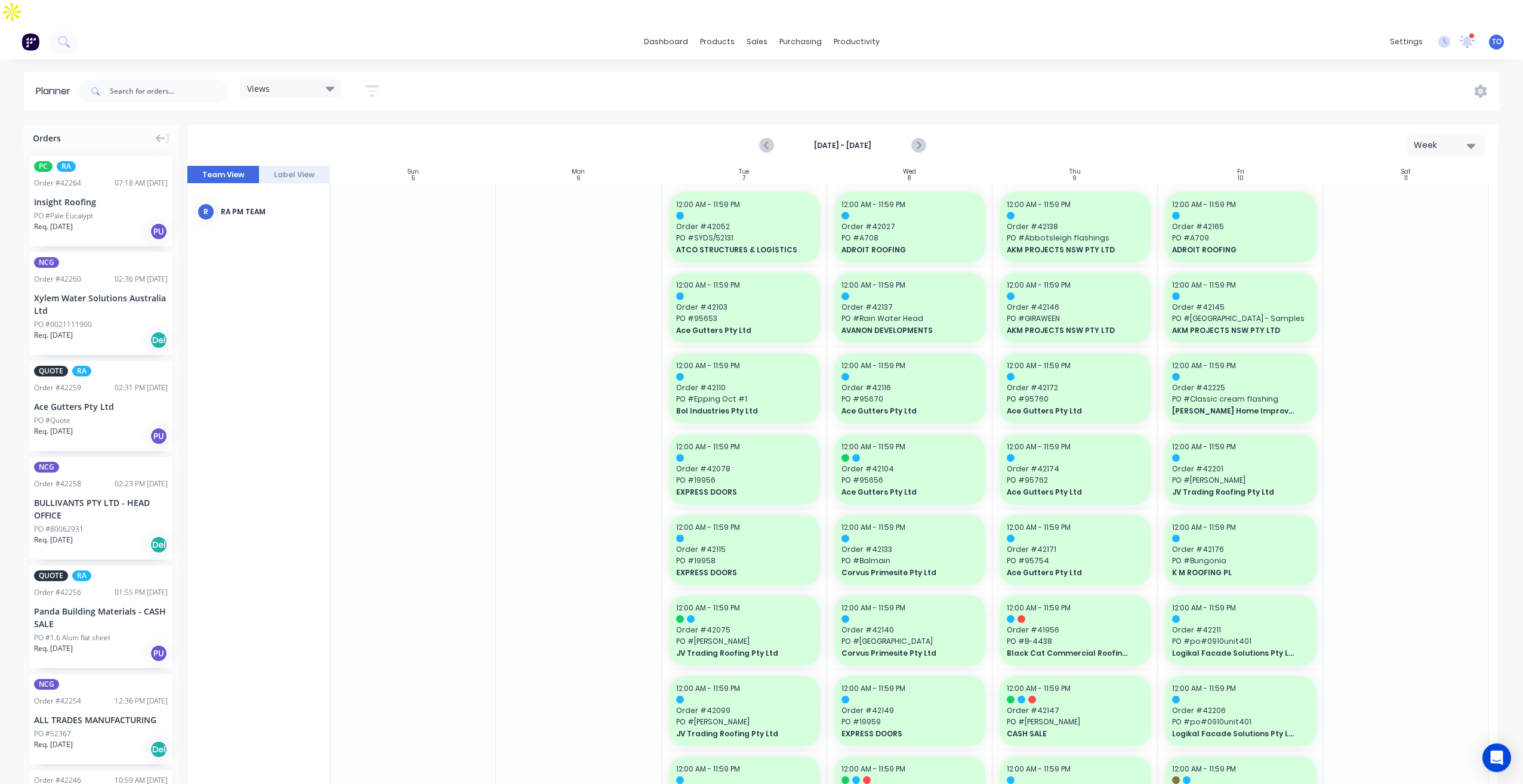
click at [923, 138] on icon "Next page" at bounding box center [918, 146] width 14 height 14
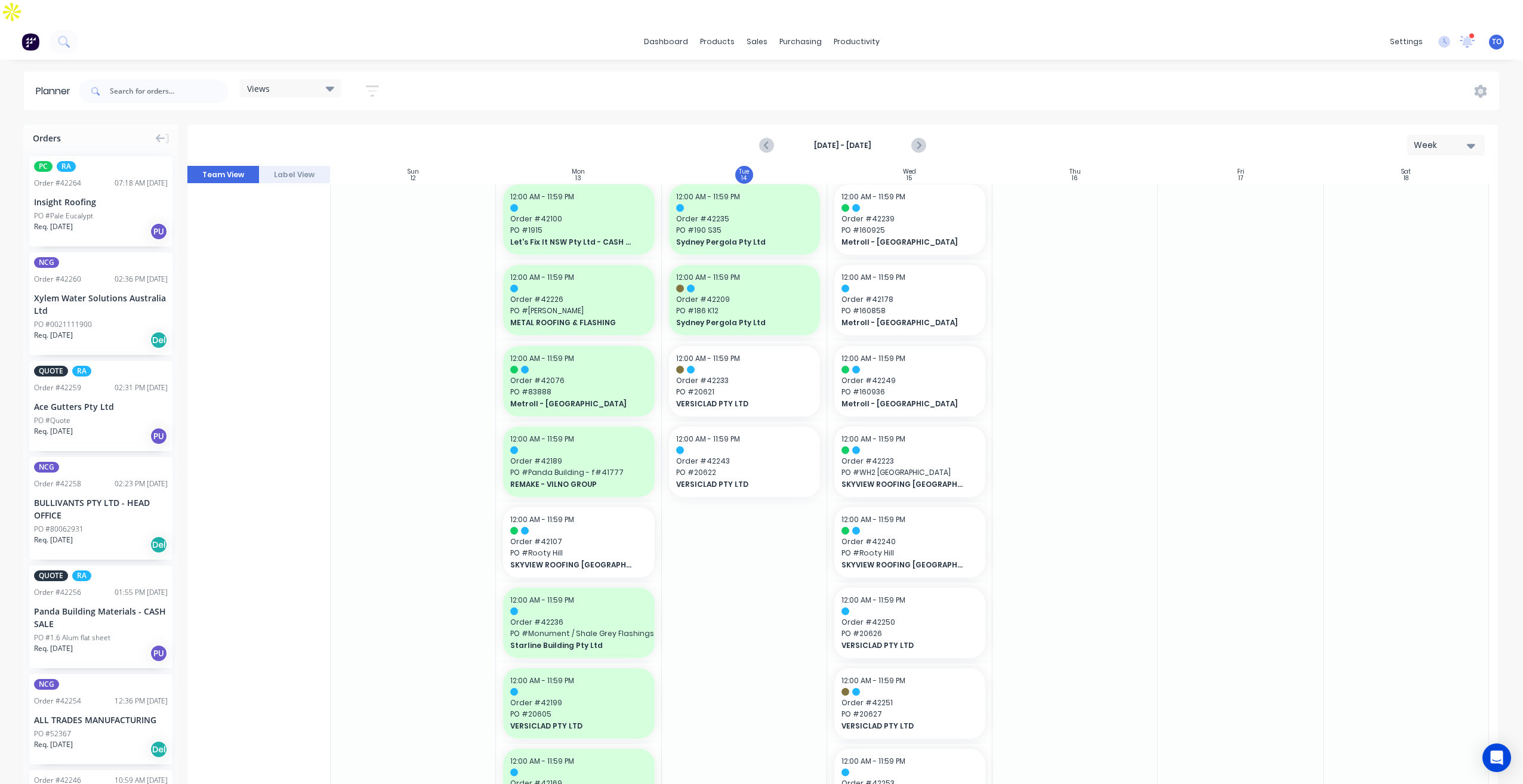
scroll to position [716, 0]
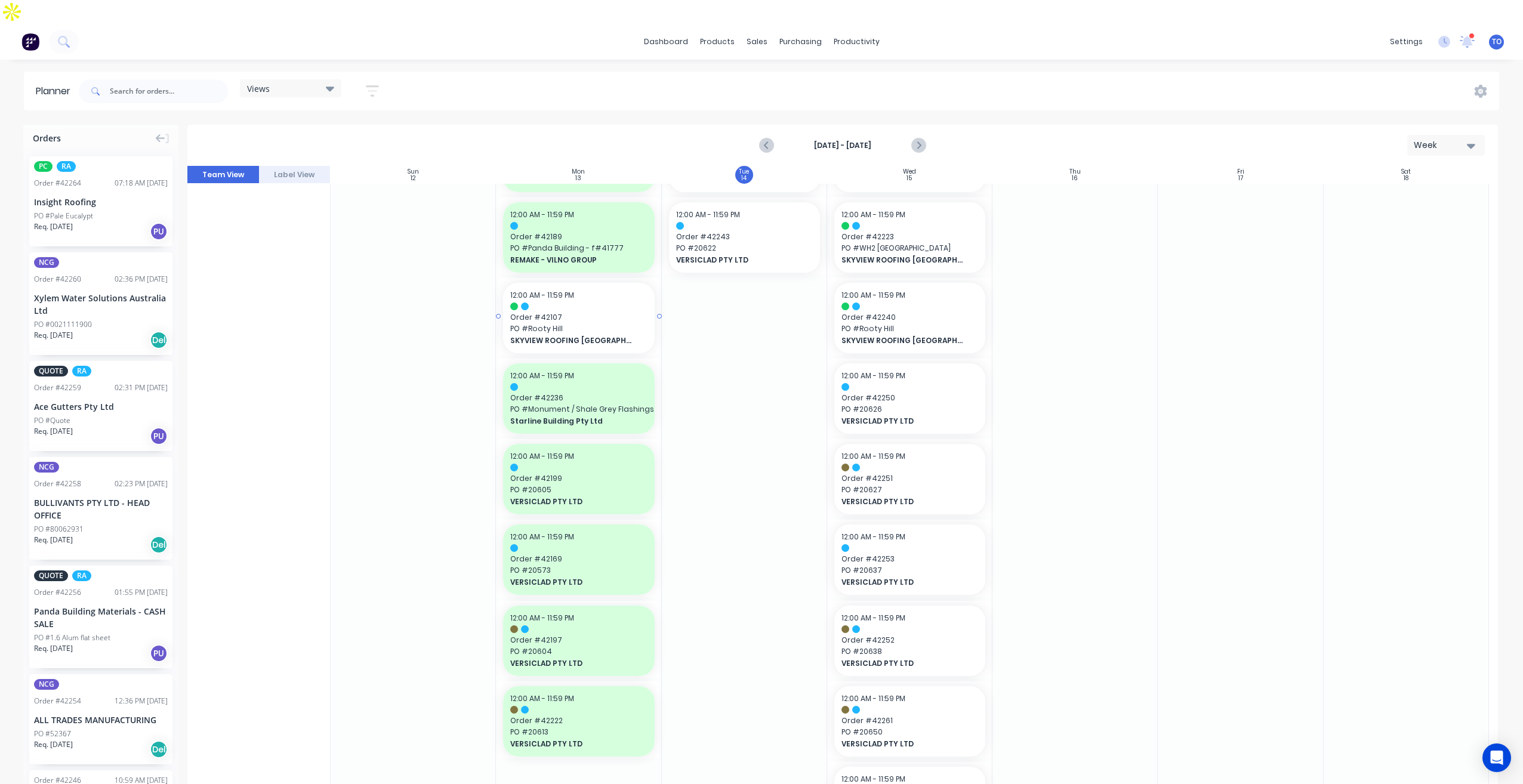
click at [587, 335] on span "SKYVIEW ROOFING [GEOGRAPHIC_DATA] P/L" at bounding box center [571, 340] width 123 height 11
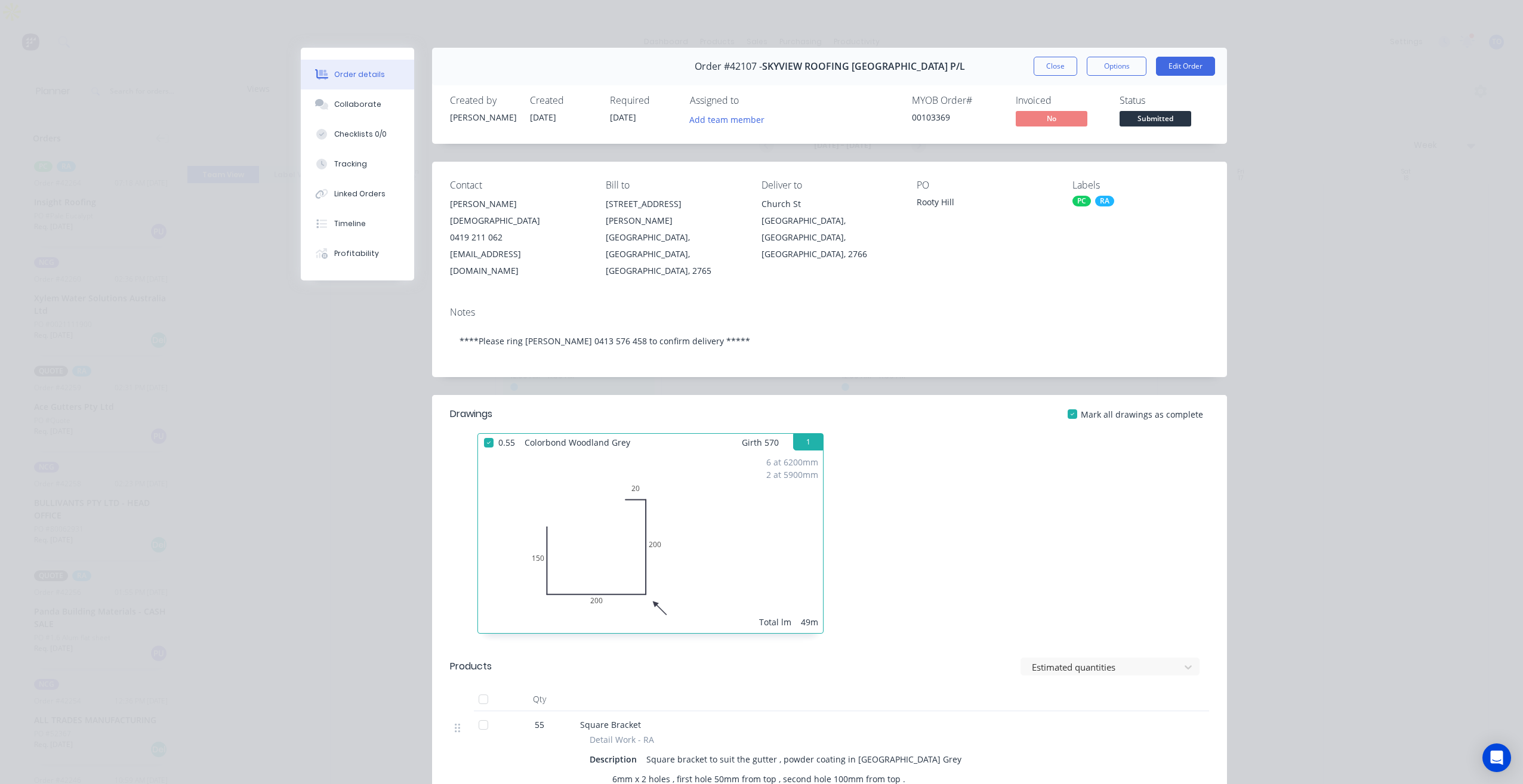
click at [1033, 511] on div at bounding box center [1009, 539] width 358 height 213
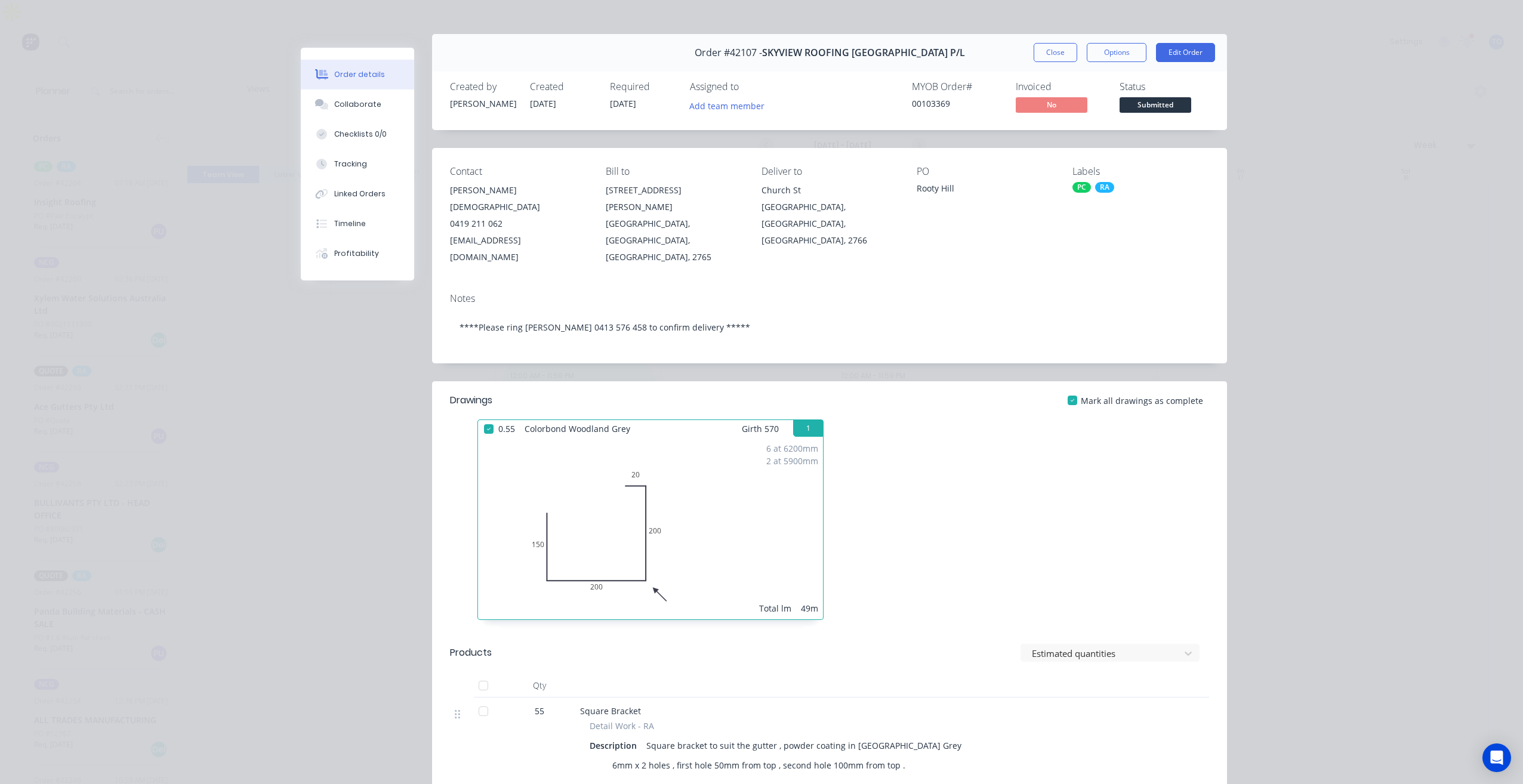
scroll to position [0, 0]
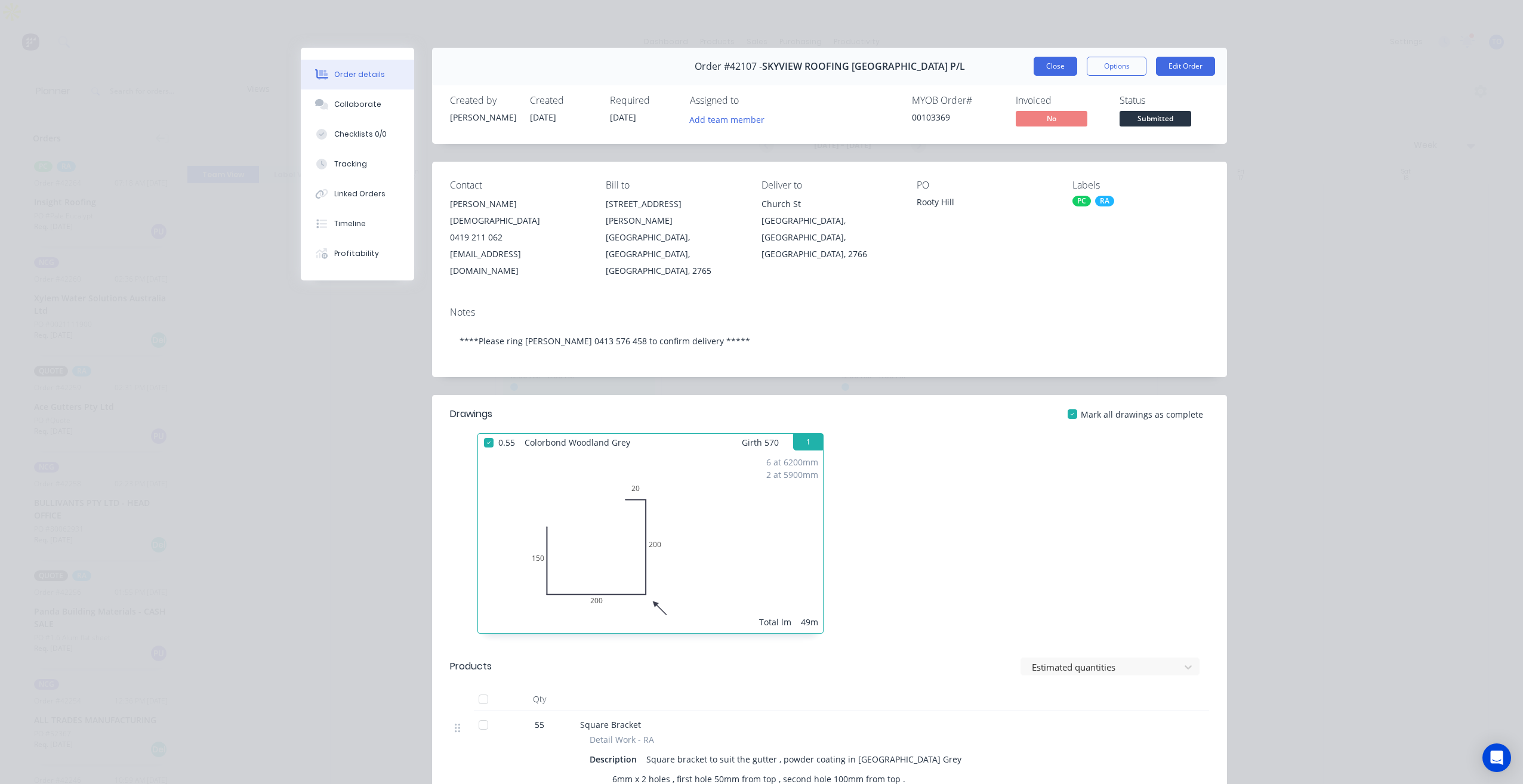
click at [1039, 71] on button "Close" at bounding box center [1055, 66] width 43 height 19
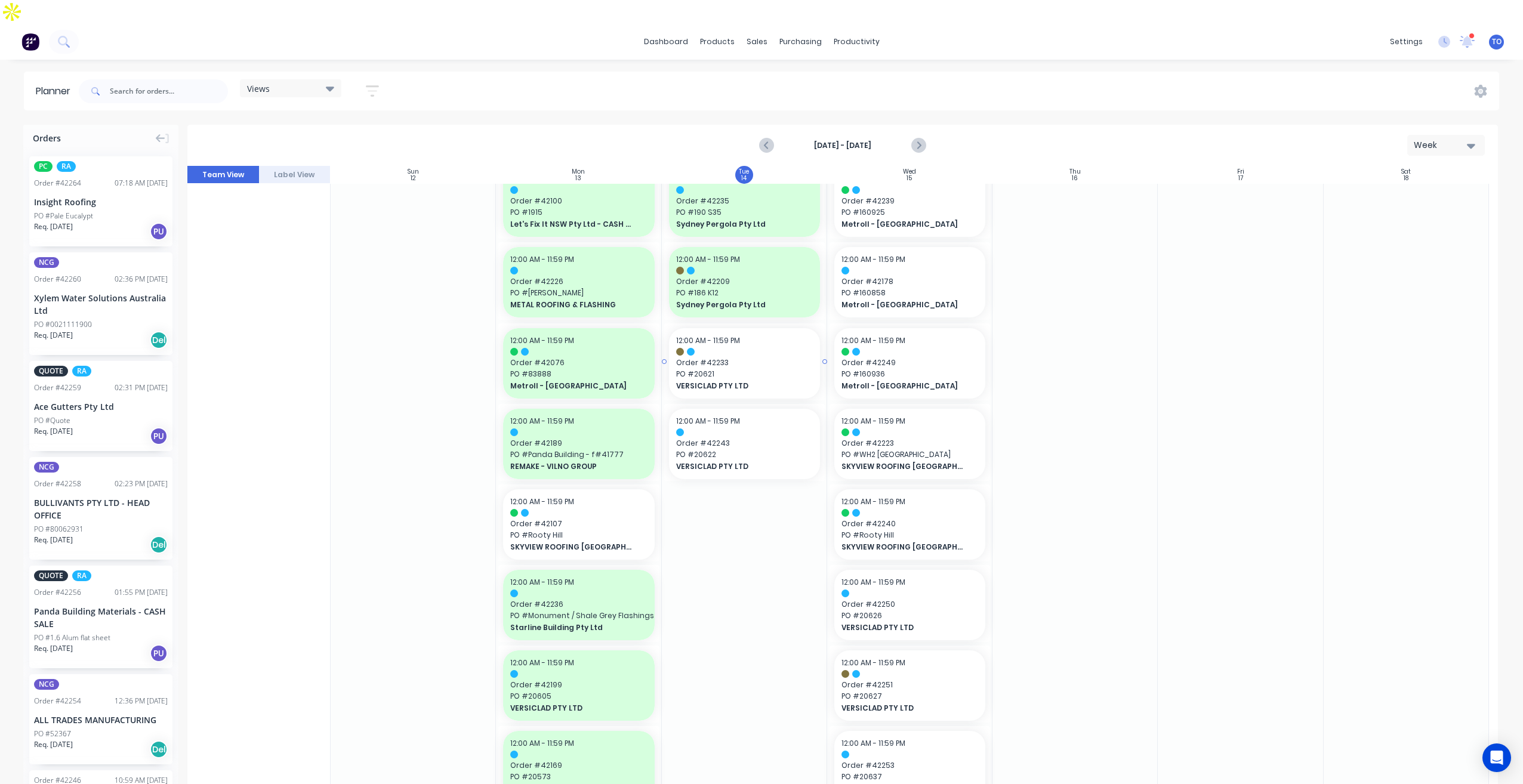
scroll to position [418, 0]
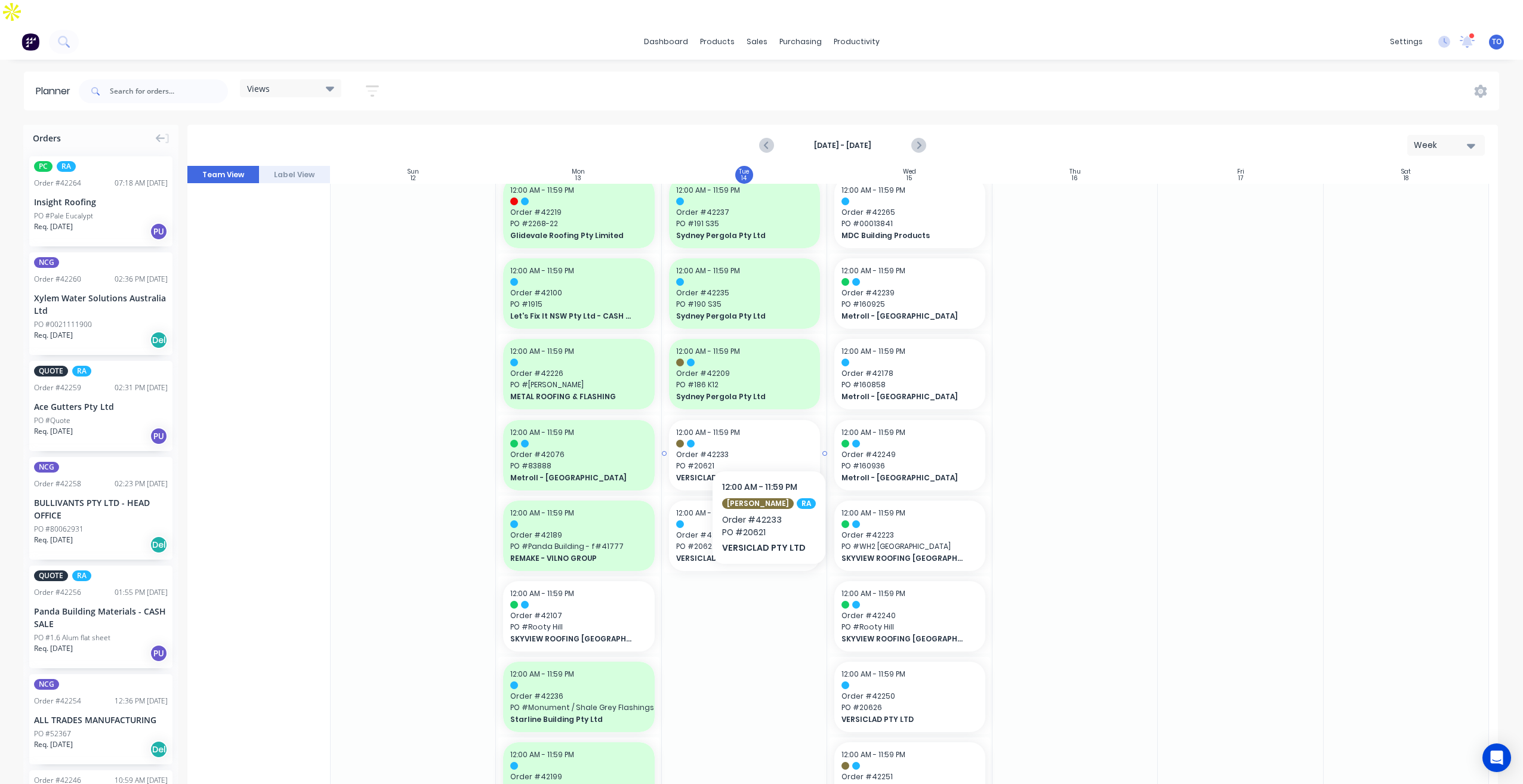
click at [762, 450] on span "Order # 42233" at bounding box center [744, 455] width 137 height 11
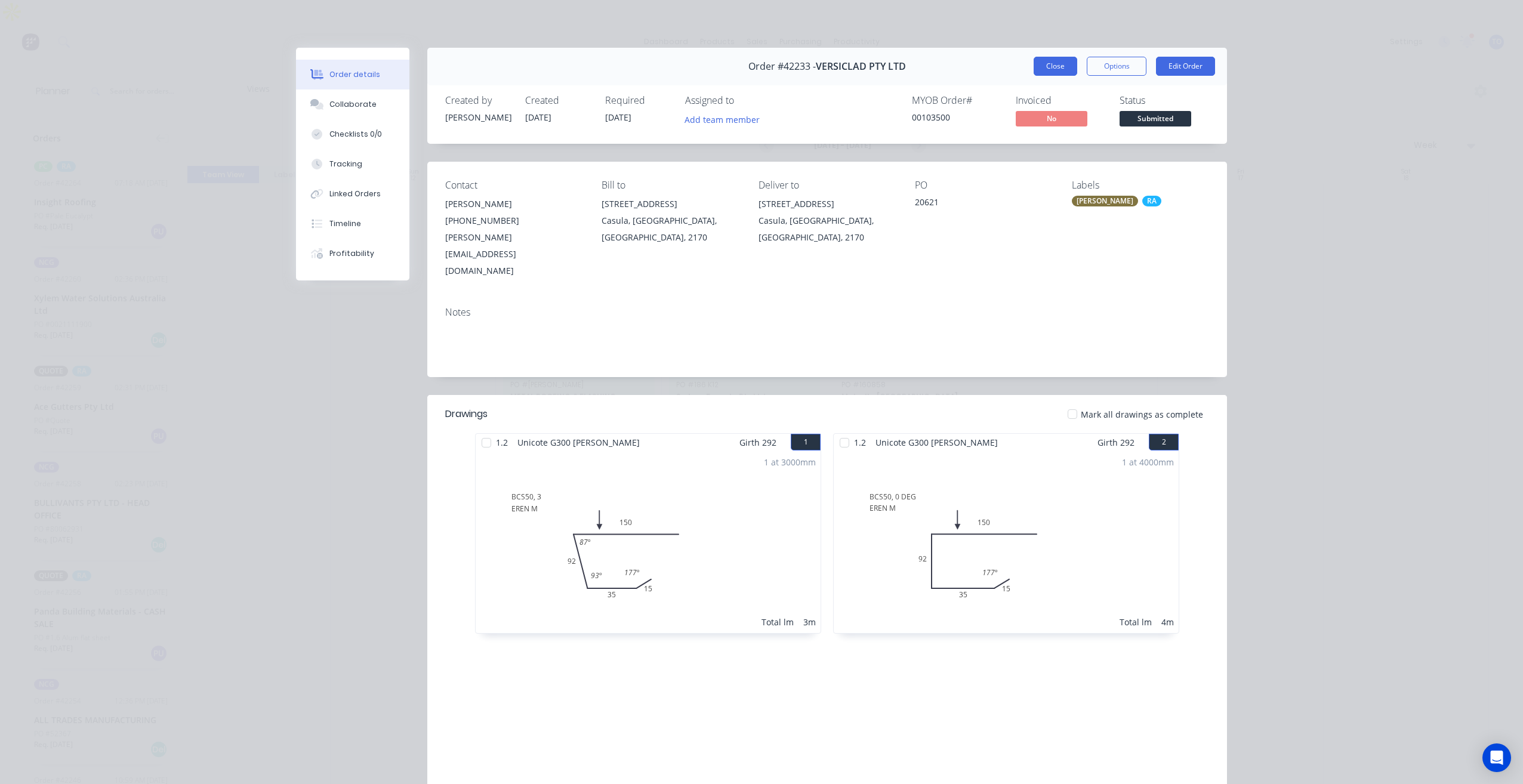
click at [1060, 62] on button "Close" at bounding box center [1055, 66] width 43 height 19
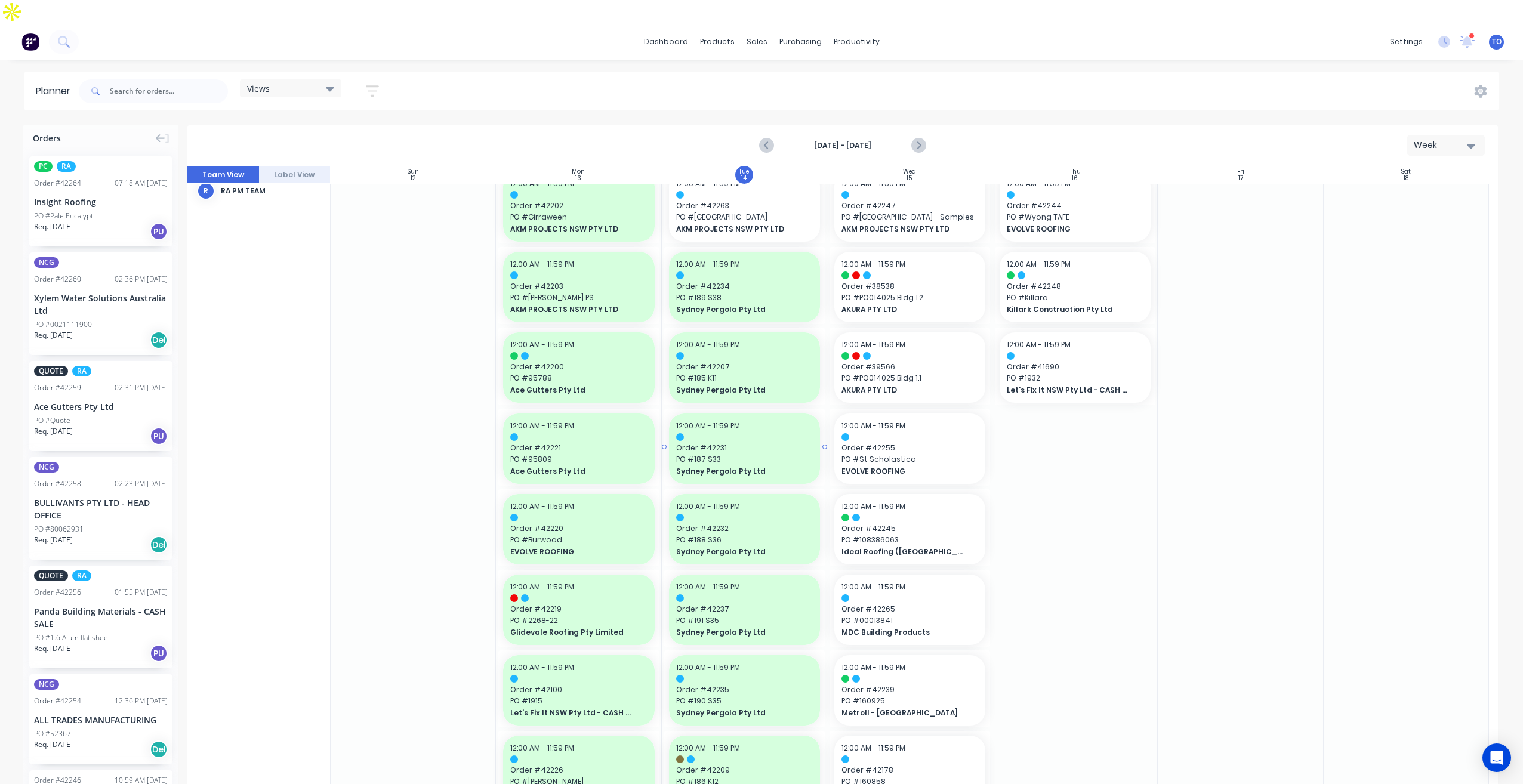
scroll to position [0, 0]
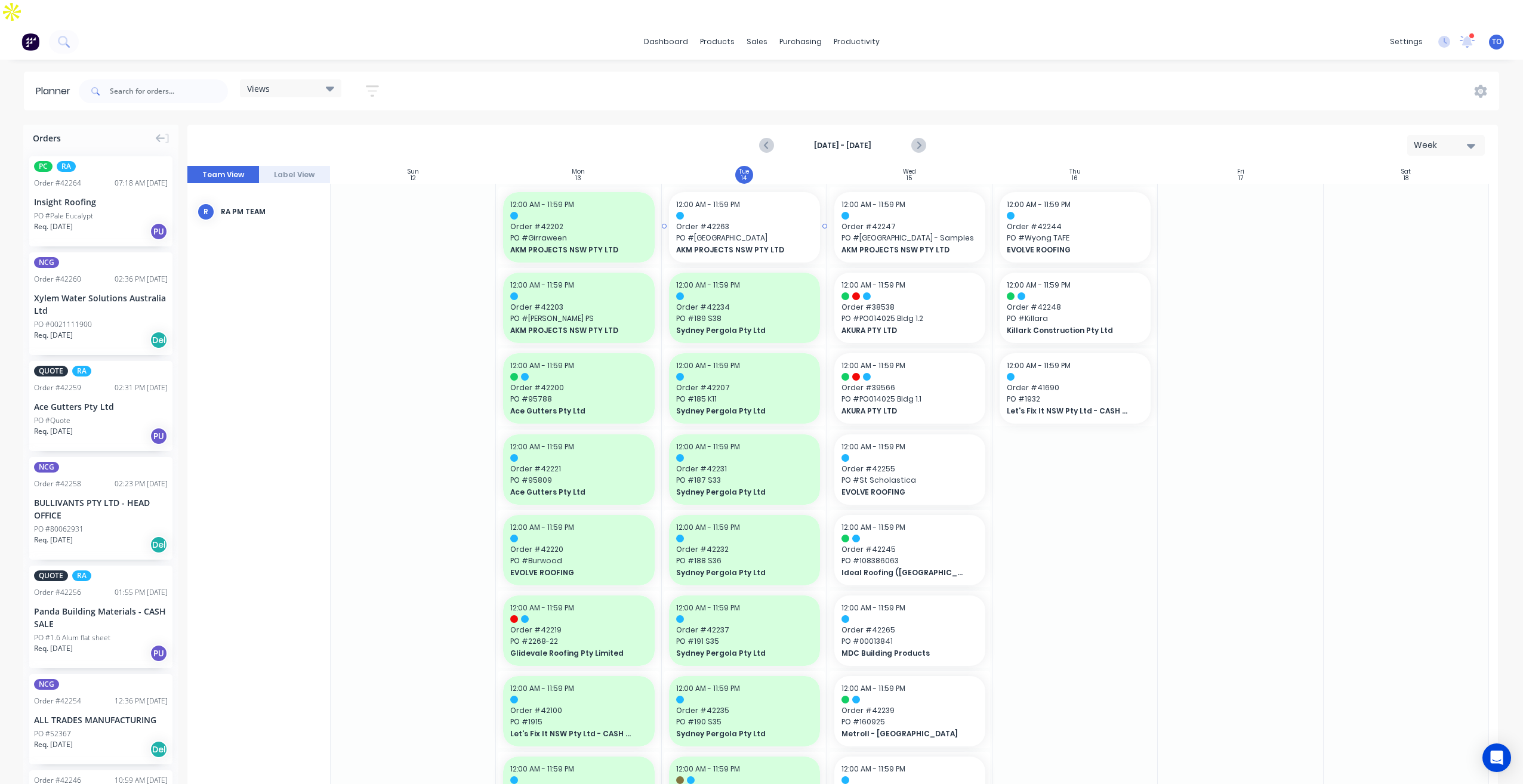
click at [762, 233] on span "PO # Mater Hospital" at bounding box center [744, 238] width 137 height 11
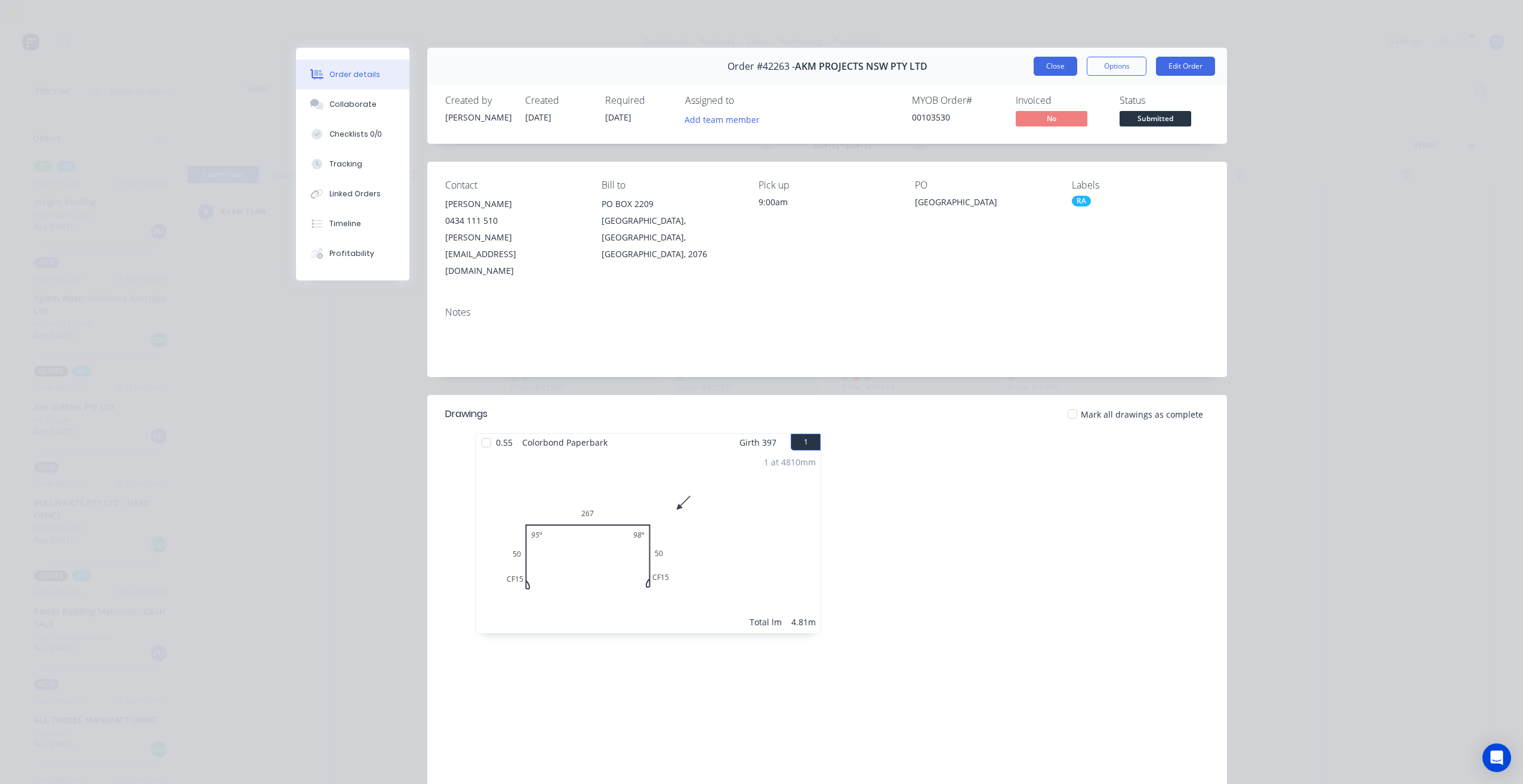
click at [1047, 75] on button "Close" at bounding box center [1055, 66] width 43 height 19
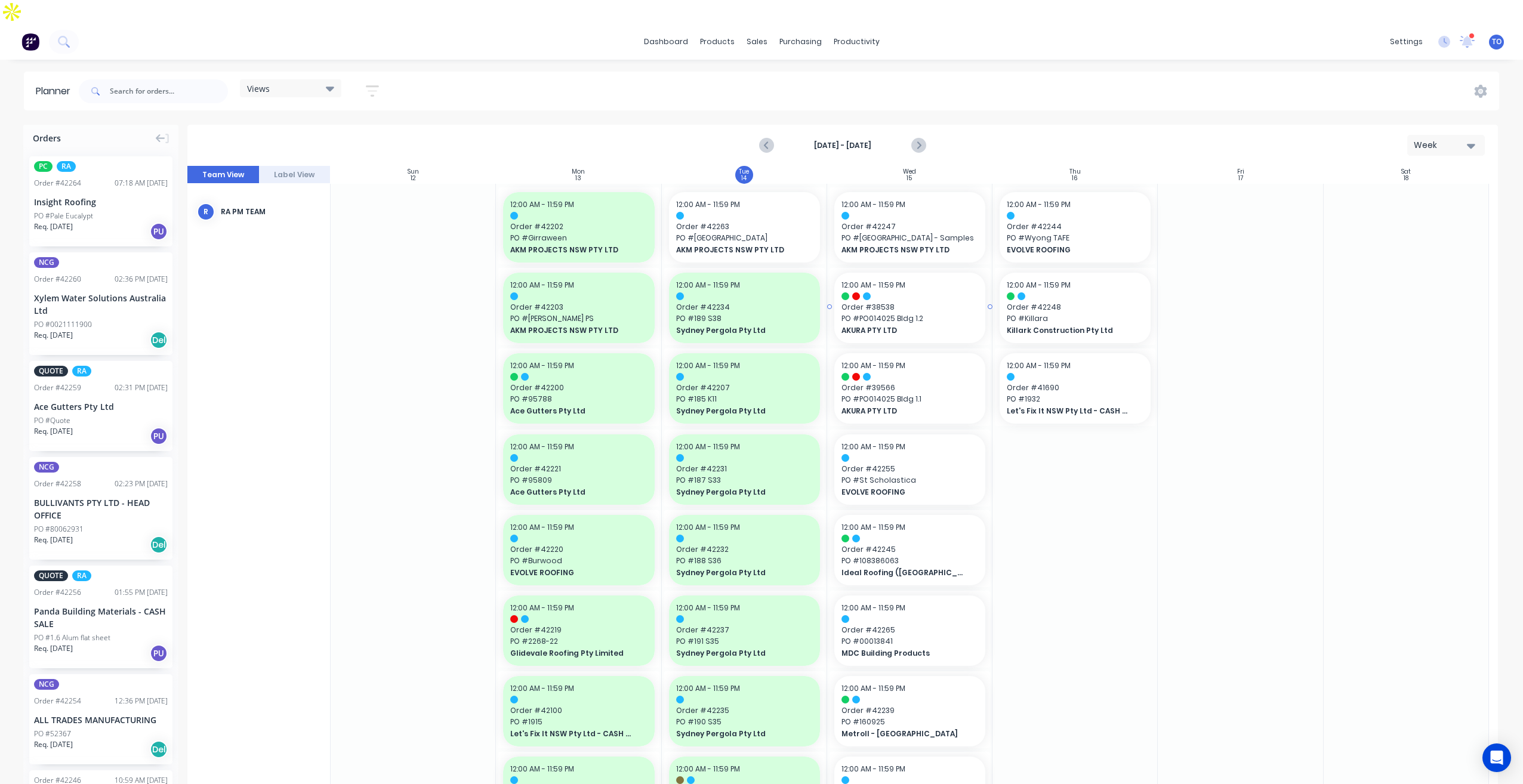
click at [948, 325] on span "AKURA PTY LTD" at bounding box center [902, 331] width 123 height 11
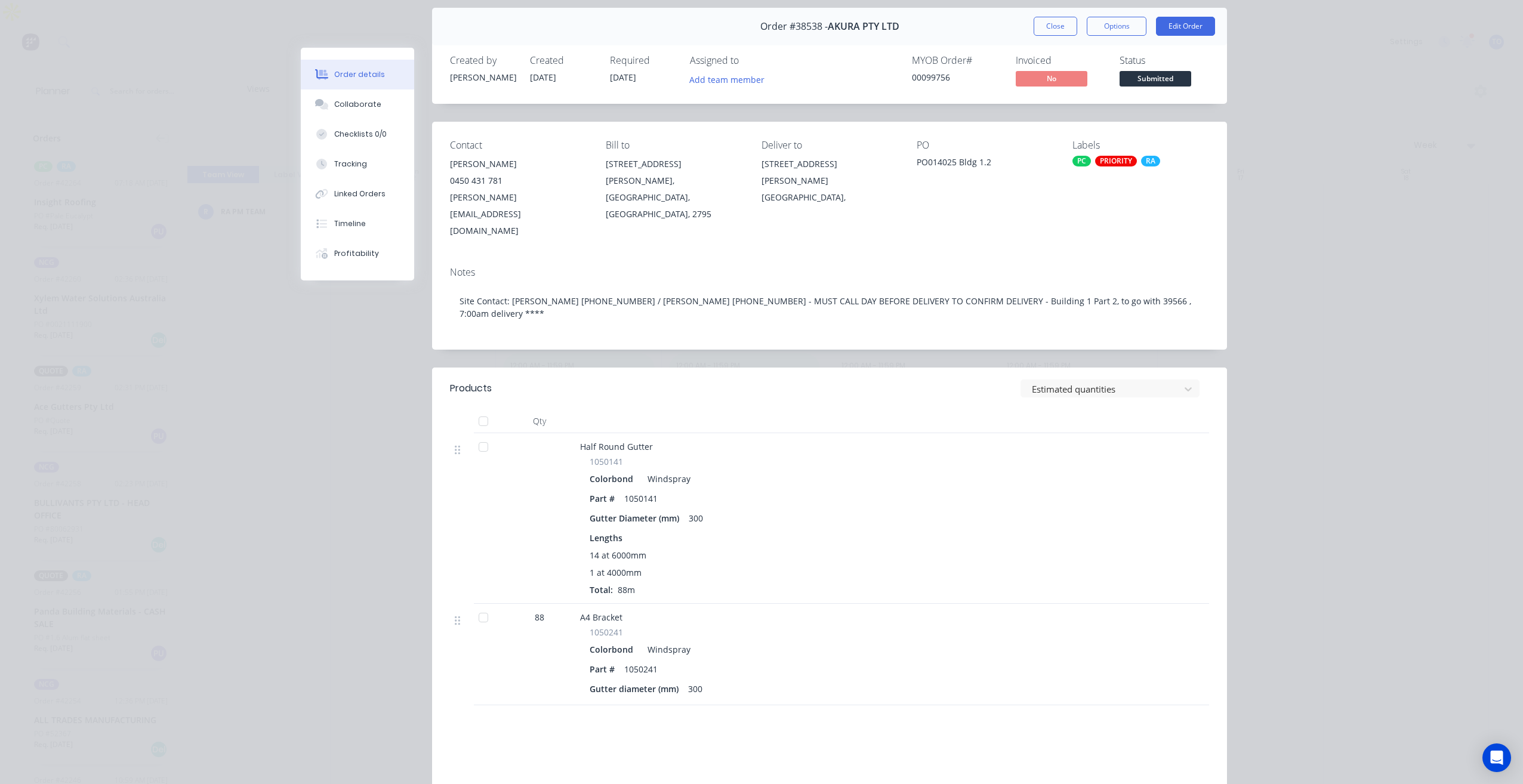
scroll to position [60, 0]
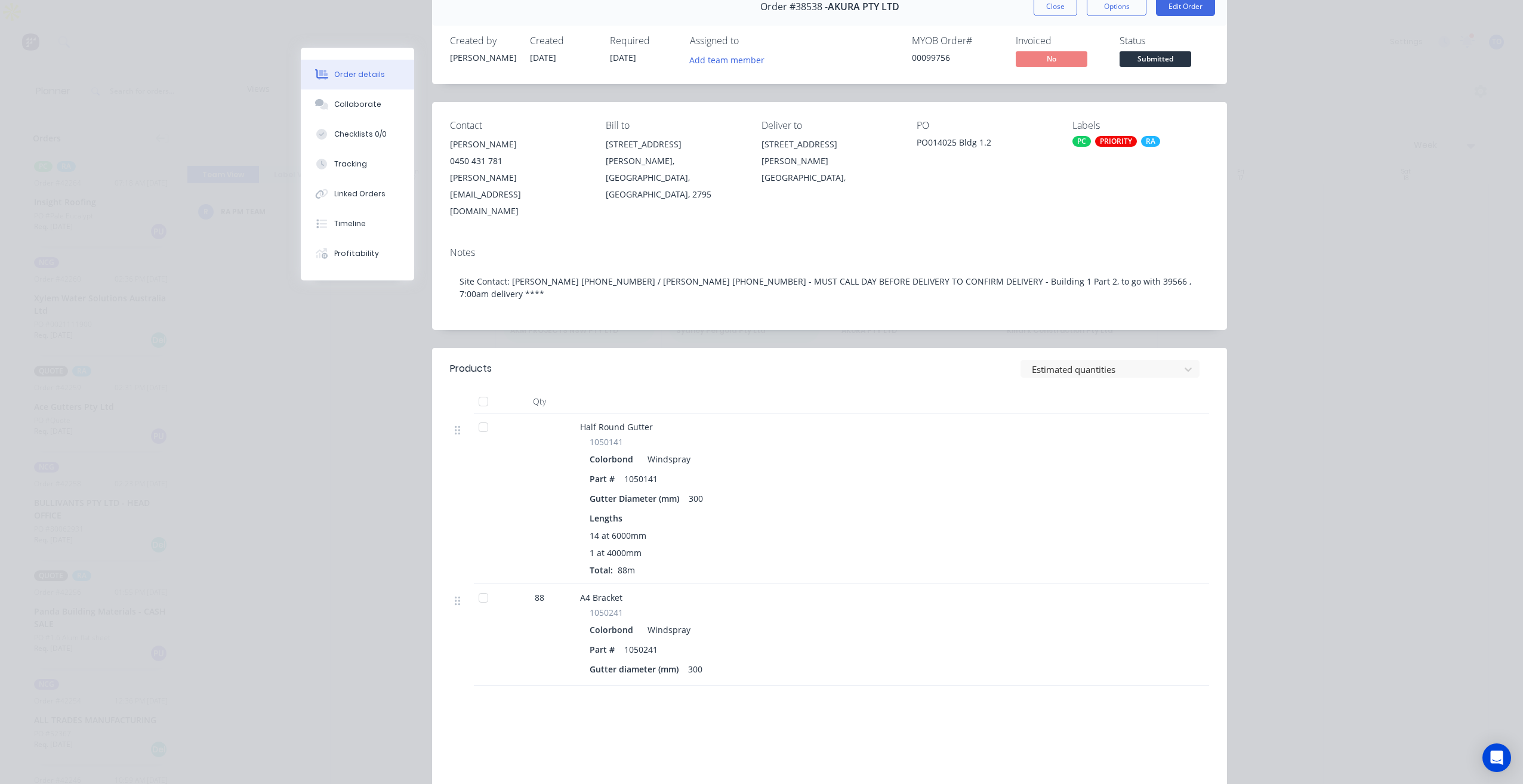
click at [1055, 16] on div "Order #38538 - AKURA PTY LTD Close Options Edit Order" at bounding box center [829, 6] width 795 height 38
click at [1055, 16] on button "Close" at bounding box center [1055, 7] width 43 height 19
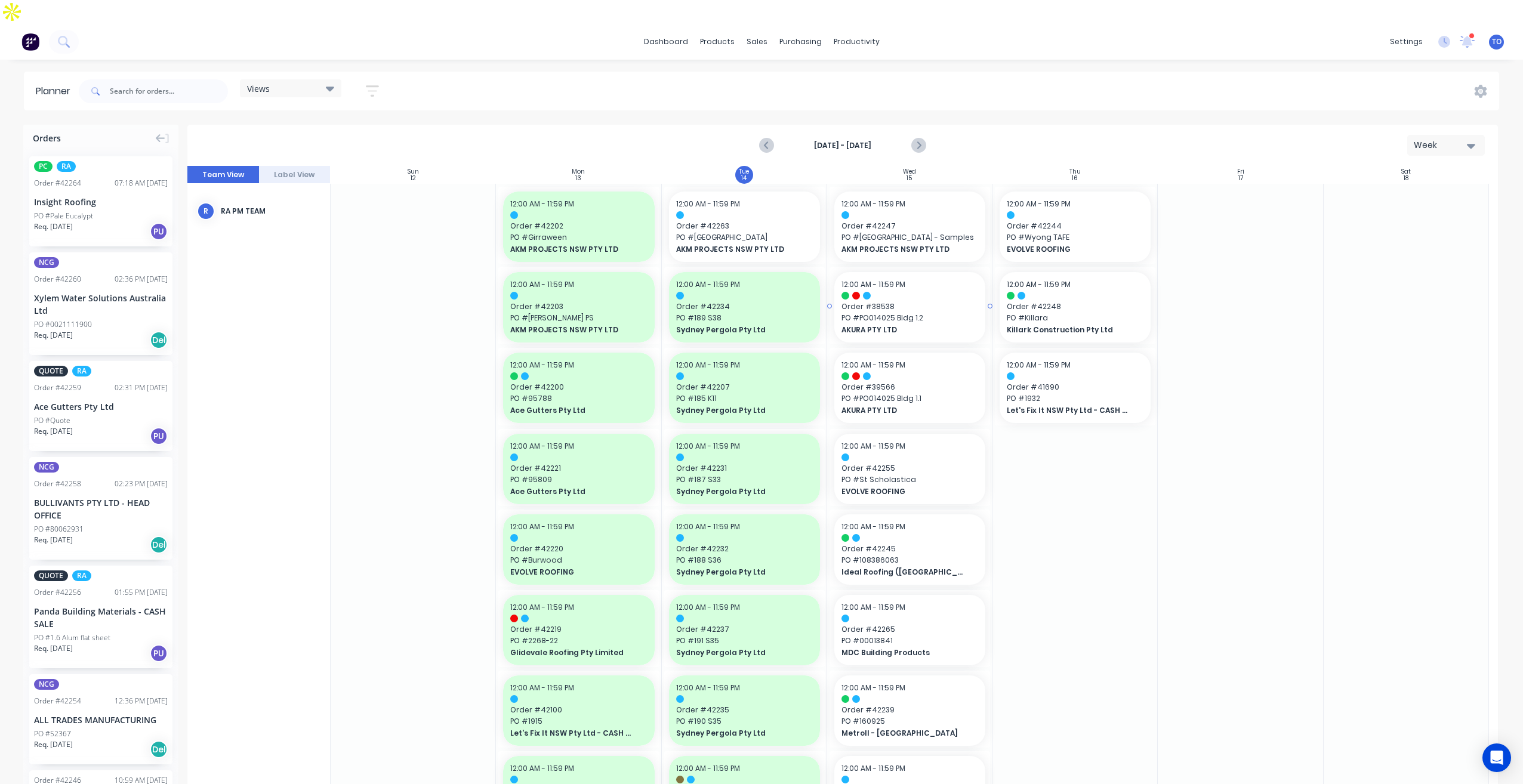
scroll to position [0, 0]
